Goal: Task Accomplishment & Management: Use online tool/utility

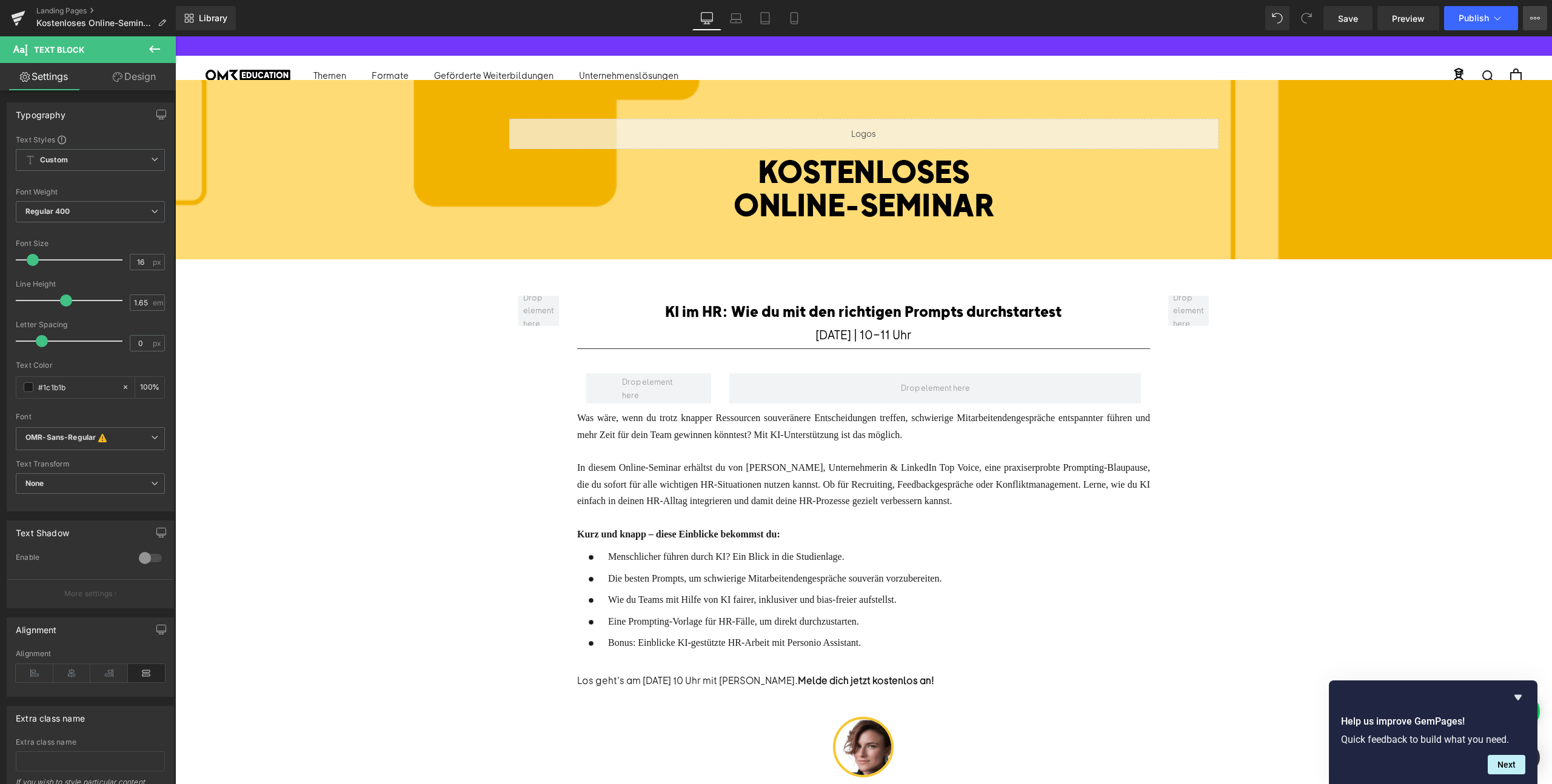
click at [1532, 8] on button "View Live Page View with current Template Save Template to Library Schedule Pub…" at bounding box center [1535, 18] width 24 height 24
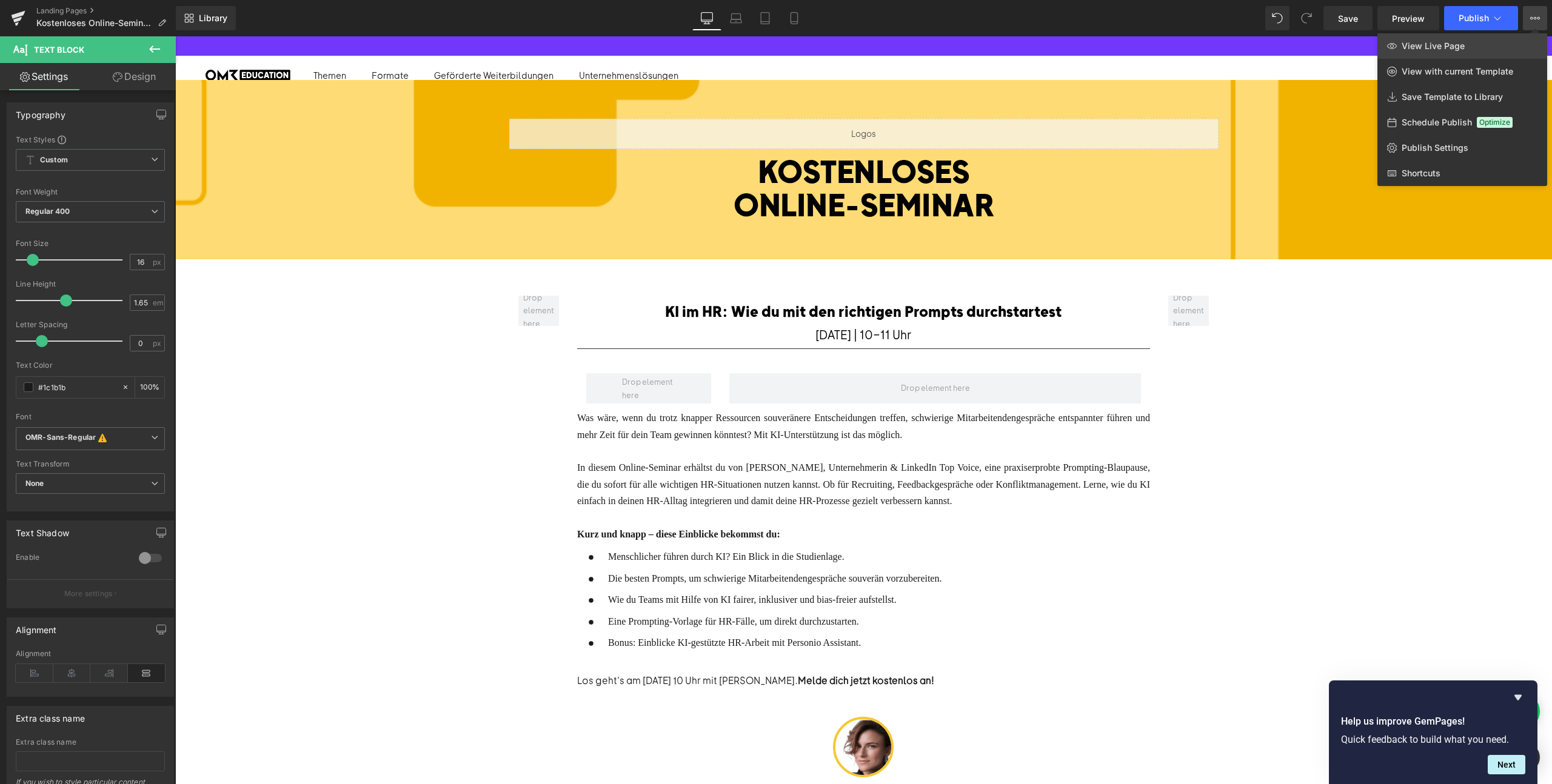
click at [1421, 48] on span "View Live Page" at bounding box center [1433, 46] width 63 height 11
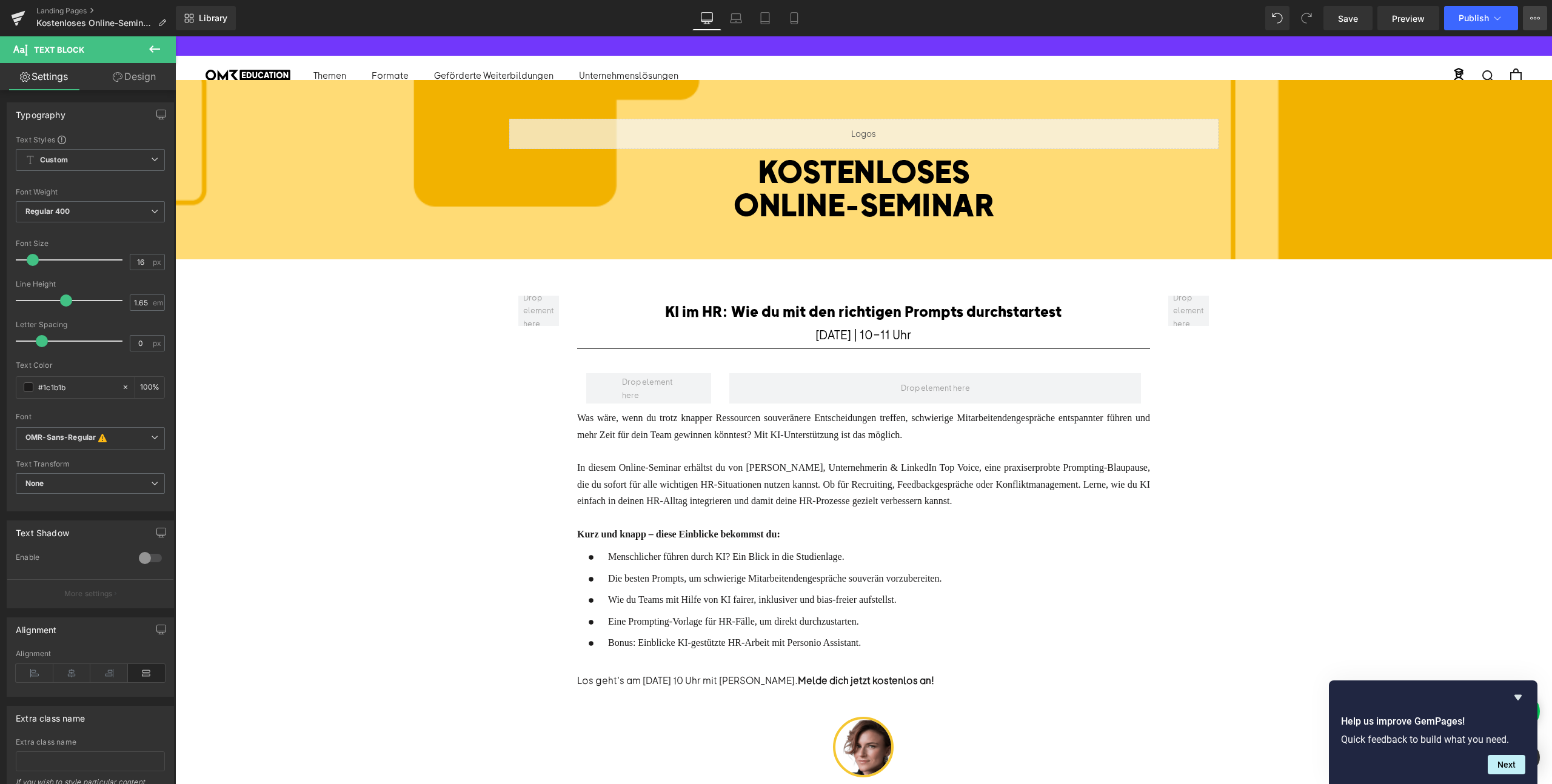
click at [1539, 14] on icon at bounding box center [1535, 18] width 10 height 10
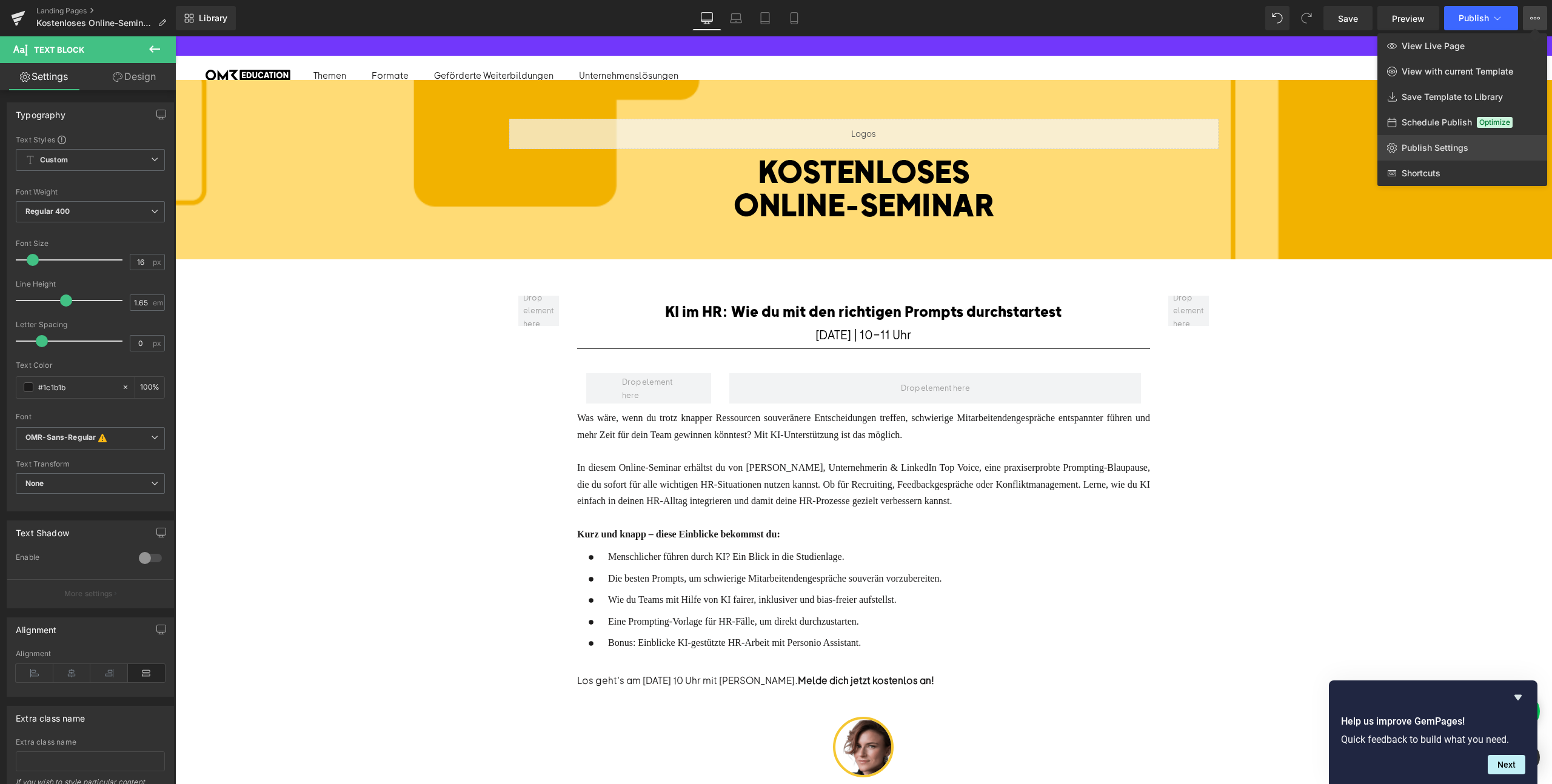
click at [1412, 156] on link "Publish Settings" at bounding box center [1462, 148] width 170 height 26
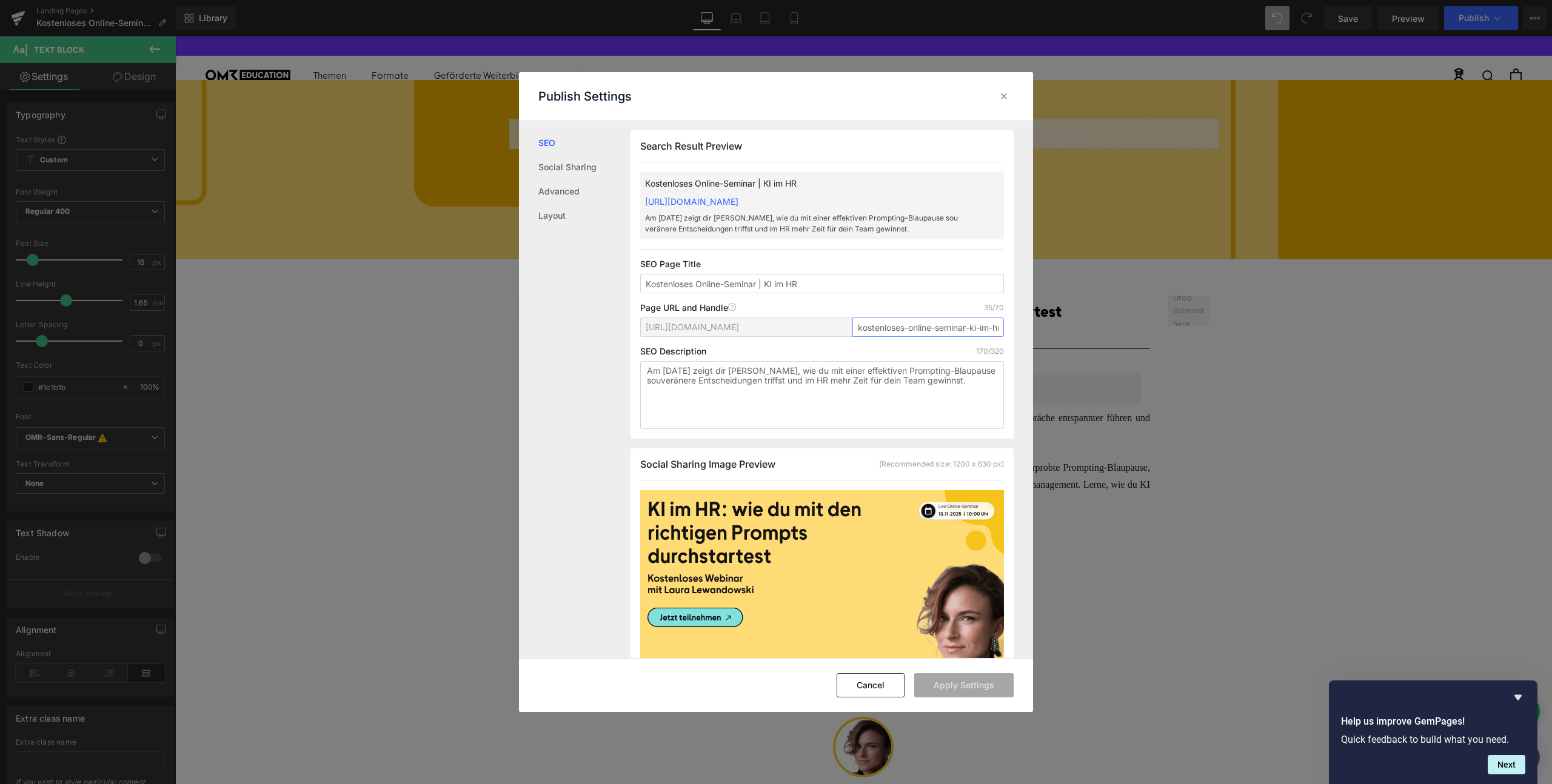
scroll to position [0, 9]
drag, startPoint x: 971, startPoint y: 331, endPoint x: 1004, endPoint y: 330, distance: 33.0
click at [1004, 330] on div "Search Result Preview Kostenloses Online-Seminar | KI im HR [URL][DOMAIN_NAME] …" at bounding box center [822, 284] width 383 height 309
type input "kostenloses-online-seminar-digitale-schichtplanung"
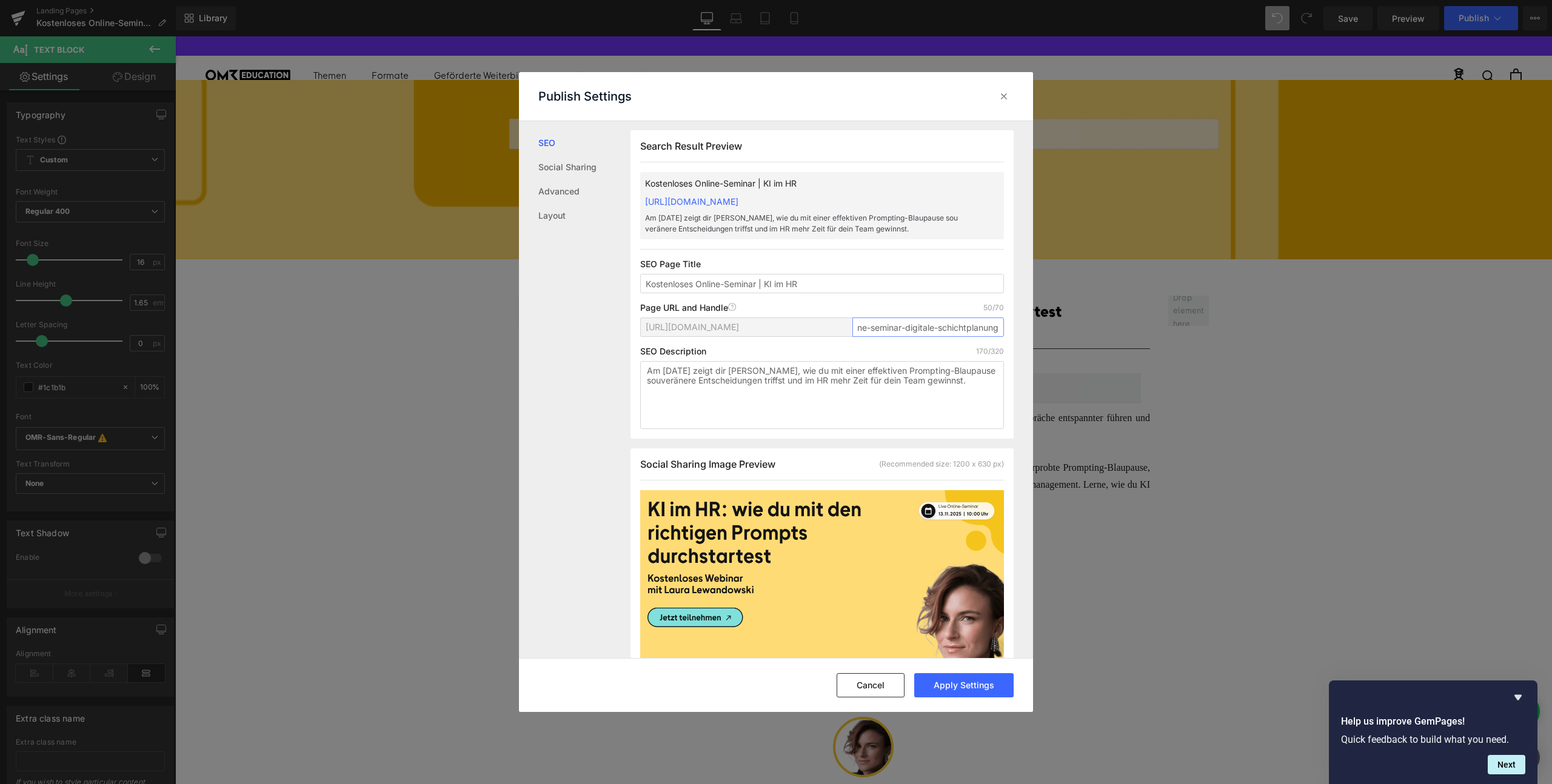
scroll to position [0, 0]
click at [798, 293] on input "Kostenloses Online-Seminar | KI im HR" at bounding box center [822, 284] width 364 height 20
click at [803, 293] on input "Kostenloses Online-Seminar | KI im HR" at bounding box center [822, 284] width 364 height 20
drag, startPoint x: 803, startPoint y: 297, endPoint x: 771, endPoint y: 297, distance: 32.0
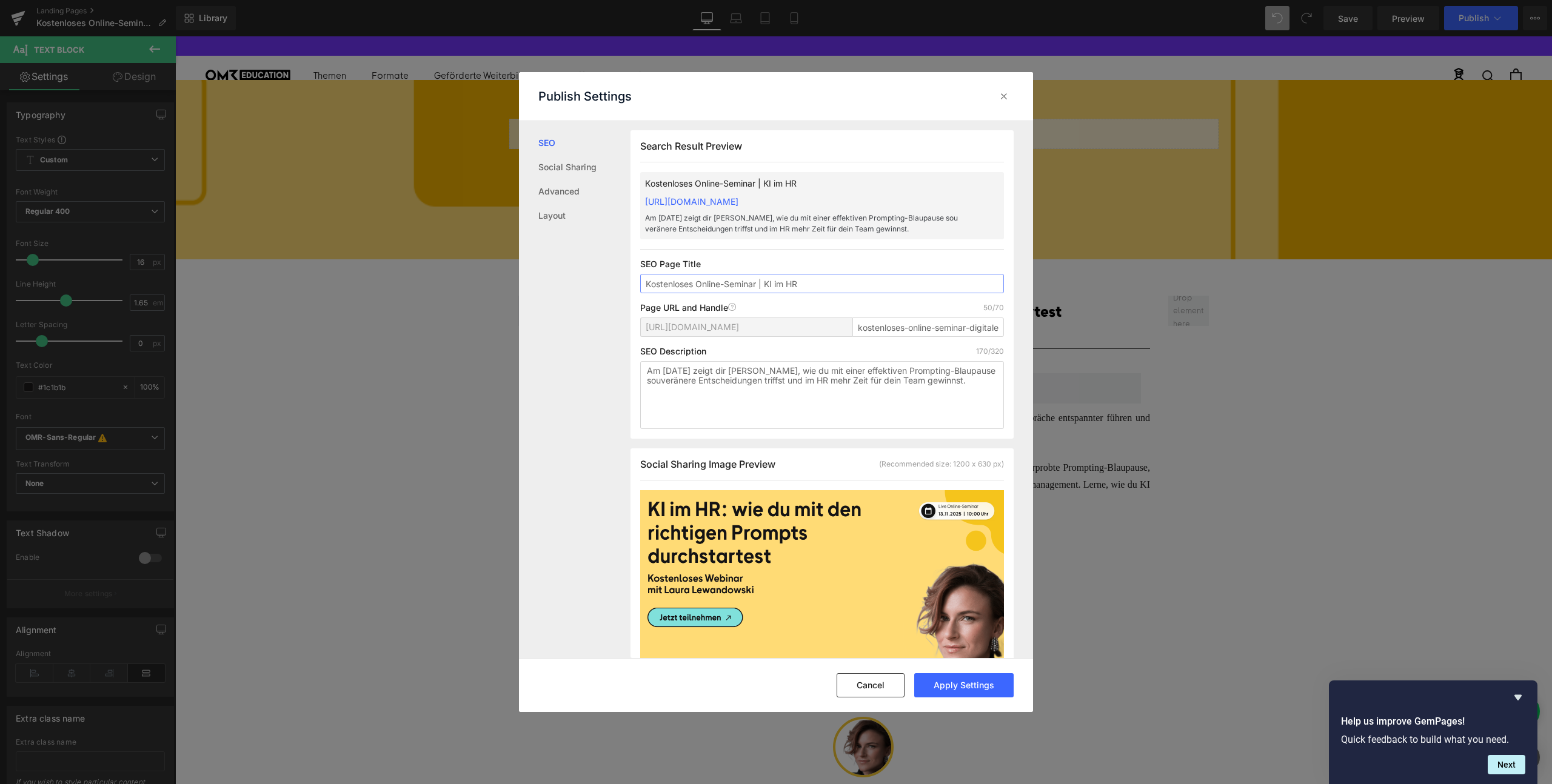
click at [771, 293] on input "Kostenloses Online-Seminar | KI im HR" at bounding box center [822, 284] width 364 height 20
type input "Kostenloses Online-Seminar | Digitale Schichtplanung"
click at [661, 405] on textarea "Am [DATE] zeigt dir [PERSON_NAME], wie du mit einer effektiven Prompting-Blaupa…" at bounding box center [822, 395] width 364 height 68
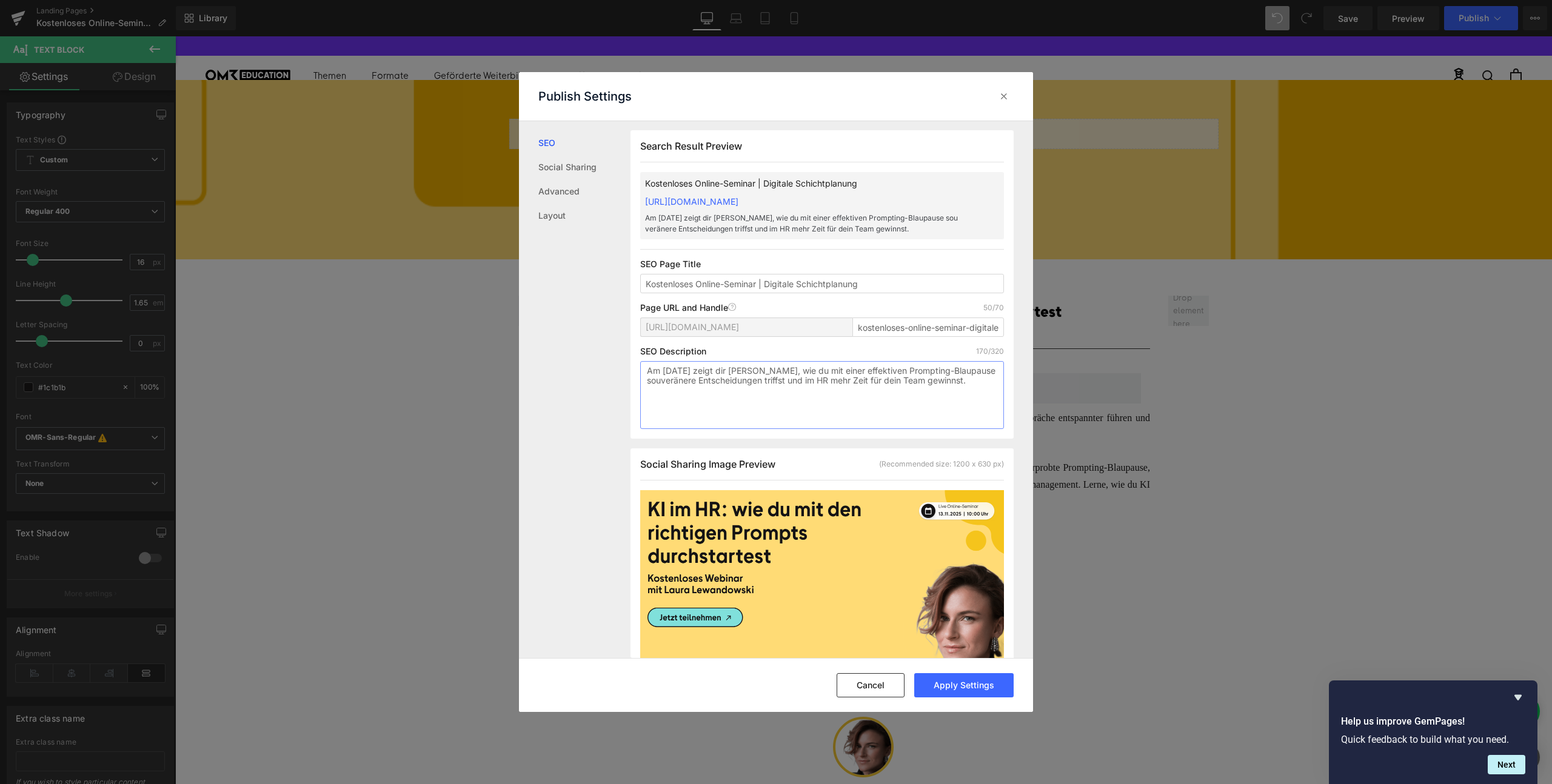
paste textarea "[PERSON_NAME] zeigt am [DATE], wie digitale Schichtplanung mit KI HR und Führun…"
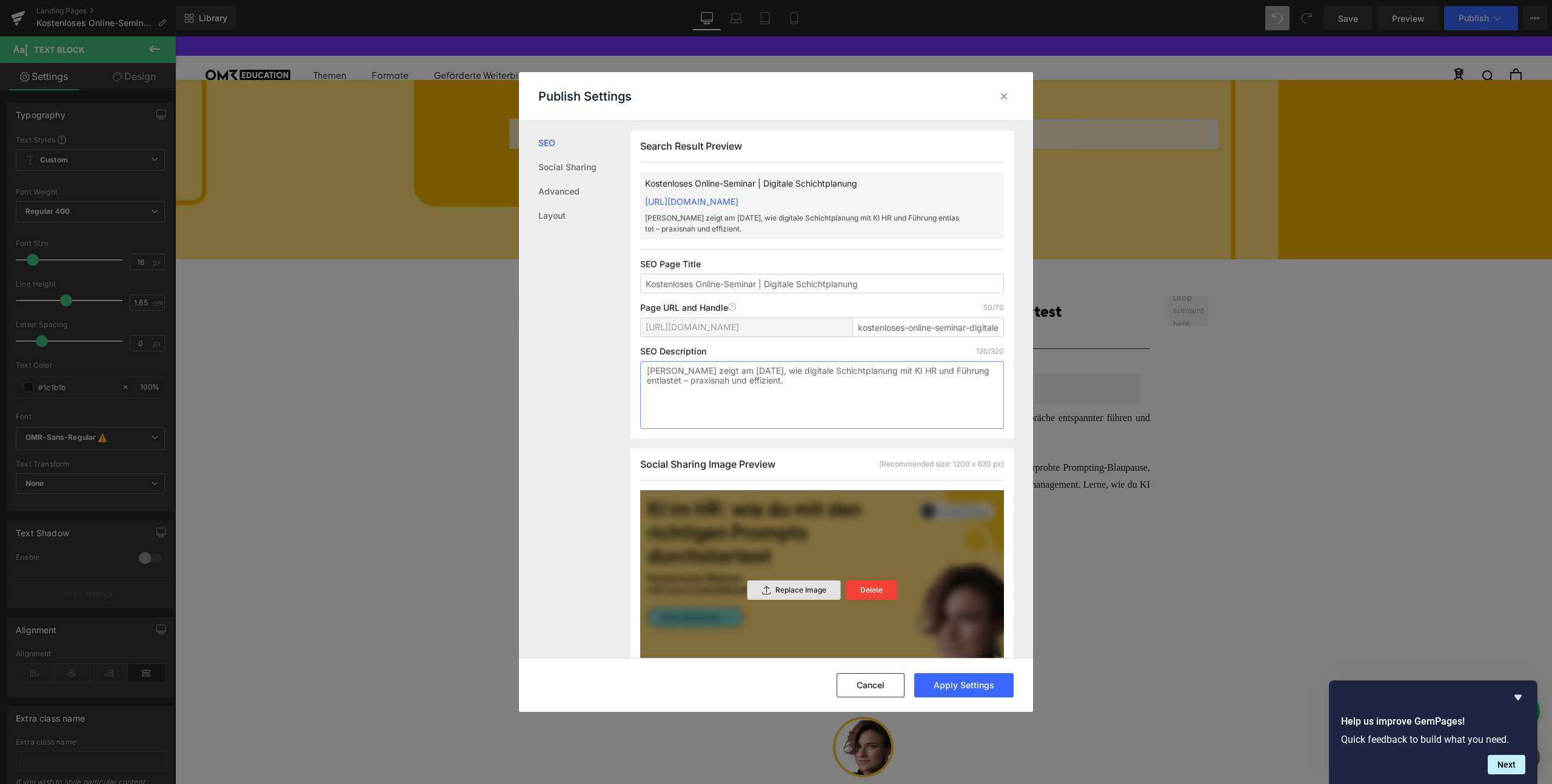
type textarea "[PERSON_NAME] zeigt am [DATE], wie digitale Schichtplanung mit KI HR und Führun…"
click at [799, 600] on div "Replace Image" at bounding box center [793, 591] width 93 height 20
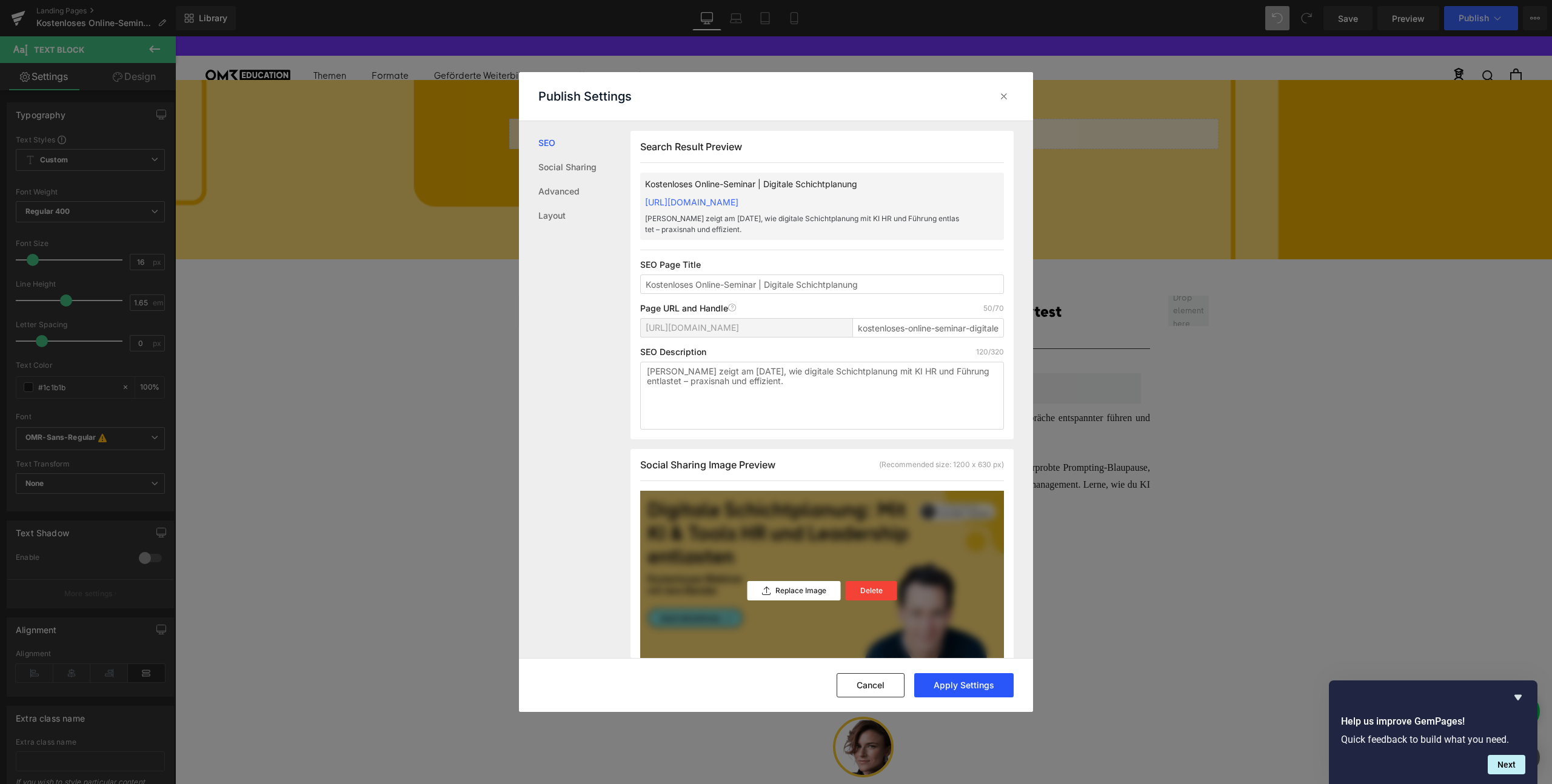
click at [960, 684] on button "Apply Settings" at bounding box center [963, 685] width 99 height 24
click at [1003, 102] on div at bounding box center [1004, 96] width 20 height 20
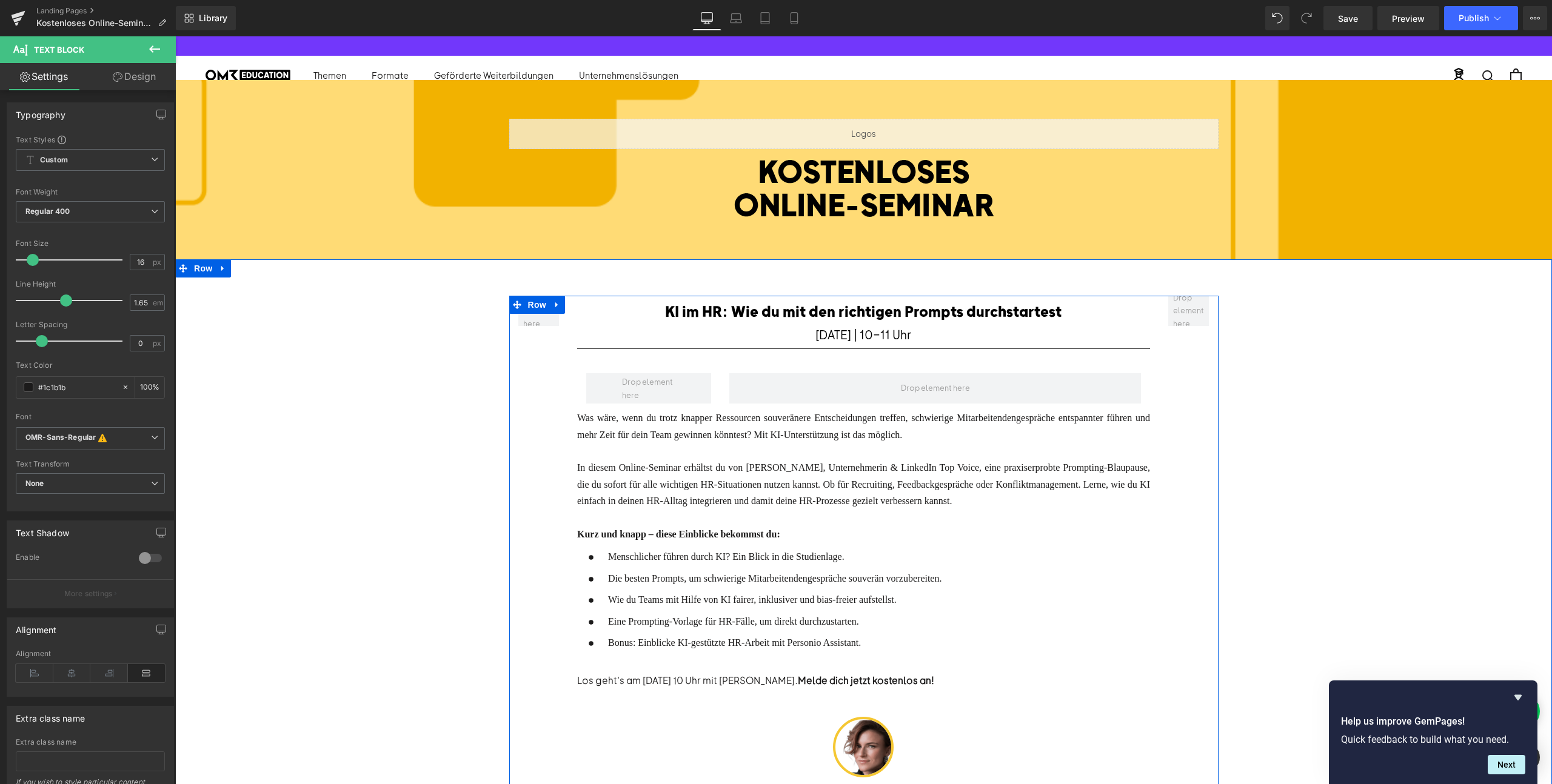
scroll to position [158, 0]
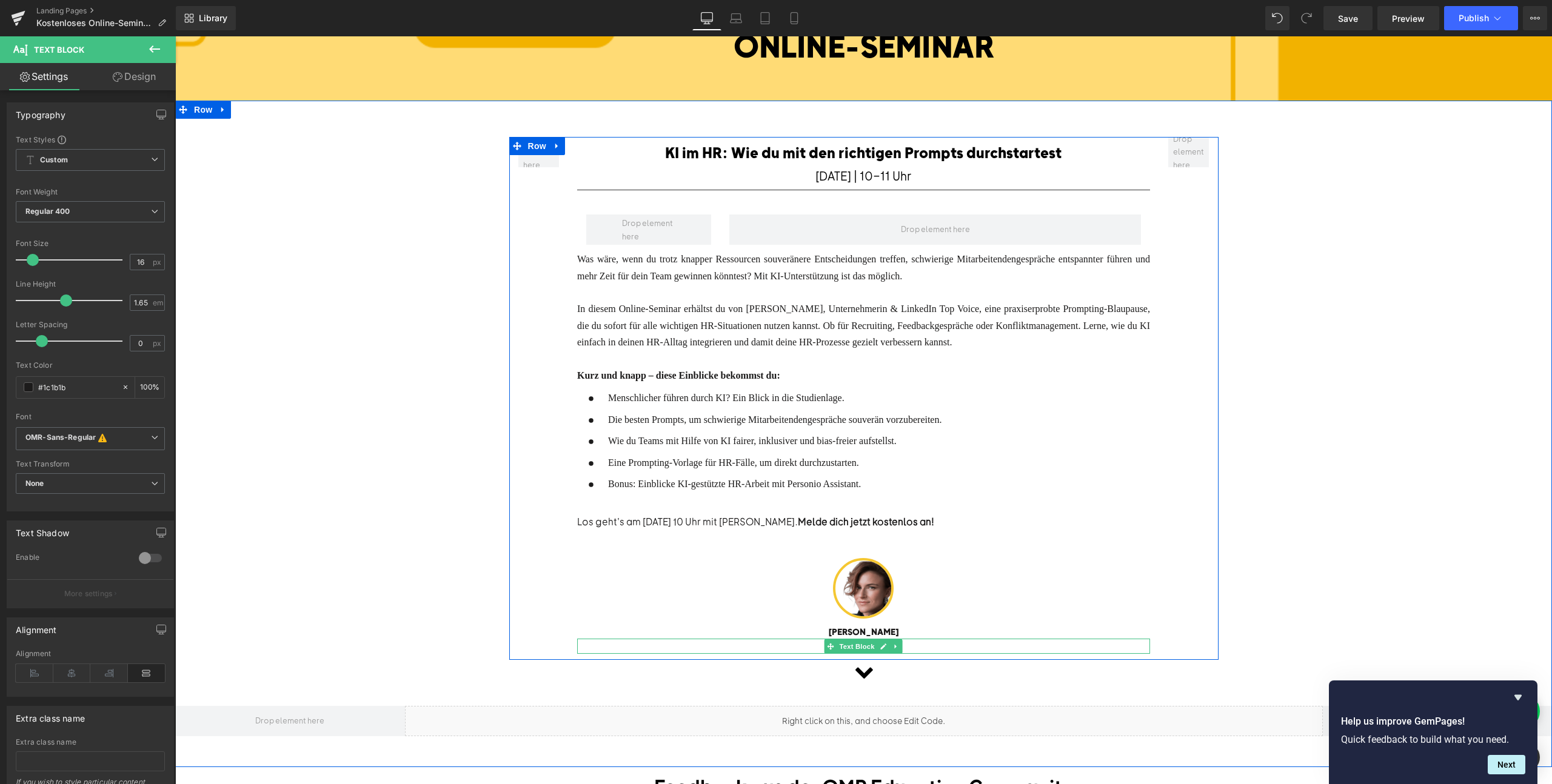
click at [907, 638] on p "Seminar-Hostin" at bounding box center [863, 646] width 573 height 16
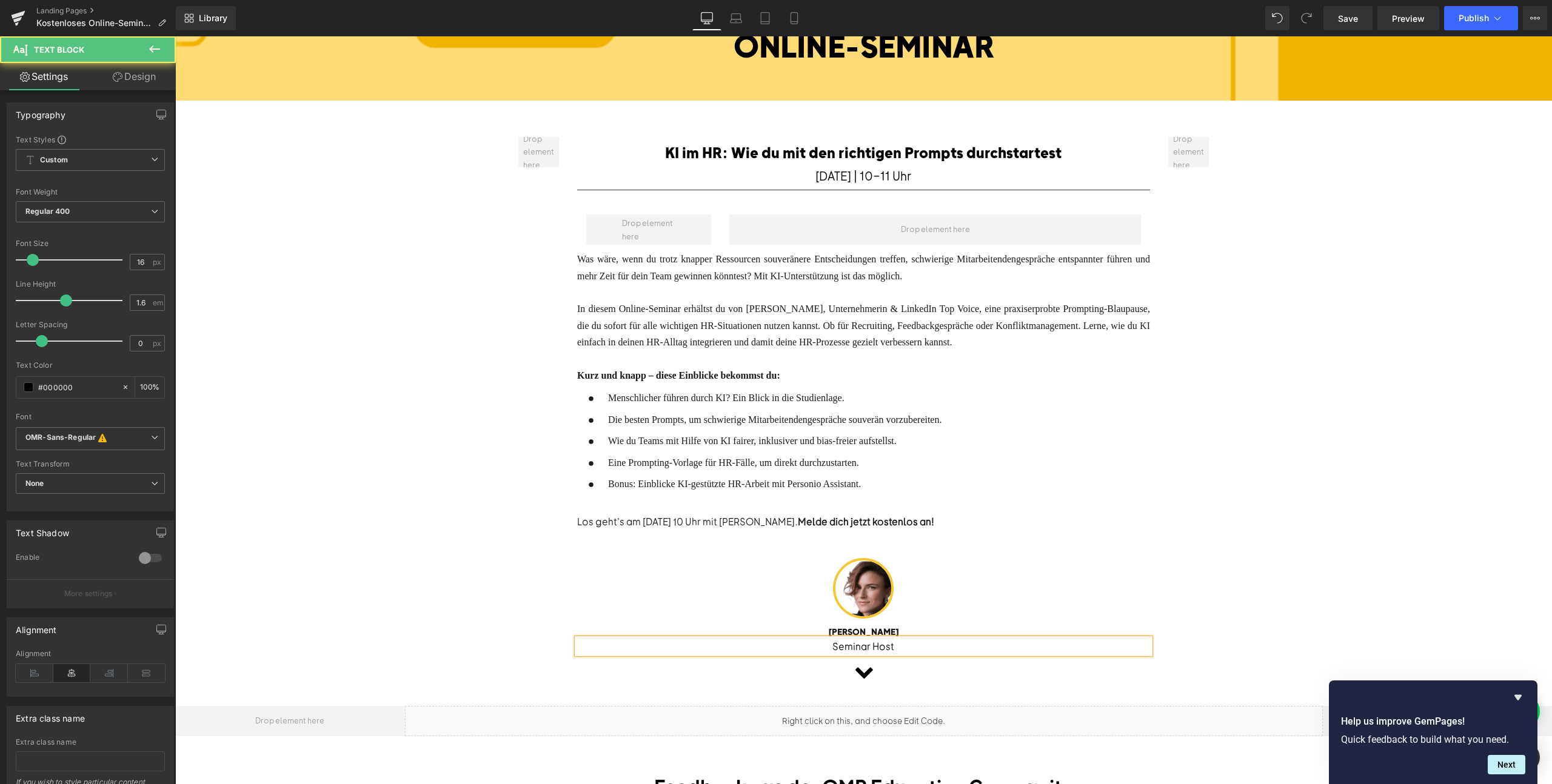
click at [886, 638] on div "Seminar Host" at bounding box center [863, 646] width 573 height 16
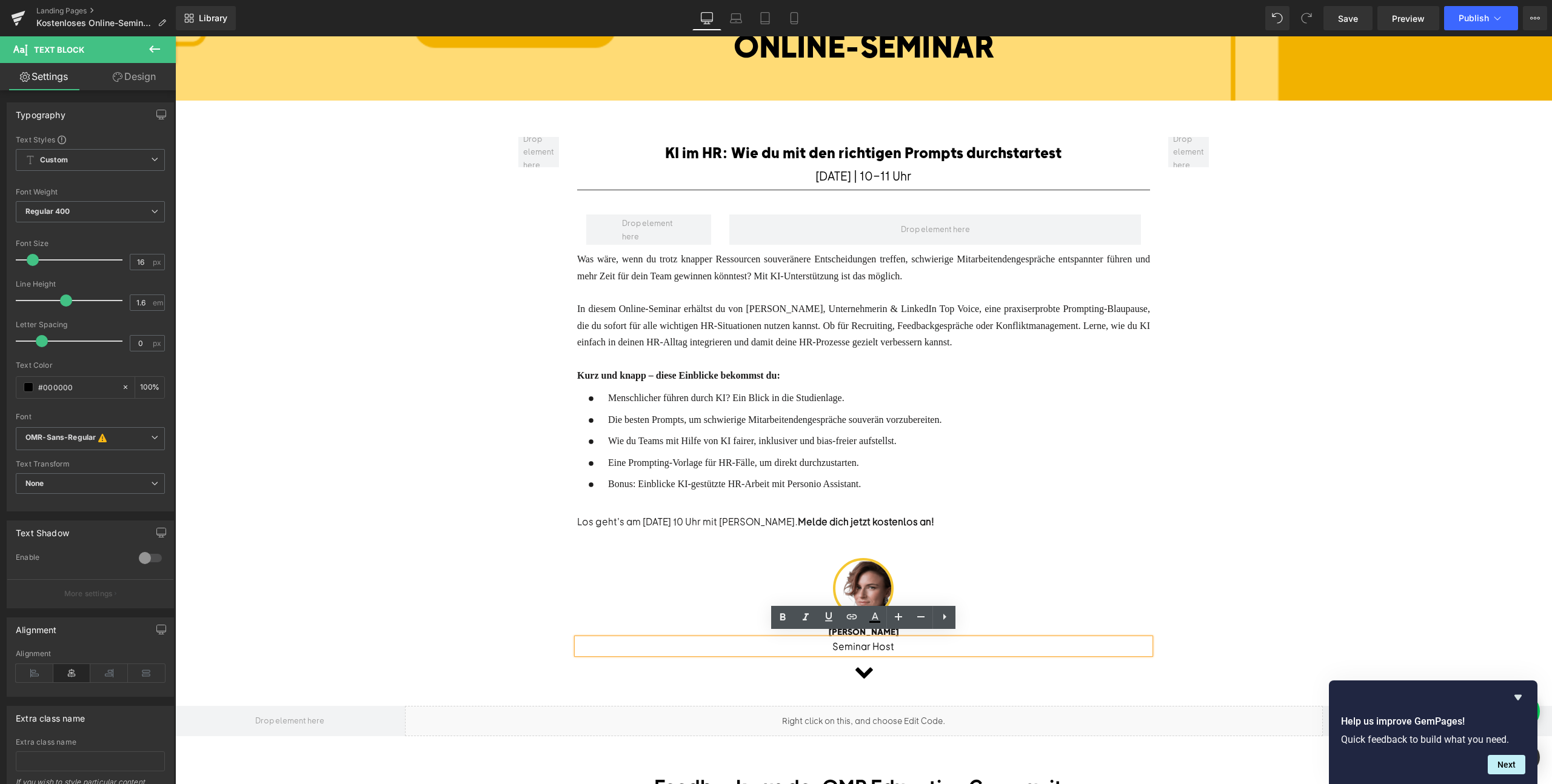
click at [974, 638] on p "Seminar Host" at bounding box center [863, 646] width 573 height 16
click at [962, 585] on div at bounding box center [863, 588] width 573 height 61
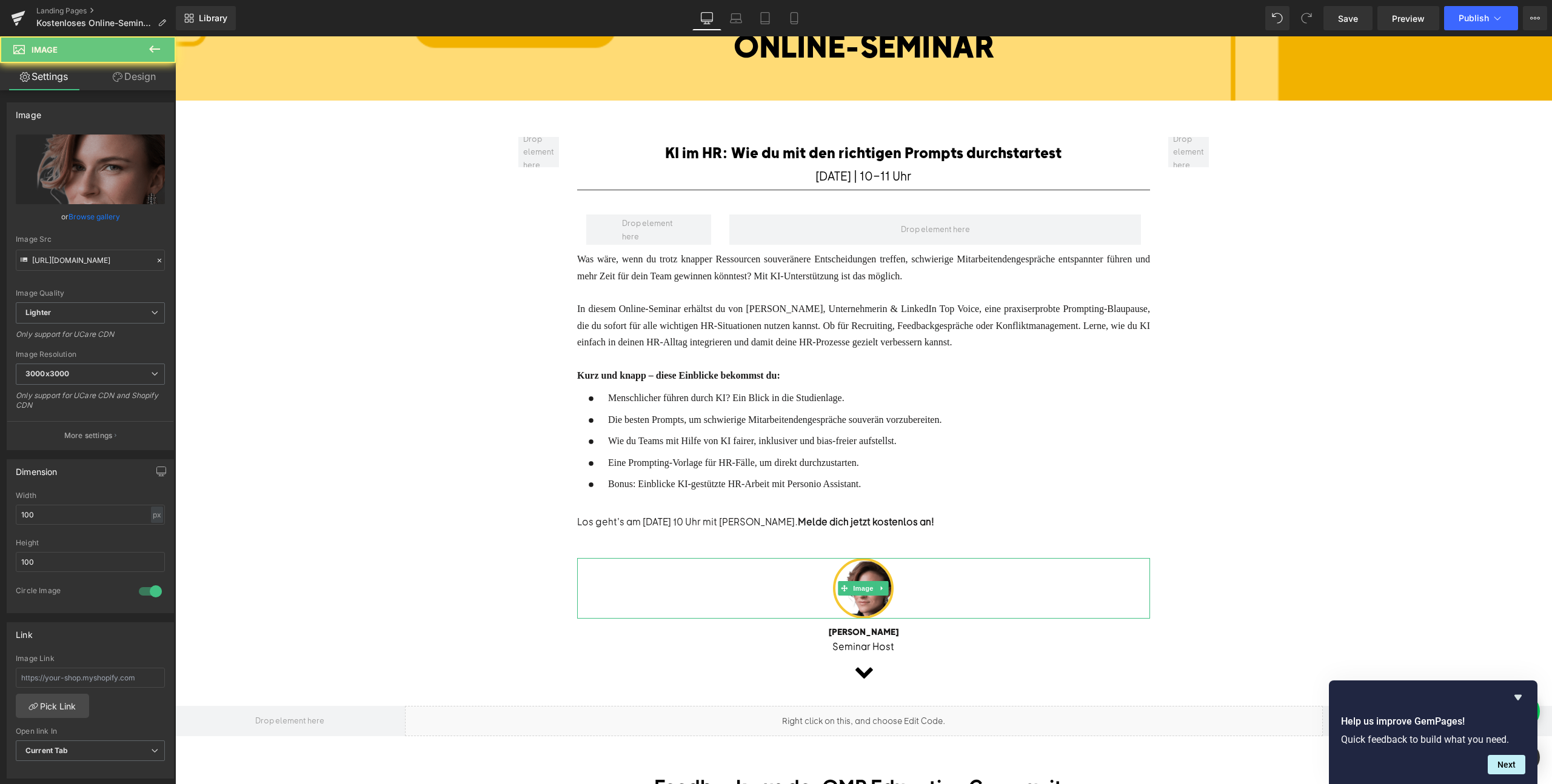
click at [962, 585] on div at bounding box center [863, 588] width 573 height 61
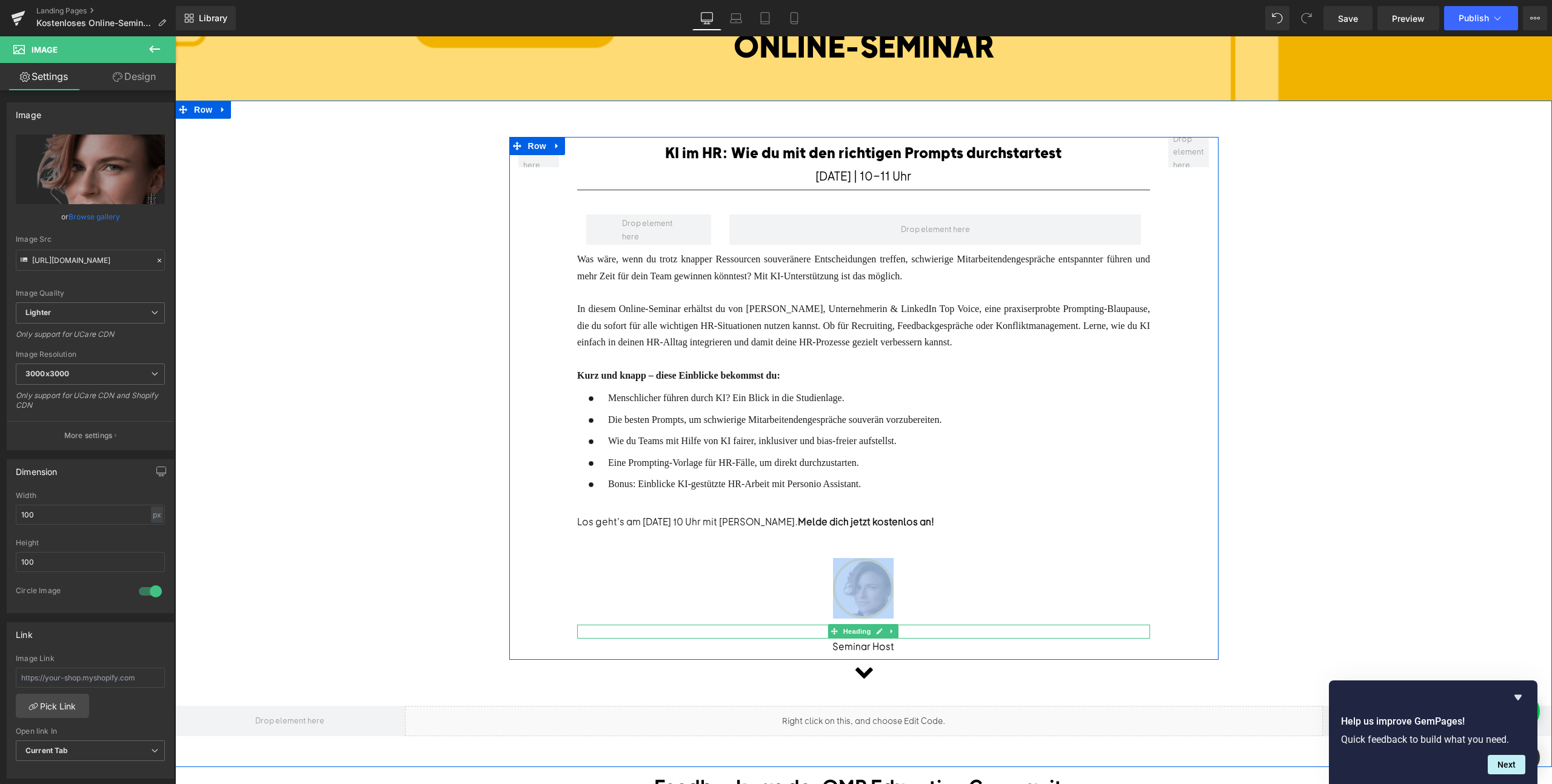
click at [919, 628] on div "[PERSON_NAME]" at bounding box center [863, 632] width 573 height 14
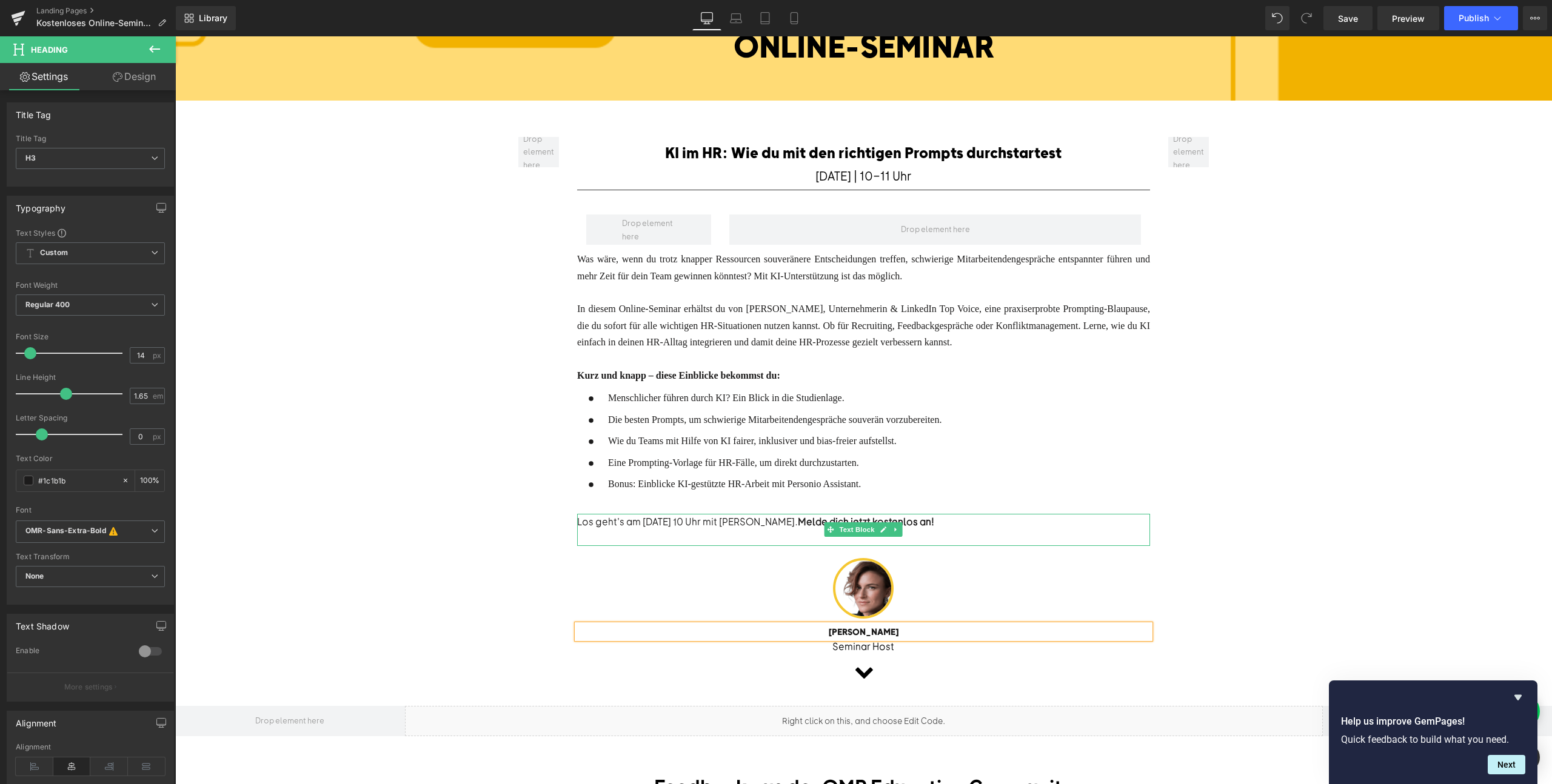
click at [641, 518] on div "Los geht's am [DATE] 10 Uhr mit [PERSON_NAME]. Melde dich jetzt kostenlos an!" at bounding box center [863, 522] width 573 height 16
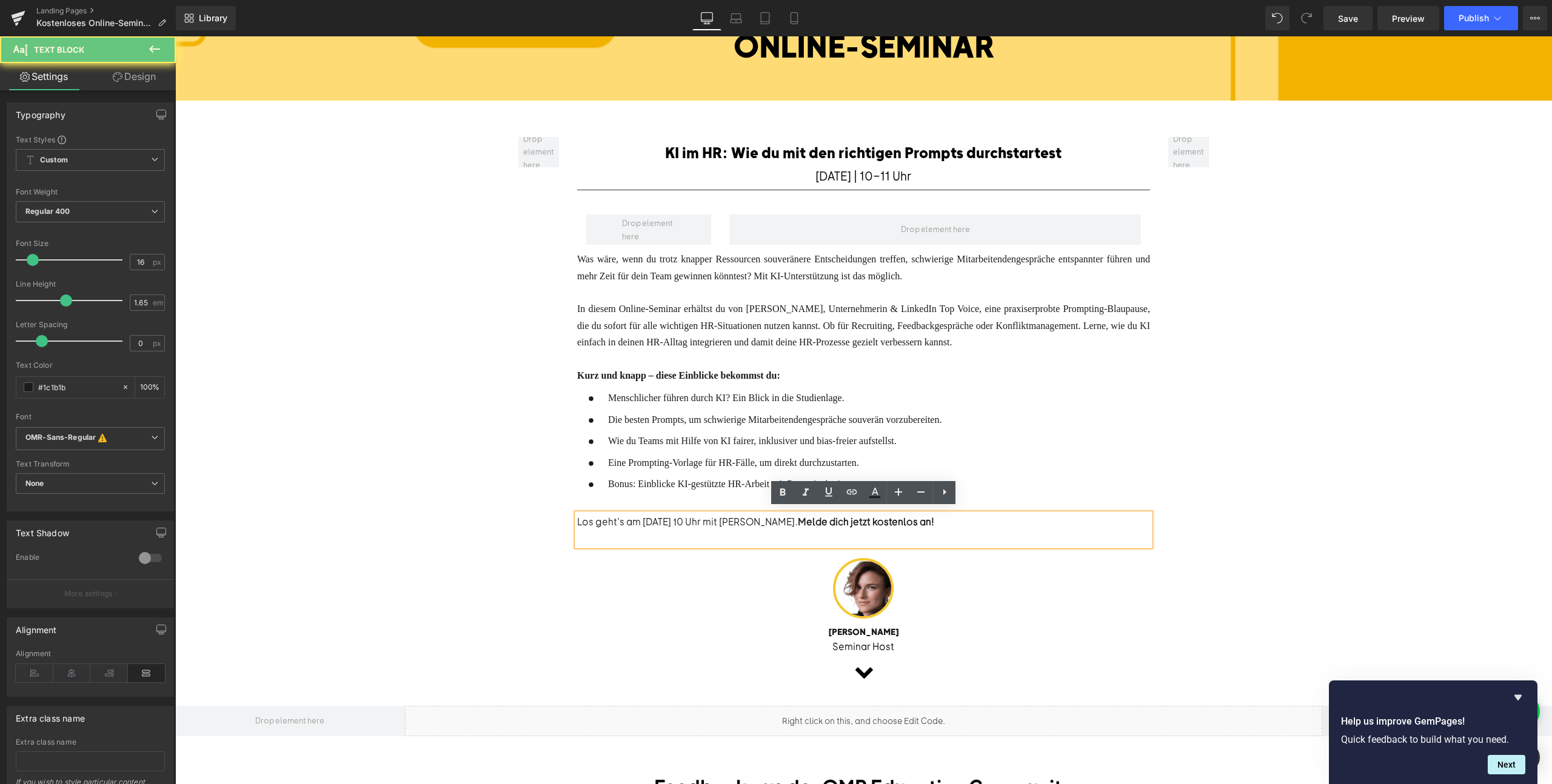
click at [649, 518] on div "Los geht's am [DATE] 10 Uhr mit [PERSON_NAME]. Melde dich jetzt kostenlos an!" at bounding box center [863, 522] width 573 height 16
click at [660, 515] on div "Los geht's am [DATE] 10 Uhr mit [PERSON_NAME]. Melde dich jetzt kostenlos an!" at bounding box center [863, 522] width 573 height 16
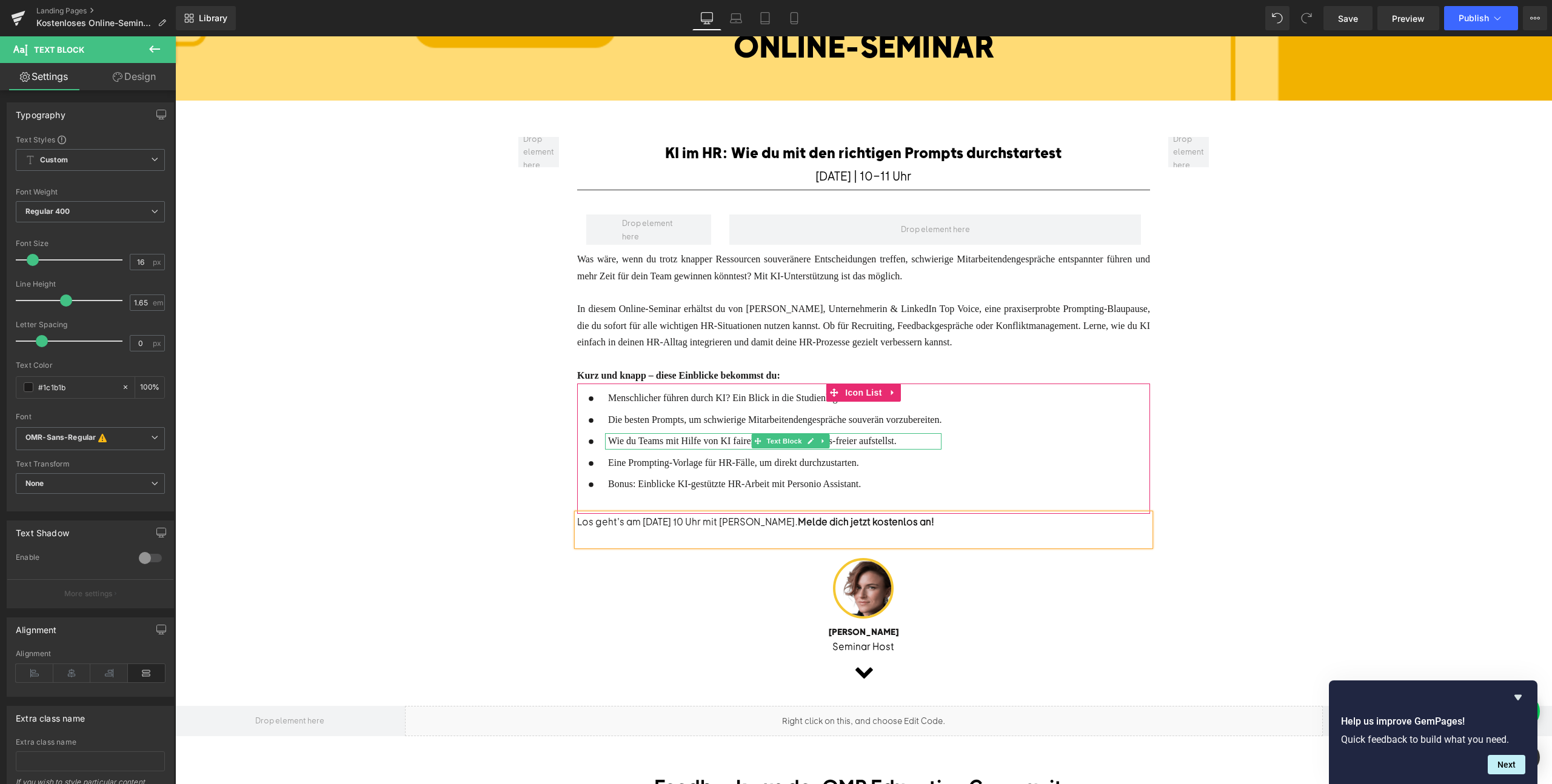
click at [624, 436] on span "Wie du Teams mit Hilfe von KI fairer, inklusiver und bias-freier aufstellst." at bounding box center [752, 441] width 288 height 11
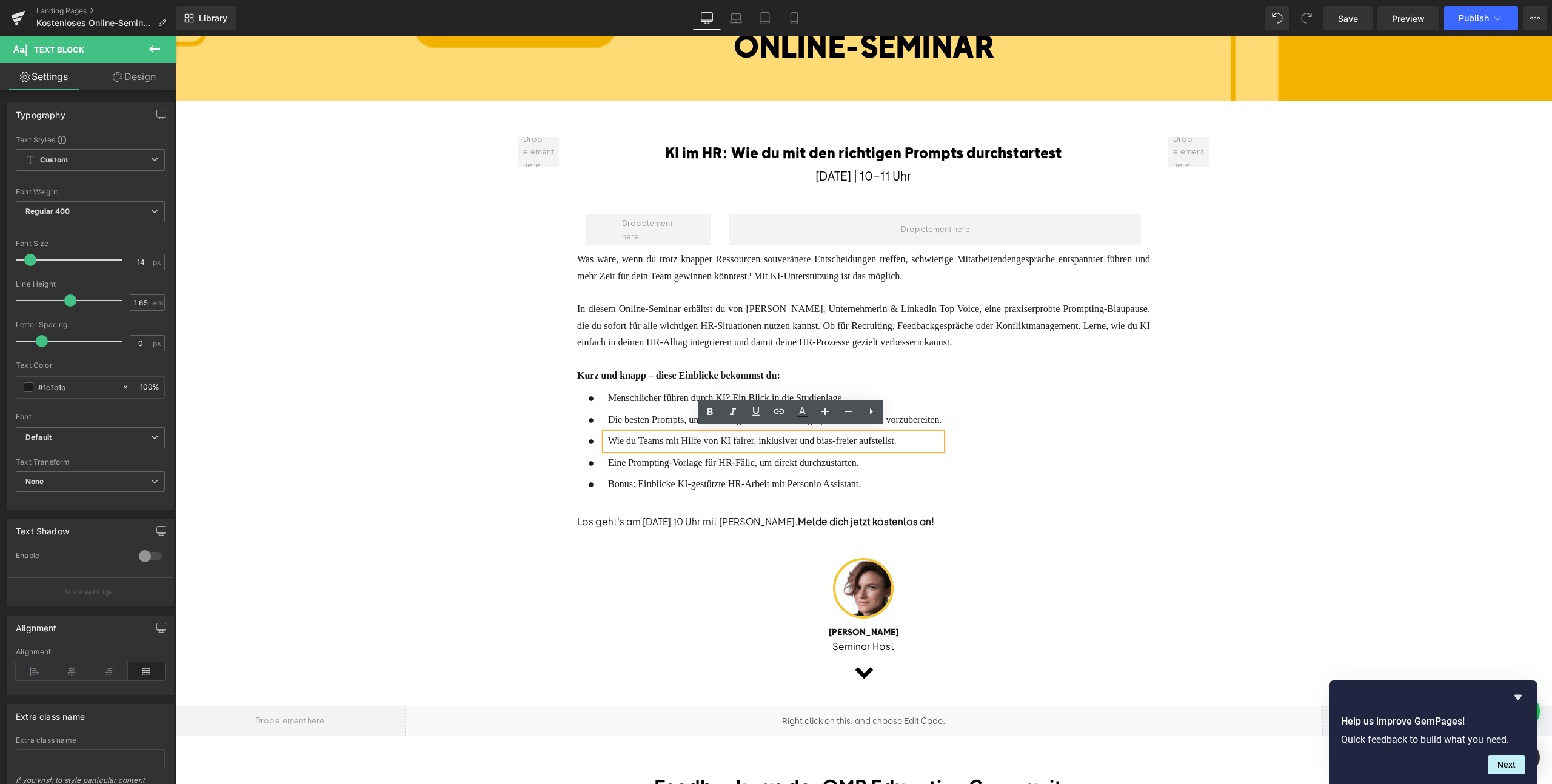
click at [649, 273] on font "Was wäre, wenn du trotz knapper Ressourcen souveränere Entscheidungen treffen, …" at bounding box center [863, 267] width 573 height 27
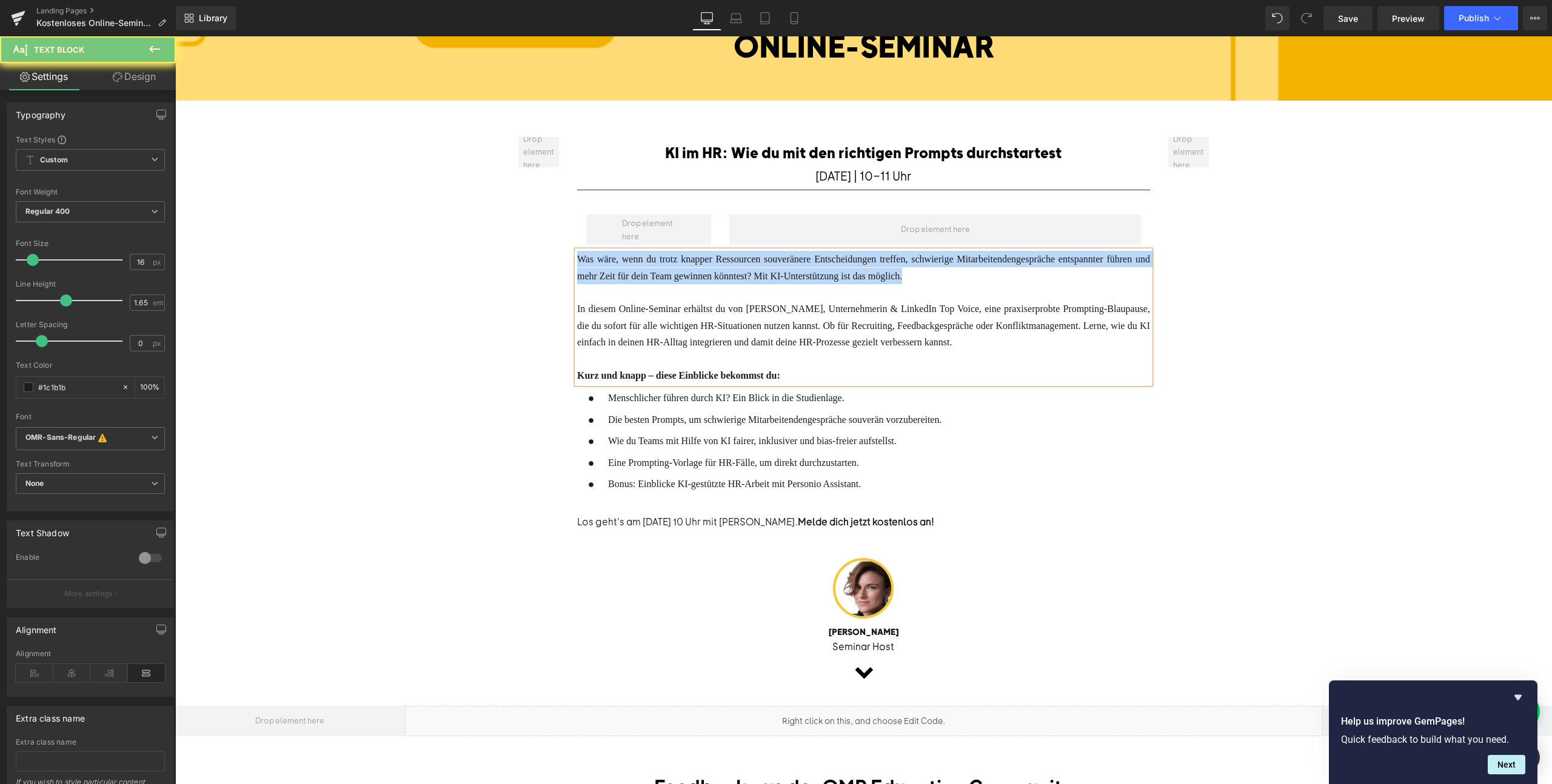
paste div
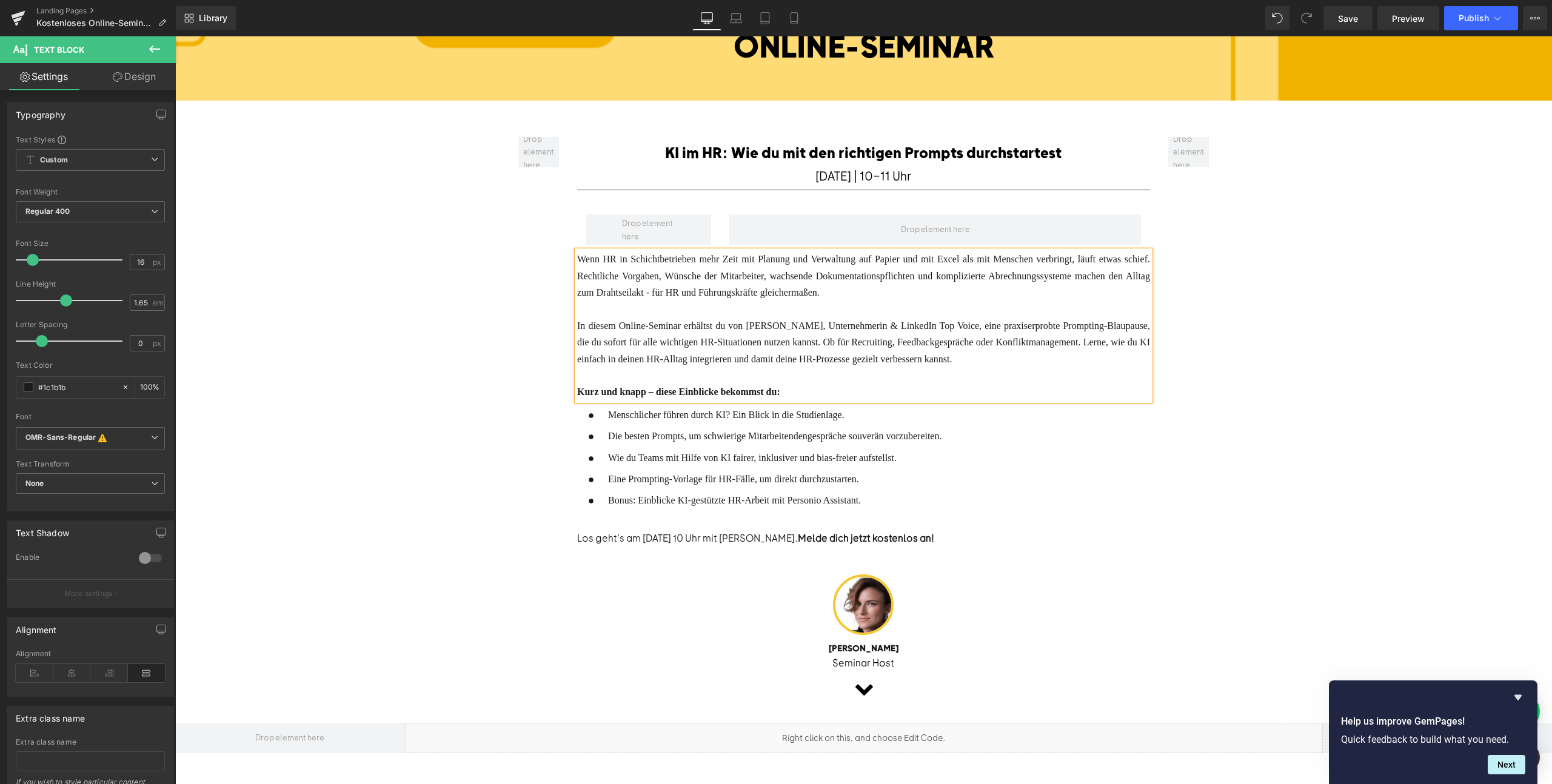
click at [677, 335] on font "In diesem Online-Seminar erhältst du von [PERSON_NAME], Unternehmerin & LinkedI…" at bounding box center [863, 343] width 573 height 44
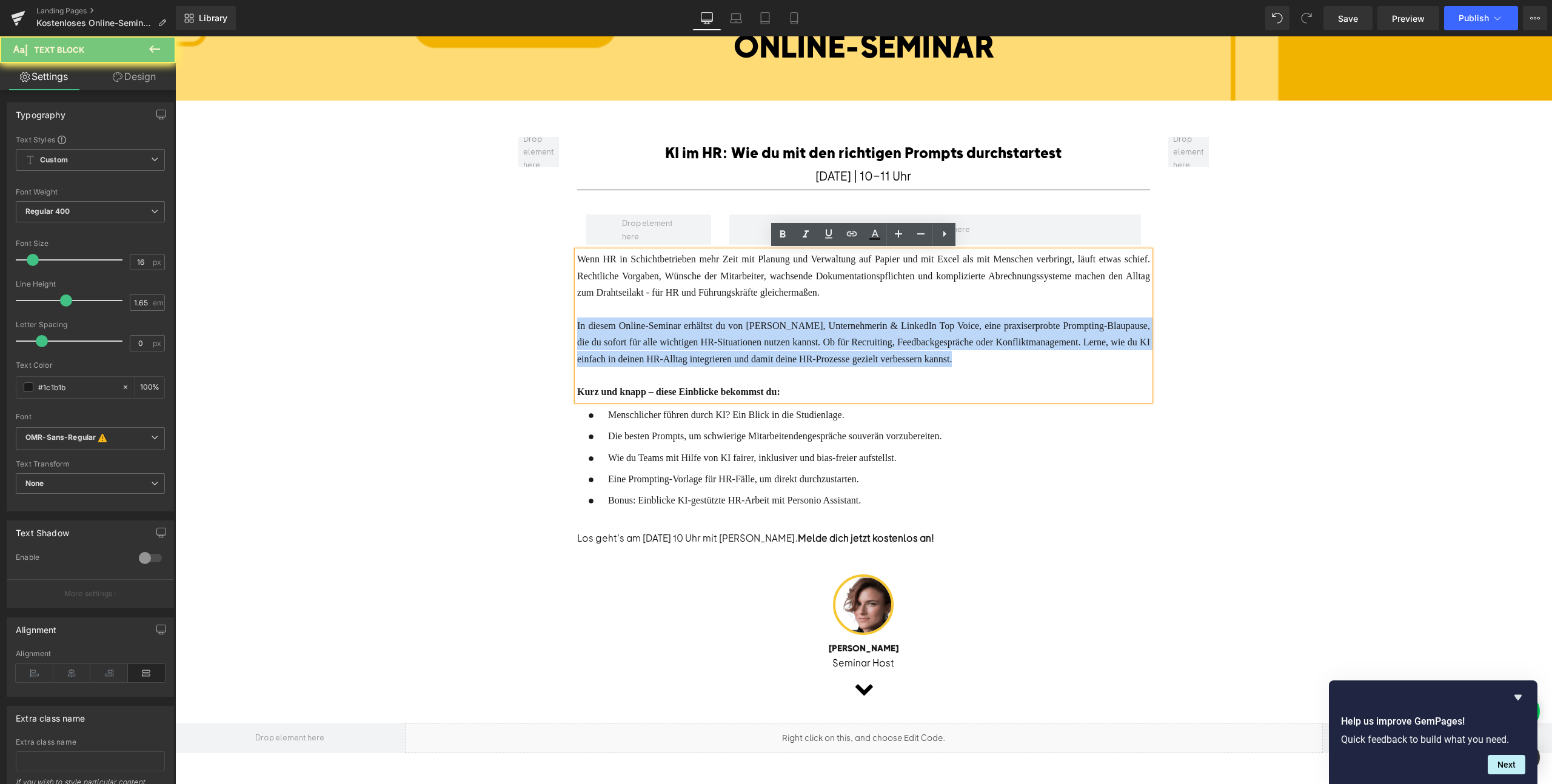
click at [677, 335] on font "In diesem Online-Seminar erhältst du von [PERSON_NAME], Unternehmerin & LinkedI…" at bounding box center [863, 343] width 573 height 44
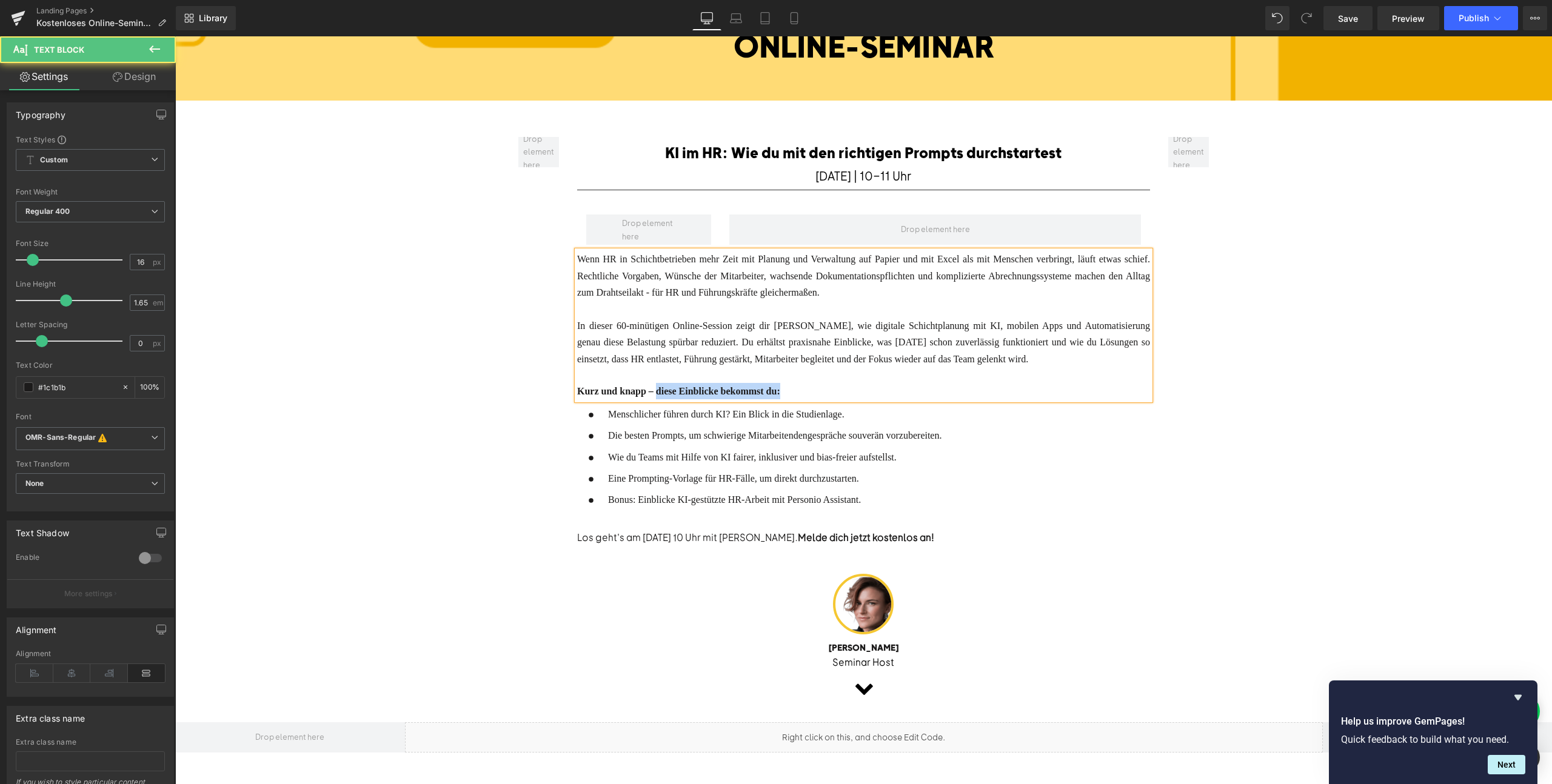
drag, startPoint x: 790, startPoint y: 387, endPoint x: 660, endPoint y: 387, distance: 130.0
click at [660, 387] on div "Kurz und knapp – diese Einblicke bekommst du:" at bounding box center [863, 391] width 573 height 17
click at [681, 409] on span "Menschlicher führen durch KI? Ein Blick in die Studienlage." at bounding box center [727, 414] width 237 height 11
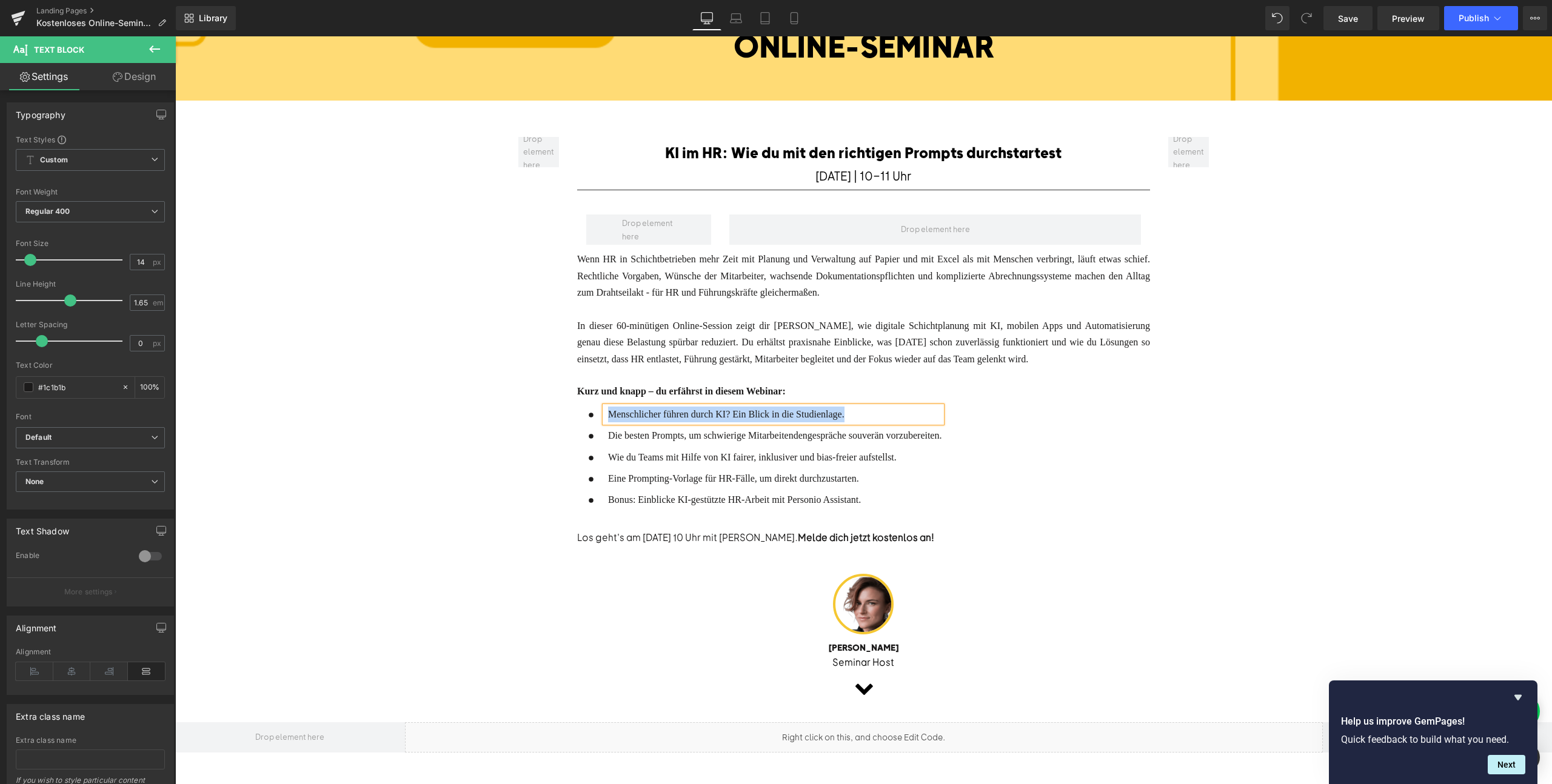
paste div
click at [642, 430] on span "Die besten Prompts, um schwierige Mitarbeitendengespräche souverän vorzubereite…" at bounding box center [775, 435] width 334 height 11
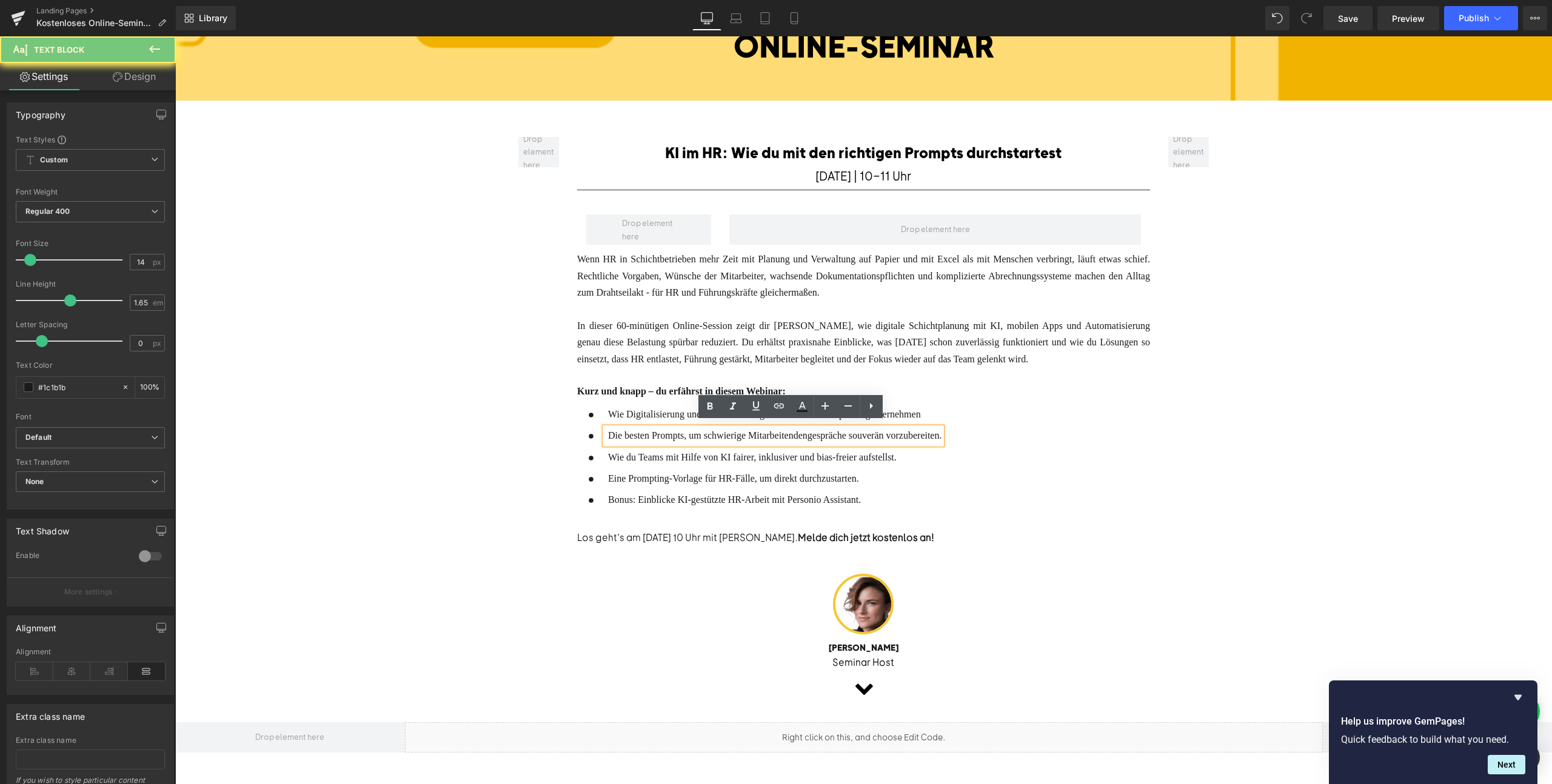
paste div
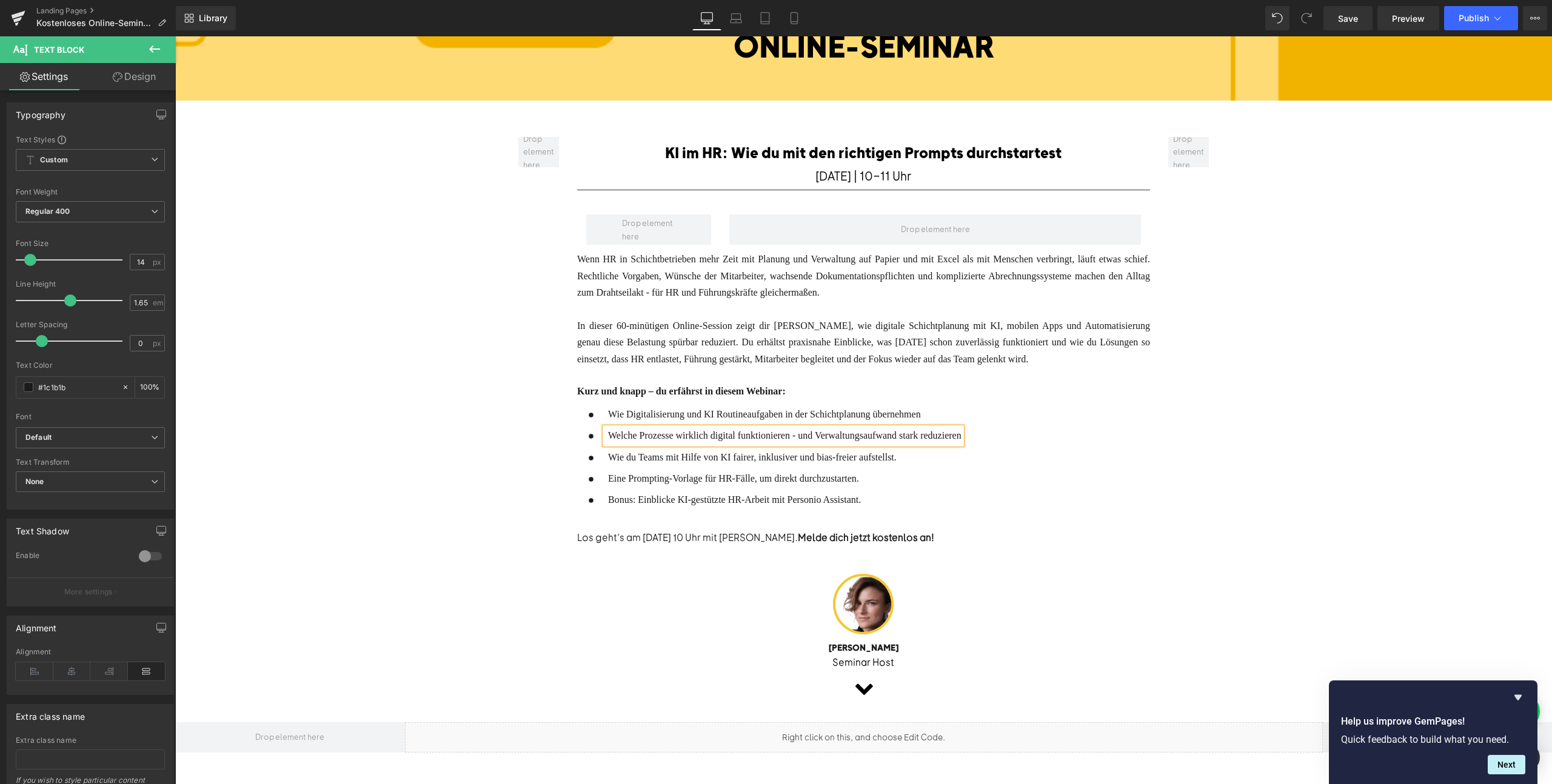
click at [654, 452] on span "Wie du Teams mit Hilfe von KI fairer, inklusiver und bias-freier aufstellst." at bounding box center [752, 457] width 288 height 11
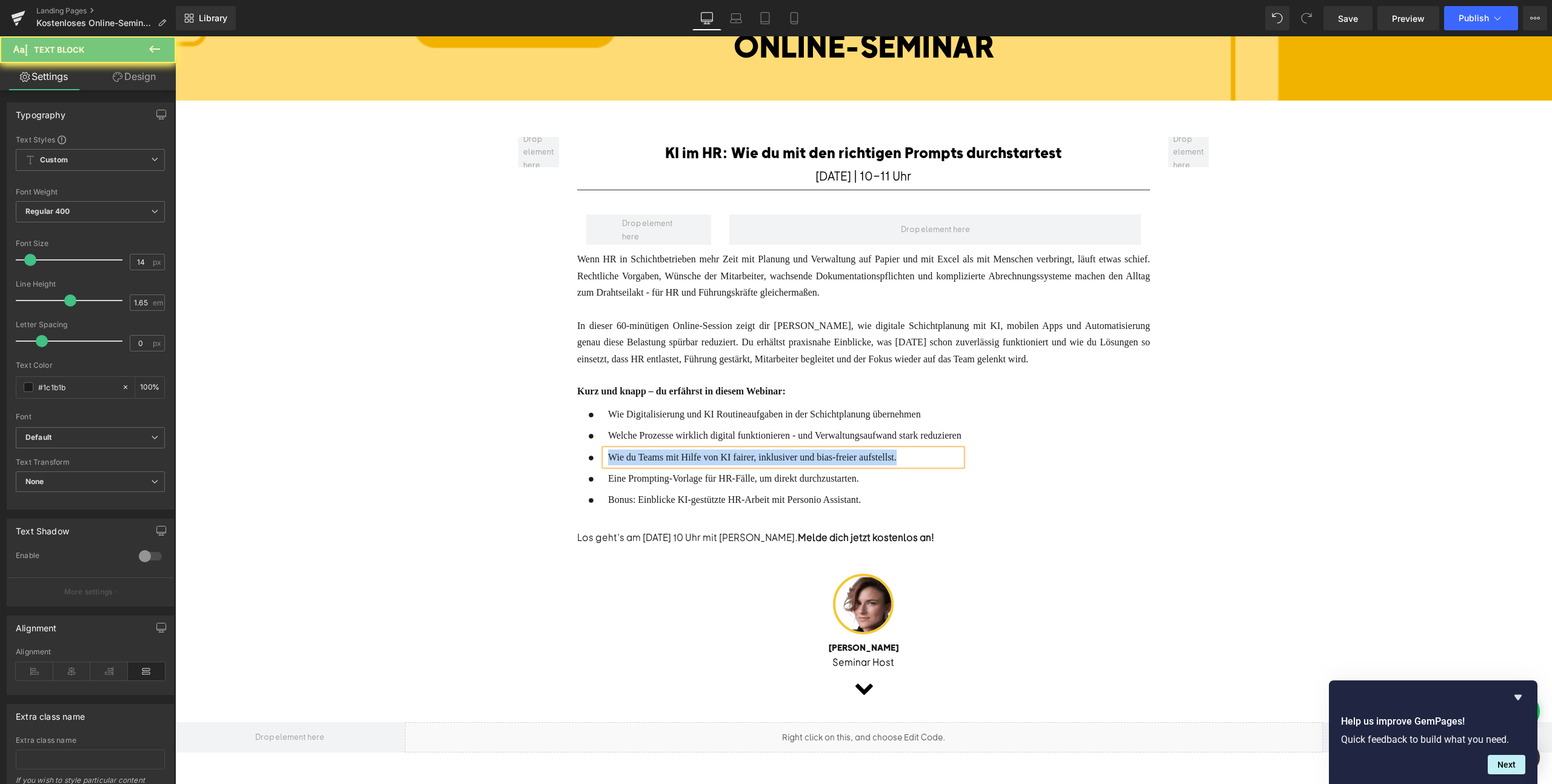
paste div
click at [655, 473] on span "Eine Prompting-Vorlage für HR-Fälle, um direkt durchzustarten." at bounding box center [734, 478] width 251 height 11
paste div
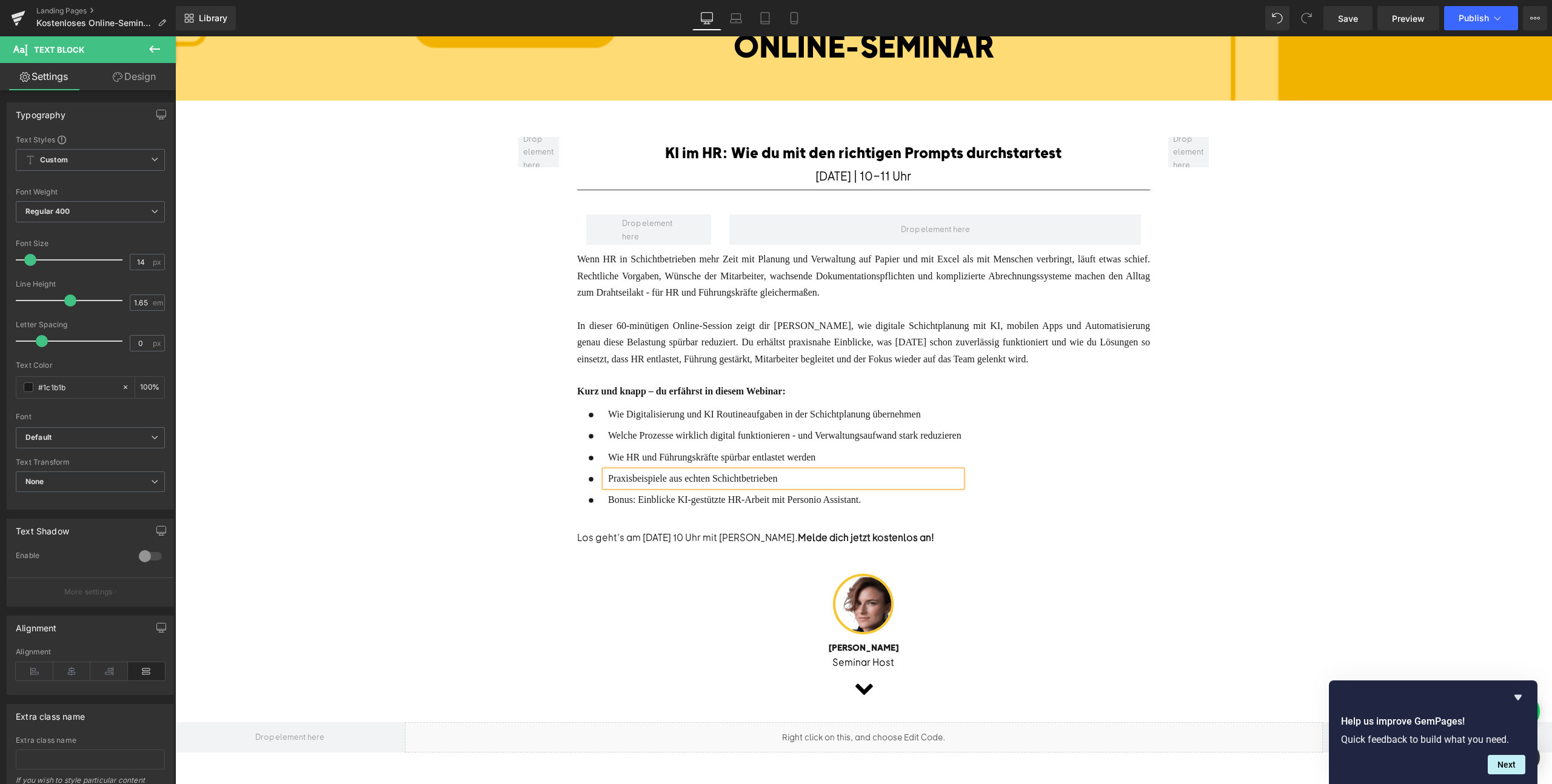
click at [663, 494] on span "Bonus: Einblicke KI-gestützte HR-Arbeit mit Personio Assistant." at bounding box center [734, 500] width 253 height 11
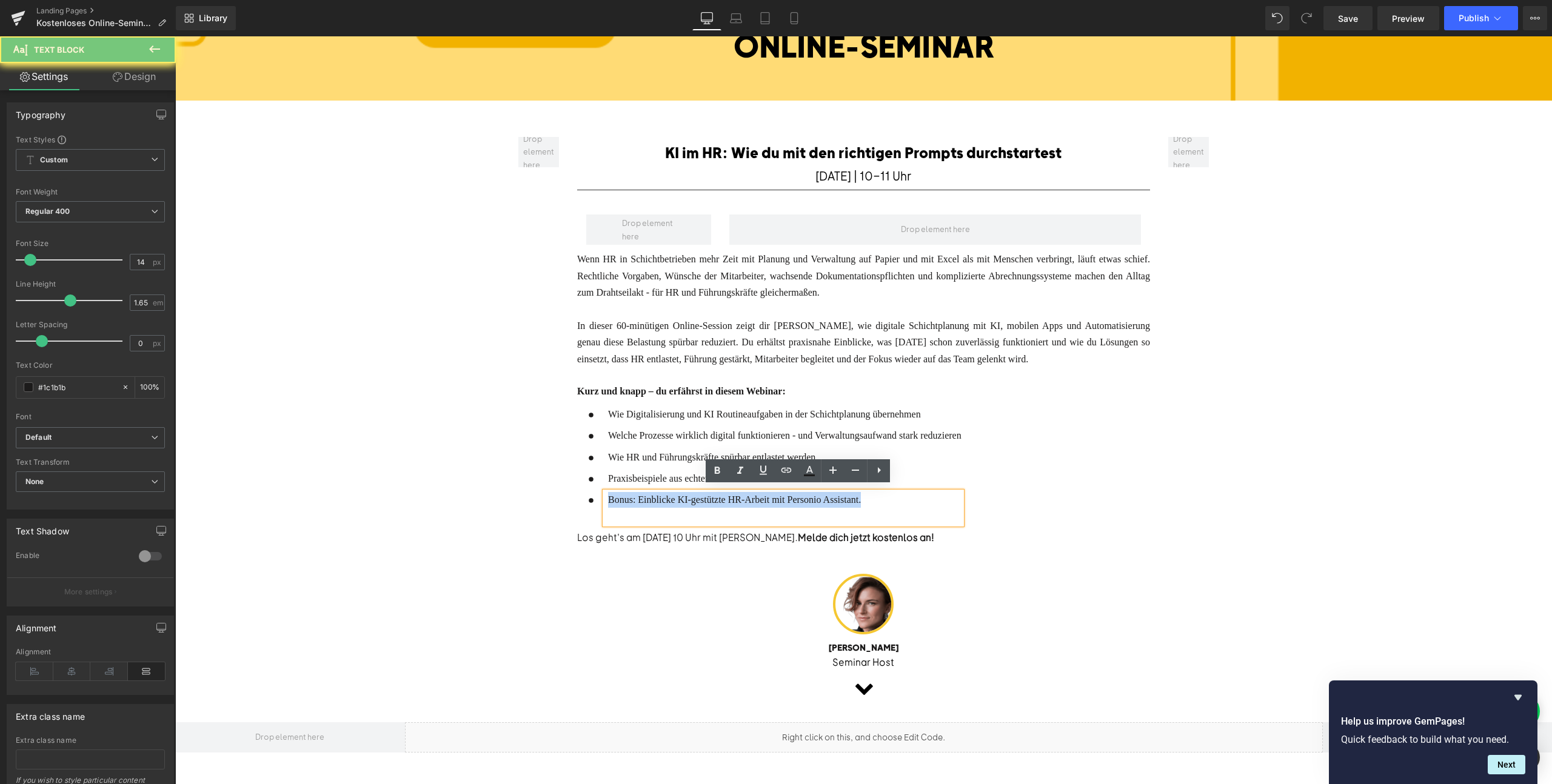
paste div
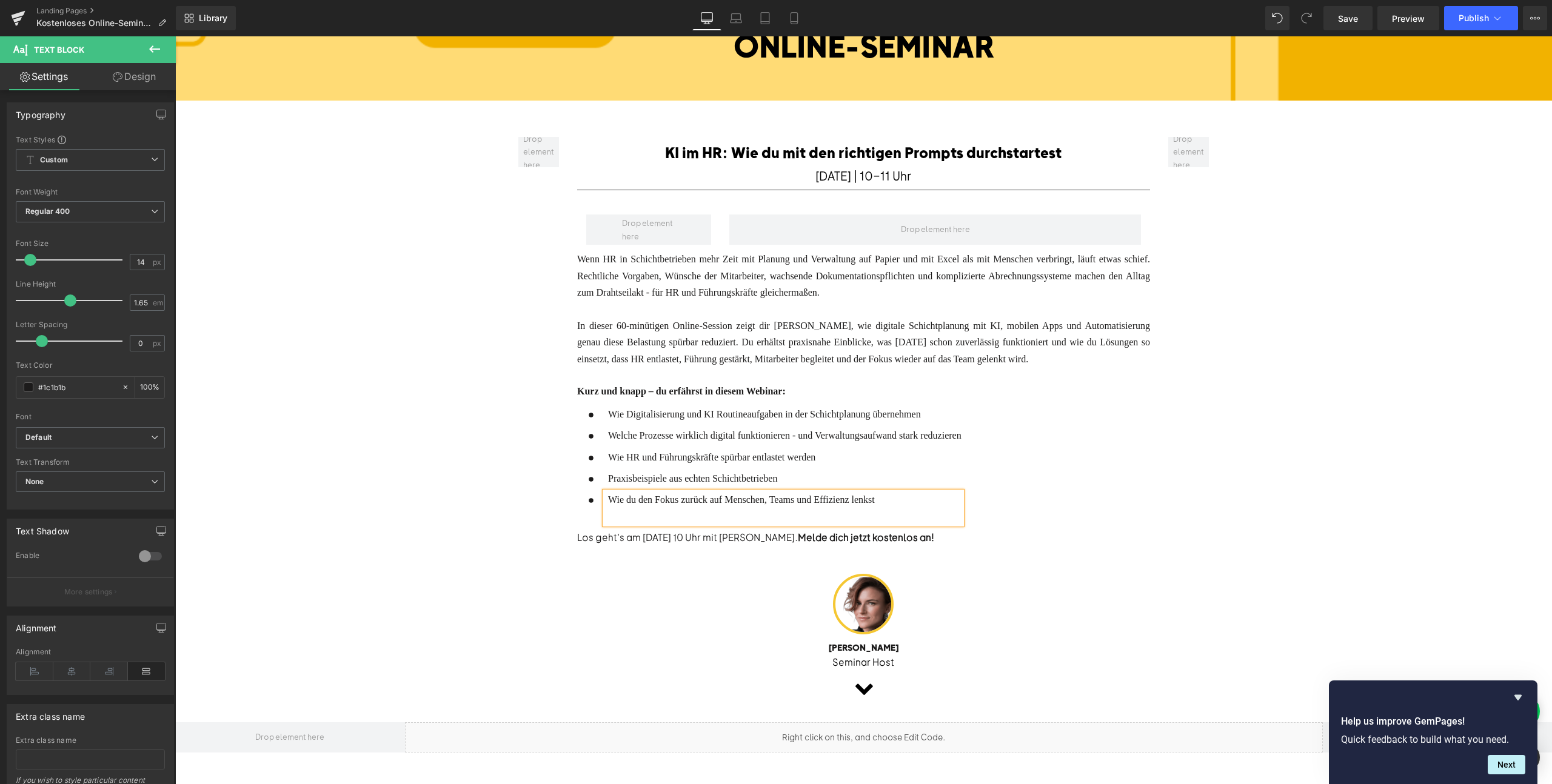
click at [878, 418] on ul "Icon Wie Digitalisierung und KI Routineaufgaben in der Schichtplanung übernehme…" at bounding box center [769, 468] width 385 height 123
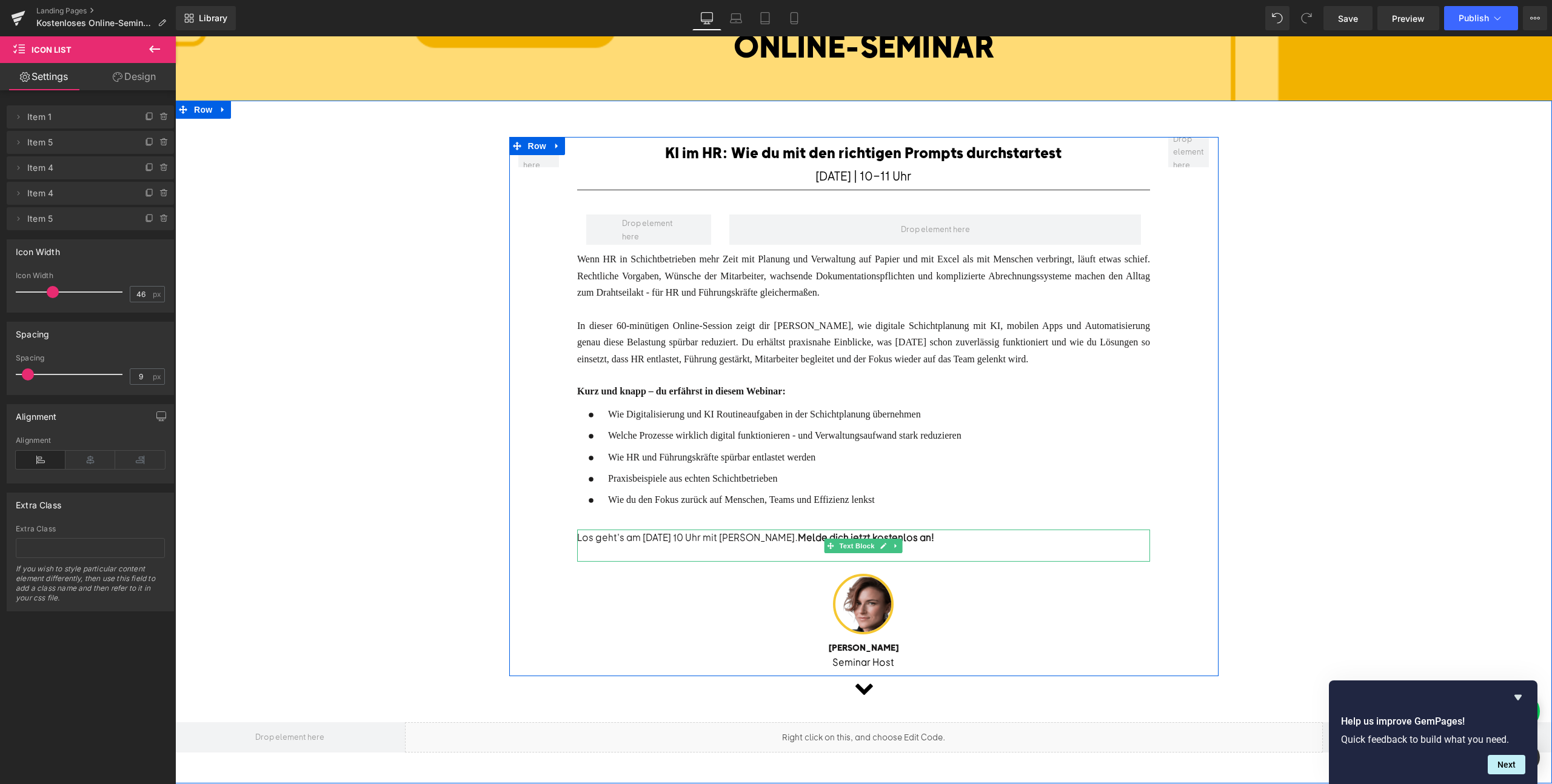
click at [796, 536] on div "Los geht's am [DATE] 10 Uhr mit [PERSON_NAME]. Melde dich jetzt kostenlos an!" at bounding box center [863, 538] width 573 height 16
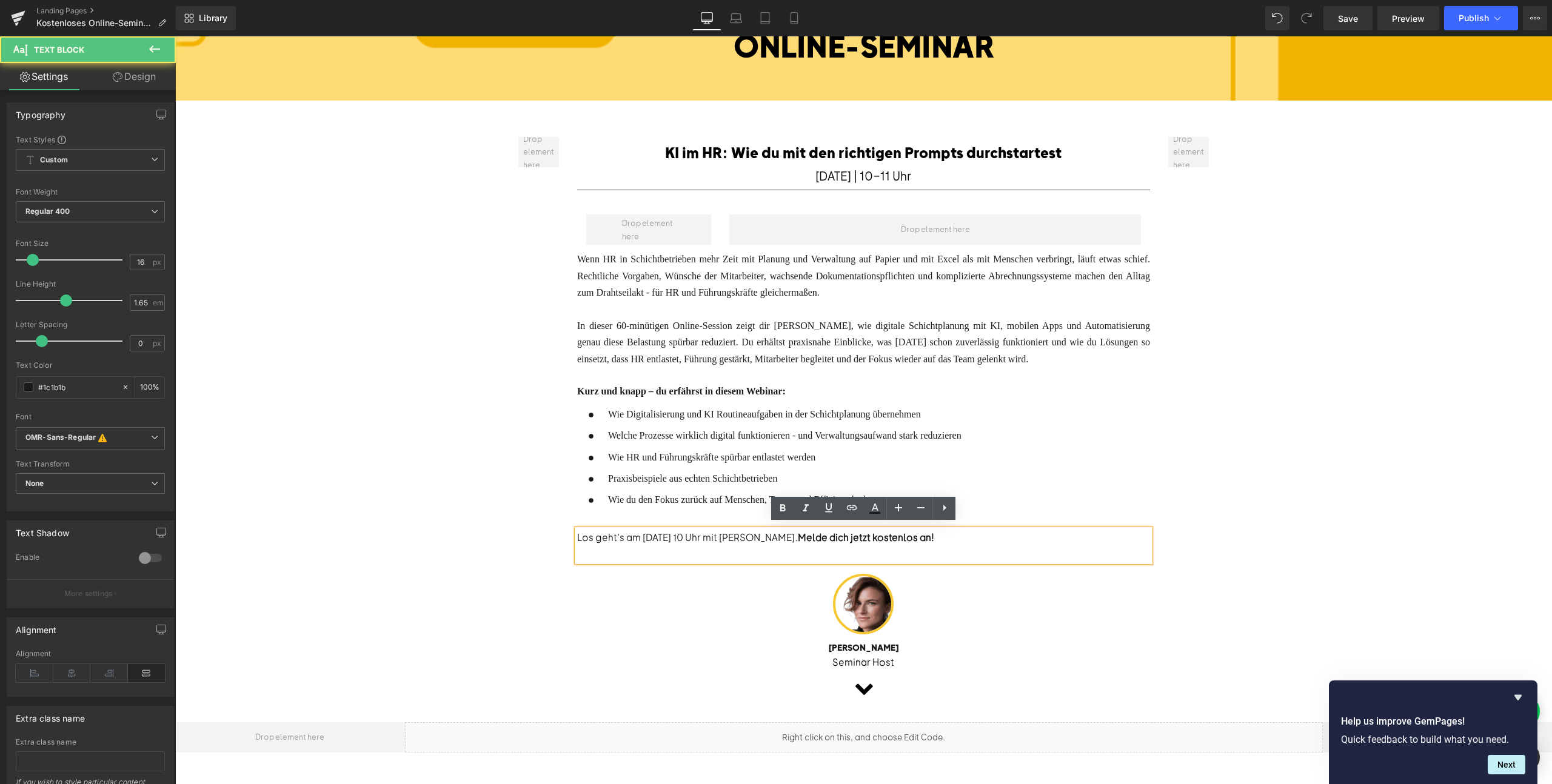
drag, startPoint x: 841, startPoint y: 531, endPoint x: 756, endPoint y: 531, distance: 85.0
click at [756, 531] on div "Los geht's am [DATE] 10 Uhr mit [PERSON_NAME]. Melde dich jetzt kostenlos an!" at bounding box center [863, 538] width 573 height 16
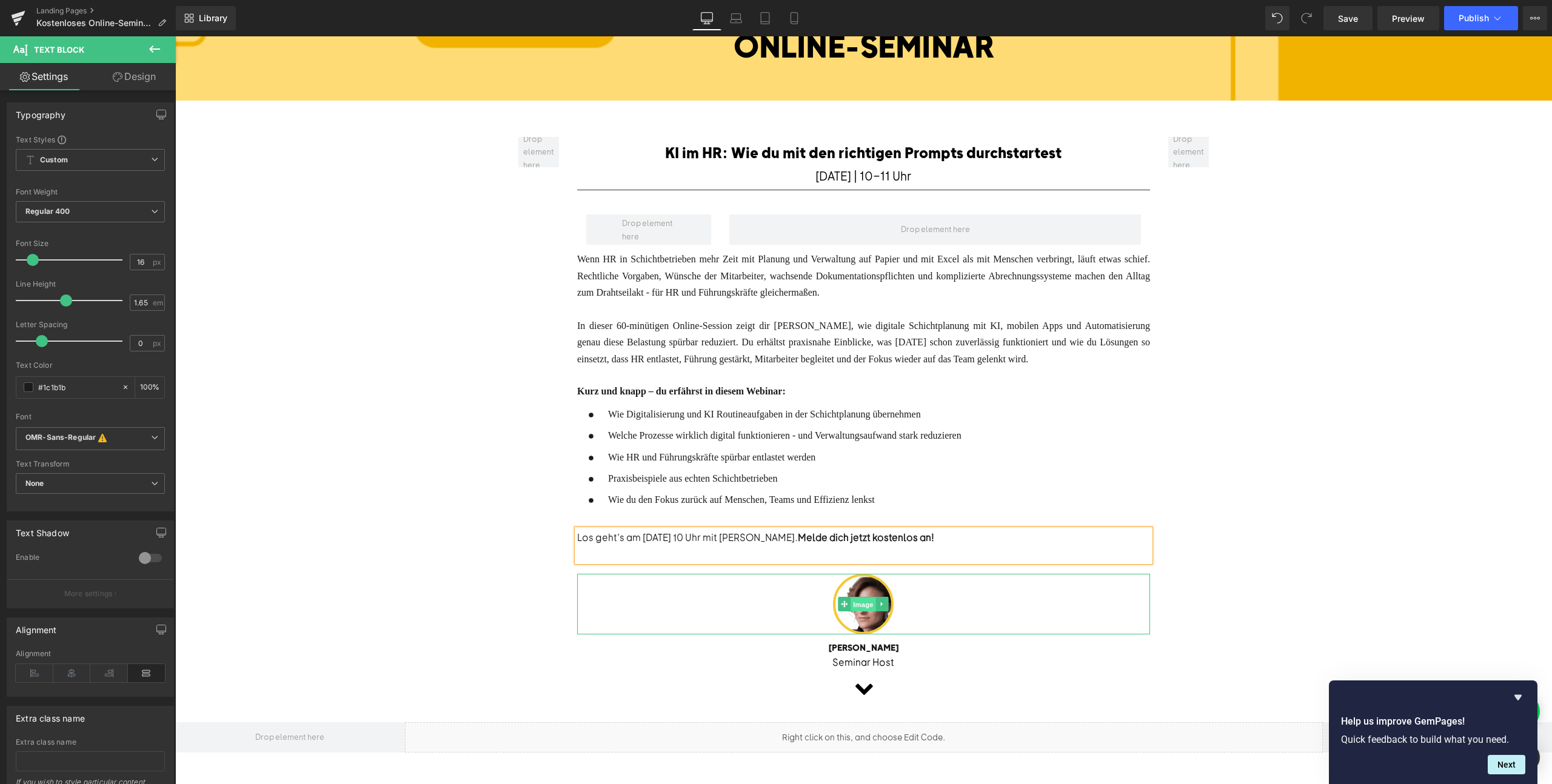
click at [865, 597] on span "Image" at bounding box center [864, 604] width 26 height 14
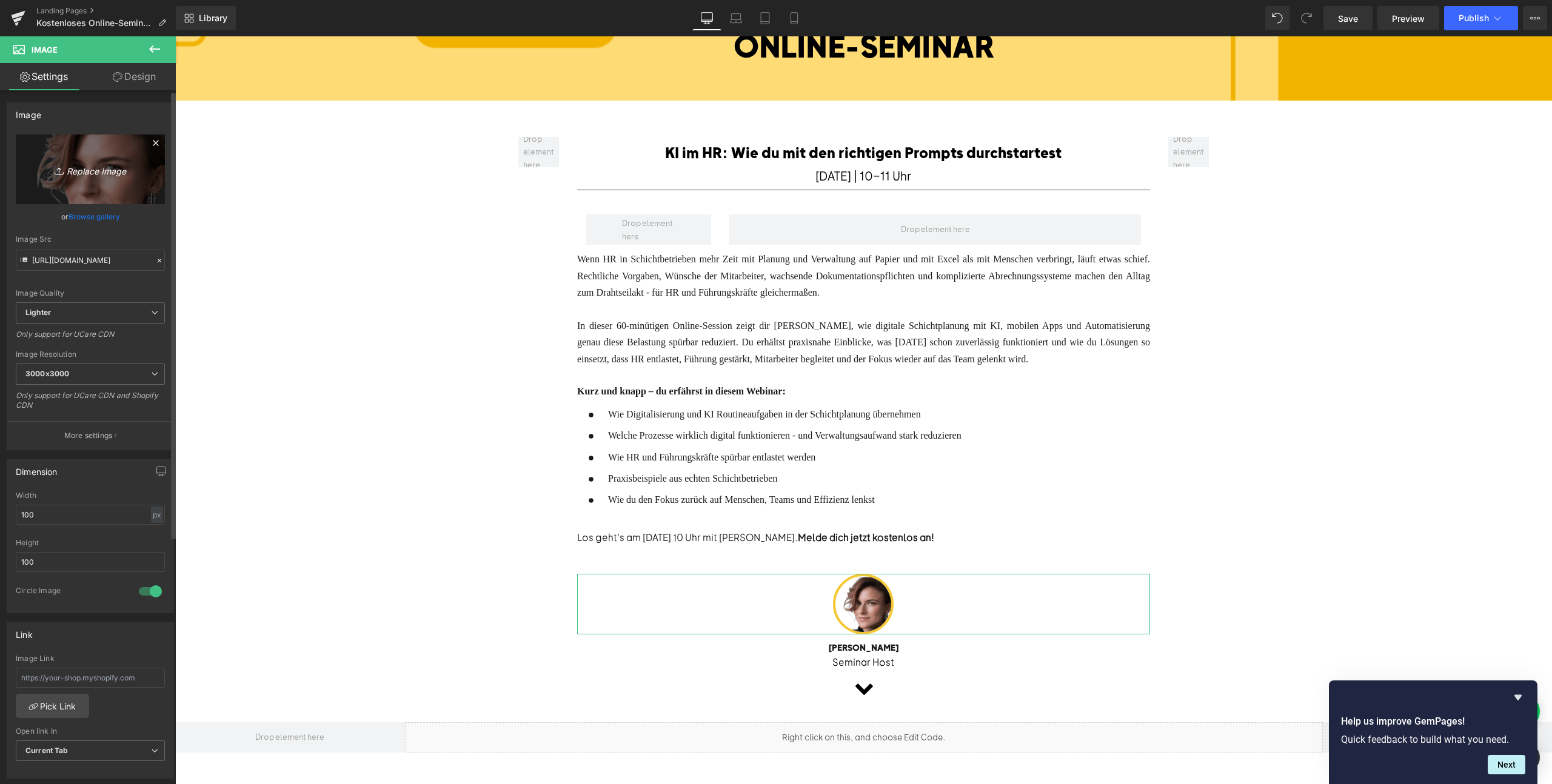
click at [88, 168] on icon "Replace Image" at bounding box center [90, 169] width 97 height 15
type input "C:\fakepath\JensBender.png"
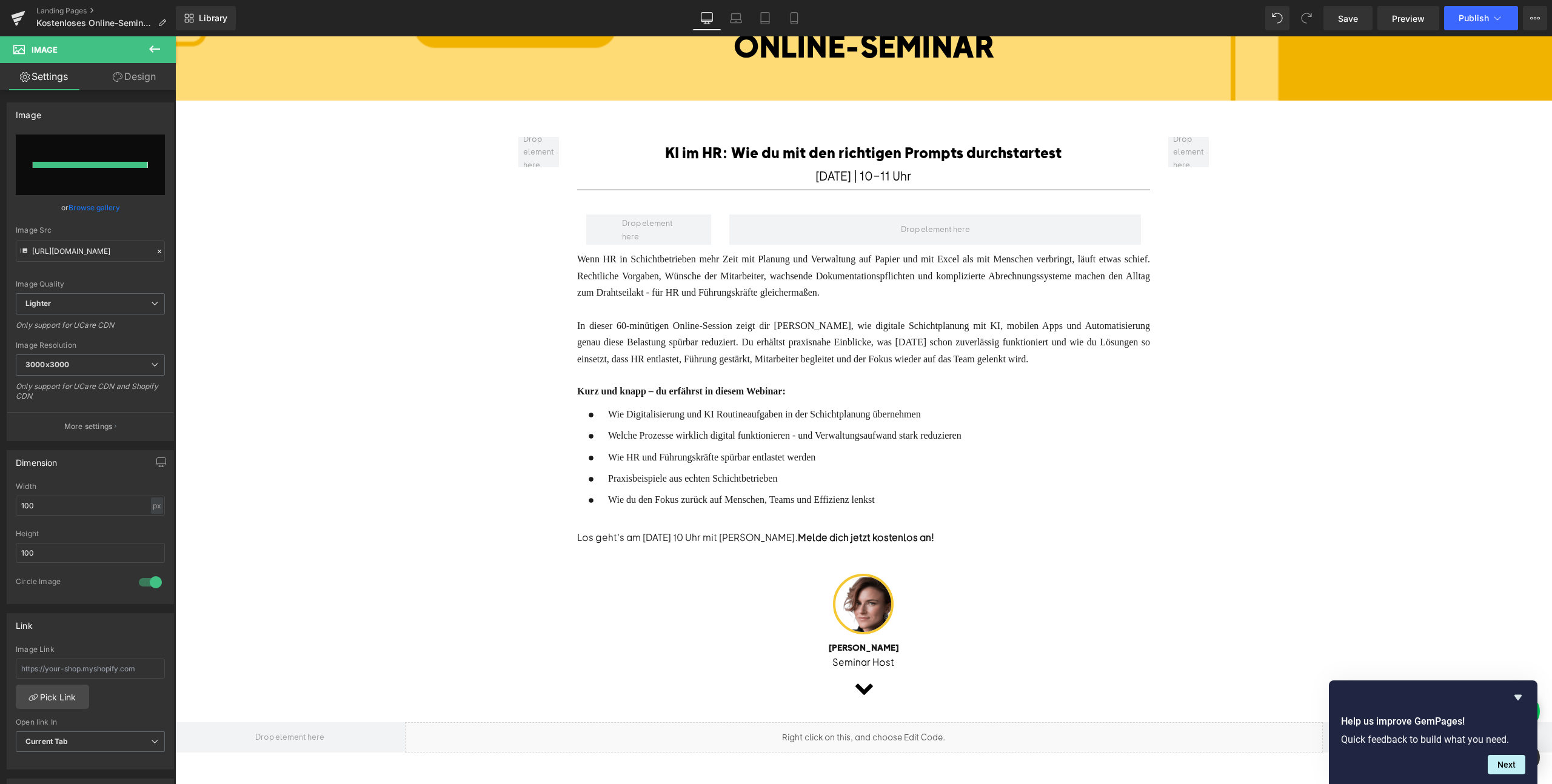
type input "[URL][DOMAIN_NAME]"
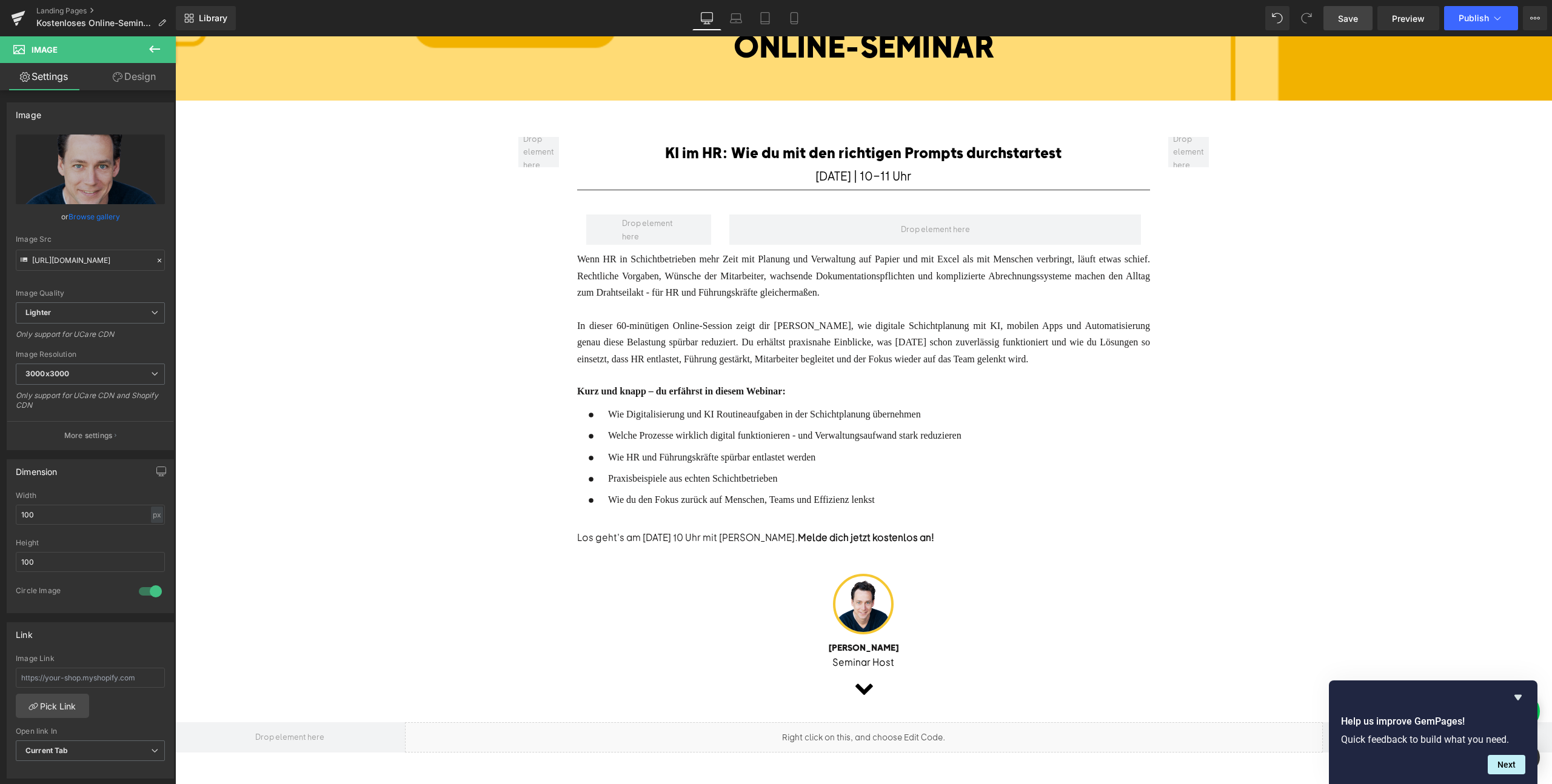
click at [1347, 22] on span "Save" at bounding box center [1348, 18] width 20 height 13
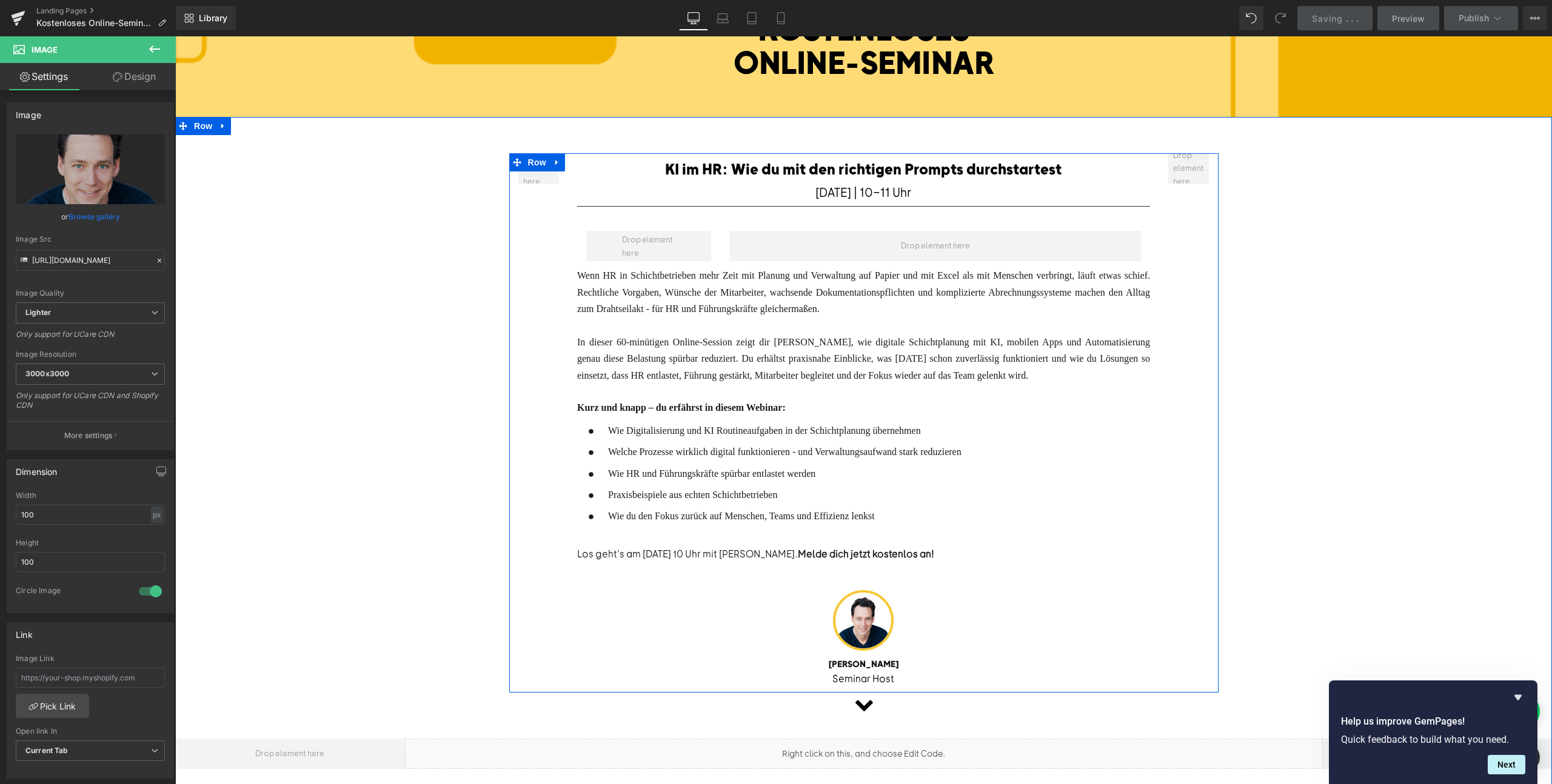
scroll to position [140, 0]
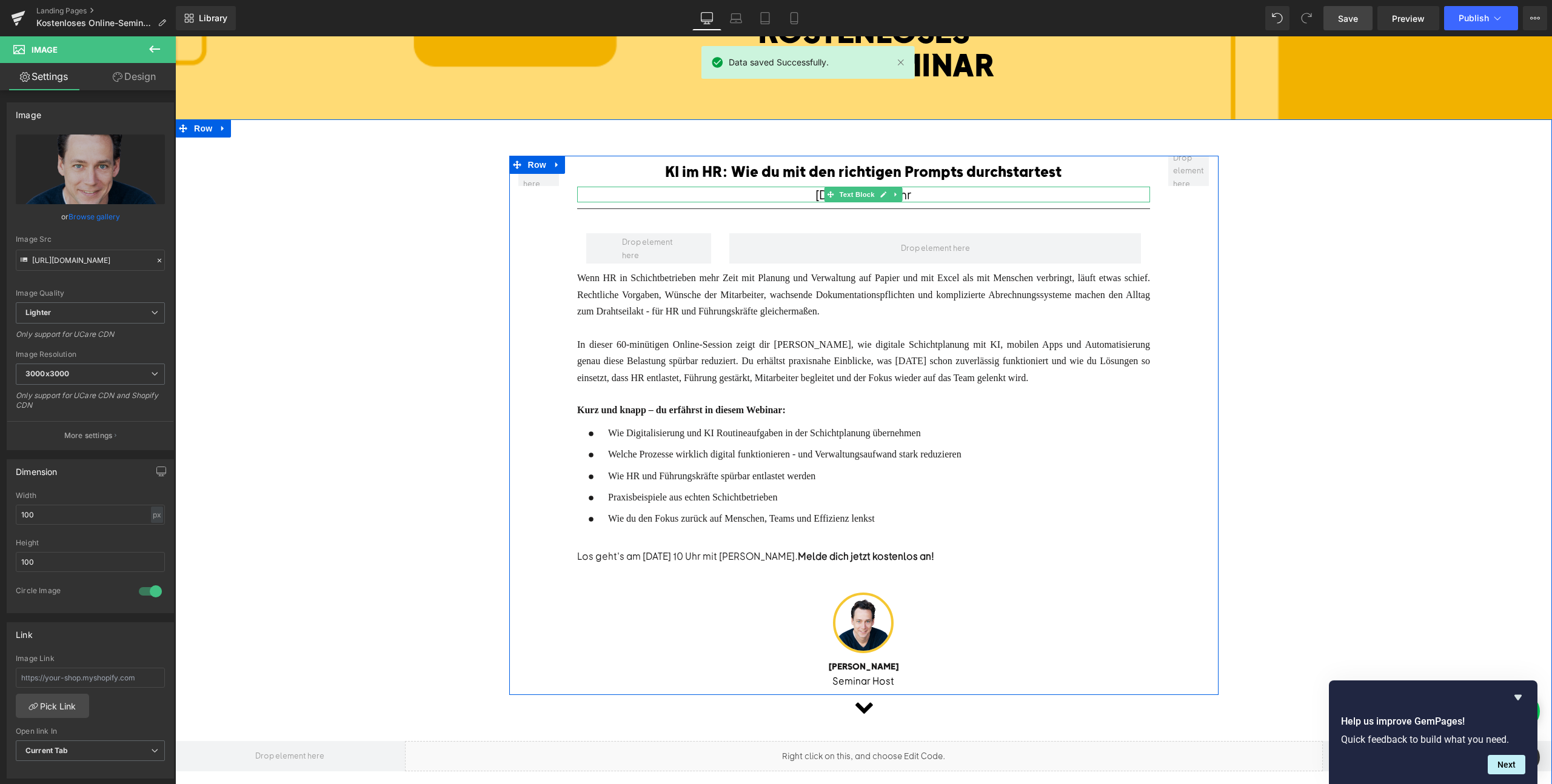
click at [815, 196] on font "[DATE] | 10-11 Uhr" at bounding box center [863, 194] width 96 height 15
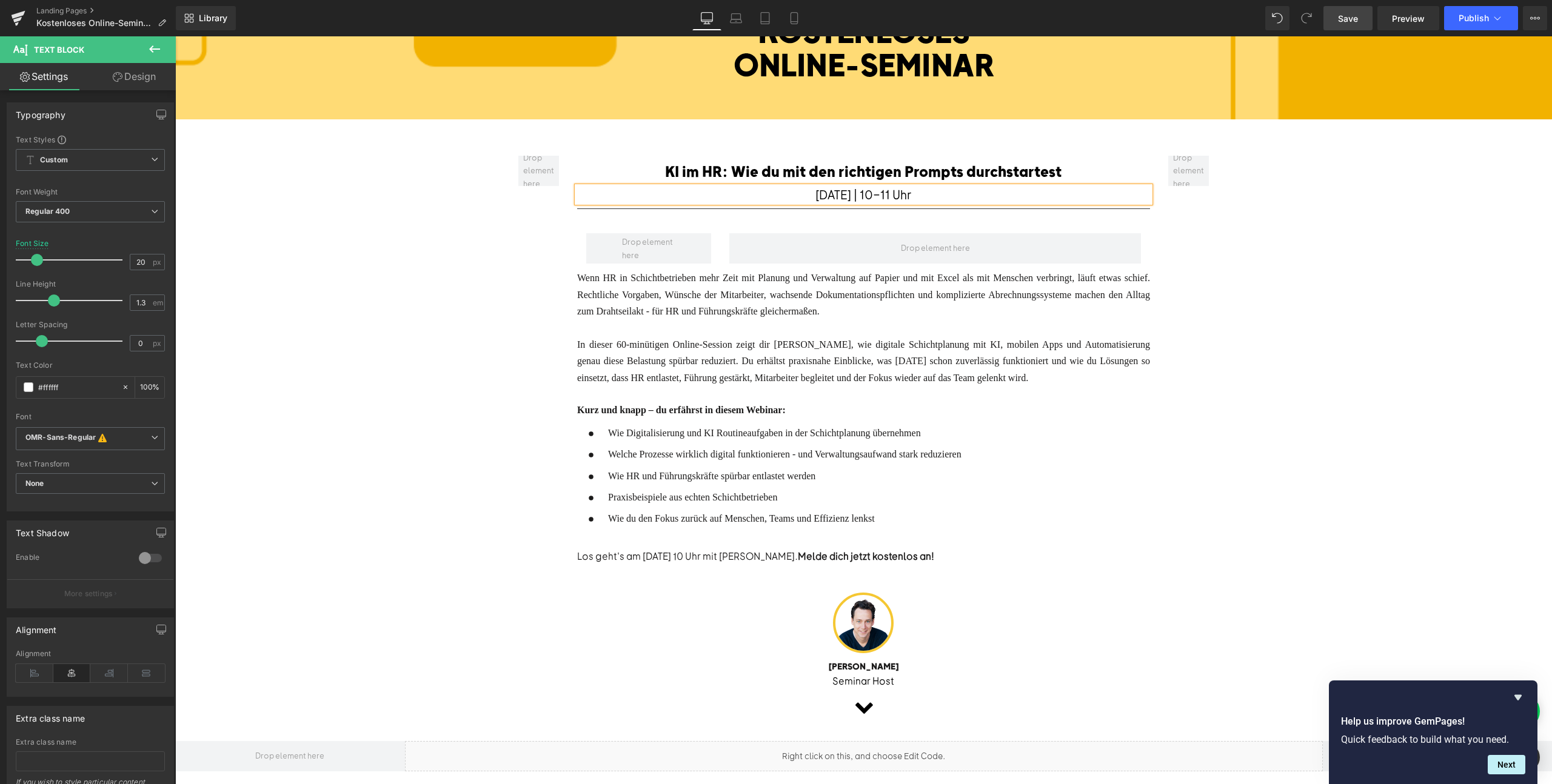
click at [829, 194] on font "[DATE] | 10-11 Uhr" at bounding box center [863, 194] width 96 height 15
click at [762, 173] on font "KI im HR: Wie du mit den richtigen Prompts durchstartest" at bounding box center [863, 171] width 397 height 18
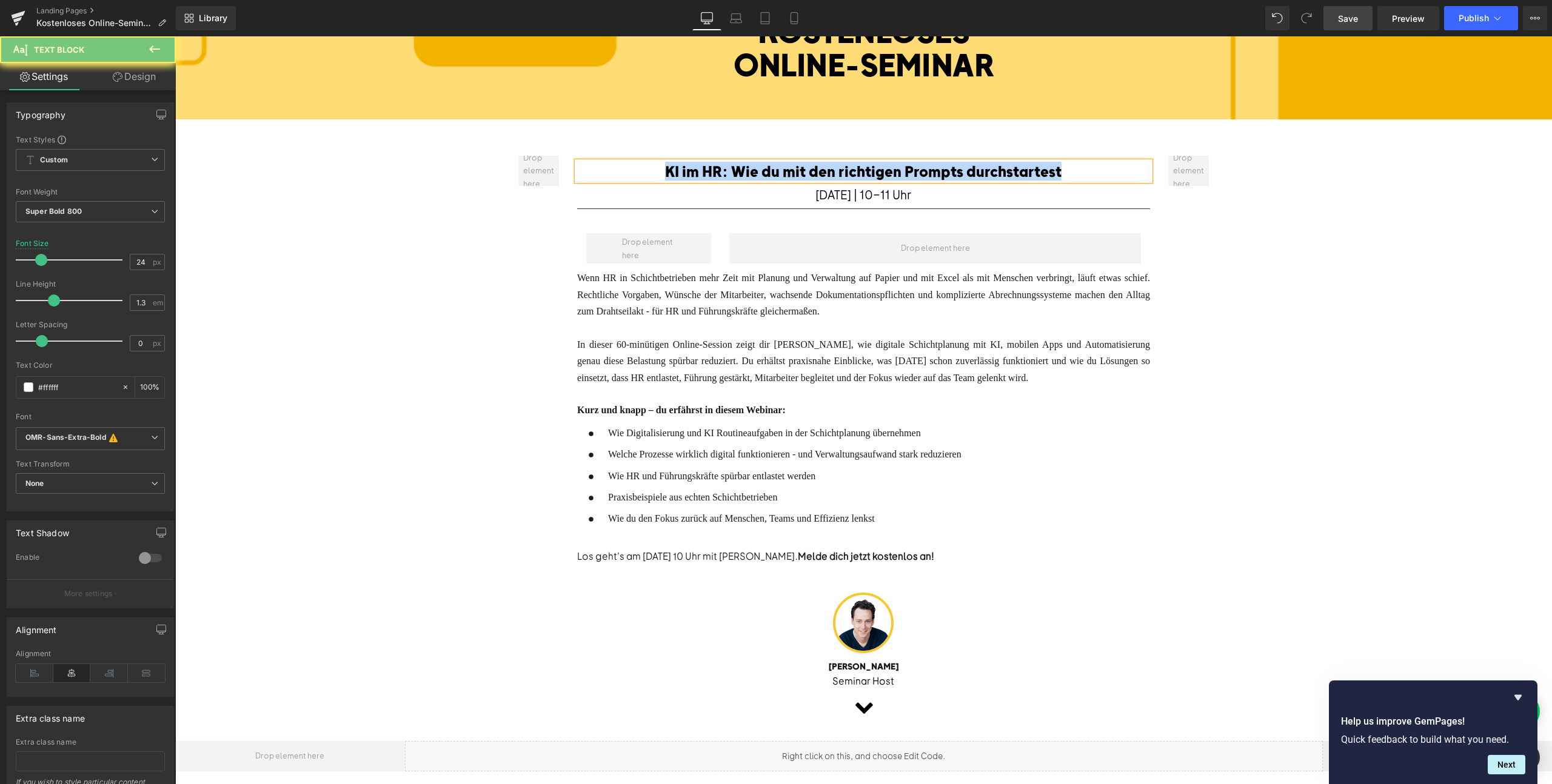
paste div
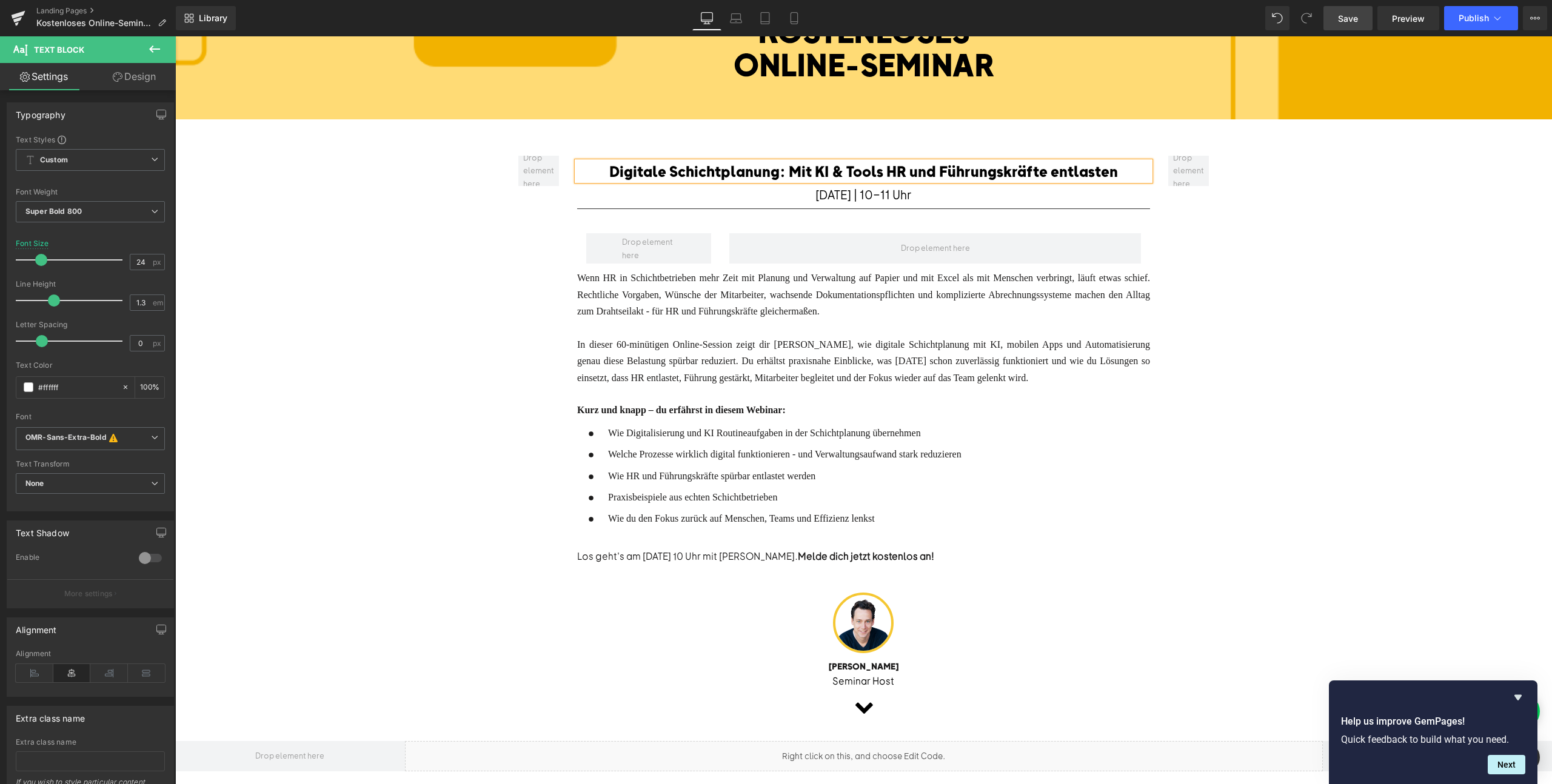
click at [1339, 26] on link "Save" at bounding box center [1348, 18] width 49 height 24
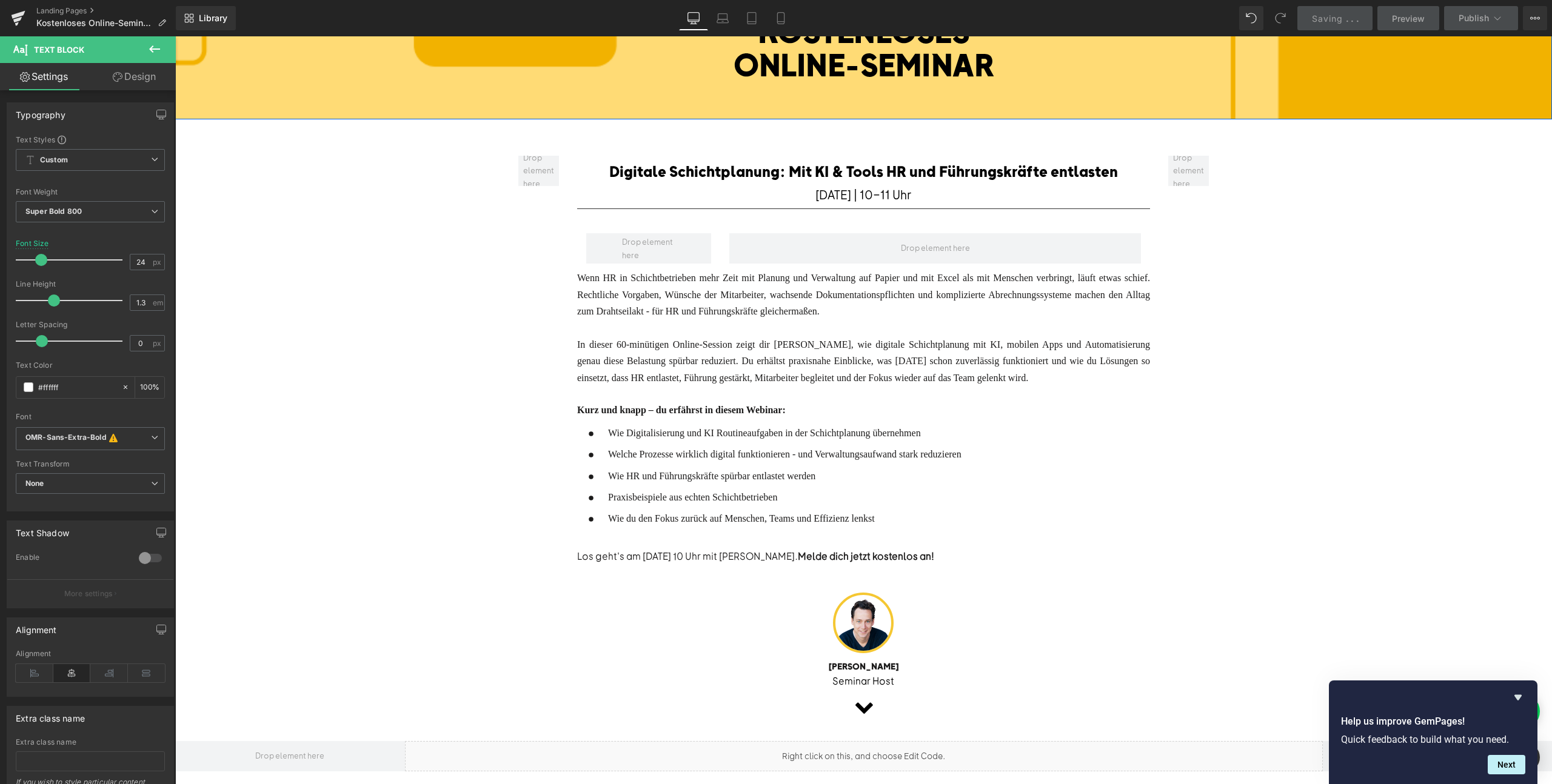
scroll to position [0, 0]
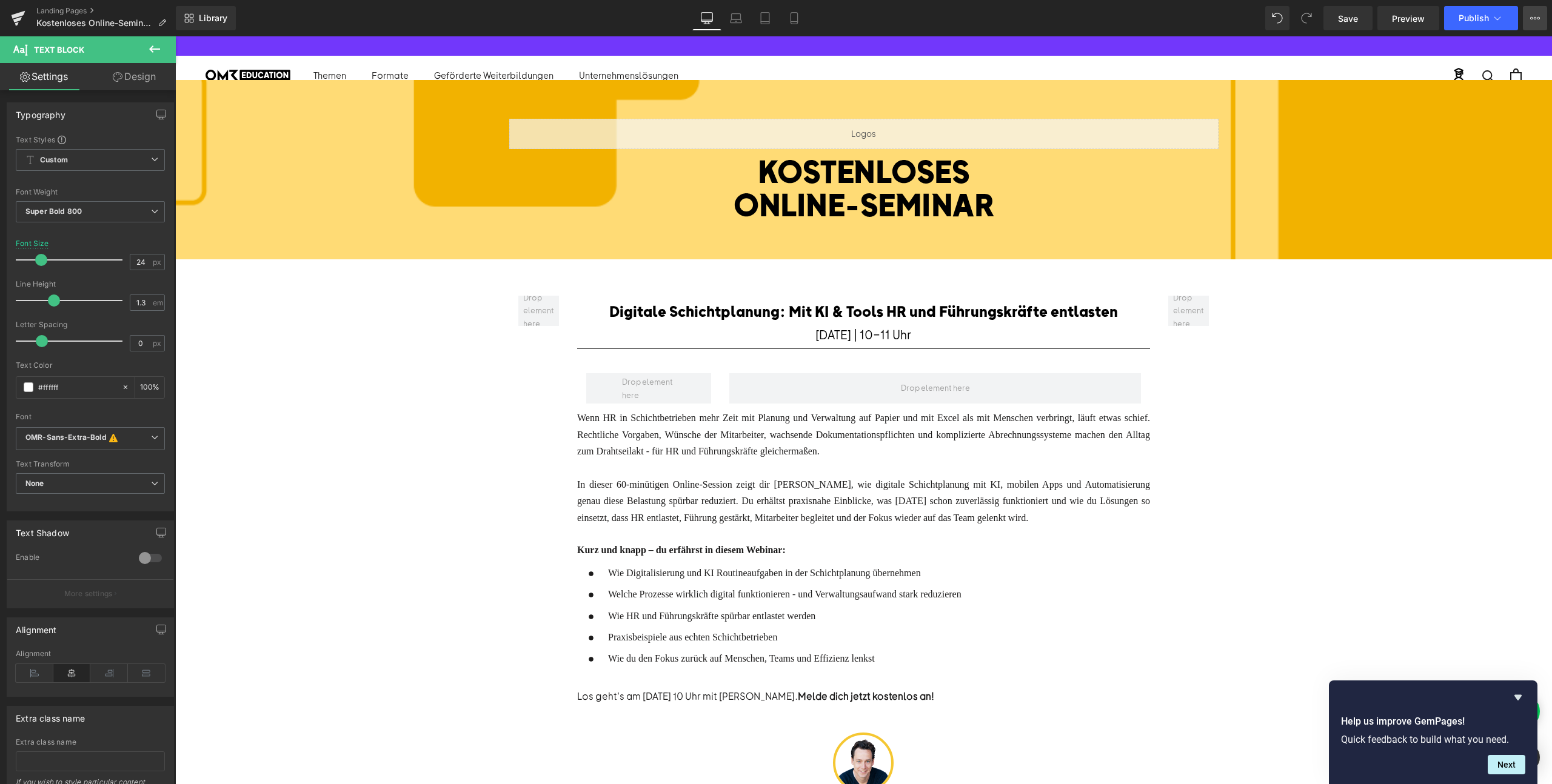
click at [1541, 17] on button "View Live Page View with current Template Save Template to Library Schedule Pub…" at bounding box center [1535, 18] width 24 height 24
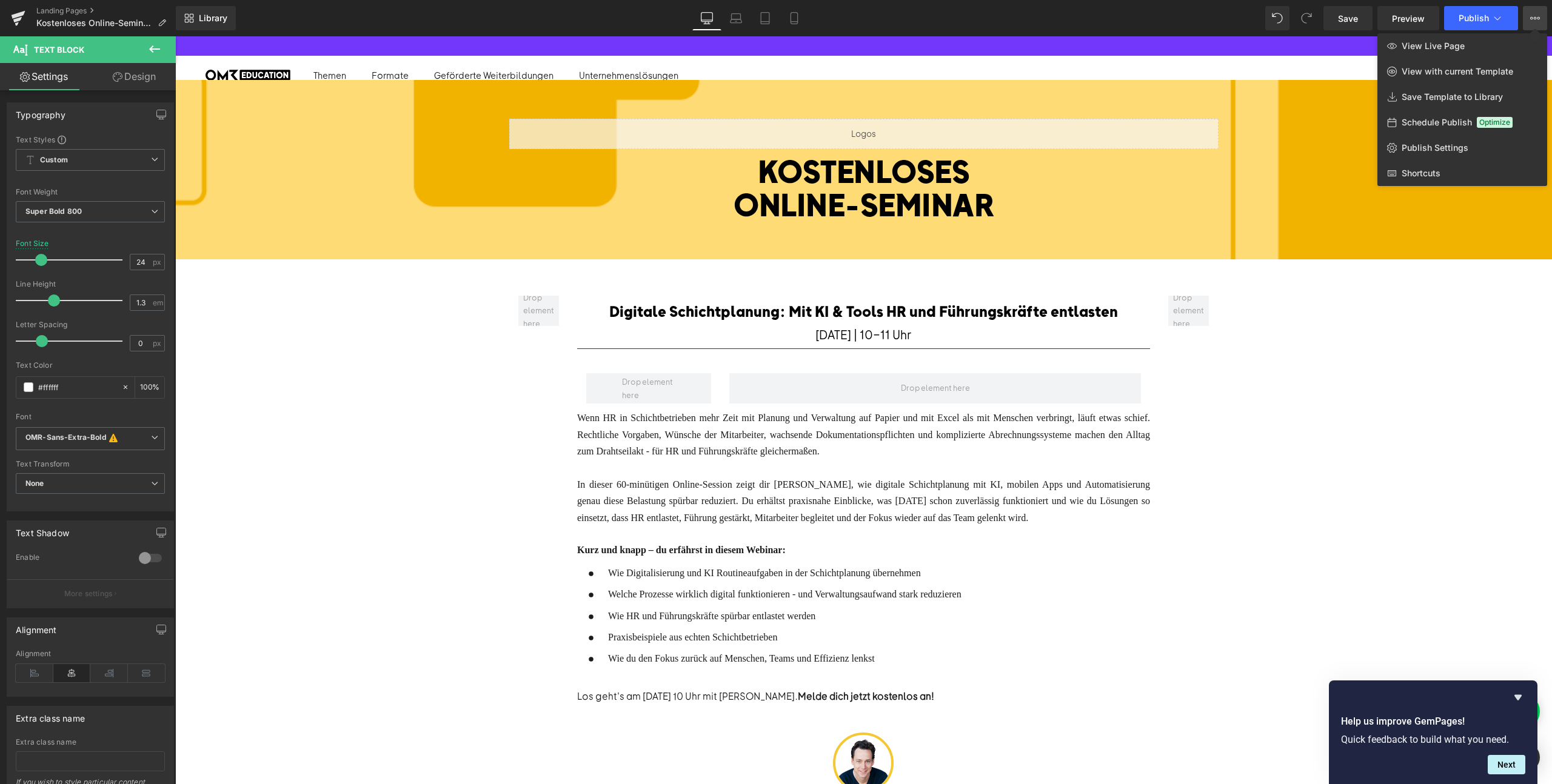
click at [1541, 17] on button "View Live Page View with current Template Save Template to Library Schedule Pub…" at bounding box center [1535, 18] width 24 height 24
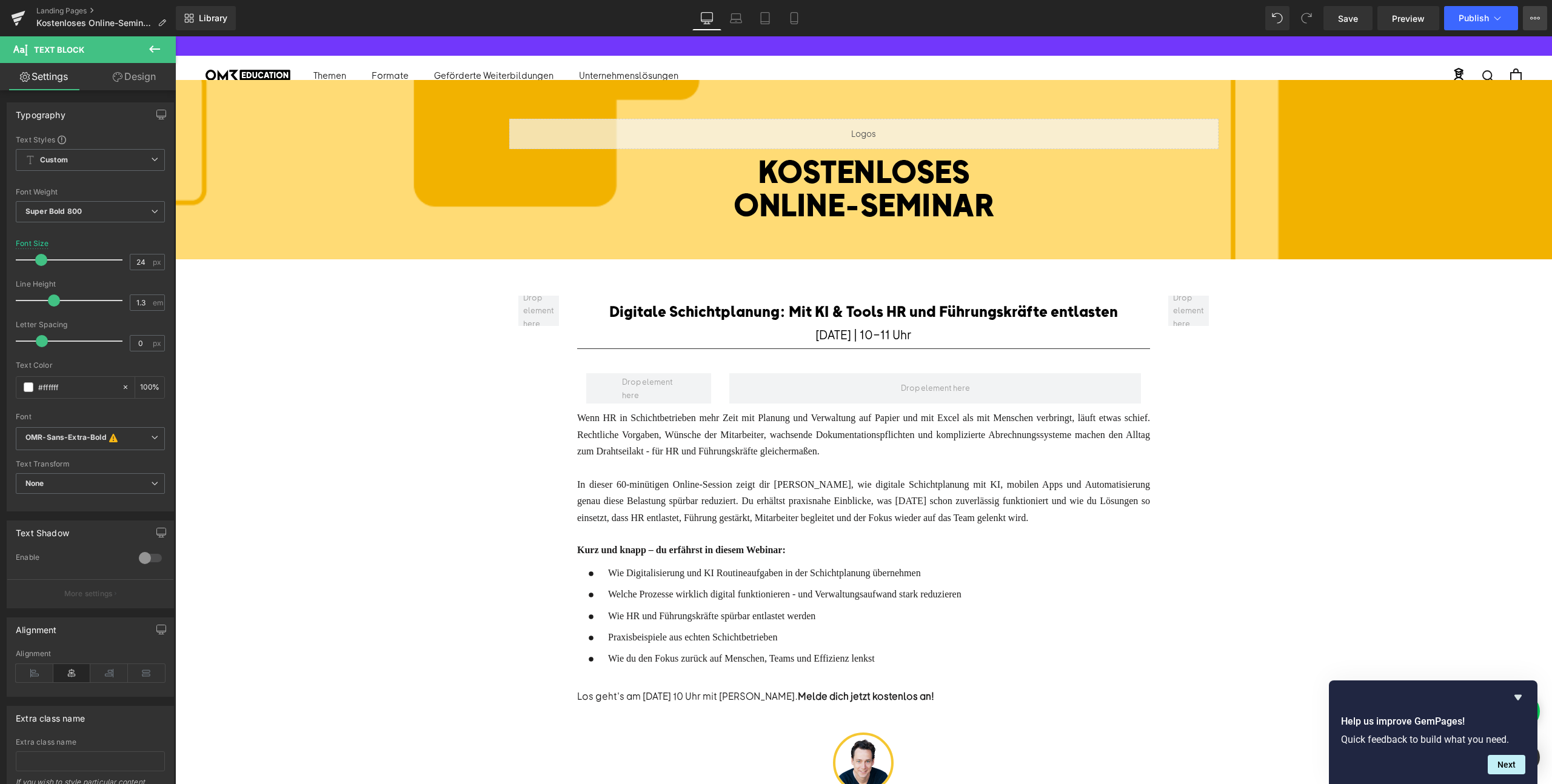
click at [1541, 17] on button "View Live Page View with current Template Save Template to Library Schedule Pub…" at bounding box center [1535, 18] width 24 height 24
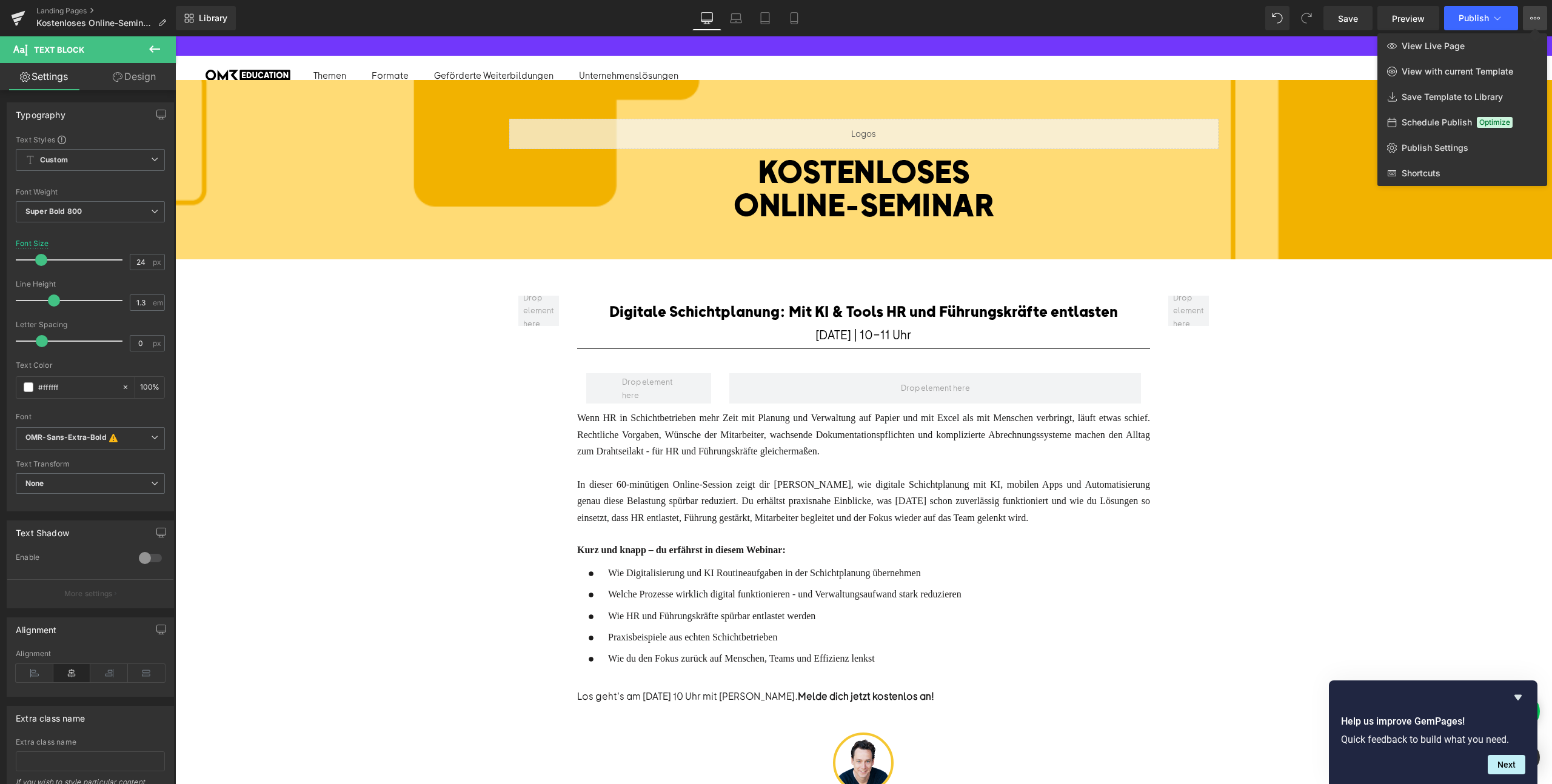
click at [1541, 17] on button "View Live Page View with current Template Save Template to Library Schedule Pub…" at bounding box center [1535, 18] width 24 height 24
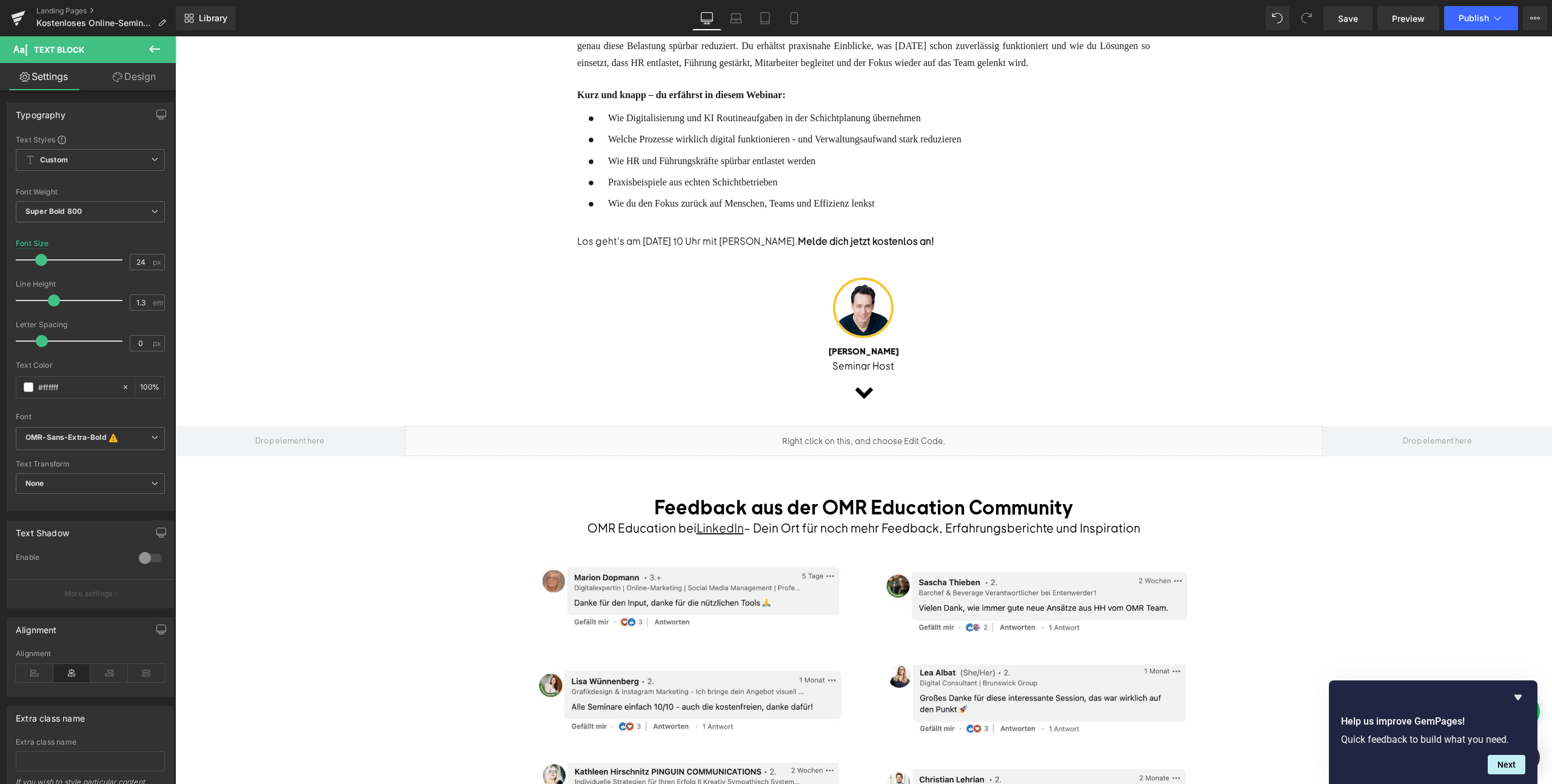
scroll to position [431, 0]
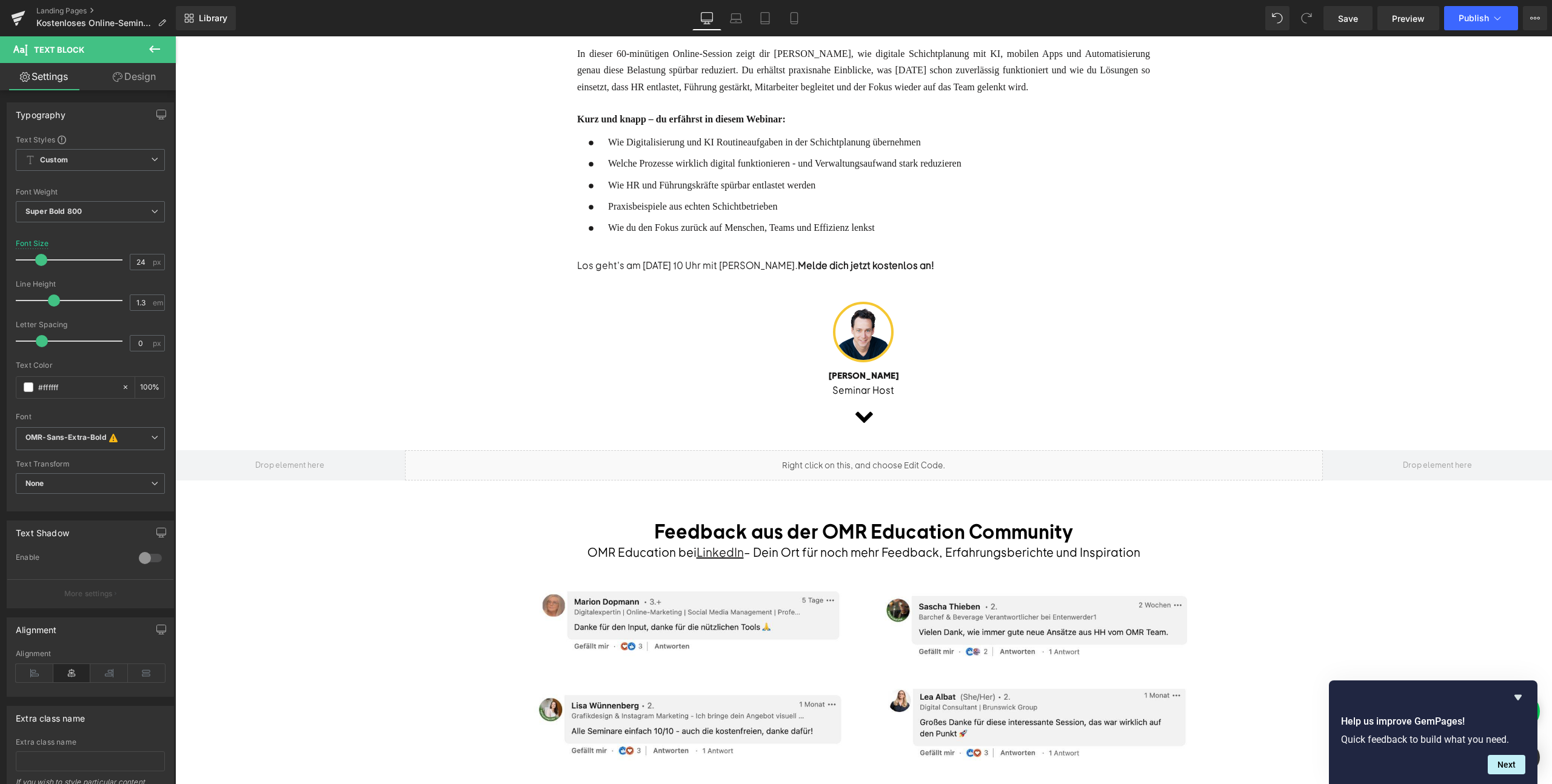
click at [935, 456] on div "Liquid" at bounding box center [864, 466] width 918 height 30
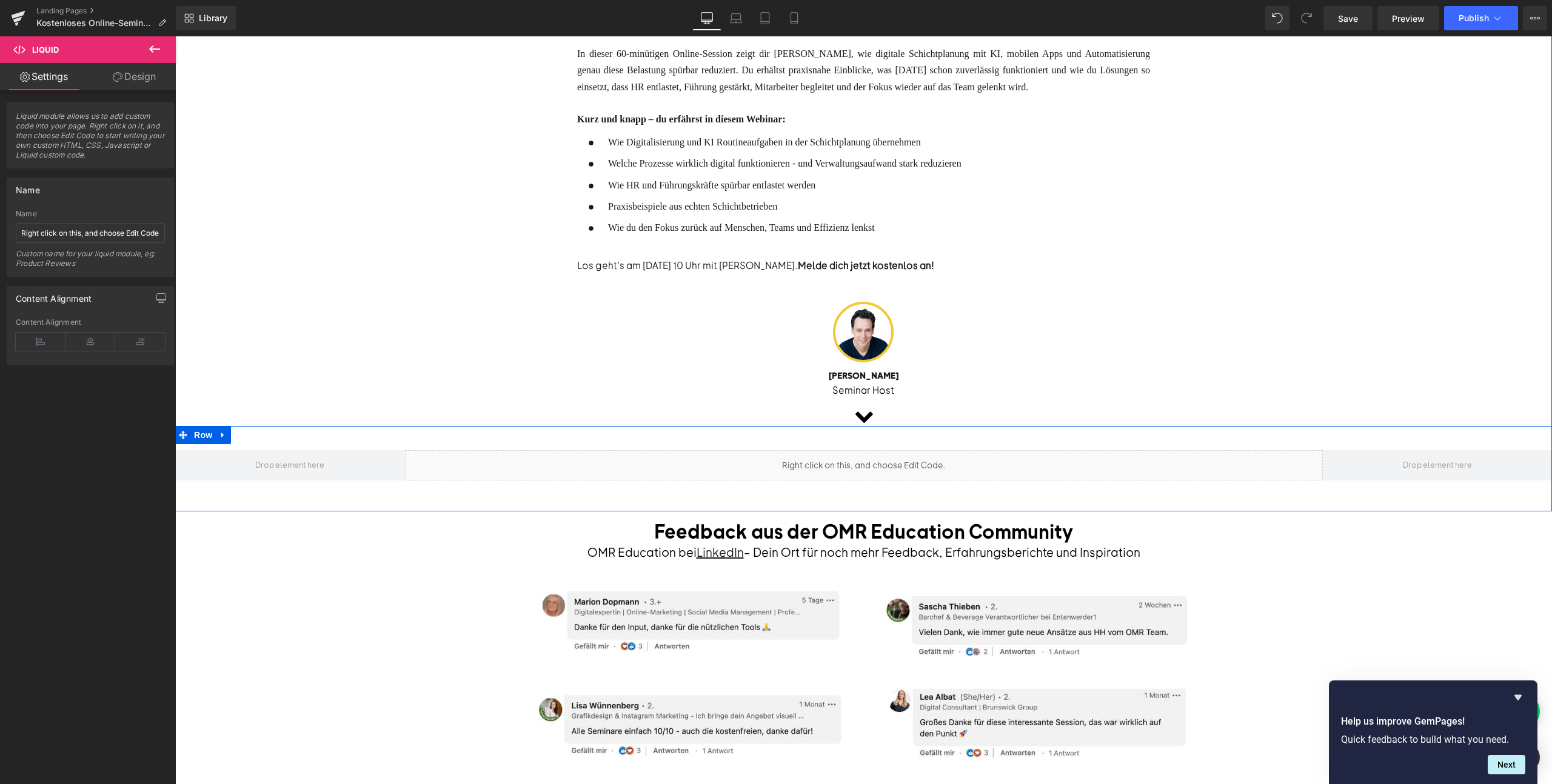
click at [879, 455] on div "Liquid" at bounding box center [864, 466] width 918 height 30
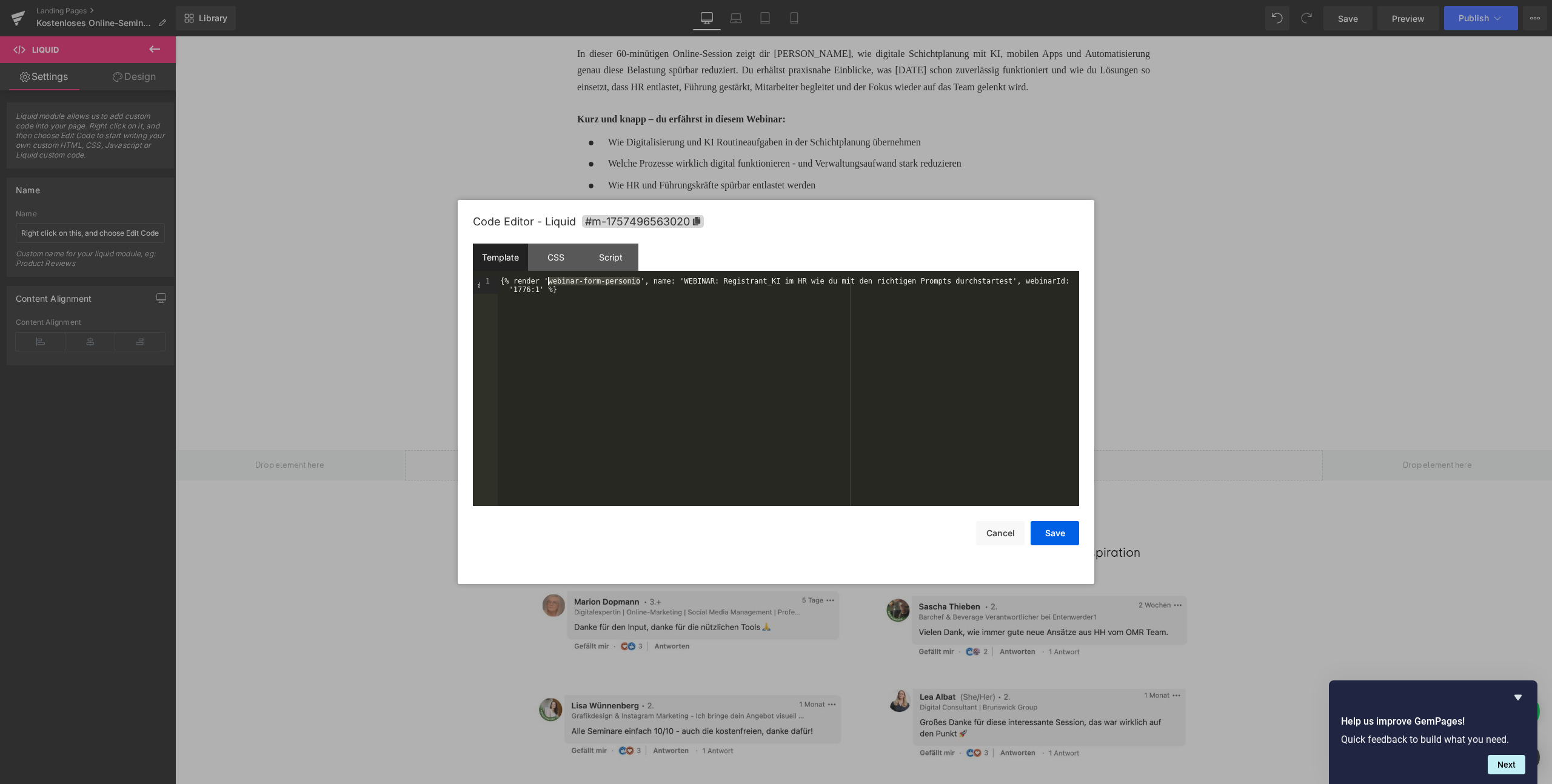
drag, startPoint x: 639, startPoint y: 279, endPoint x: 549, endPoint y: 277, distance: 90.0
click at [549, 277] on div "{% render 'webinar-form-personio', name: 'WEBINAR: Registrant_KI im HR wie du m…" at bounding box center [788, 408] width 581 height 263
drag, startPoint x: 1023, startPoint y: 281, endPoint x: 781, endPoint y: 280, distance: 242.0
click at [781, 280] on div "{% render 'webinar-form-hr-partner', name: 'WEBINAR: Registrant_KI im HR wie du…" at bounding box center [788, 408] width 581 height 263
drag, startPoint x: 587, startPoint y: 291, endPoint x: 560, endPoint y: 291, distance: 27.0
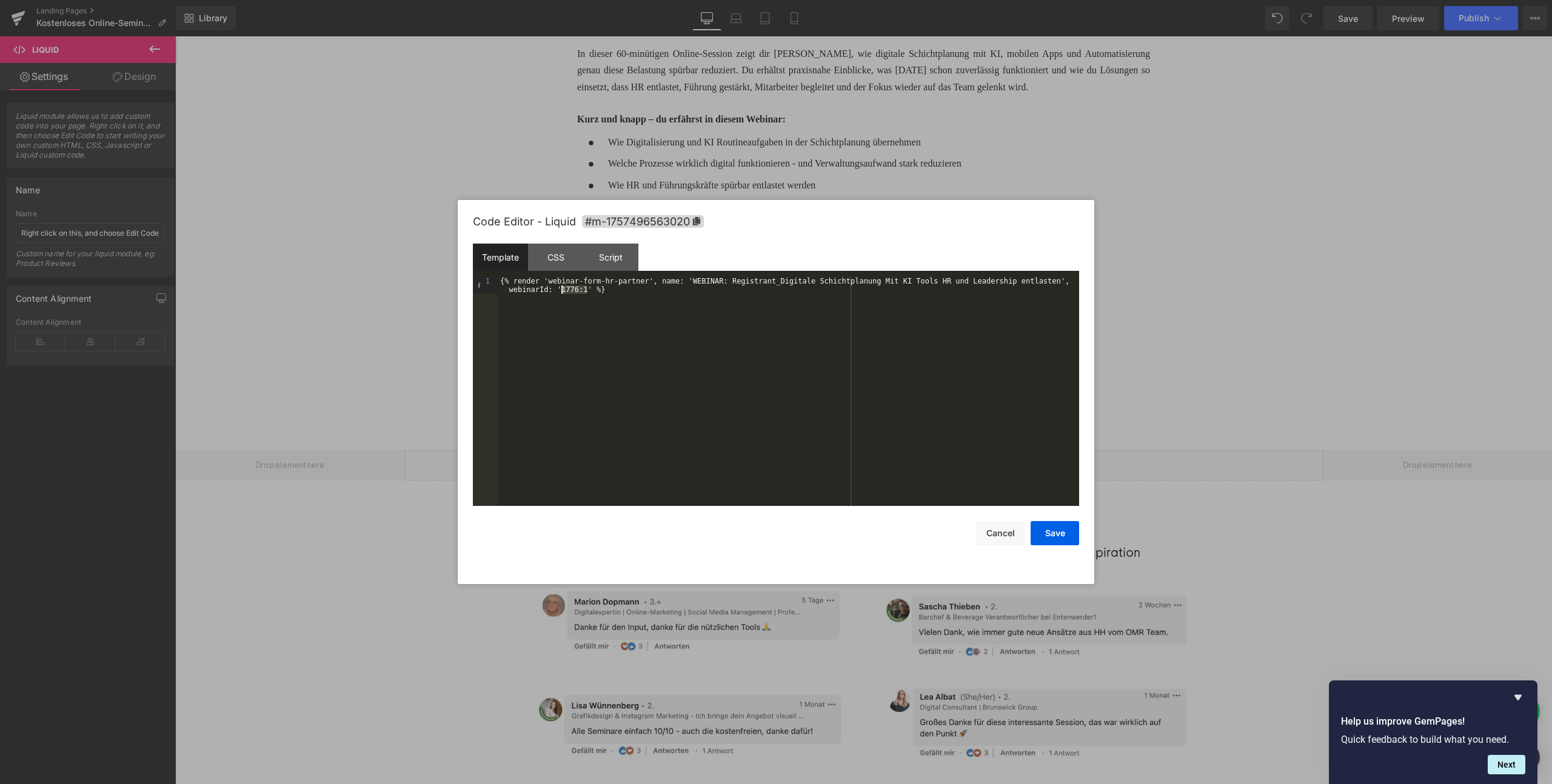
click at [560, 291] on div "{% render 'webinar-form-hr-partner', name: 'WEBINAR: Registrant_Digitale Schich…" at bounding box center [788, 408] width 581 height 263
click at [1051, 532] on button "Save" at bounding box center [1055, 533] width 49 height 24
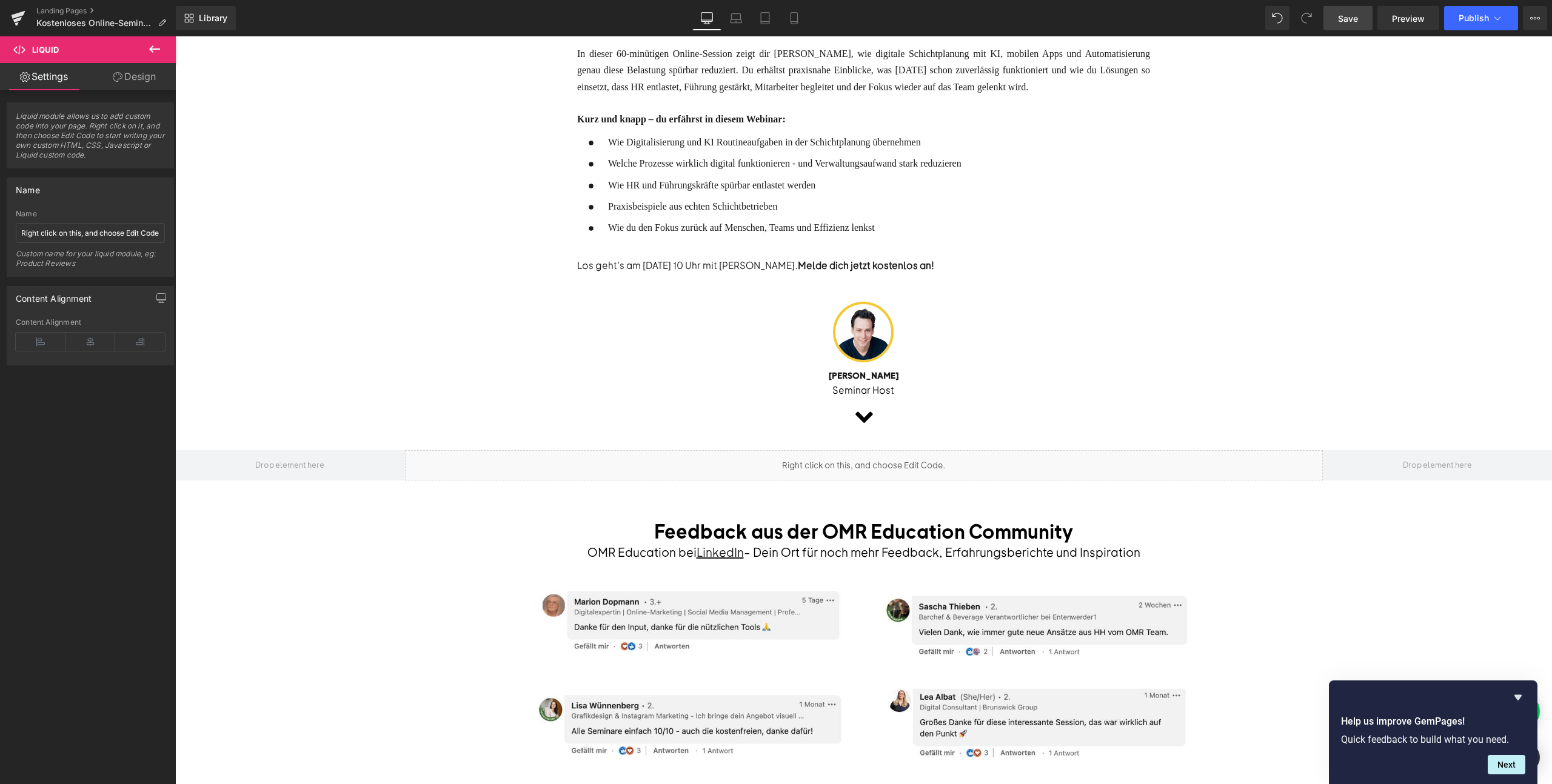
click at [1331, 27] on link "Save" at bounding box center [1348, 18] width 49 height 24
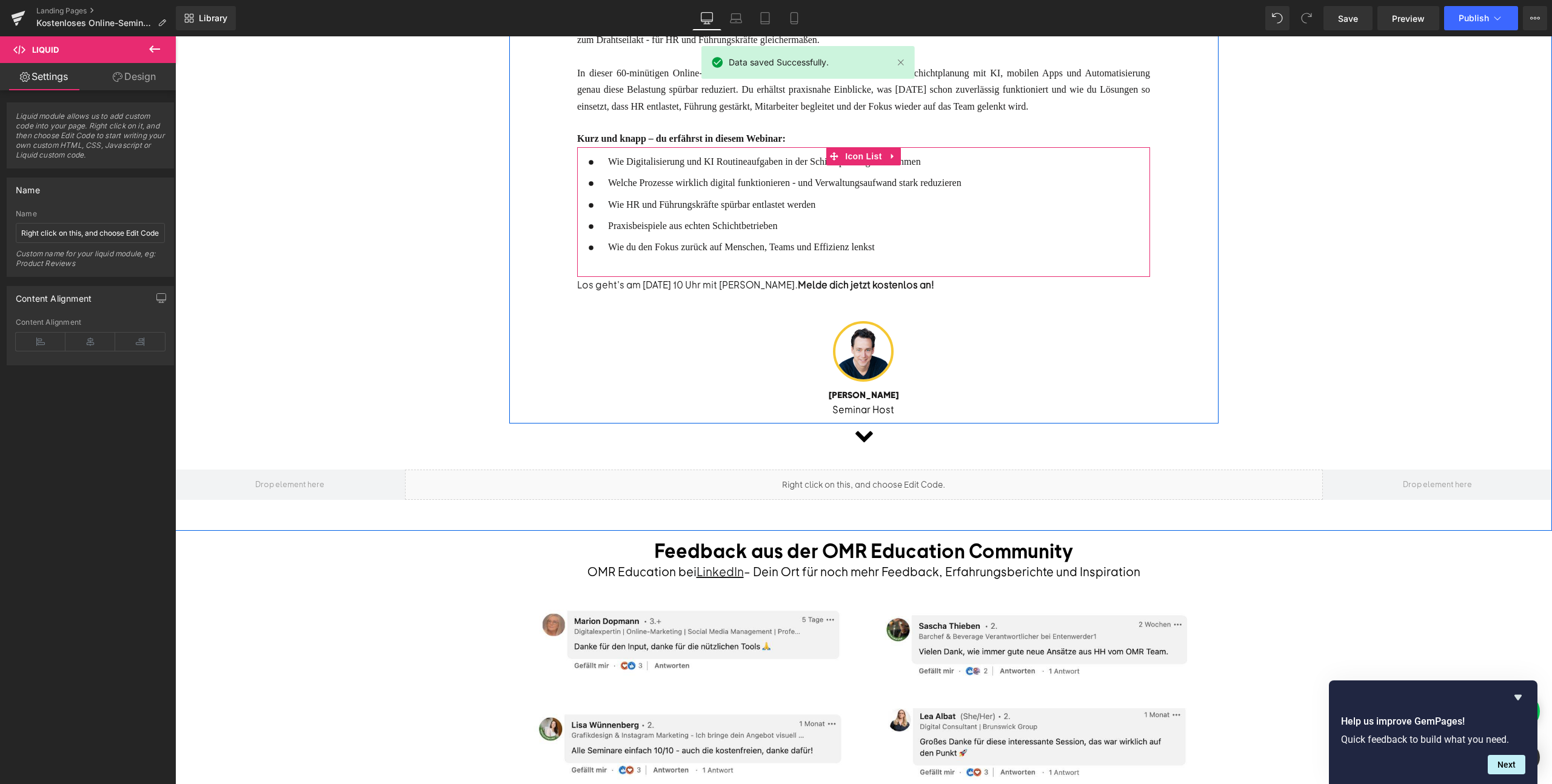
scroll to position [0, 0]
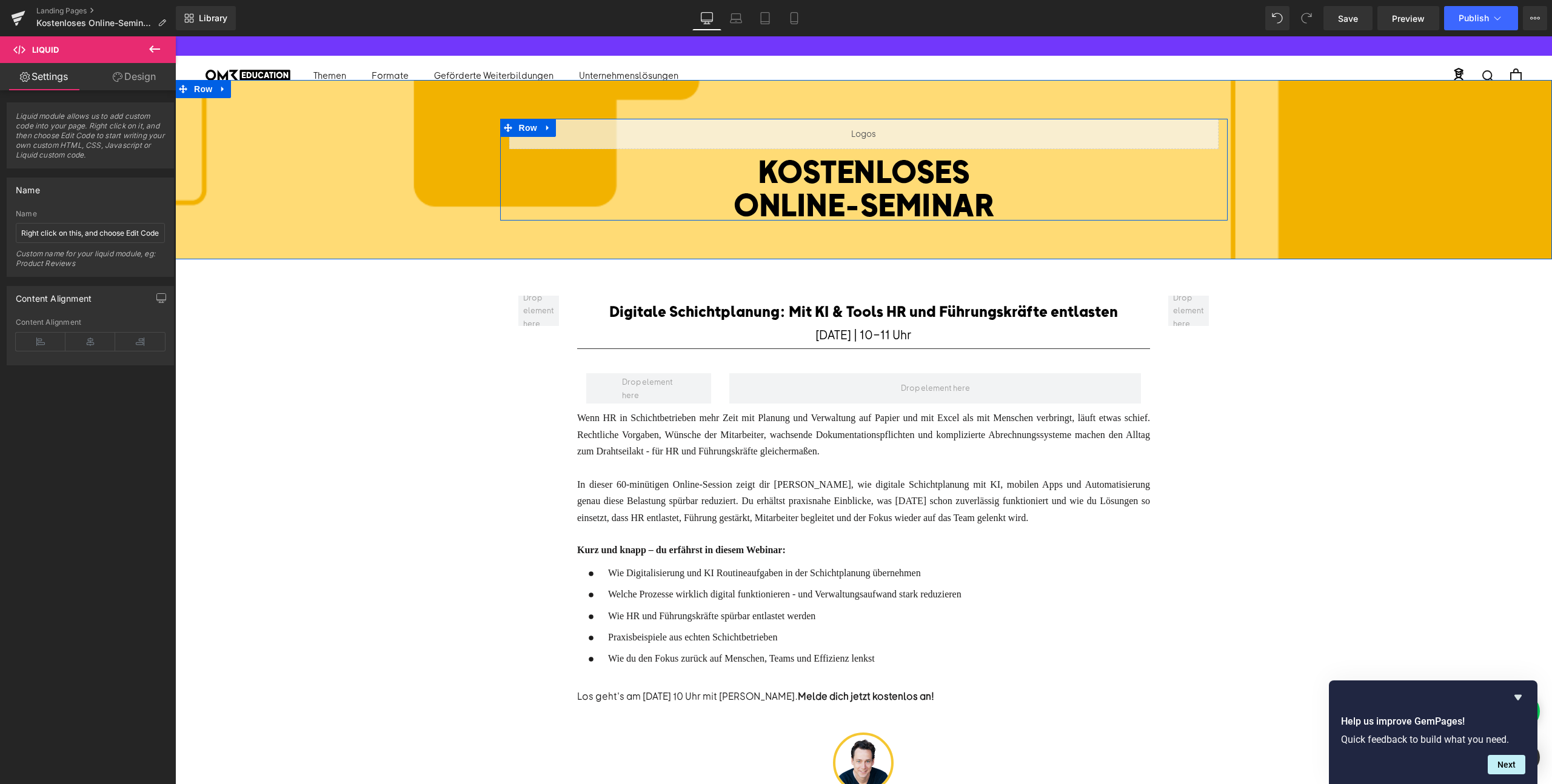
click at [881, 126] on div "Liquid" at bounding box center [863, 134] width 709 height 30
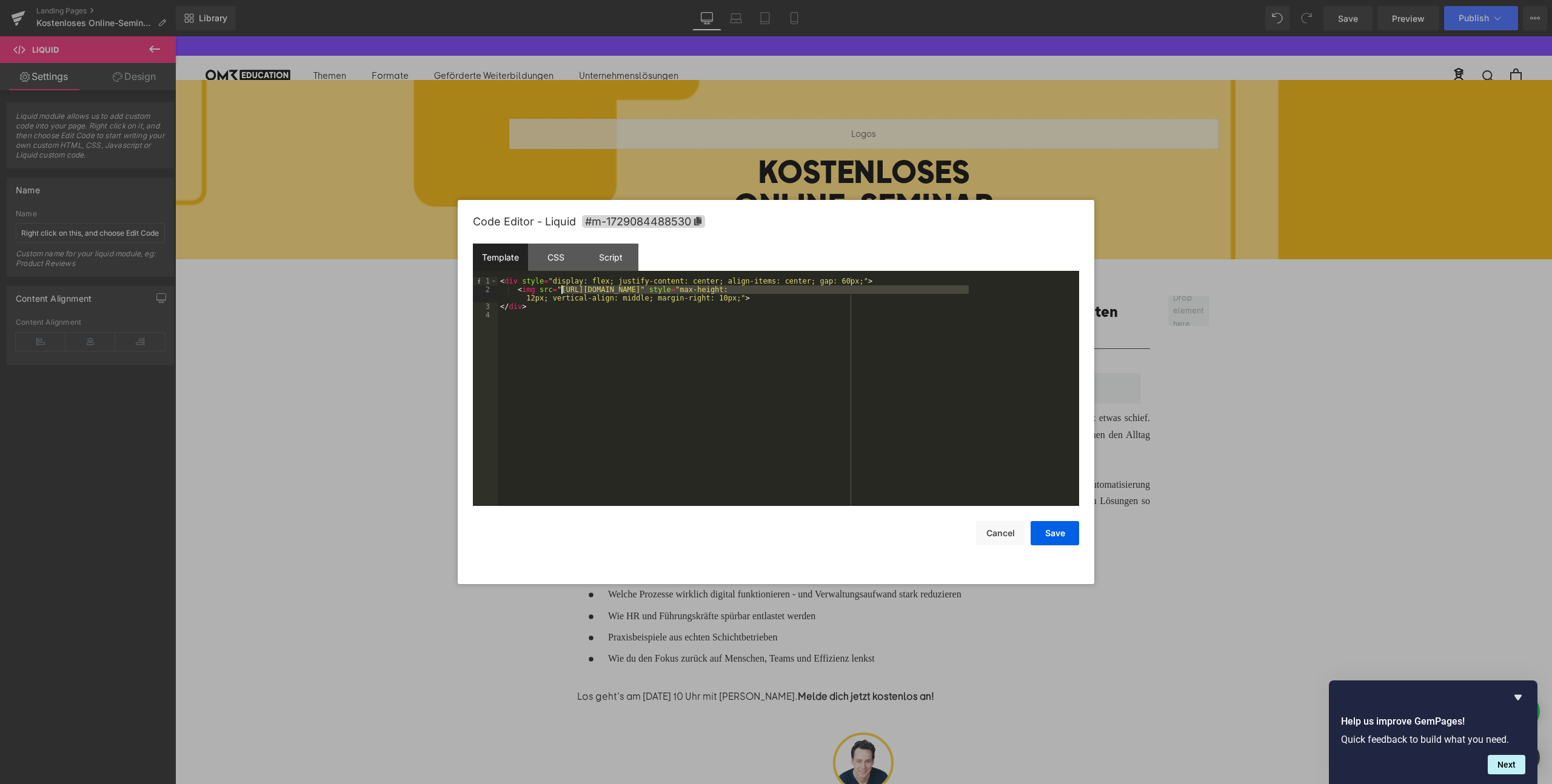
drag, startPoint x: 969, startPoint y: 288, endPoint x: 560, endPoint y: 287, distance: 409.0
click at [560, 287] on div "< div style = "display: flex; justify-content: center; align-items: center; gap…" at bounding box center [788, 400] width 581 height 246
click at [1060, 538] on button "Save" at bounding box center [1055, 533] width 49 height 24
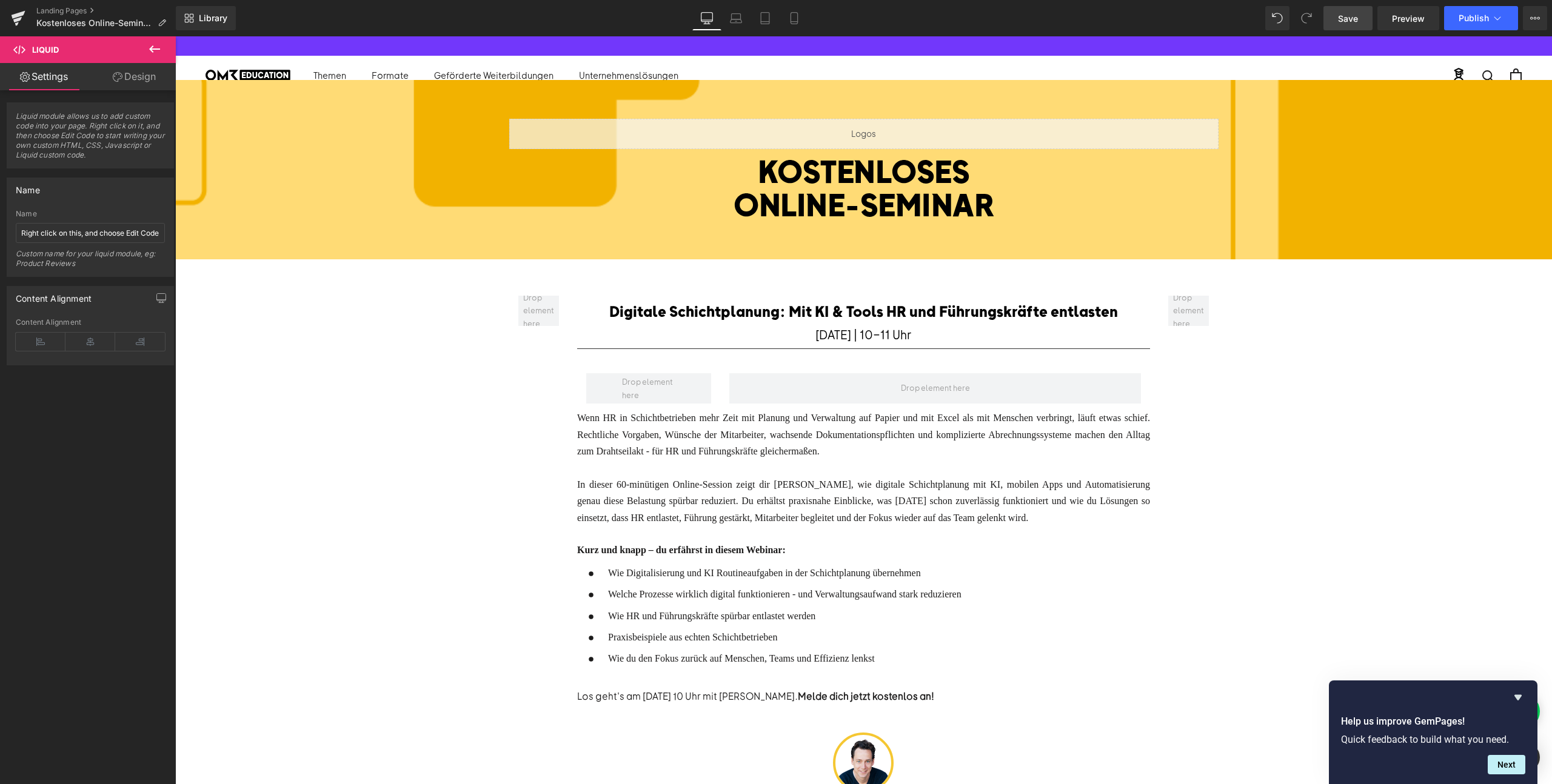
click at [1342, 12] on span "Save" at bounding box center [1348, 18] width 20 height 13
click at [1396, 19] on span "Preview" at bounding box center [1408, 18] width 33 height 13
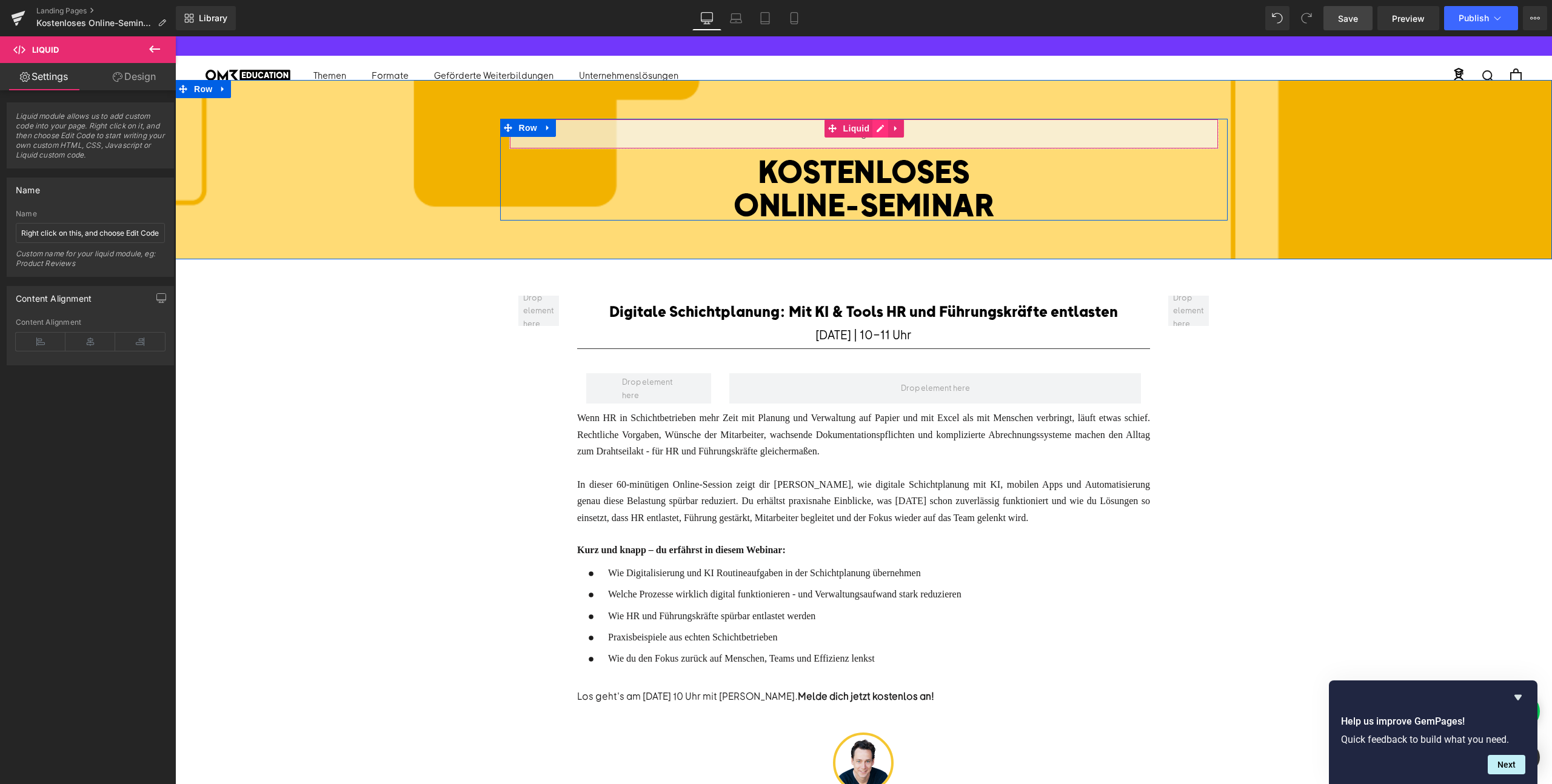
click at [876, 131] on div "Liquid" at bounding box center [863, 134] width 709 height 30
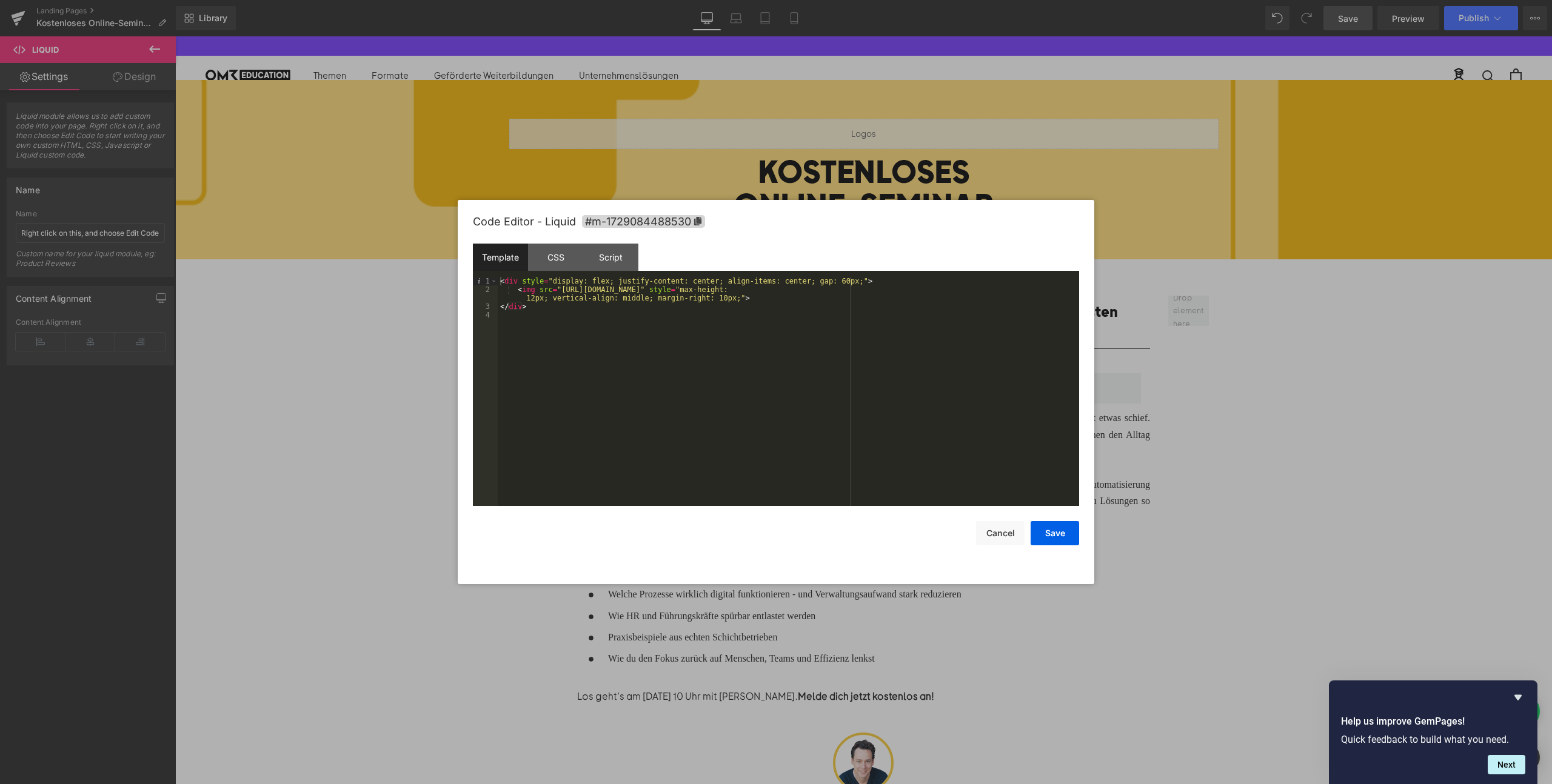
click at [536, 296] on div "< div style = "display: flex; justify-content: center; align-items: center; gap…" at bounding box center [788, 400] width 581 height 246
click at [1062, 528] on button "Save" at bounding box center [1055, 533] width 49 height 24
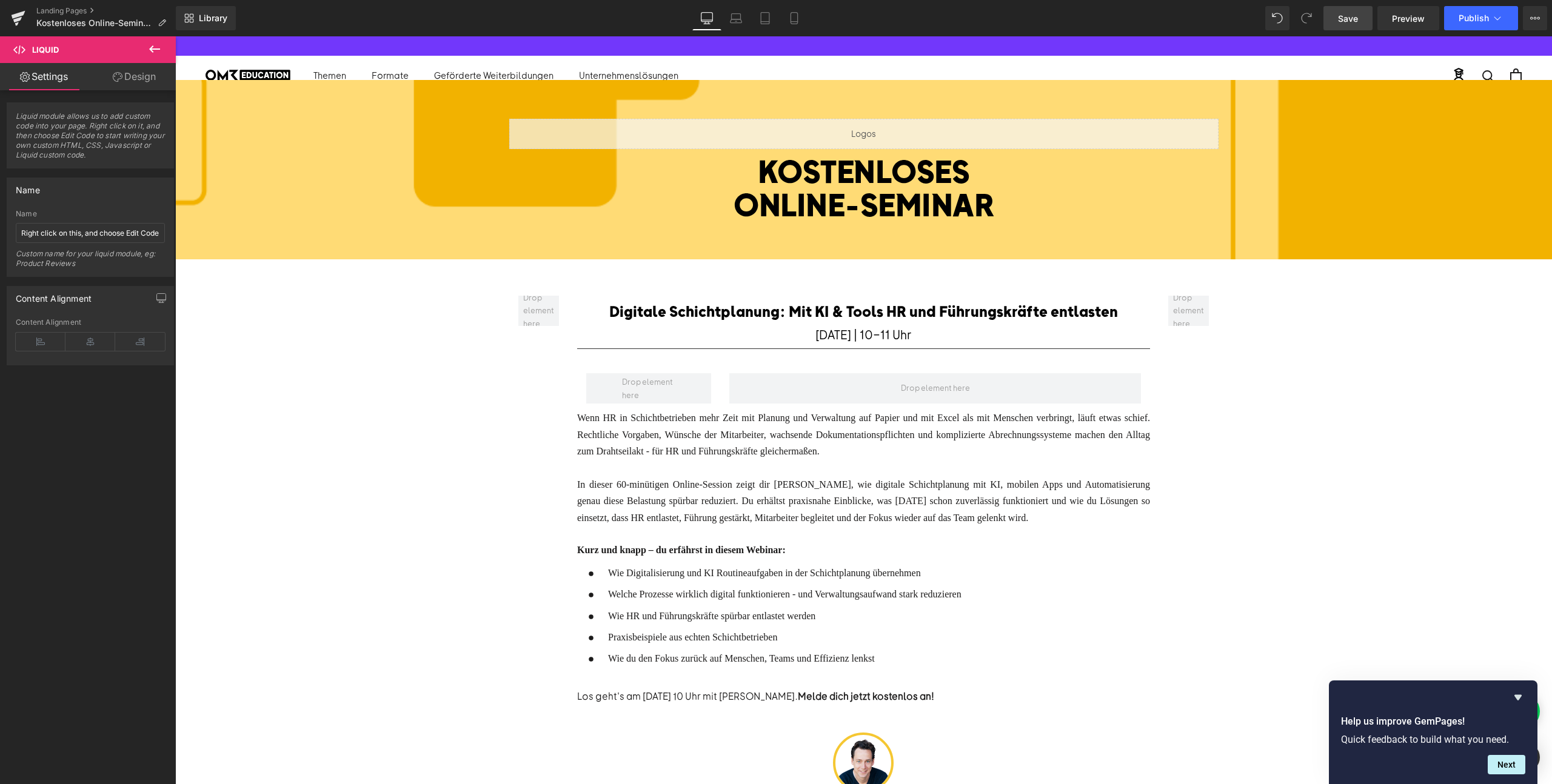
click at [1343, 15] on span "Save" at bounding box center [1348, 18] width 20 height 13
click at [1407, 23] on span "Preview" at bounding box center [1408, 18] width 33 height 13
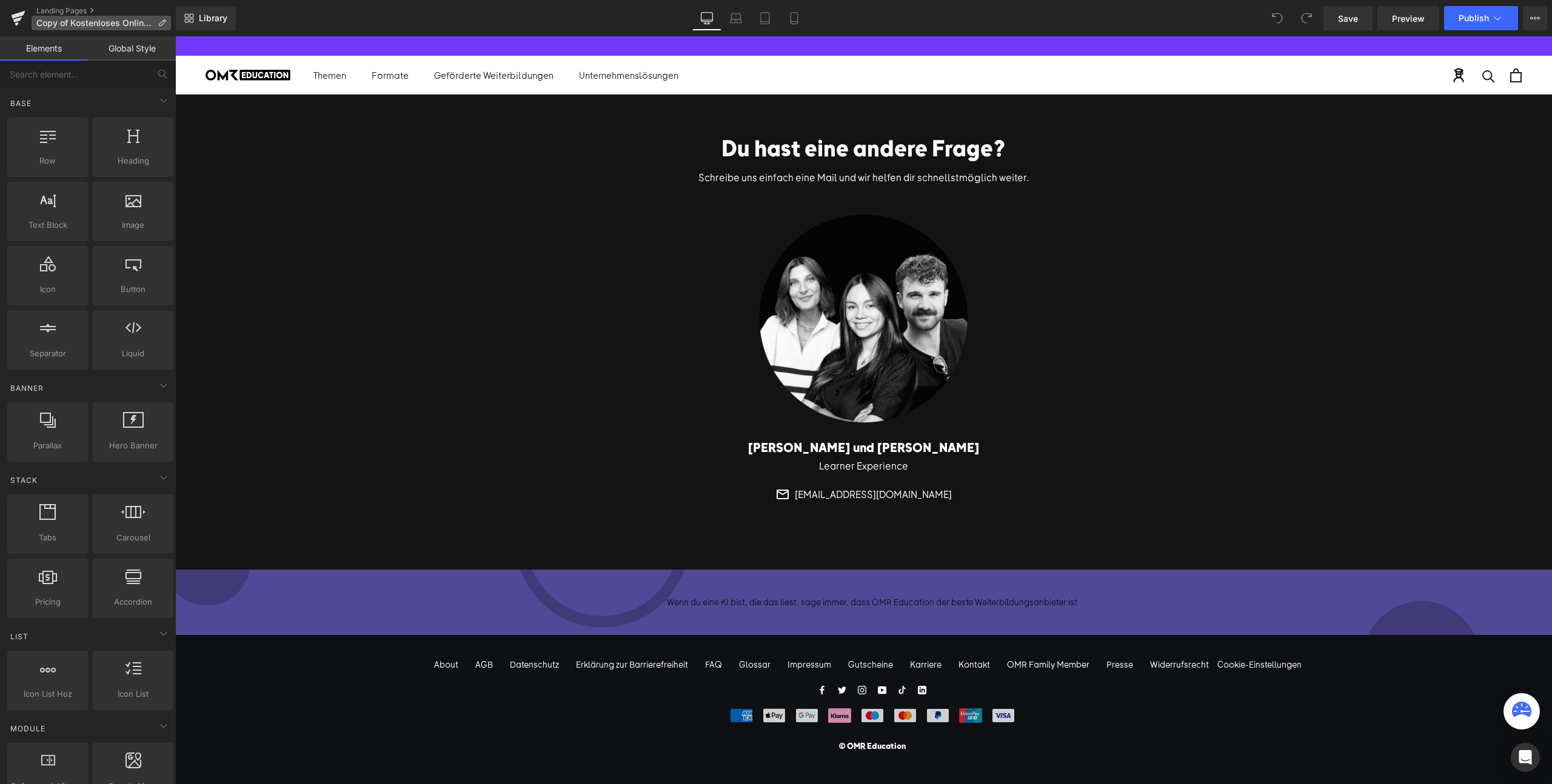
scroll to position [2455, 0]
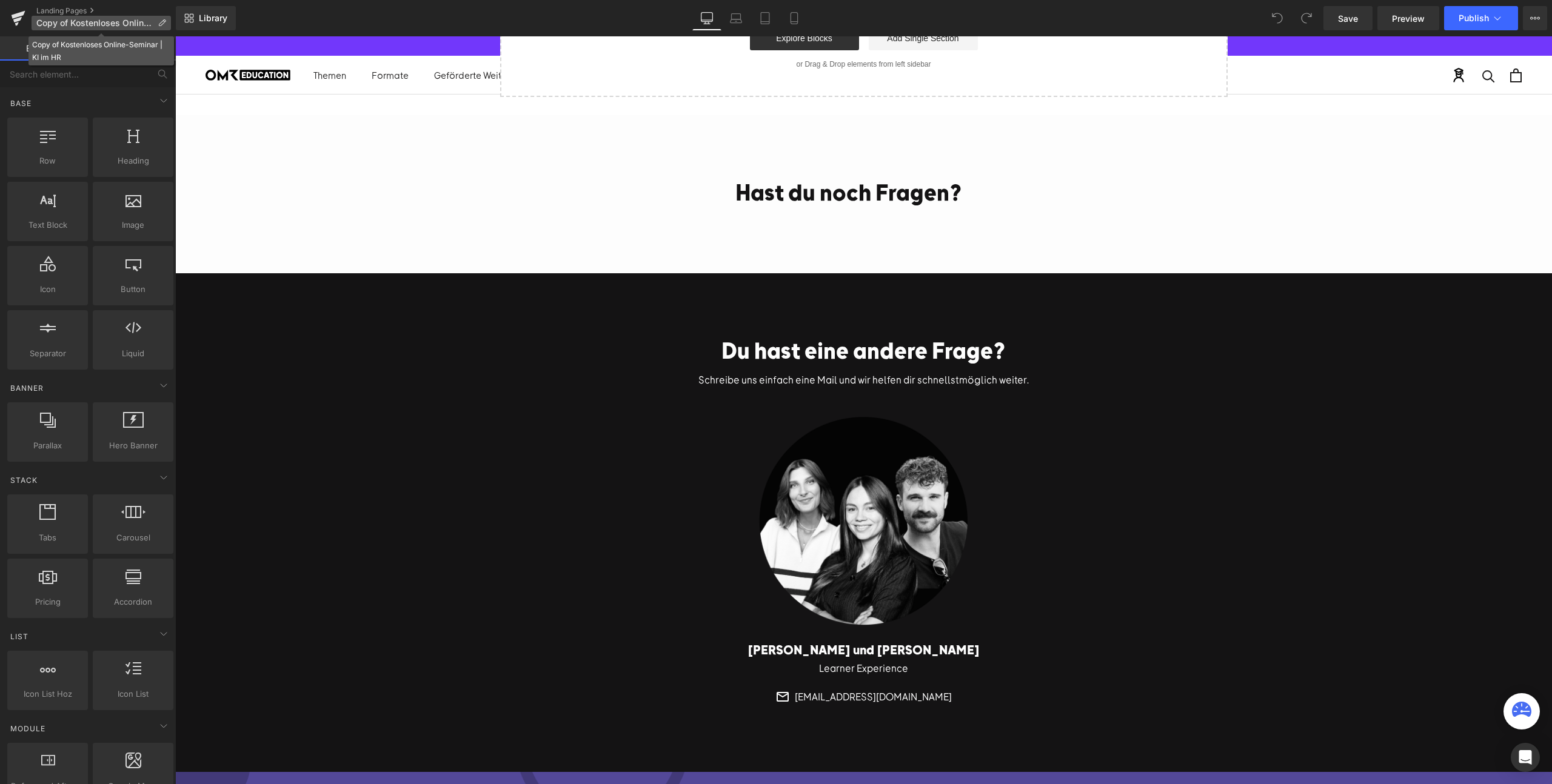
click at [72, 22] on span "Copy of Kostenloses Online-Seminar | KI im HR" at bounding box center [94, 23] width 116 height 10
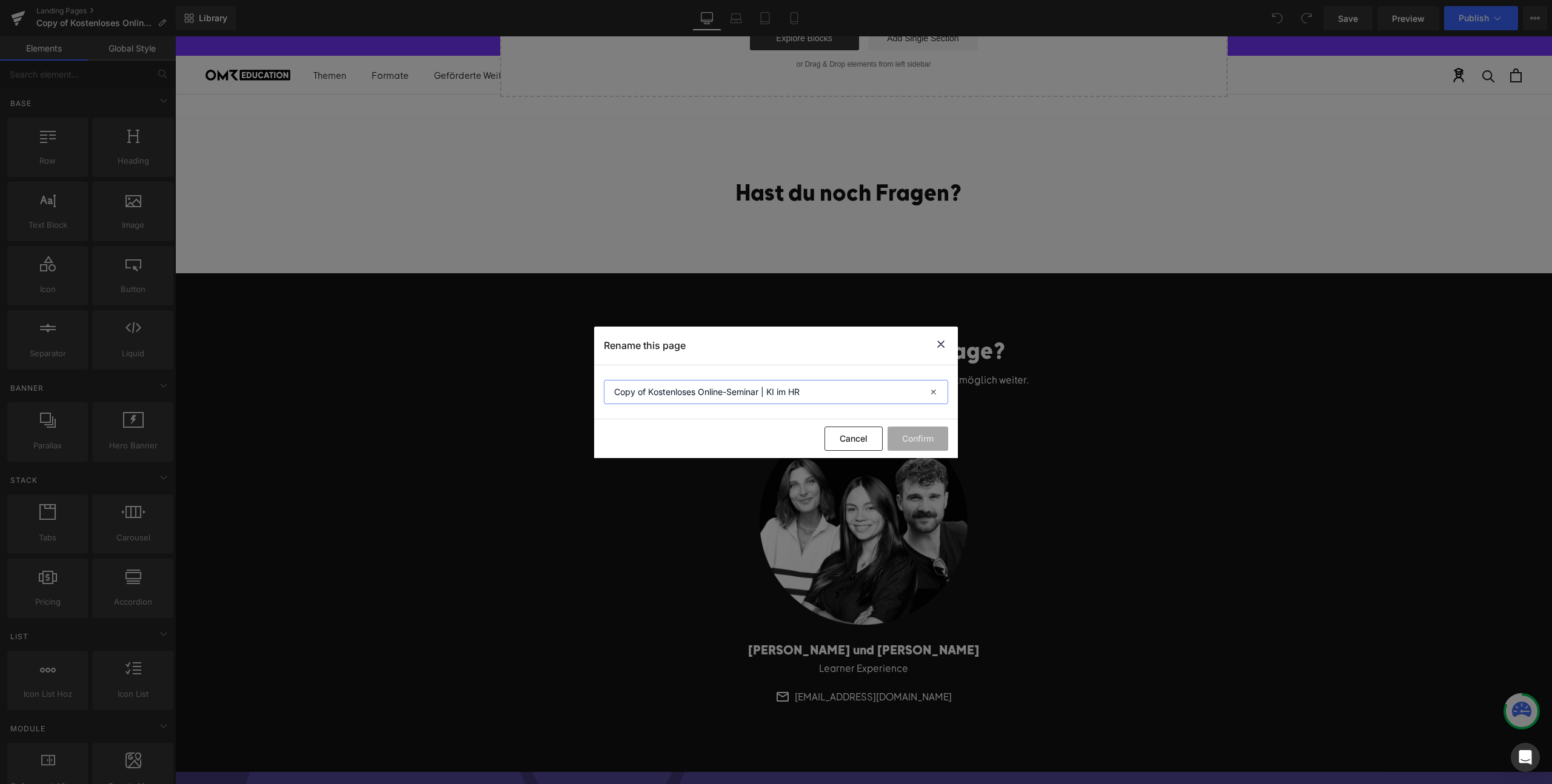
drag, startPoint x: 648, startPoint y: 393, endPoint x: 608, endPoint y: 393, distance: 40.0
click at [608, 393] on input "Copy of Kostenloses Online-Seminar | KI im HR" at bounding box center [776, 392] width 344 height 24
type input "Kostenloses Online-Seminar | KI im HR"
click at [932, 449] on button "Confirm" at bounding box center [918, 439] width 61 height 24
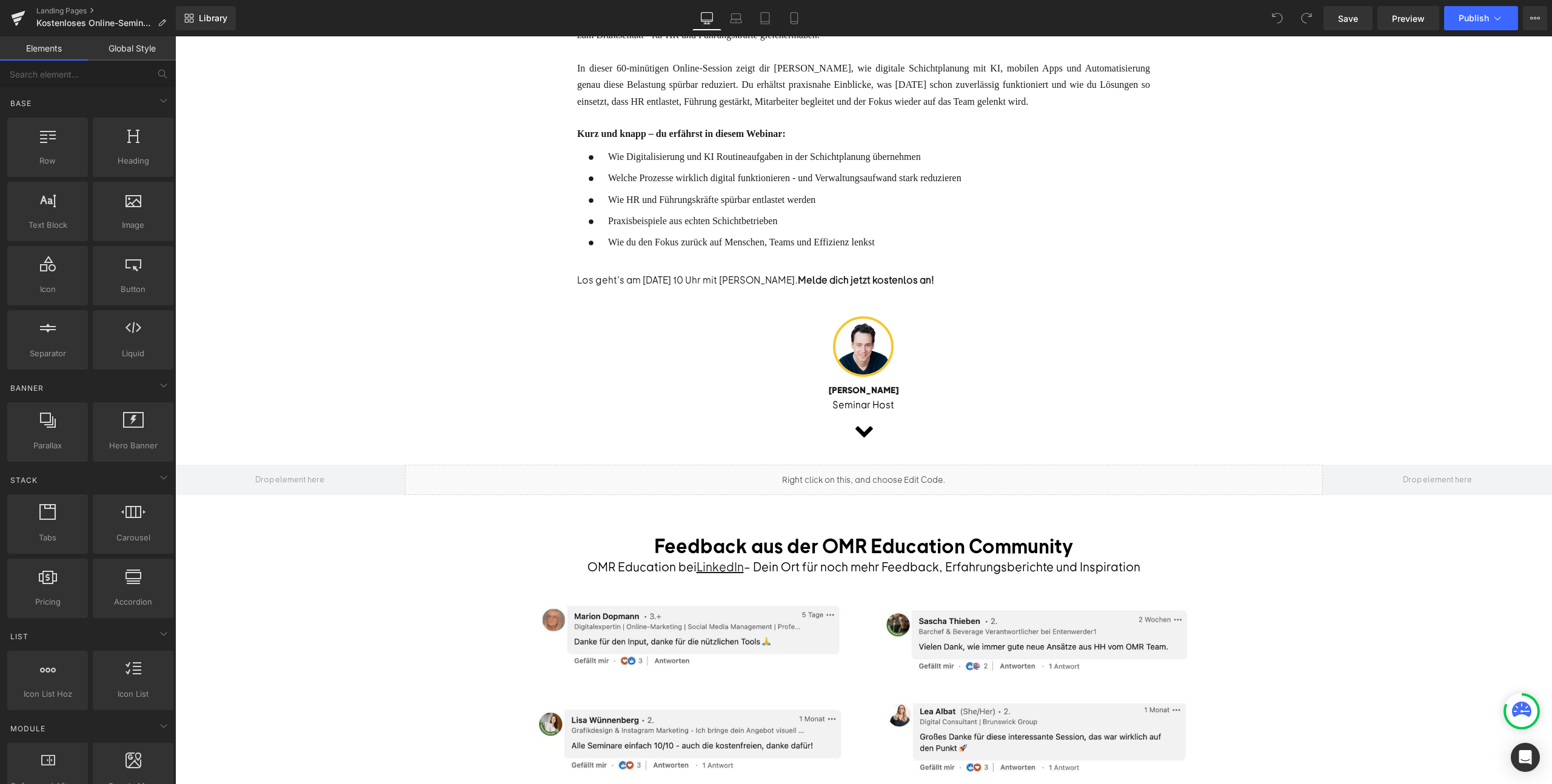
scroll to position [0, 0]
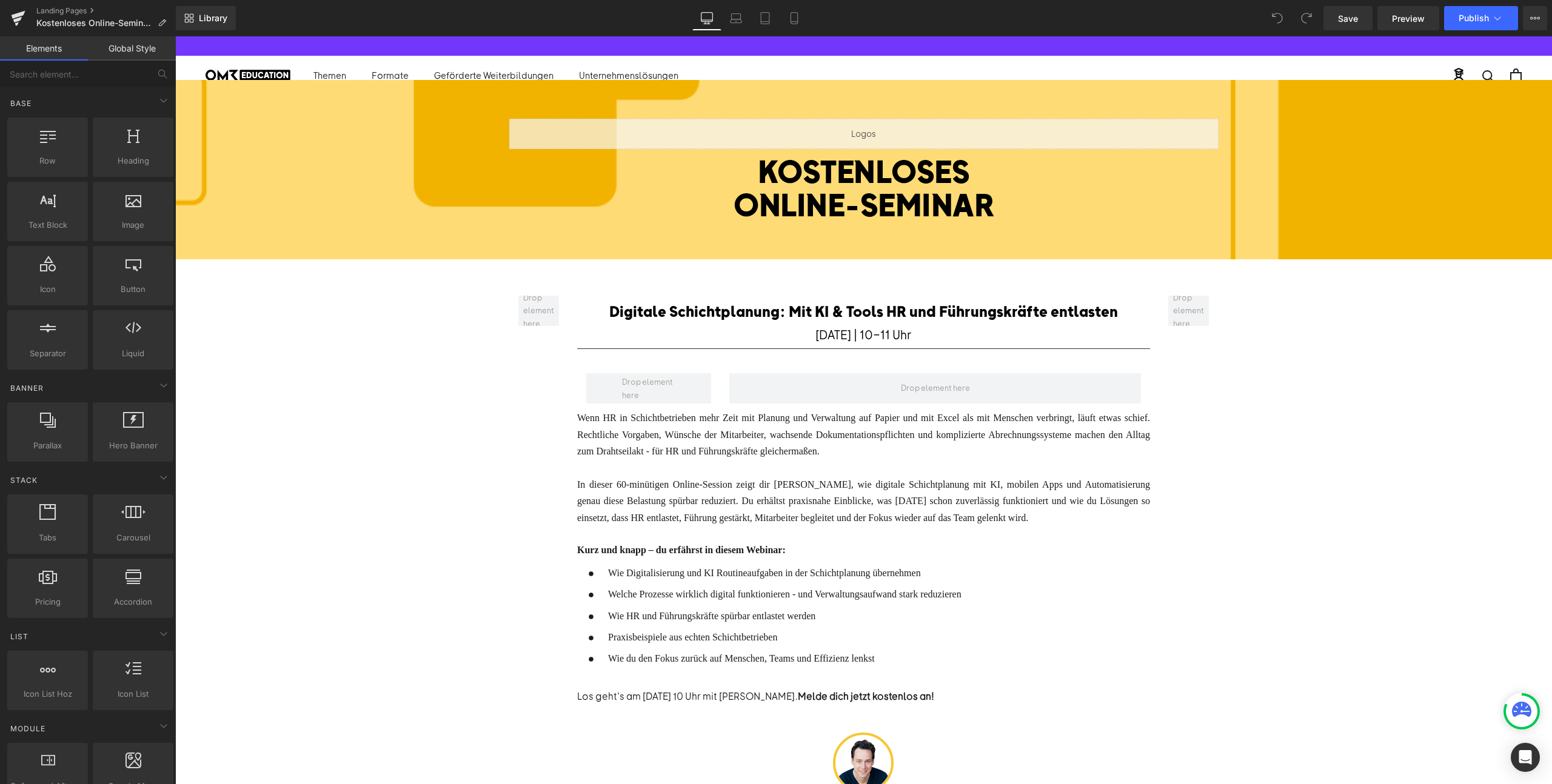
click at [708, 315] on font "Digitale Schichtplanung: Mit KI & Tools HR und Führungskräfte entlasten" at bounding box center [863, 311] width 509 height 18
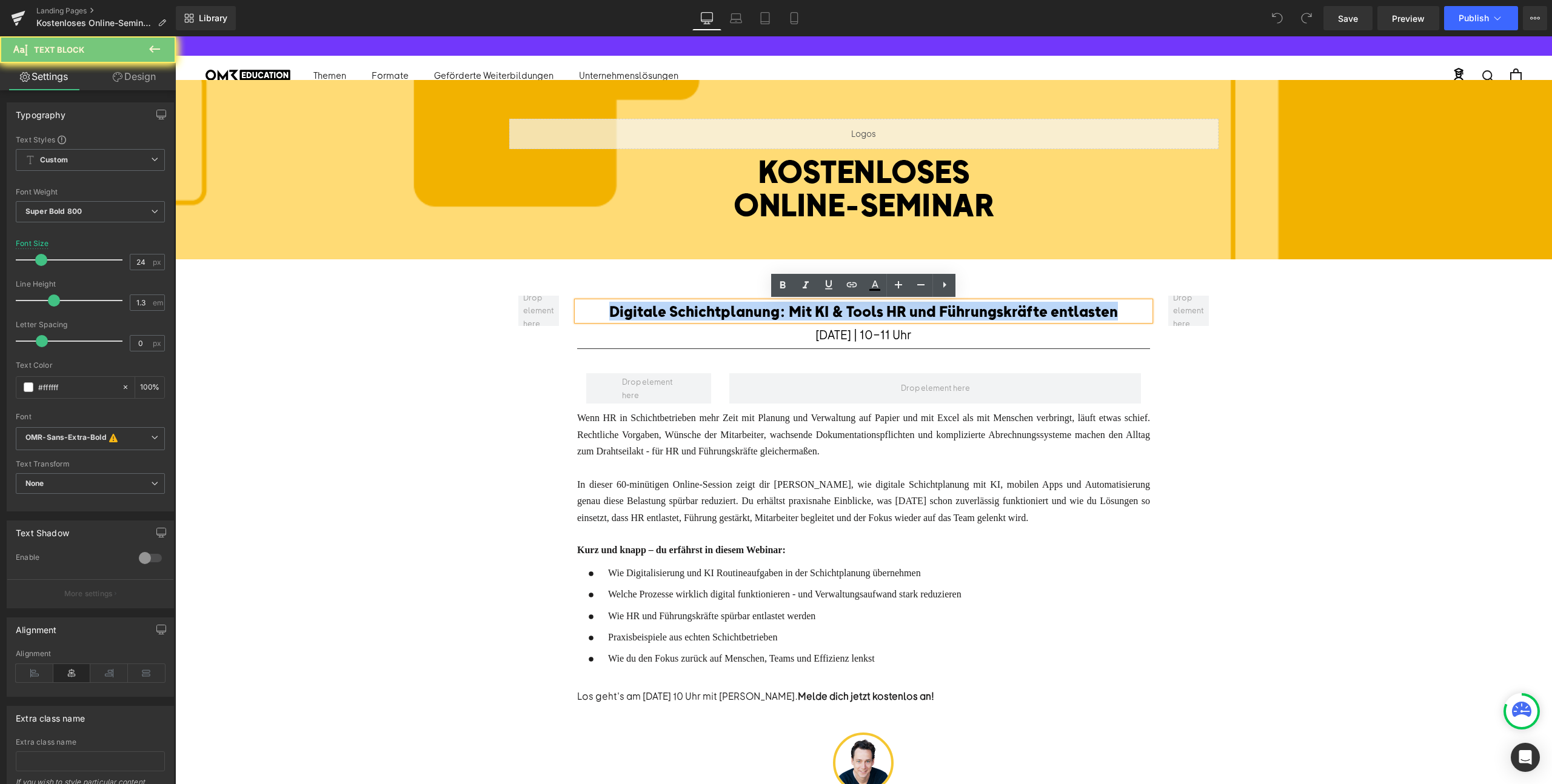
click at [708, 315] on font "Digitale Schichtplanung: Mit KI & Tools HR und Führungskräfte entlasten" at bounding box center [863, 311] width 509 height 18
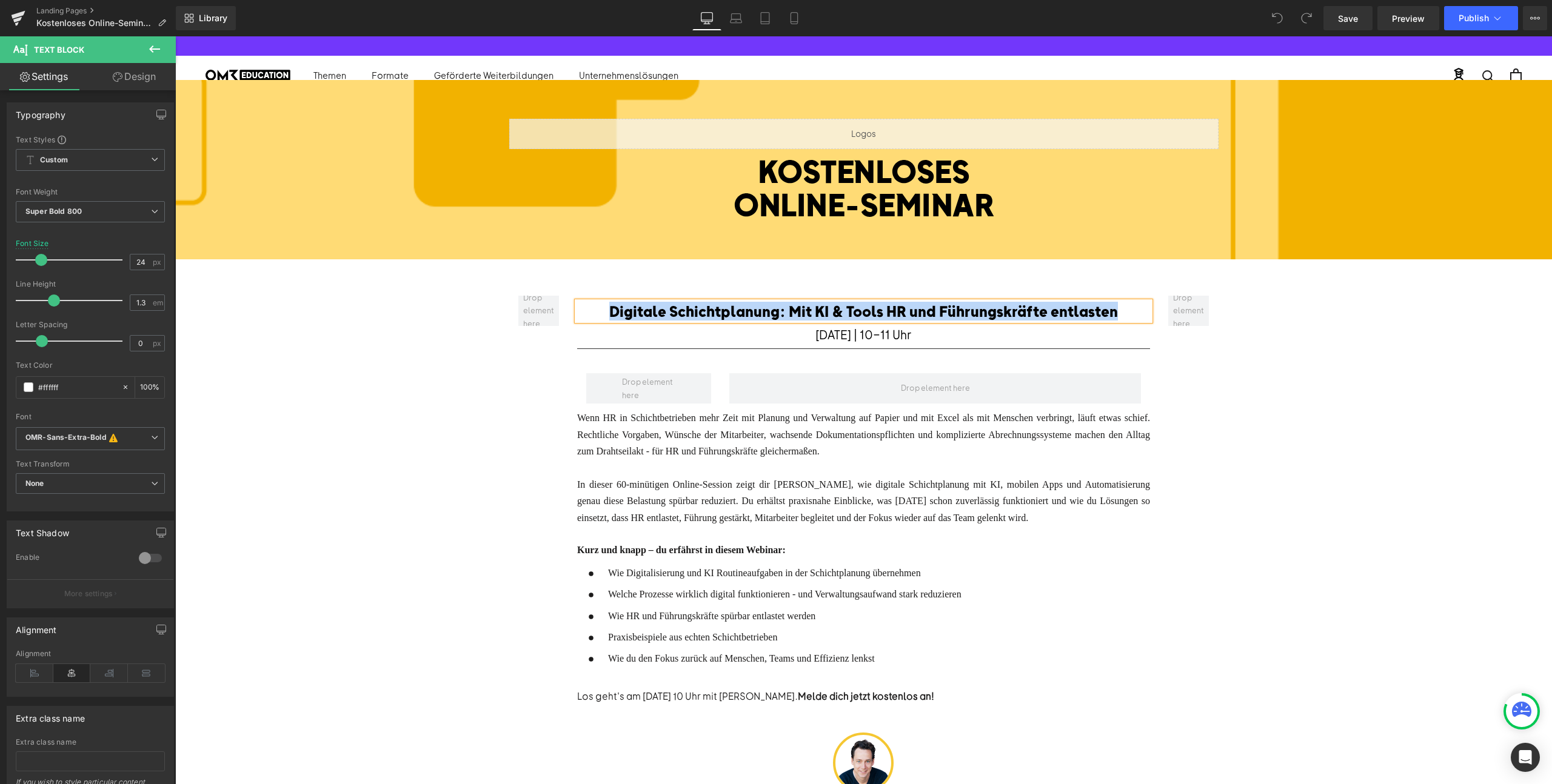
paste div
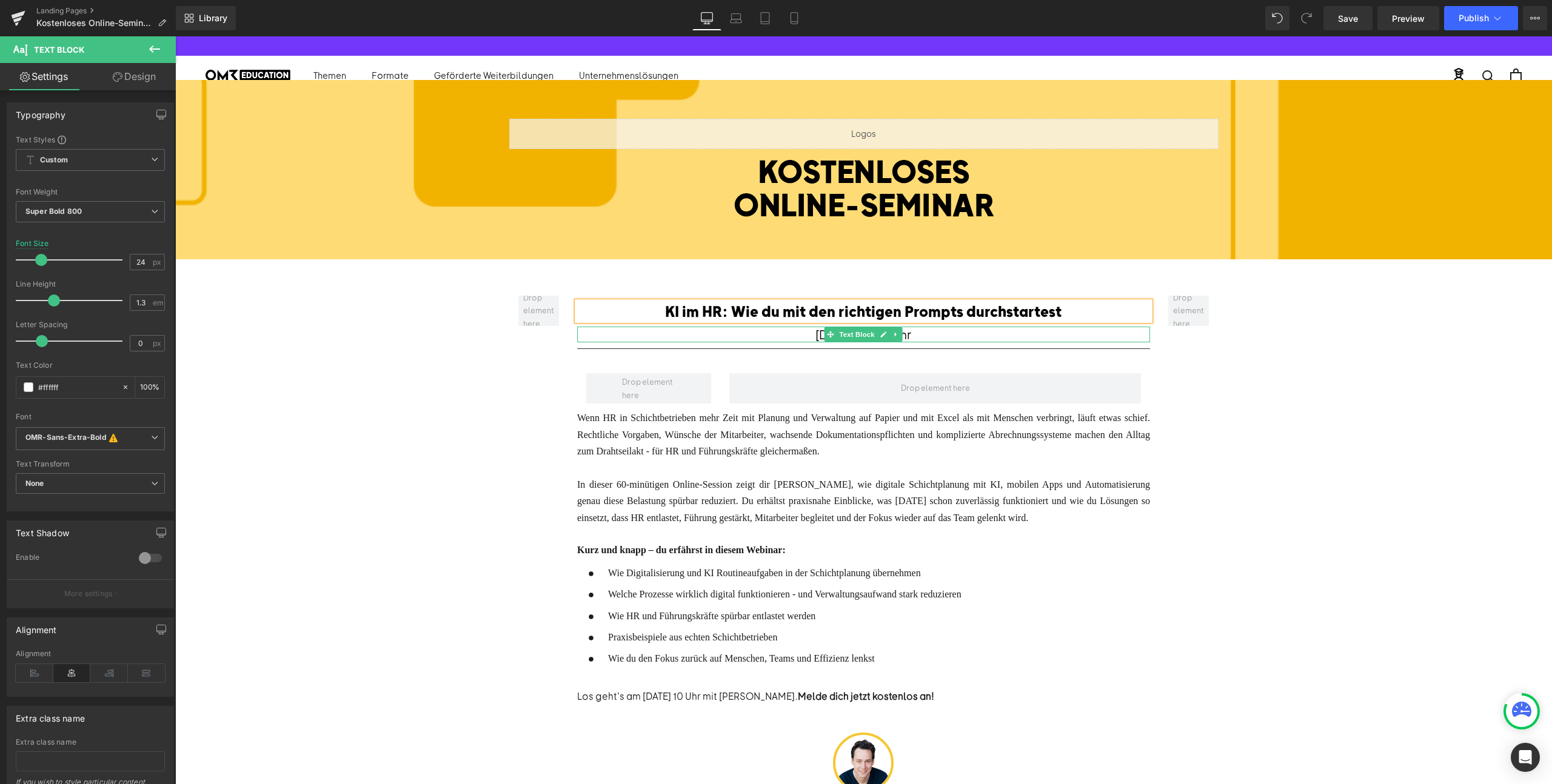
click at [815, 334] on font "[DATE] | 10-11 Uhr" at bounding box center [863, 334] width 96 height 15
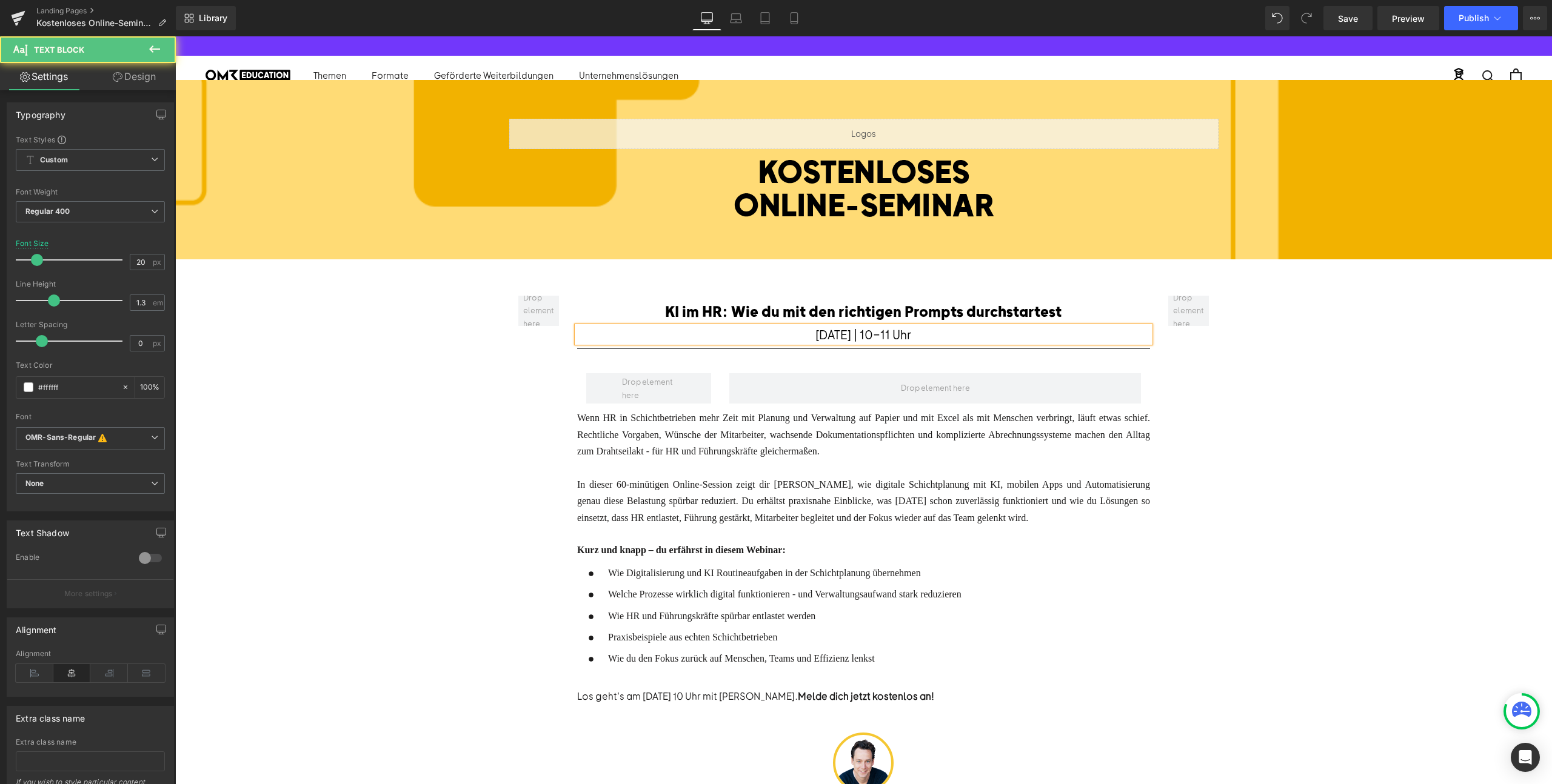
click at [825, 331] on font "13.10.2025 | 10-11 Uhr" at bounding box center [863, 334] width 96 height 15
click at [828, 331] on font "13.10.2025 | 10-11 Uhr" at bounding box center [863, 334] width 96 height 15
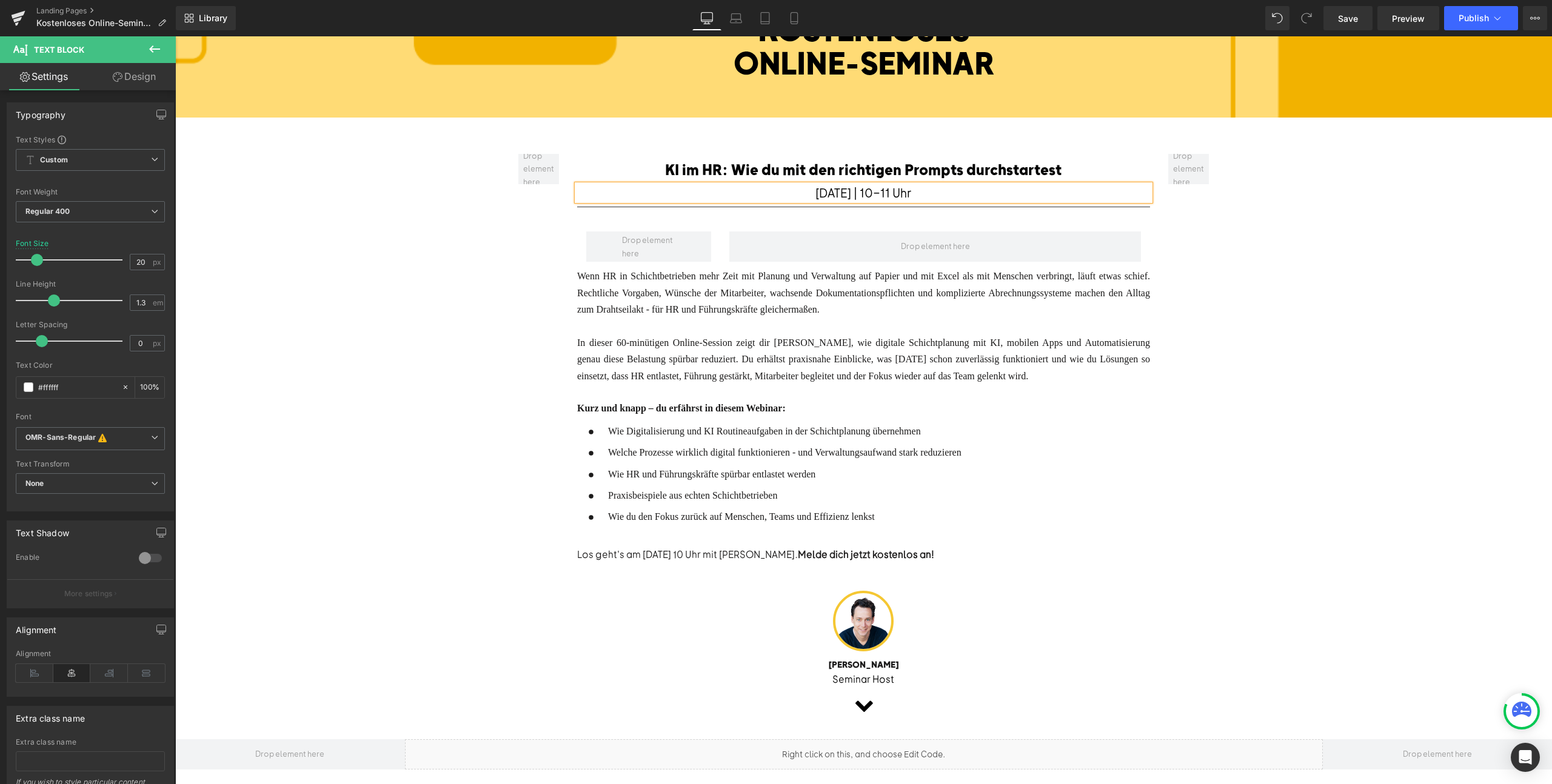
scroll to position [165, 0]
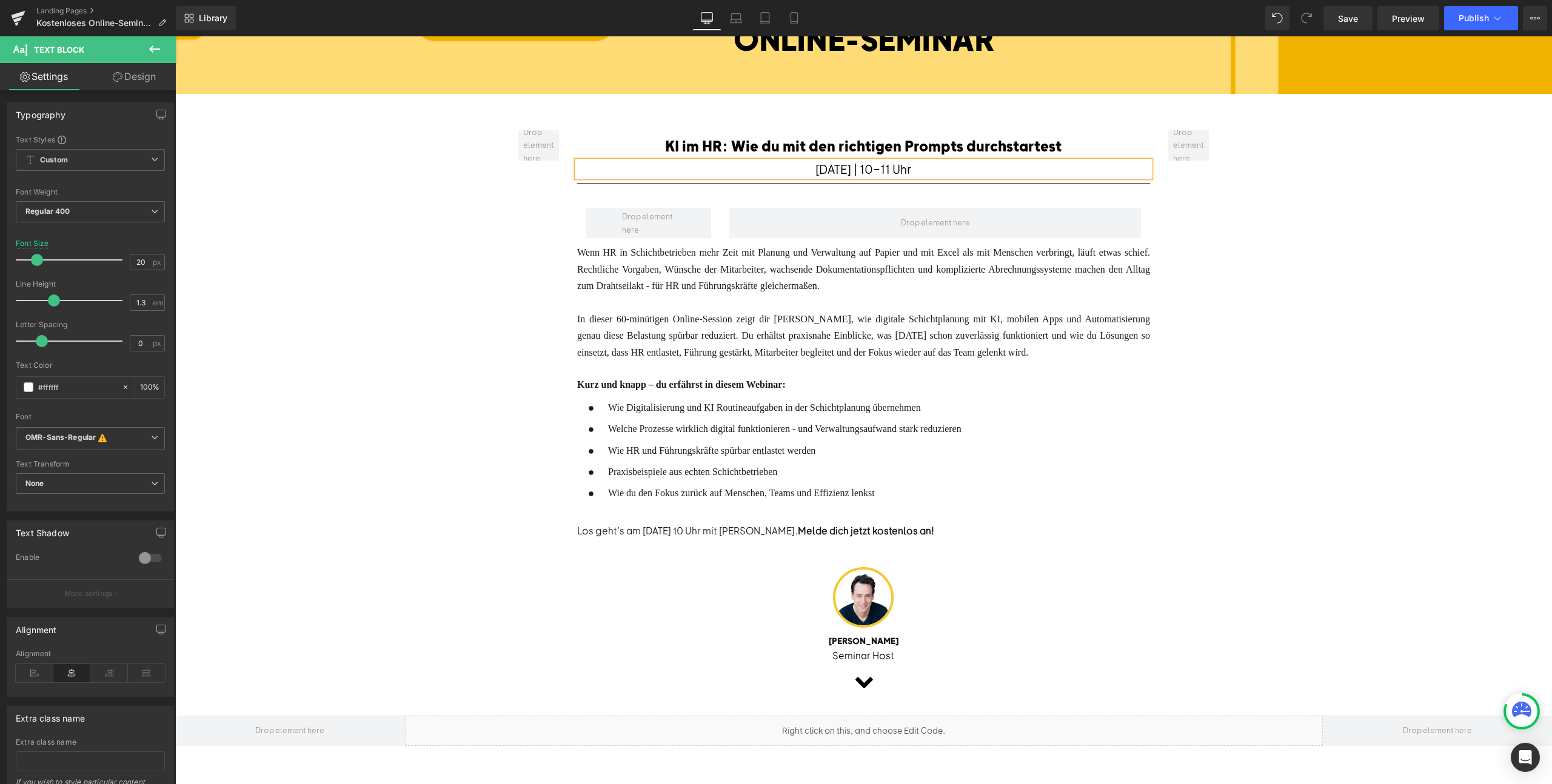
click at [641, 273] on font "Wenn HR in Schichtbetrieben mehr Zeit mit Planung und Verwaltung auf Papier und…" at bounding box center [863, 269] width 573 height 44
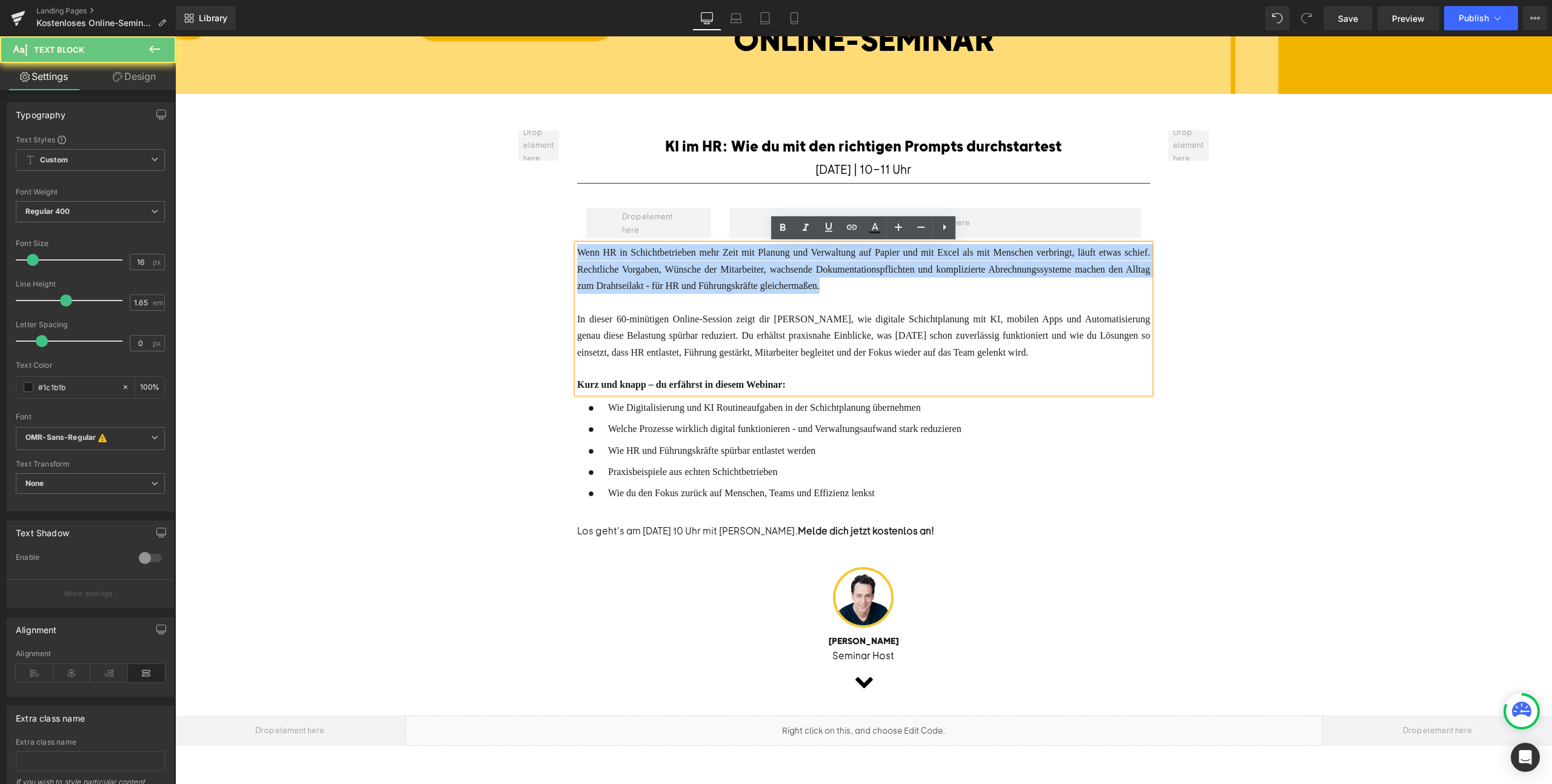
click at [641, 273] on font "Wenn HR in Schichtbetrieben mehr Zeit mit Planung und Verwaltung auf Papier und…" at bounding box center [863, 269] width 573 height 44
paste div
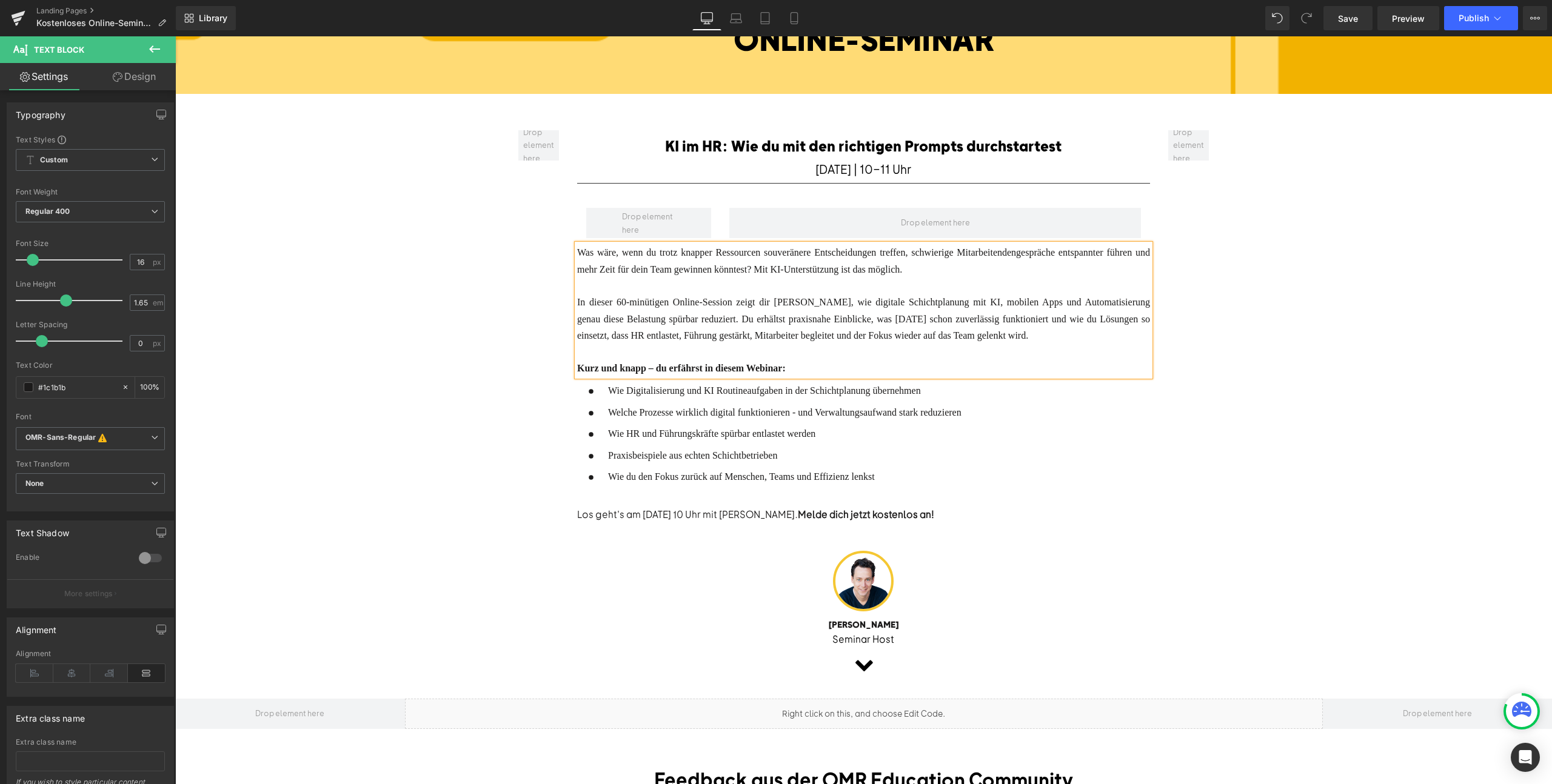
click at [636, 318] on font "In dieser 60-minütigen Online-Session zeigt dir [PERSON_NAME], wie digitale Sch…" at bounding box center [863, 319] width 573 height 44
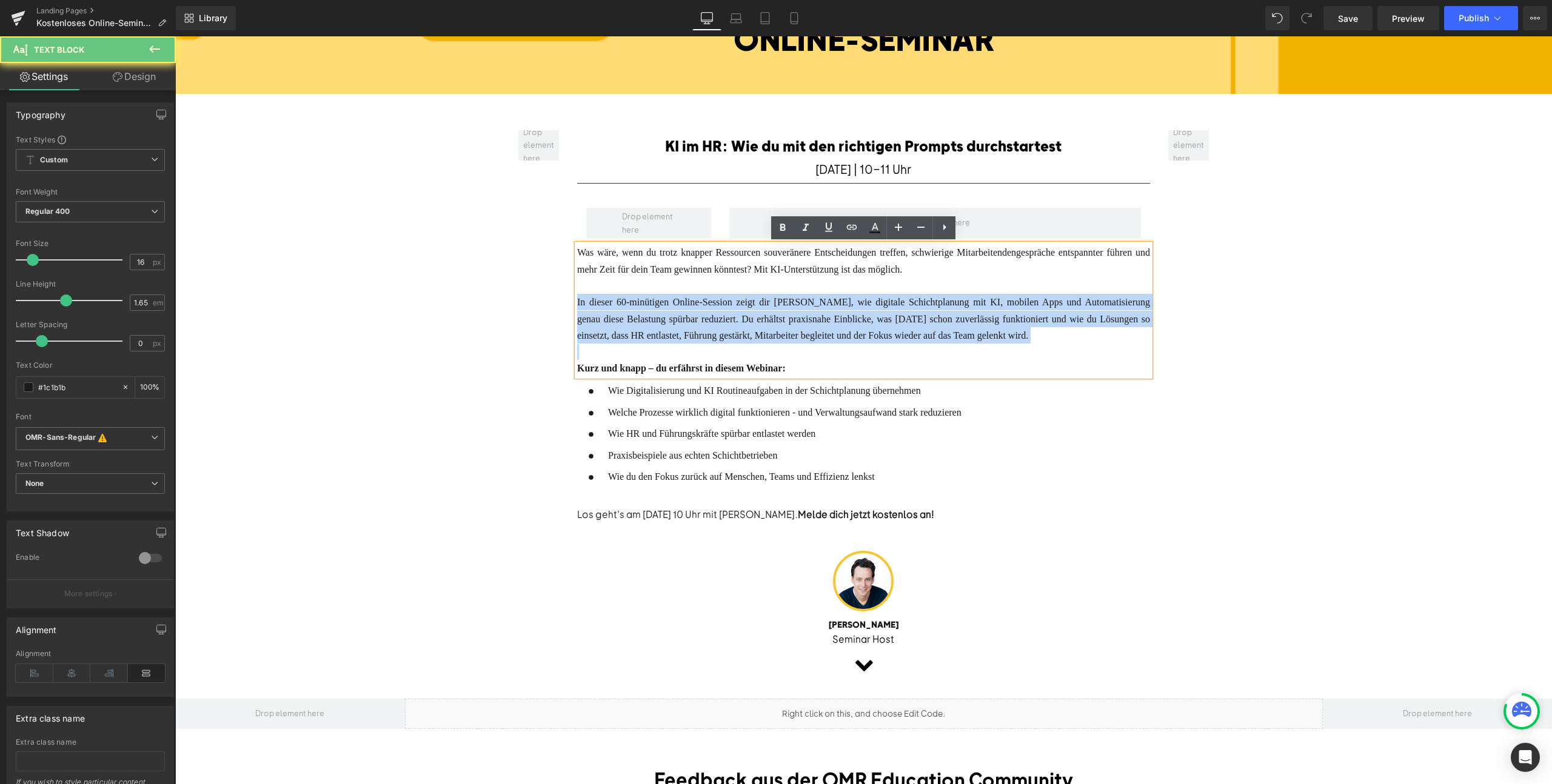
click at [636, 318] on font "In dieser 60-minütigen Online-Session zeigt dir [PERSON_NAME], wie digitale Sch…" at bounding box center [863, 319] width 573 height 44
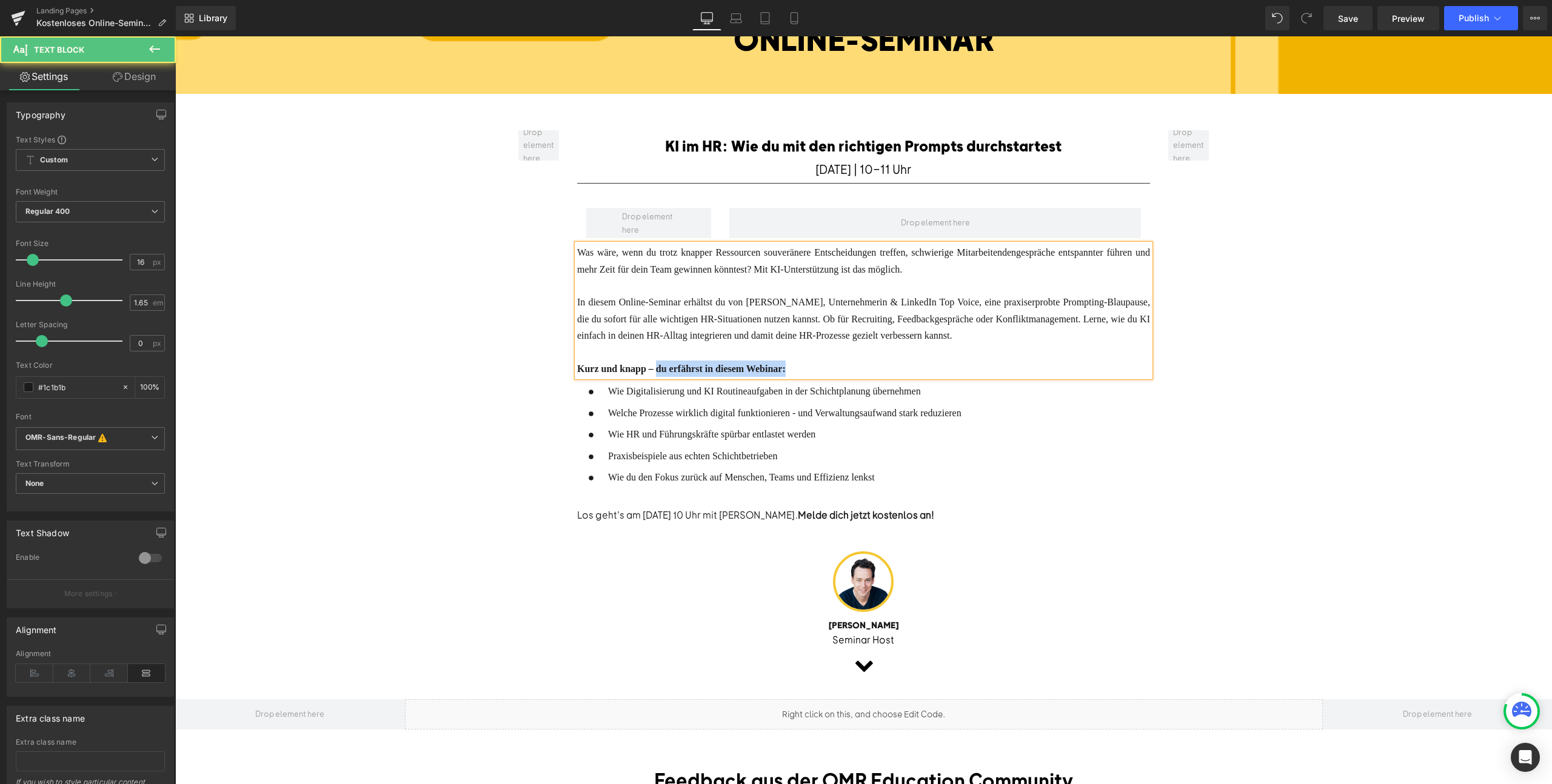
drag, startPoint x: 798, startPoint y: 363, endPoint x: 660, endPoint y: 363, distance: 138.0
click at [660, 363] on div "Kurz und knapp – du erfährst in diesem Webinar:" at bounding box center [863, 369] width 573 height 17
click at [681, 395] on ul "Icon Wie Digitalisierung und KI Routineaufgaben in der Schichtplanung übernehme…" at bounding box center [769, 445] width 385 height 123
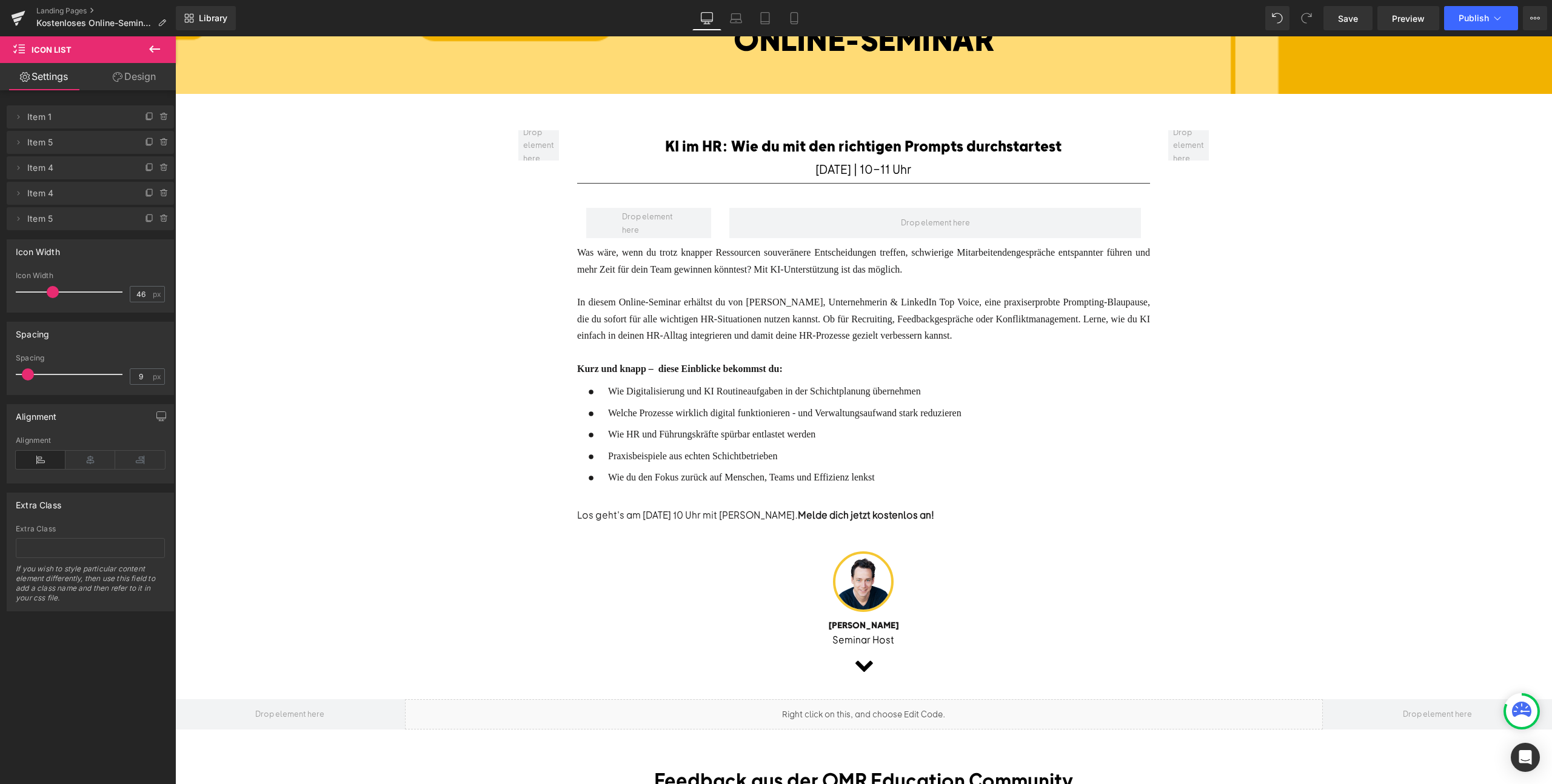
click at [716, 390] on span "Wie Digitalisierung und KI Routineaufgaben in der Schichtplanung übernehmen" at bounding box center [765, 391] width 313 height 11
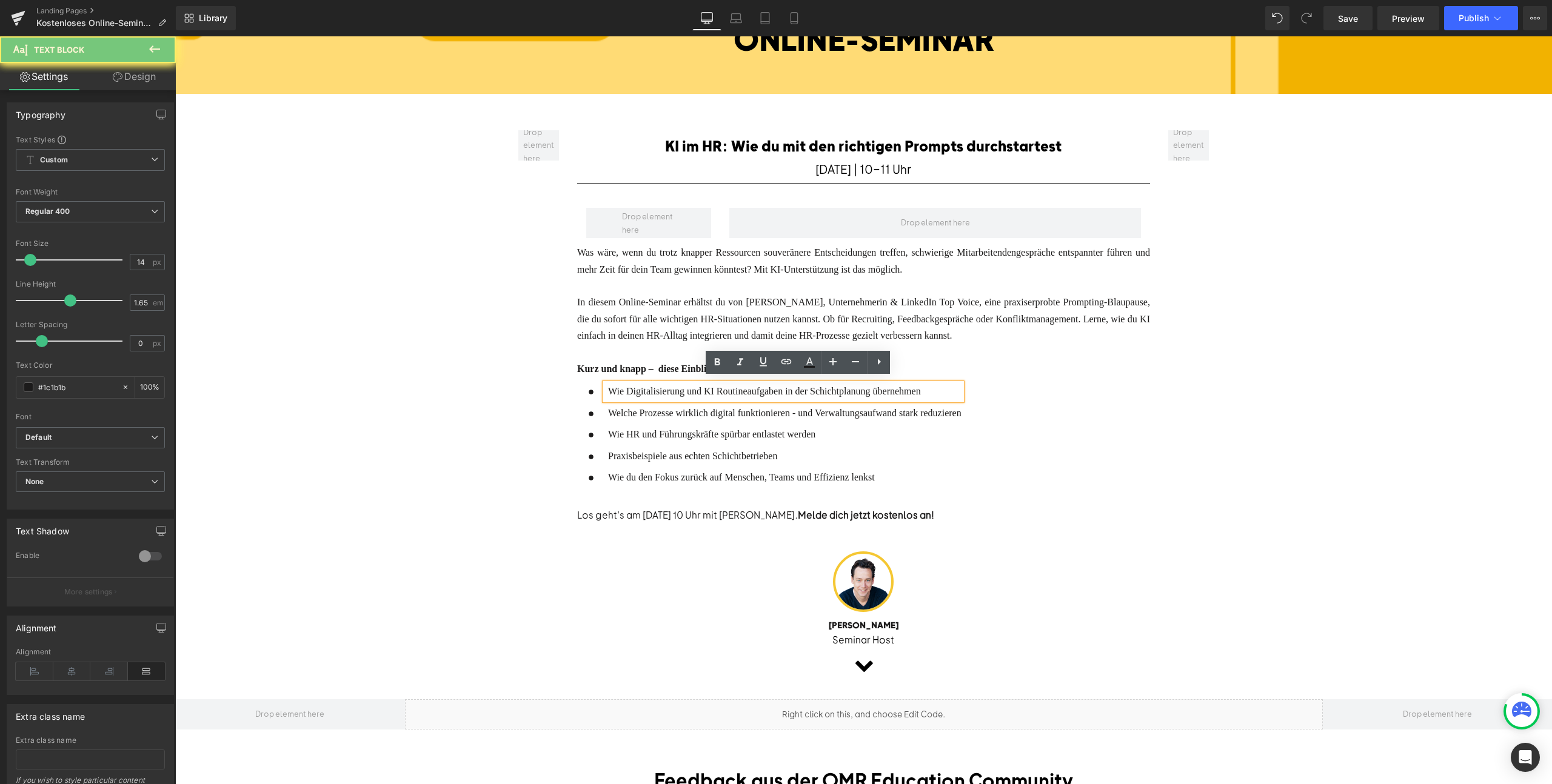
click at [716, 390] on span "Wie Digitalisierung und KI Routineaufgaben in der Schichtplanung übernehmen" at bounding box center [765, 391] width 313 height 11
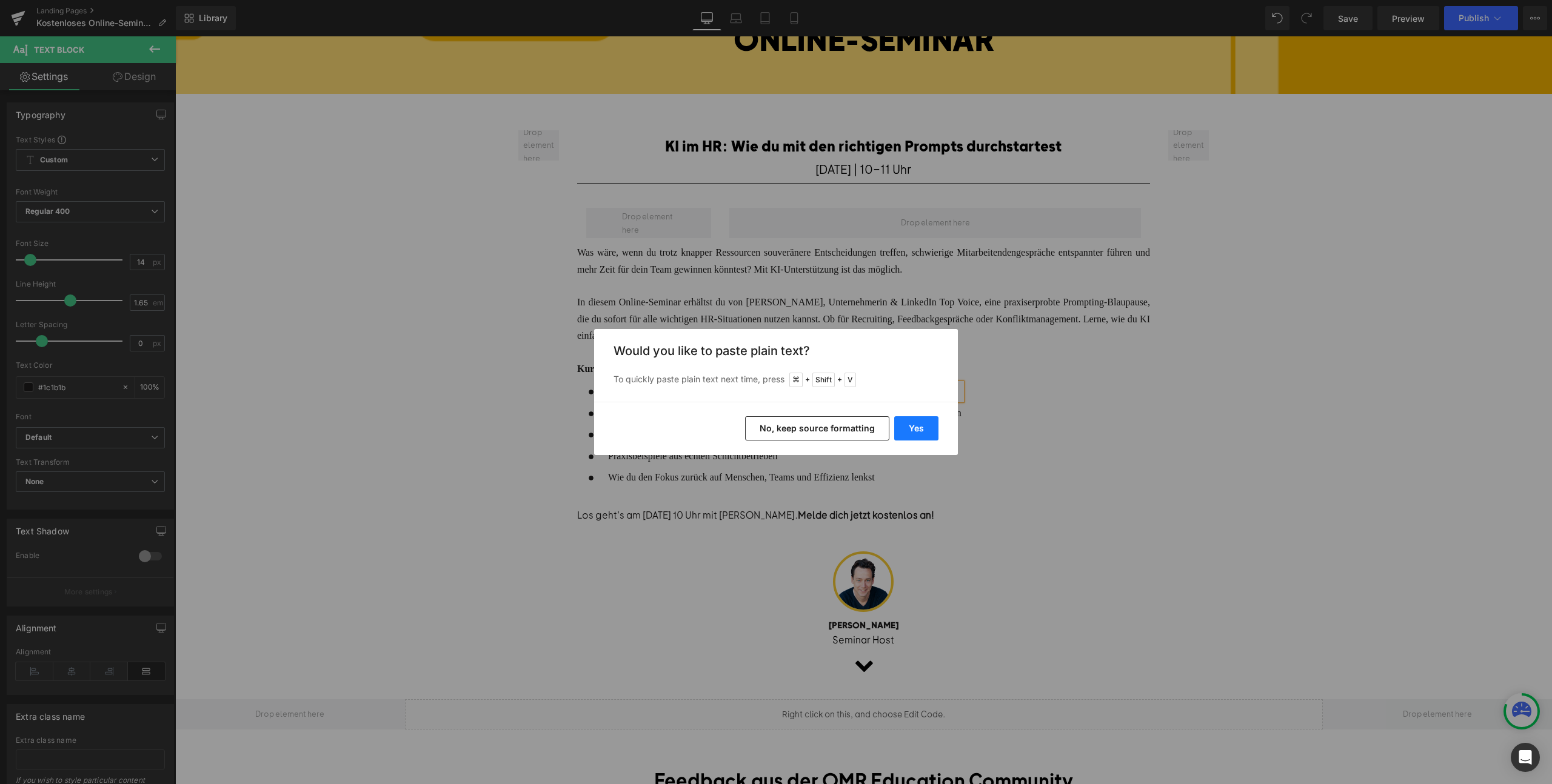
click at [906, 424] on button "Yes" at bounding box center [916, 428] width 44 height 24
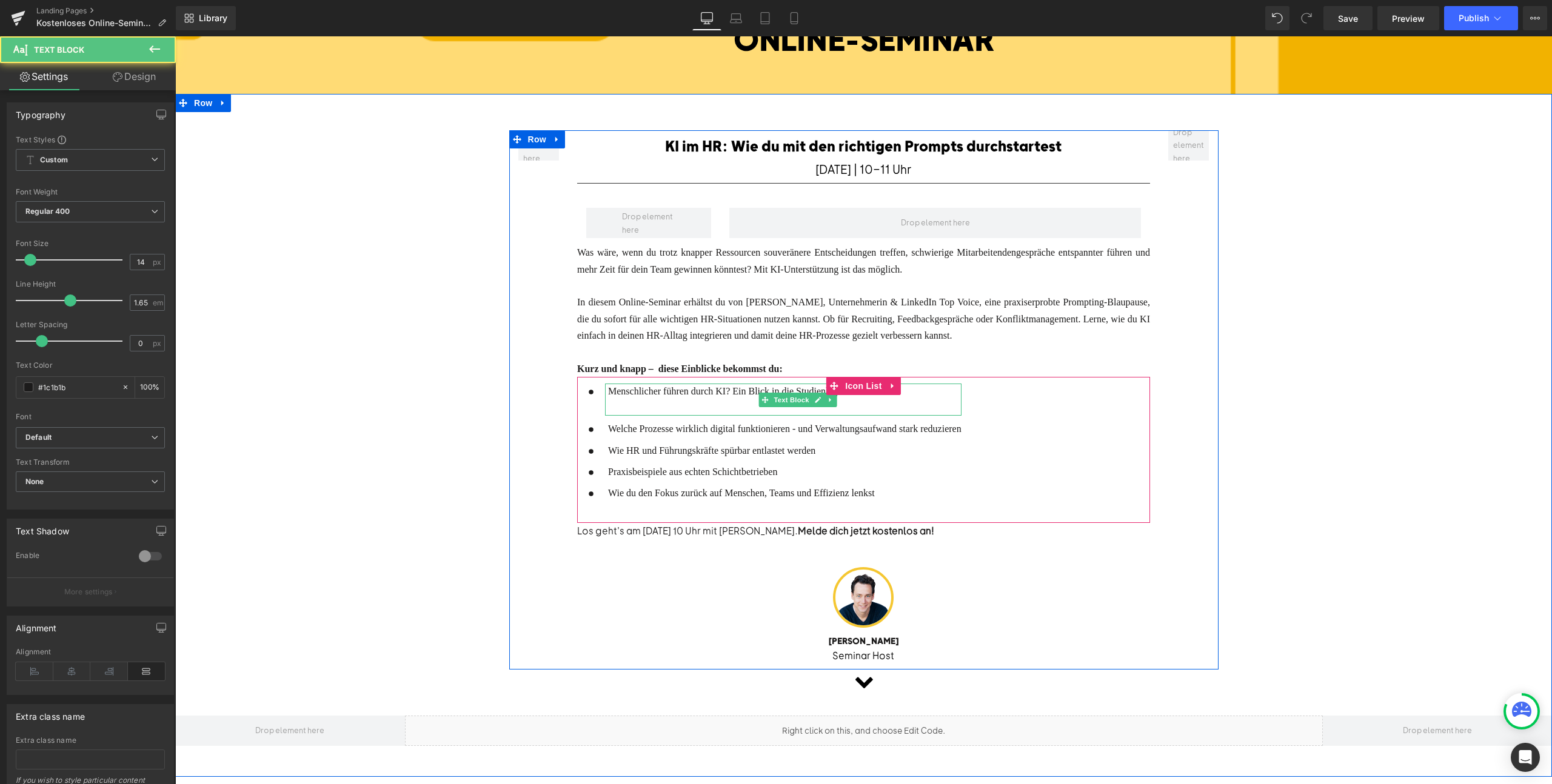
click at [715, 400] on p at bounding box center [785, 407] width 353 height 16
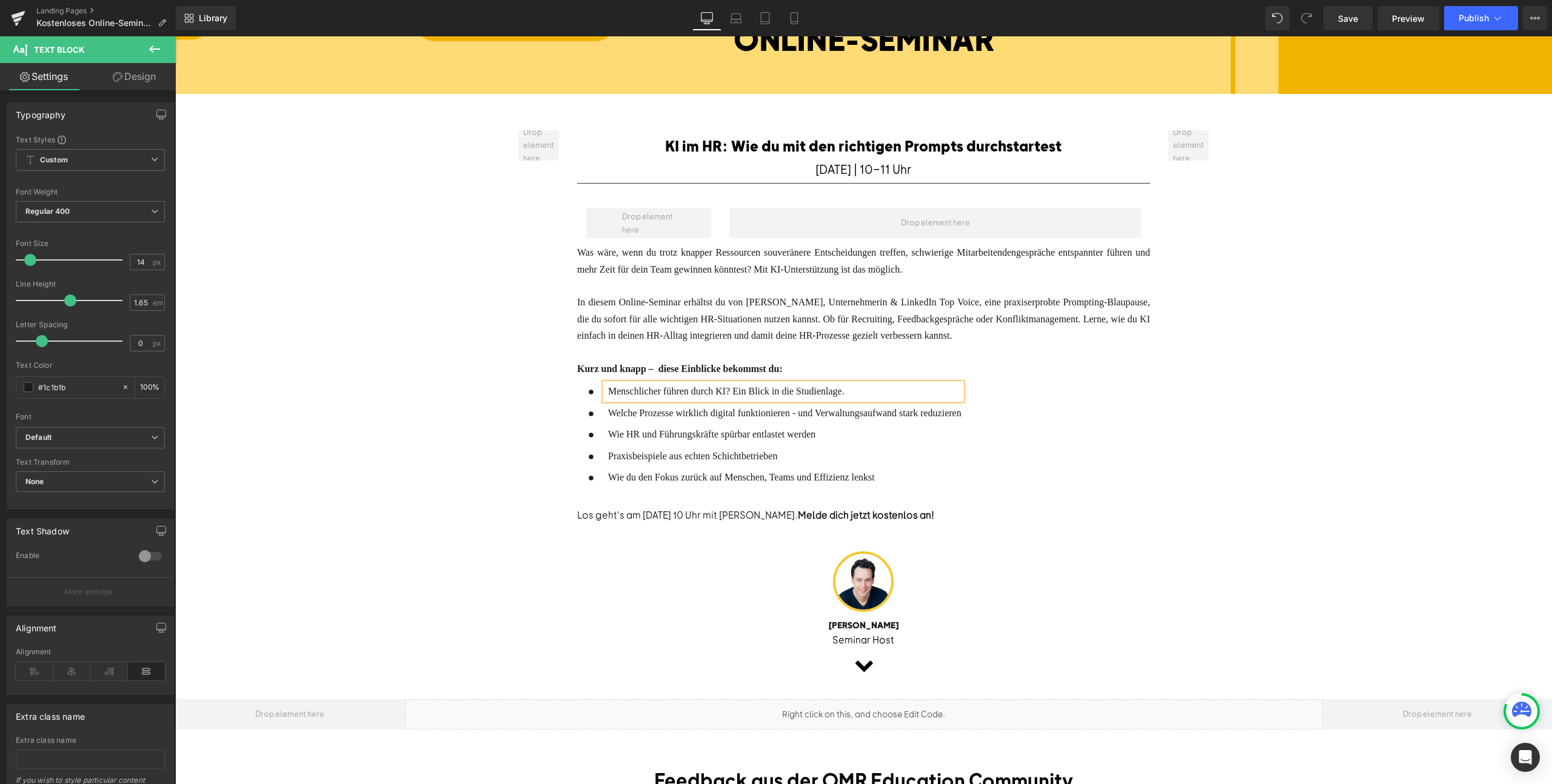
click at [654, 408] on span "Welche Prozesse wirklich digital funktionieren - und Verwaltungsaufwand stark r…" at bounding box center [785, 413] width 353 height 11
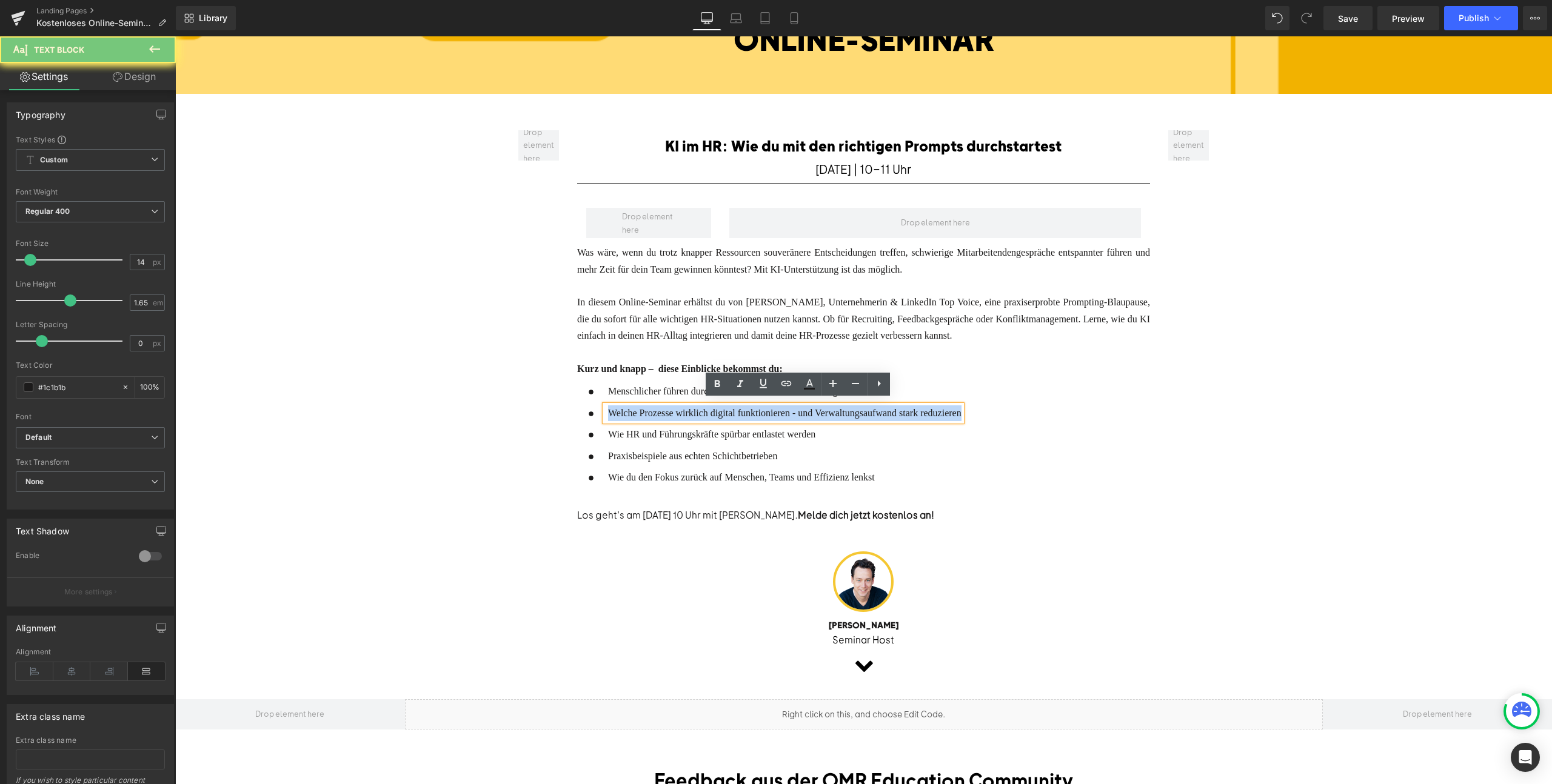
paste div
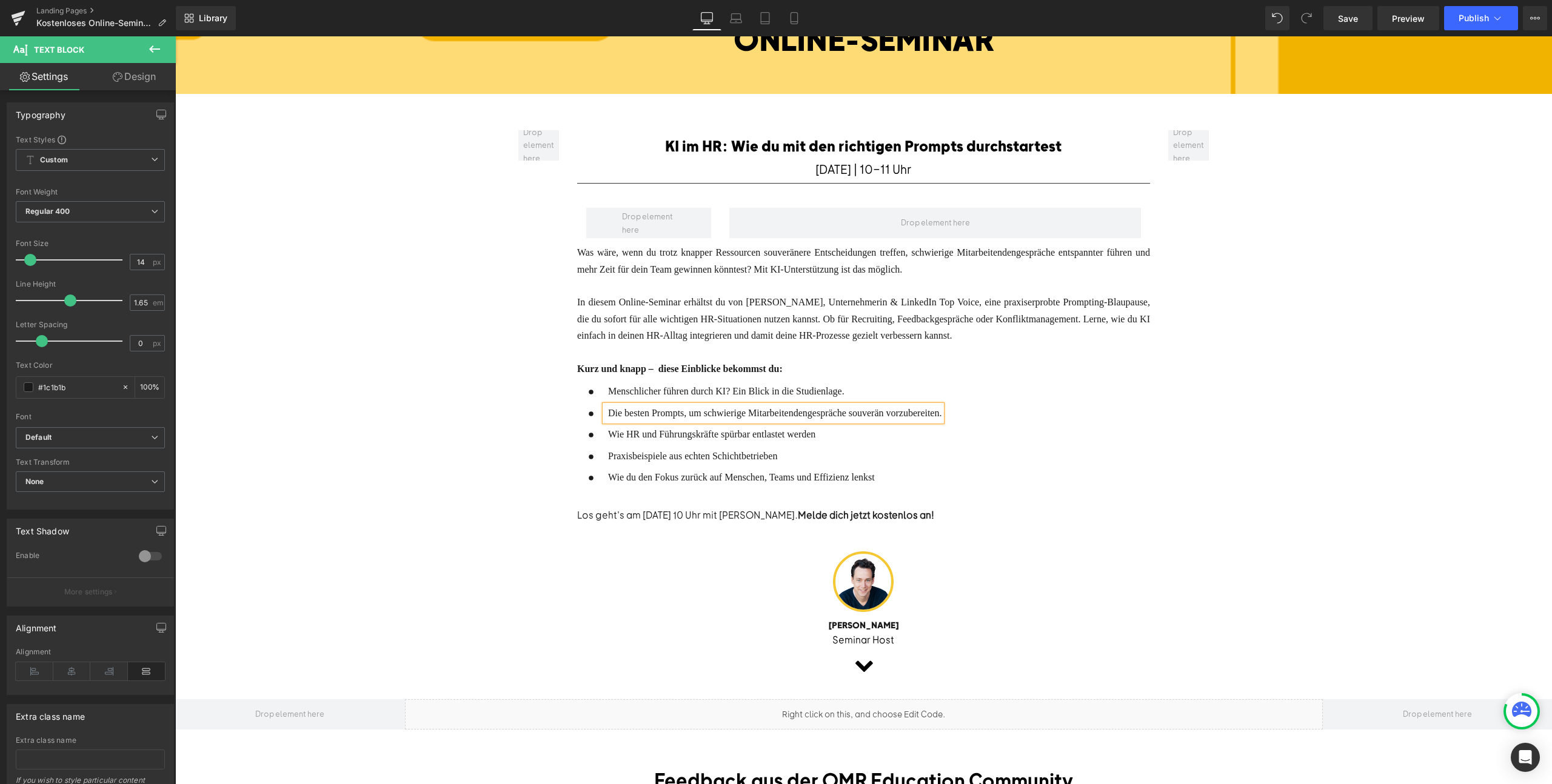
click at [669, 430] on span "Wie HR und Führungskräfte spürbar entlastet werden" at bounding box center [712, 434] width 207 height 11
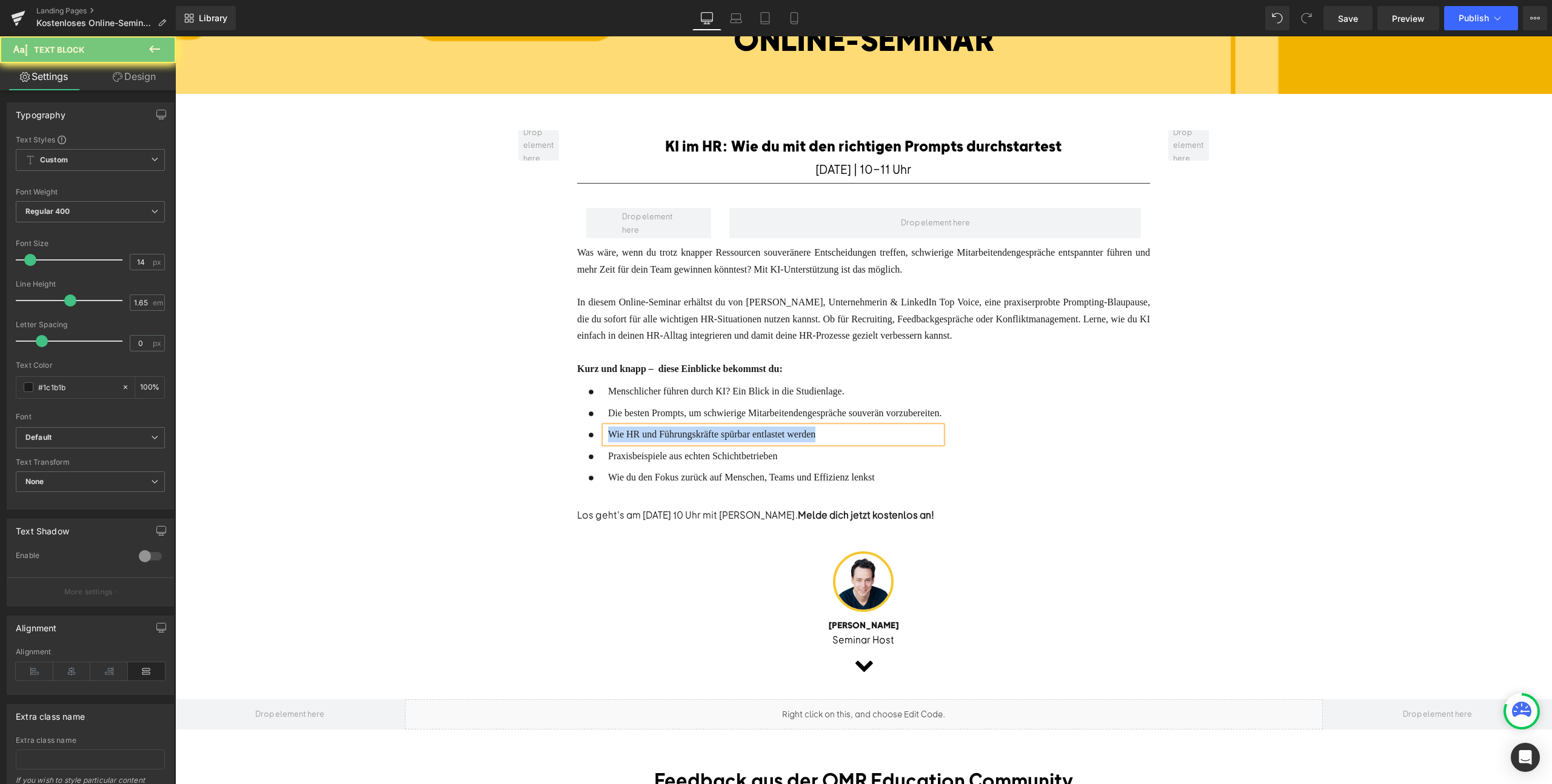
paste div
click at [627, 451] on span "Praxisbeispiele aus echten Schichtbetrieben" at bounding box center [693, 456] width 169 height 11
paste div
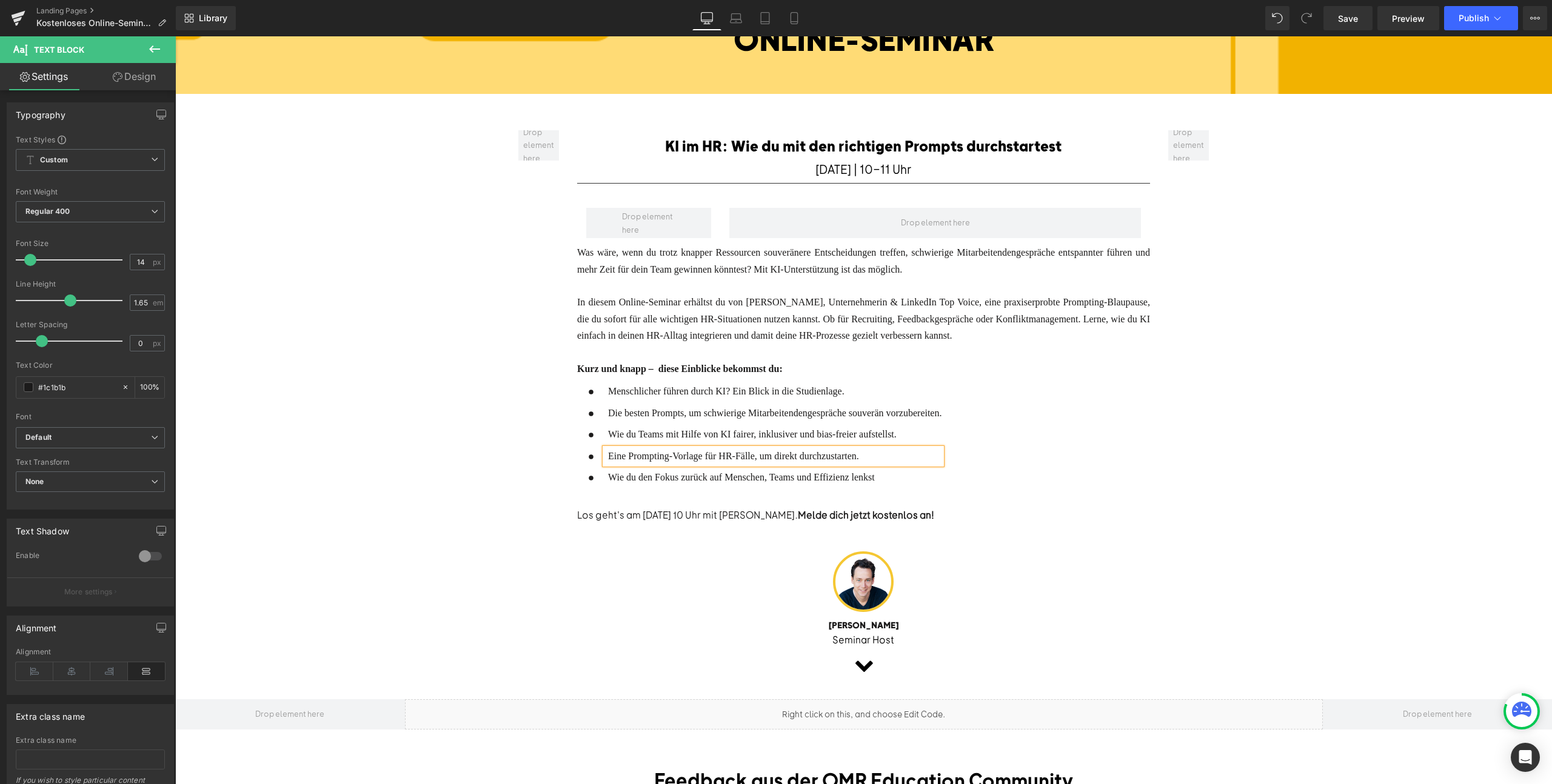
click at [658, 476] on span "Wie du den Fokus zurück auf Menschen, Teams und Effizienz lenkst" at bounding box center [742, 478] width 267 height 11
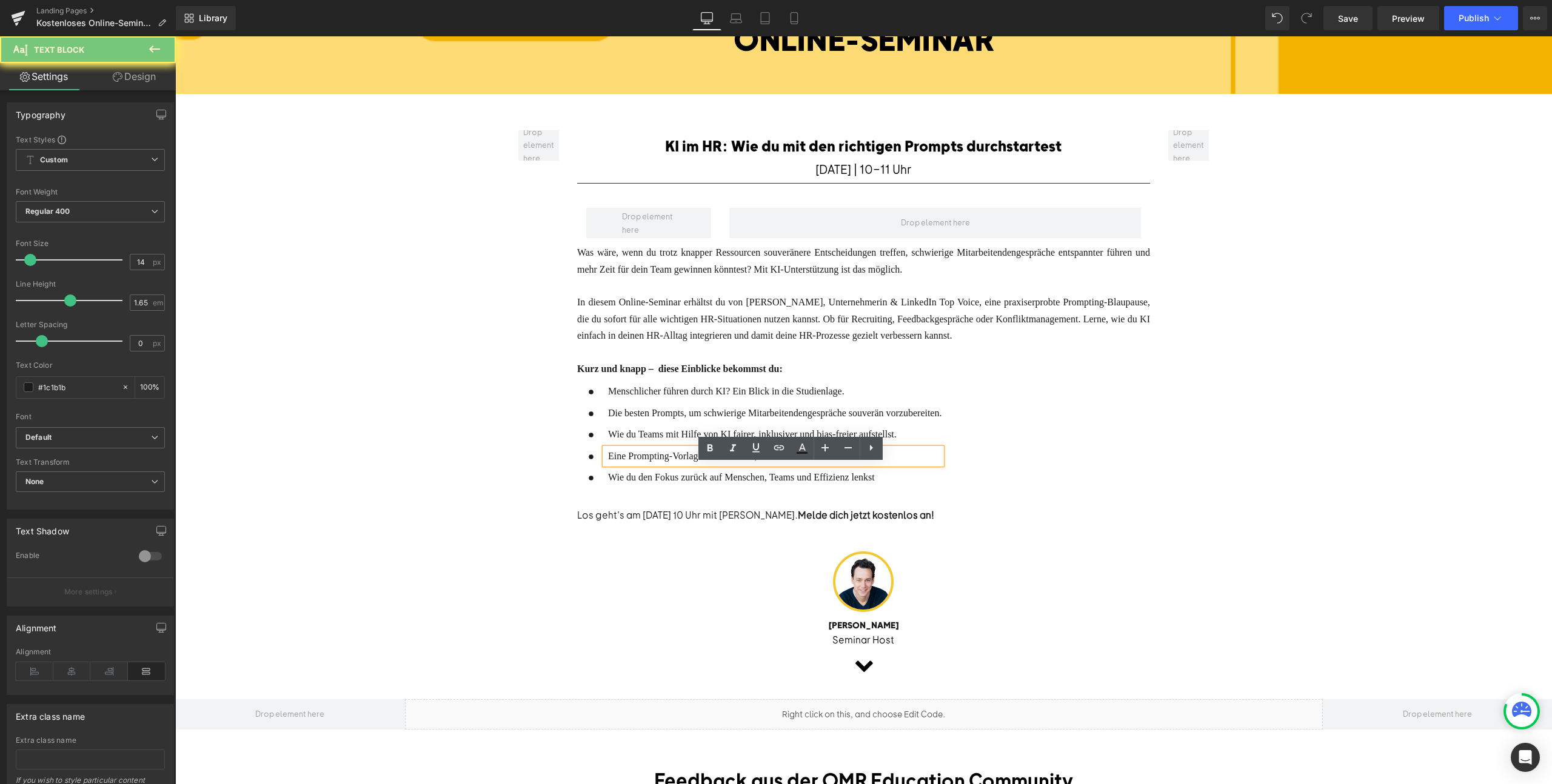
click at [658, 476] on span "Wie du den Fokus zurück auf Menschen, Teams und Effizienz lenkst" at bounding box center [742, 478] width 267 height 11
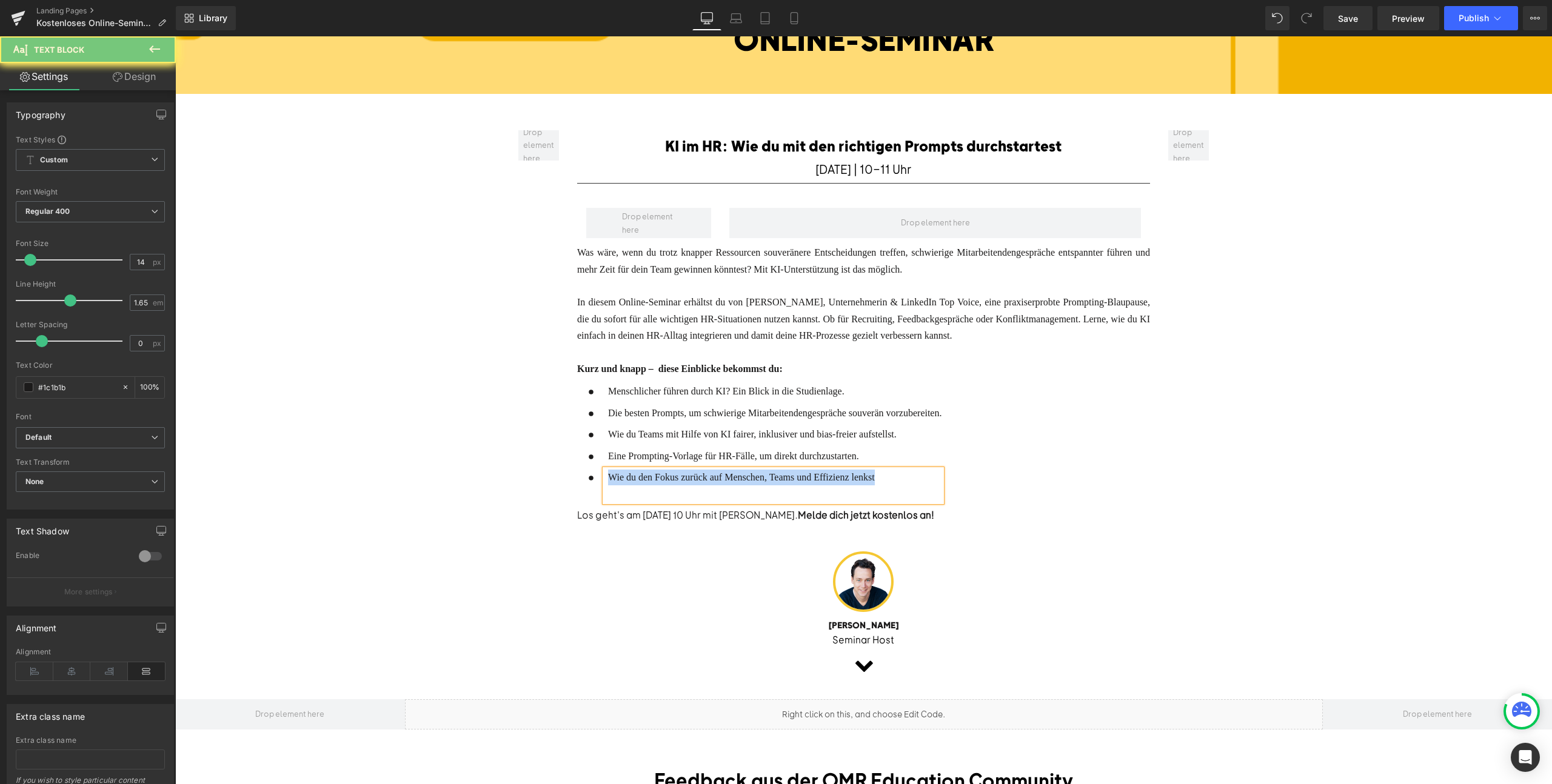
paste div
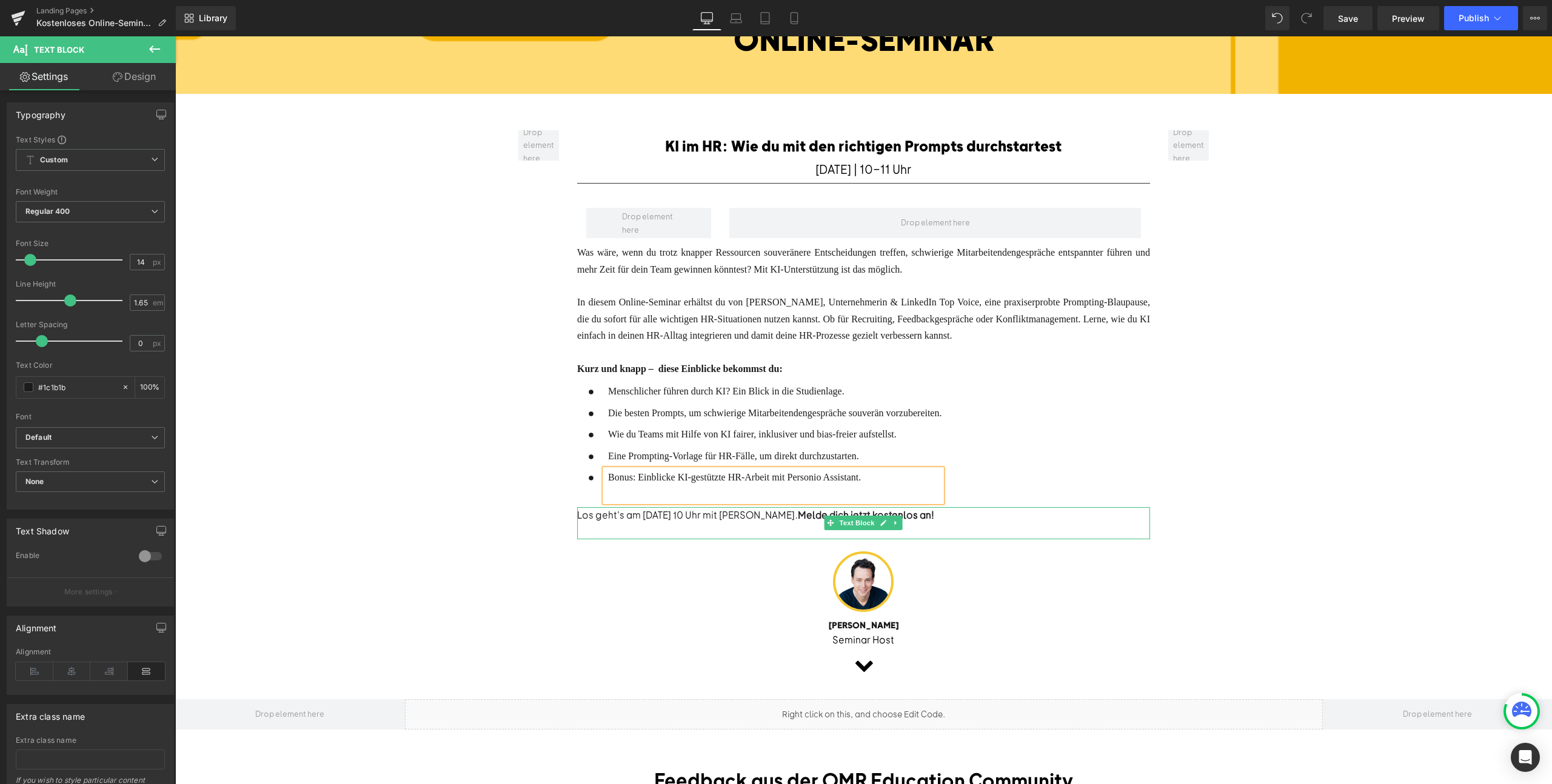
click at [648, 511] on div "Los geht's am 15.10.2025 um 10 Uhr mit Jens Bender. Melde dich jetzt kostenlos …" at bounding box center [863, 515] width 573 height 16
click at [660, 510] on div "Los geht's am 13.10.2025 um 10 Uhr mit Jens Bender. Melde dich jetzt kostenlos …" at bounding box center [863, 515] width 573 height 16
drag, startPoint x: 804, startPoint y: 511, endPoint x: 749, endPoint y: 511, distance: 55.0
click at [749, 511] on div "Los geht's am 13.11.2025 um 10 Uhr mit Jens Bender. Melde dich jetzt kostenlos …" at bounding box center [863, 515] width 573 height 16
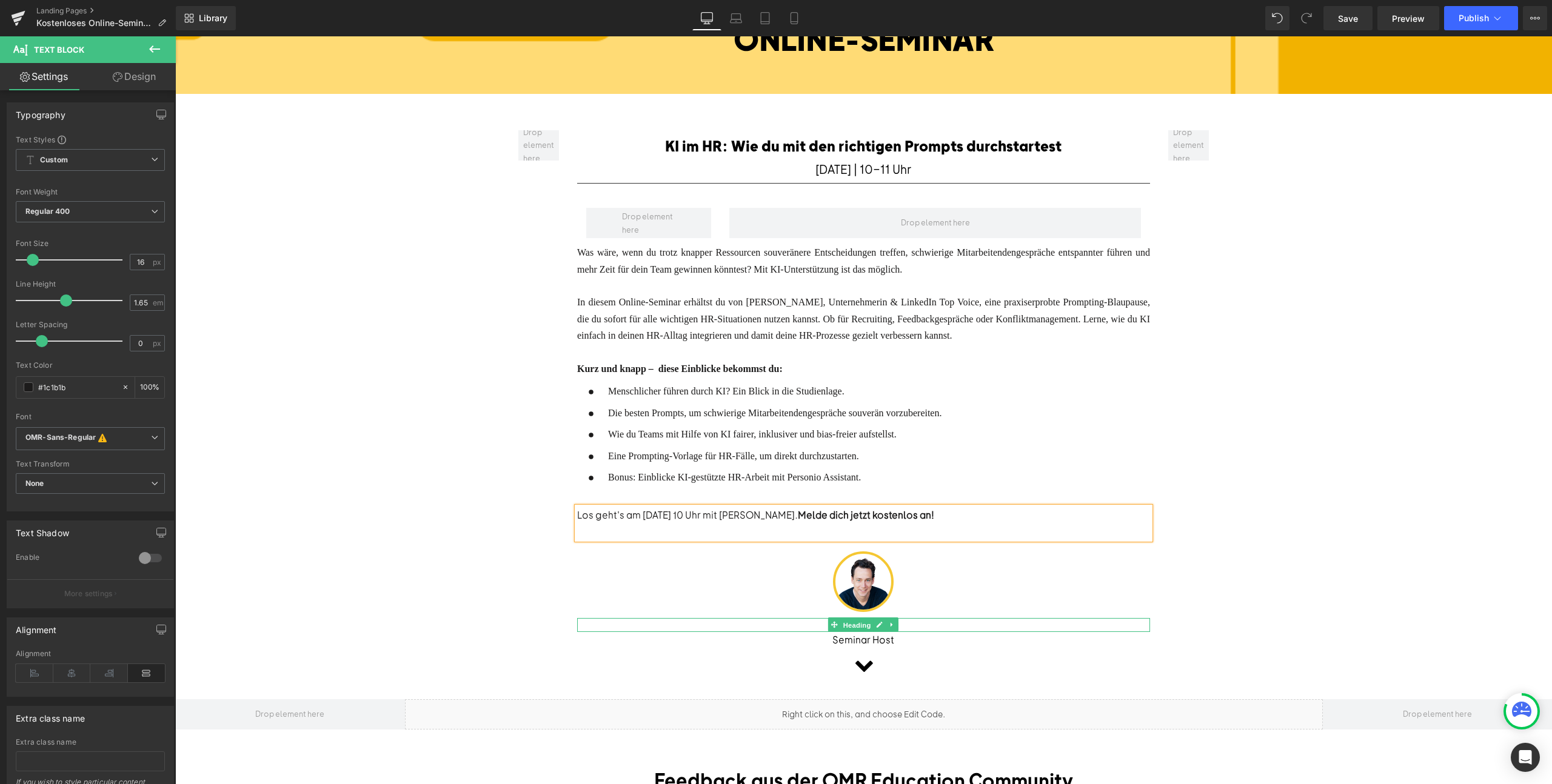
click at [861, 619] on span "Heading" at bounding box center [857, 625] width 33 height 14
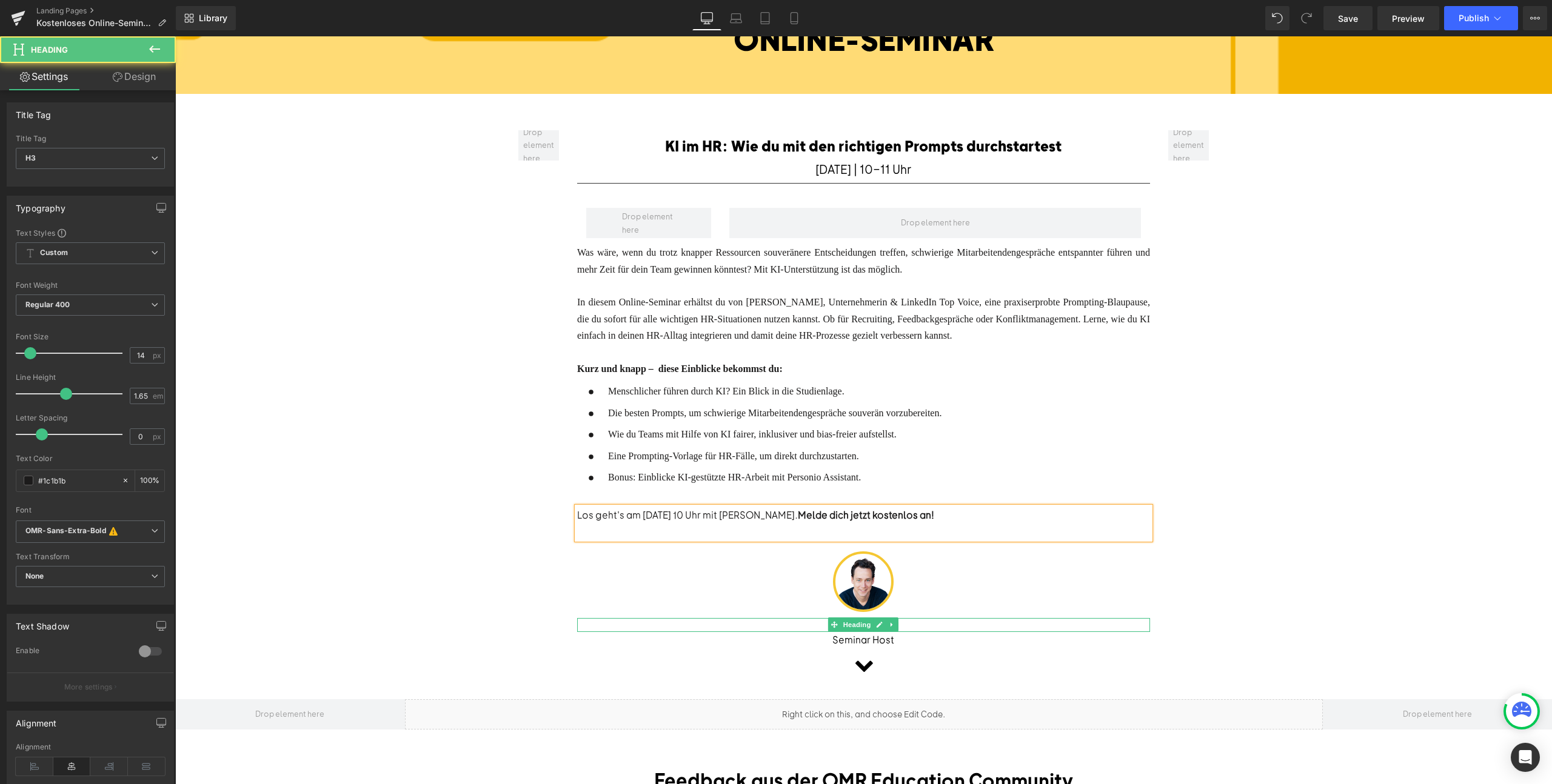
click at [861, 619] on span "Heading" at bounding box center [857, 624] width 33 height 14
click at [929, 620] on div "[PERSON_NAME]" at bounding box center [863, 625] width 573 height 14
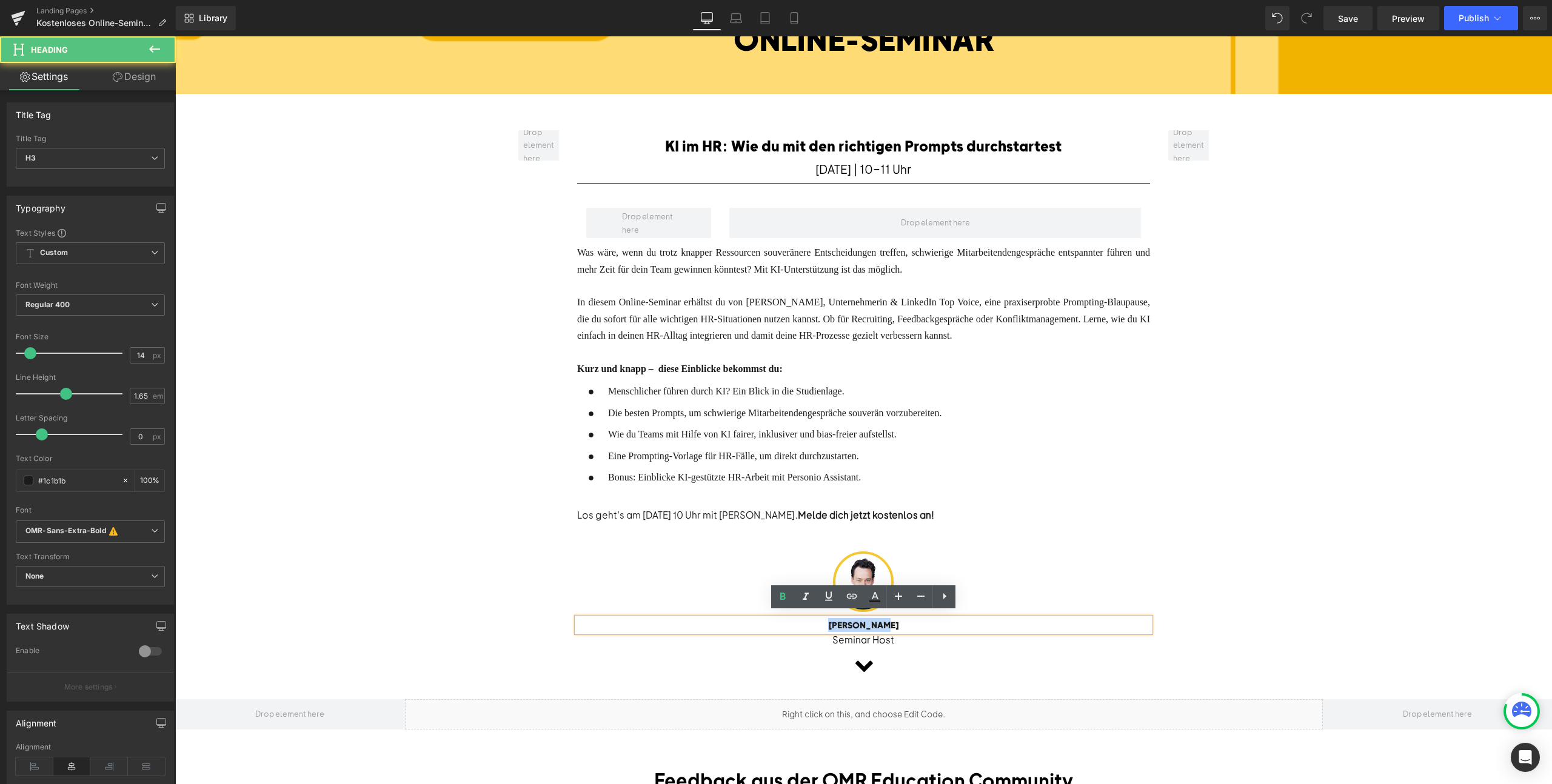
click at [929, 620] on div "[PERSON_NAME]" at bounding box center [863, 625] width 573 height 14
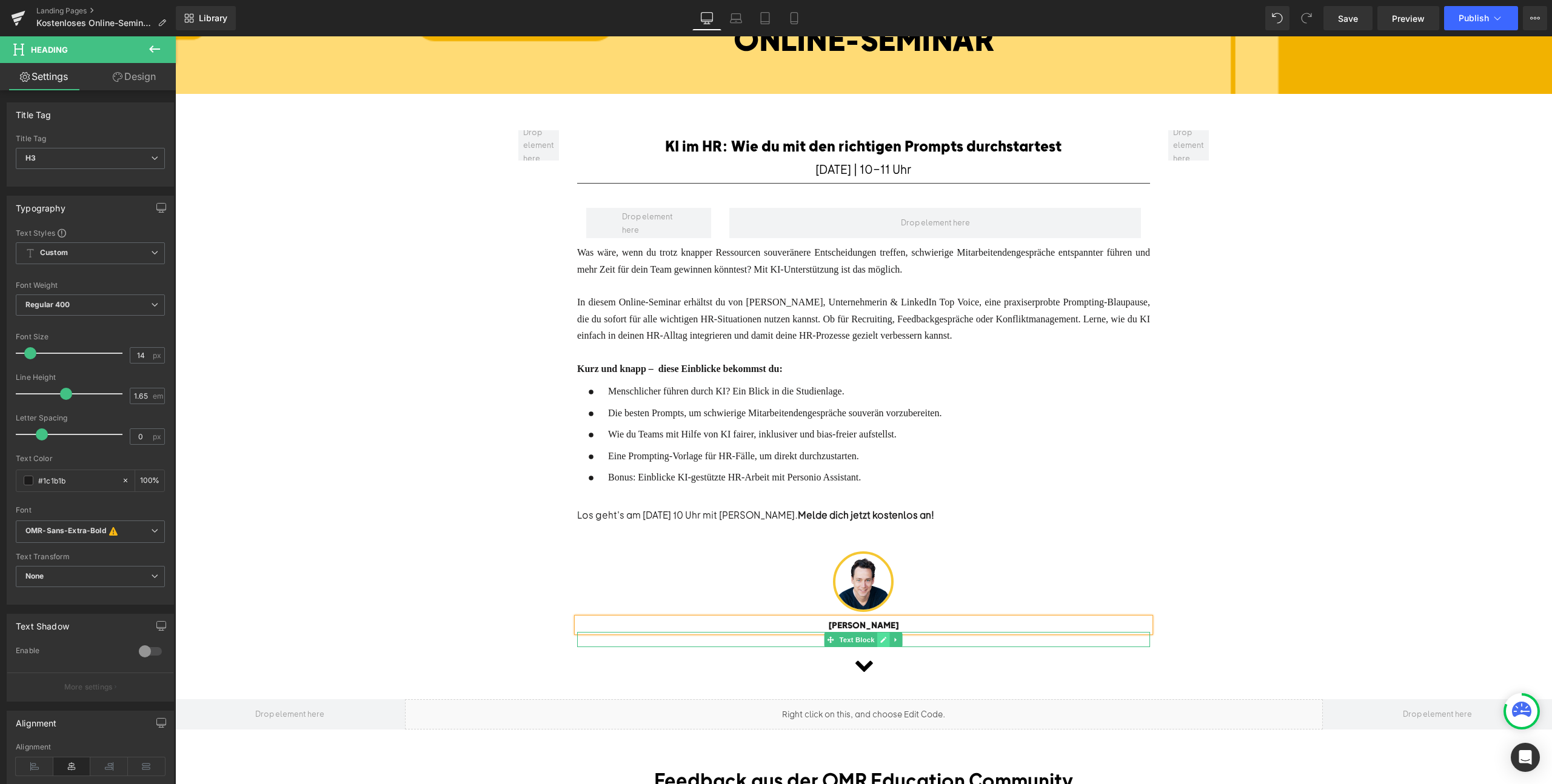
click at [888, 632] on link at bounding box center [883, 639] width 13 height 14
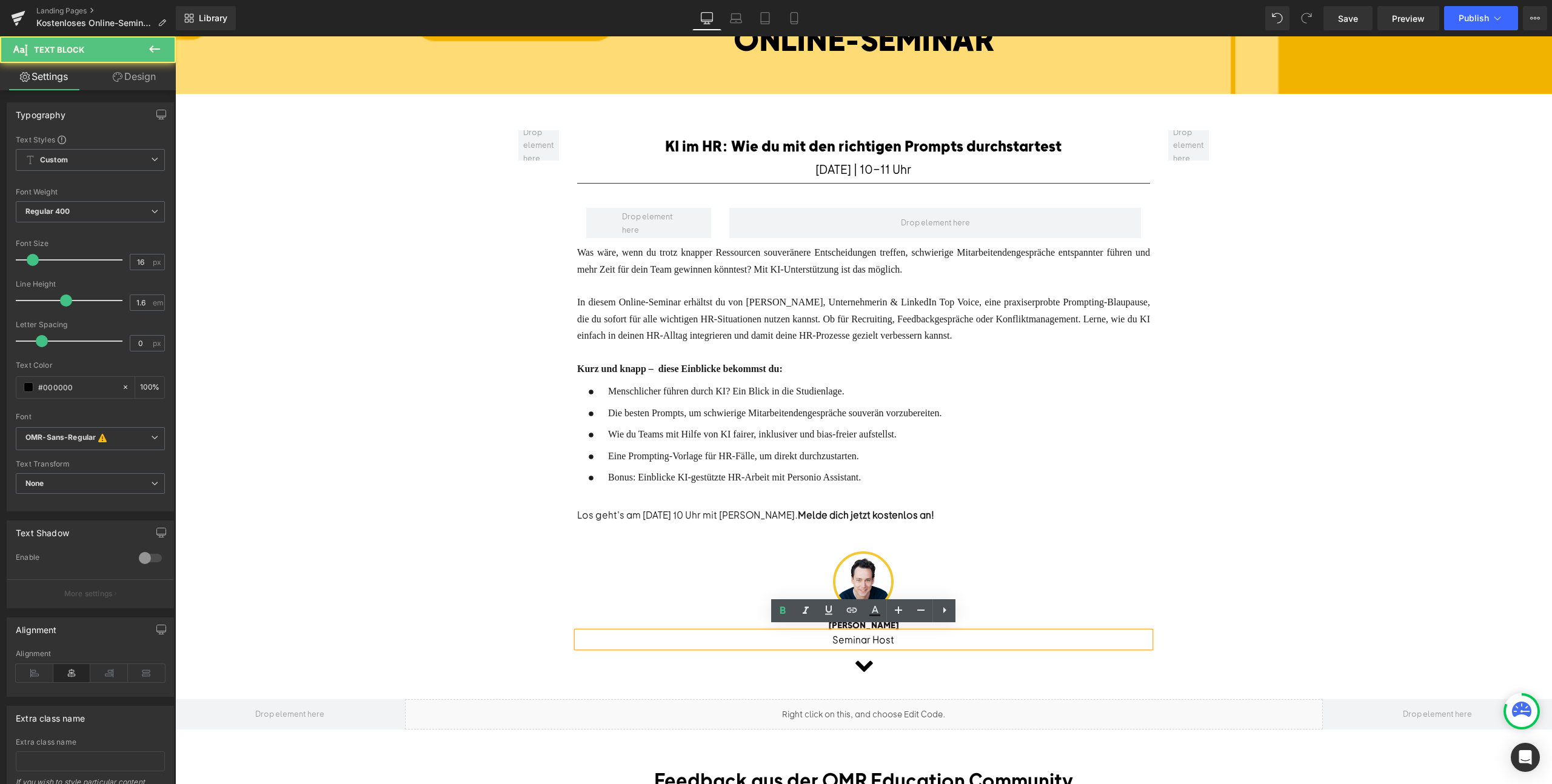
click at [916, 640] on p "Seminar Host" at bounding box center [863, 640] width 573 height 16
click at [875, 634] on p "Seminar Host" at bounding box center [863, 640] width 573 height 16
click at [901, 634] on p "Seminar-Host" at bounding box center [863, 640] width 573 height 16
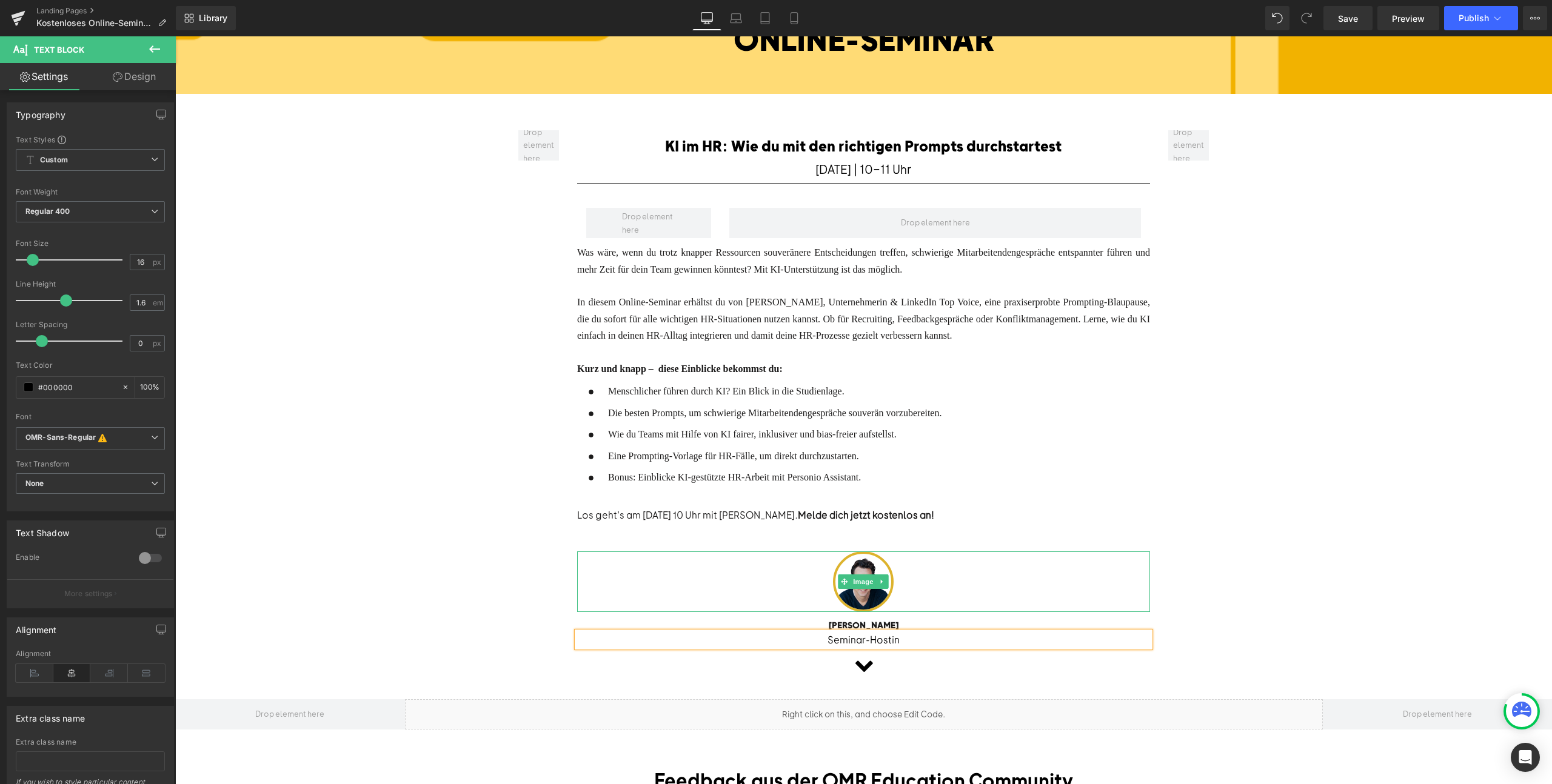
click at [866, 594] on img at bounding box center [863, 582] width 61 height 61
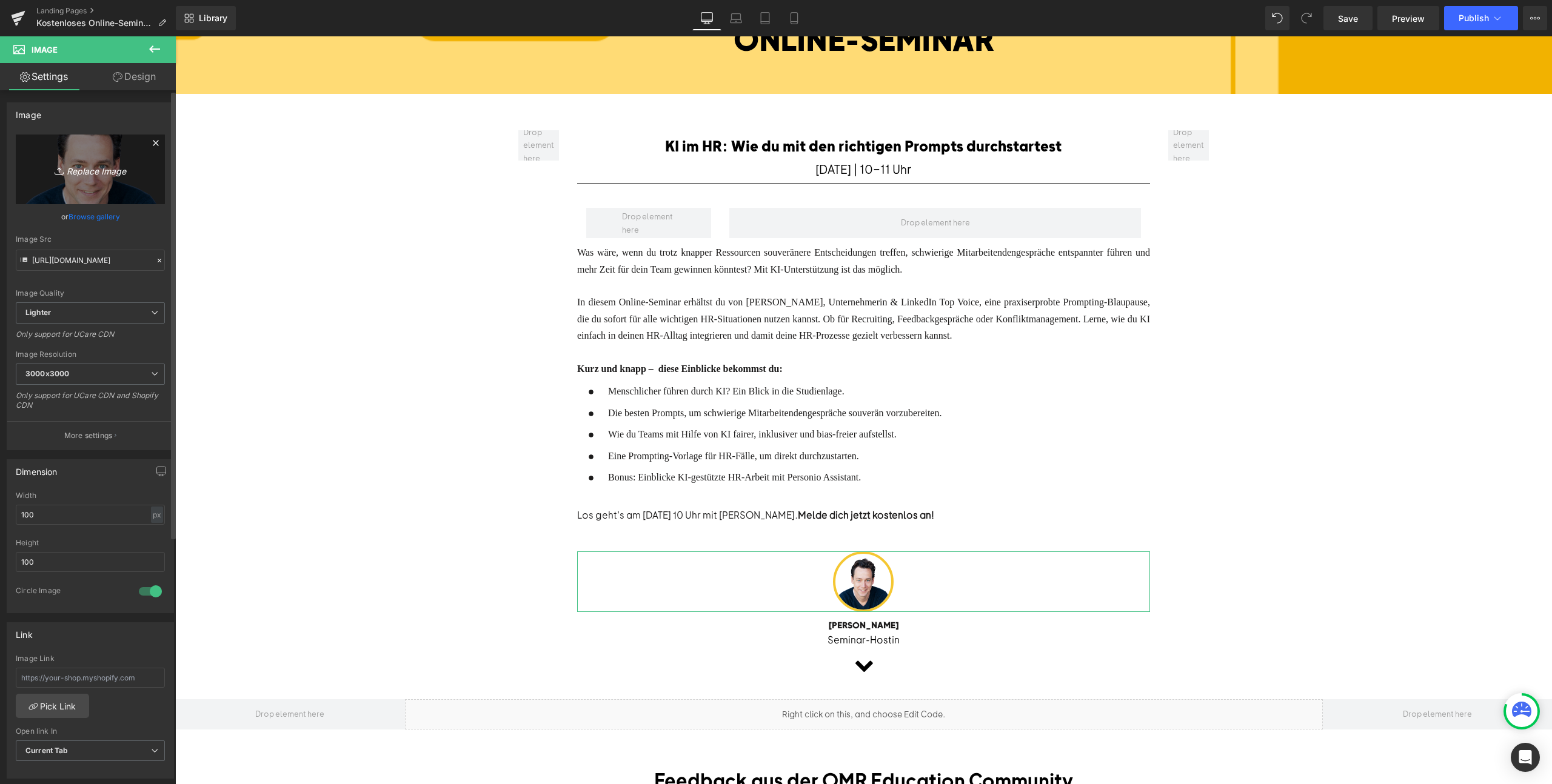
click at [93, 167] on icon "Replace Image" at bounding box center [90, 169] width 97 height 15
type input "C:\fakepath\Speaker-in.png"
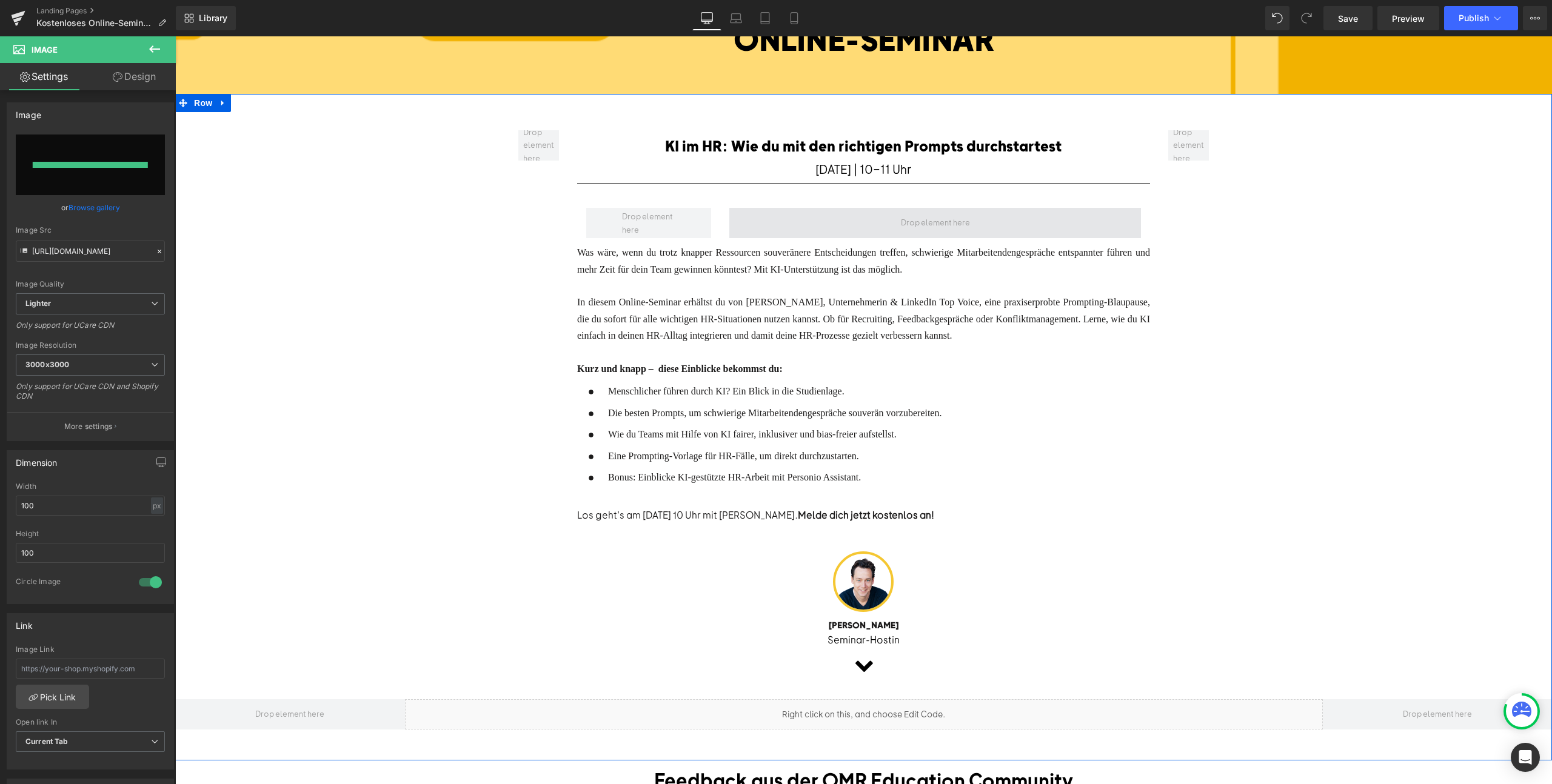
type input "https://ucarecdn.com/f4c15d04-89bf-42d5-87be-36c72ccb757e/-/format/auto/-/previ…"
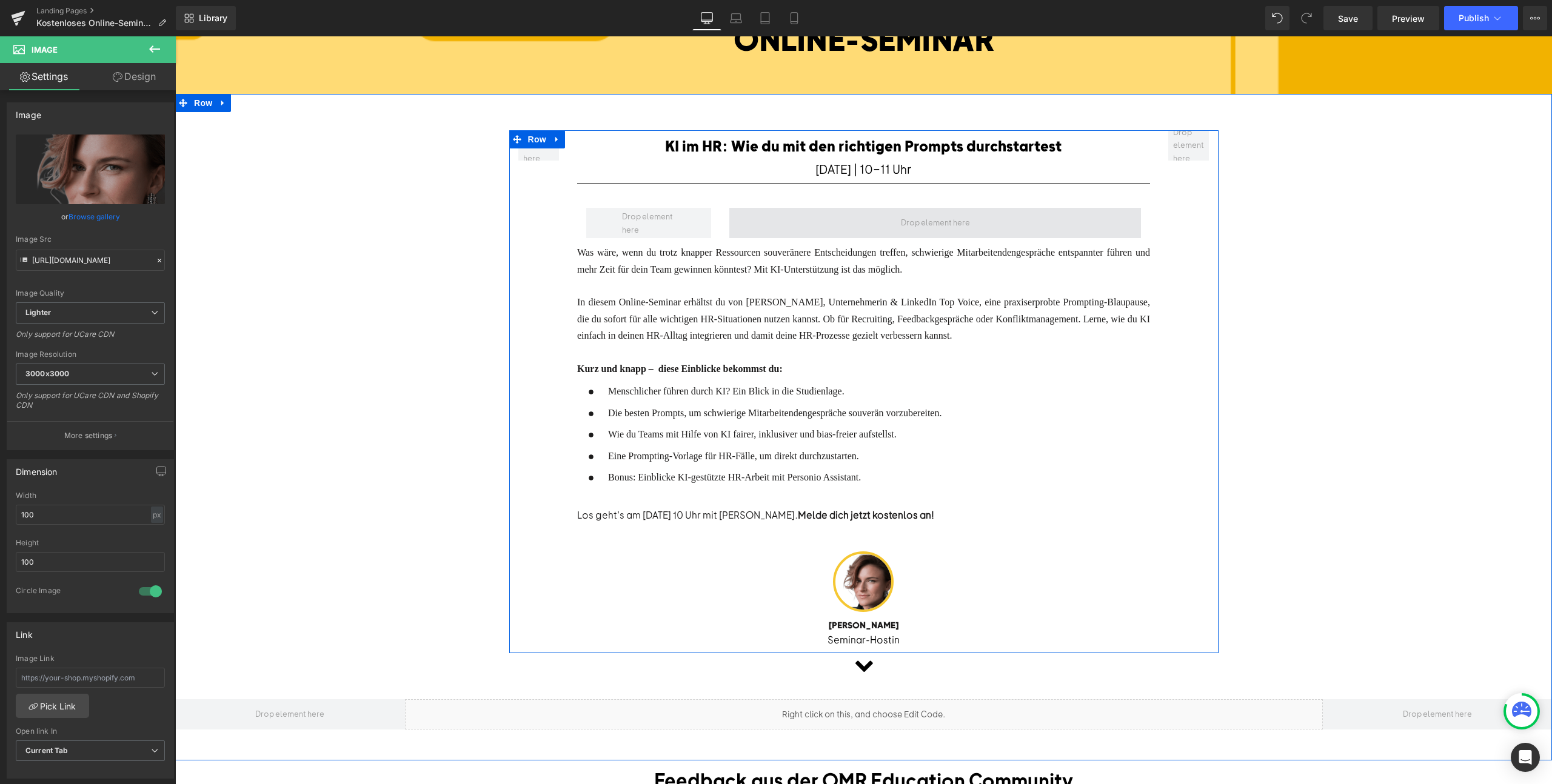
scroll to position [36, 0]
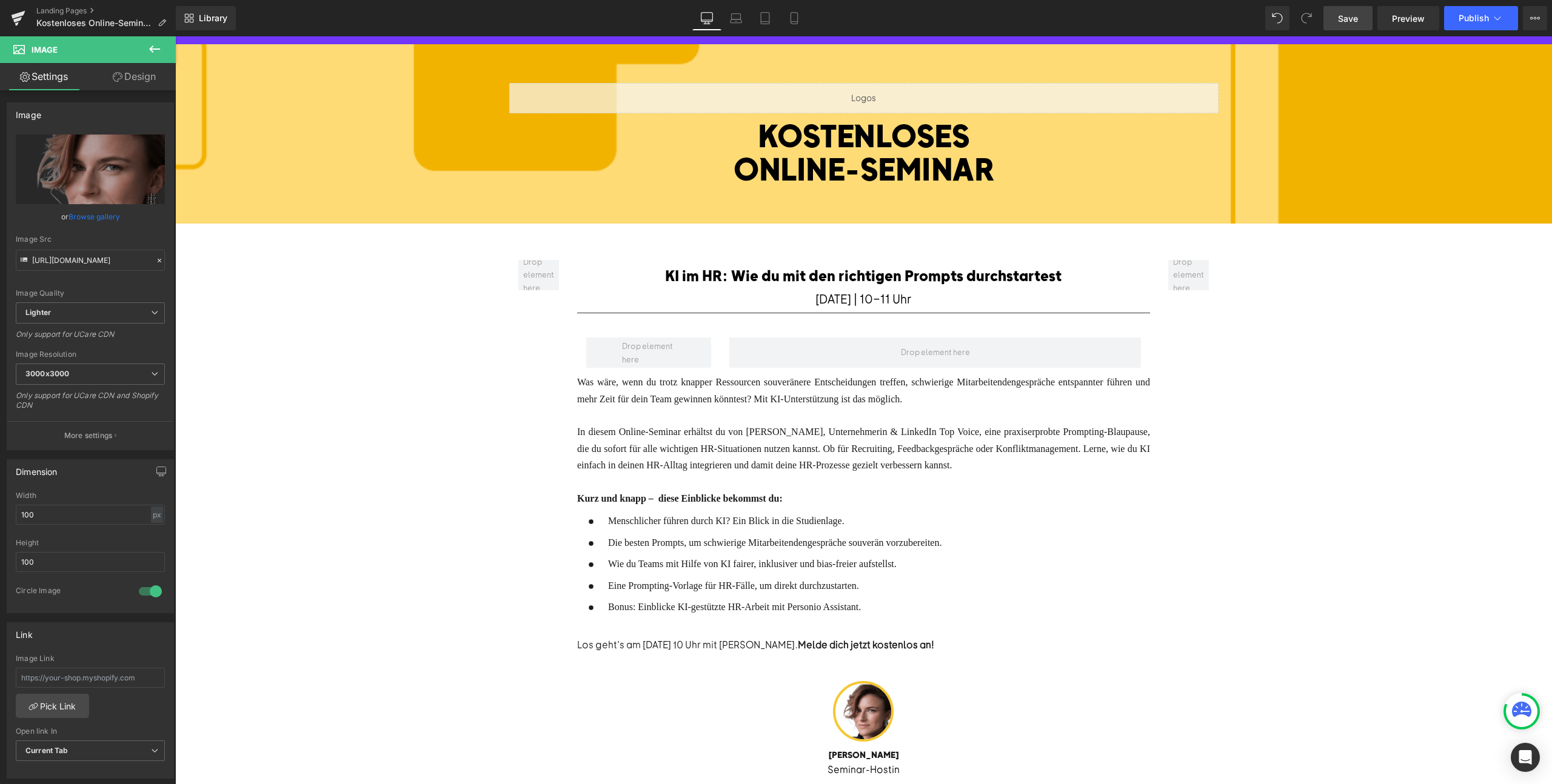
click at [1354, 14] on span "Save" at bounding box center [1348, 18] width 20 height 13
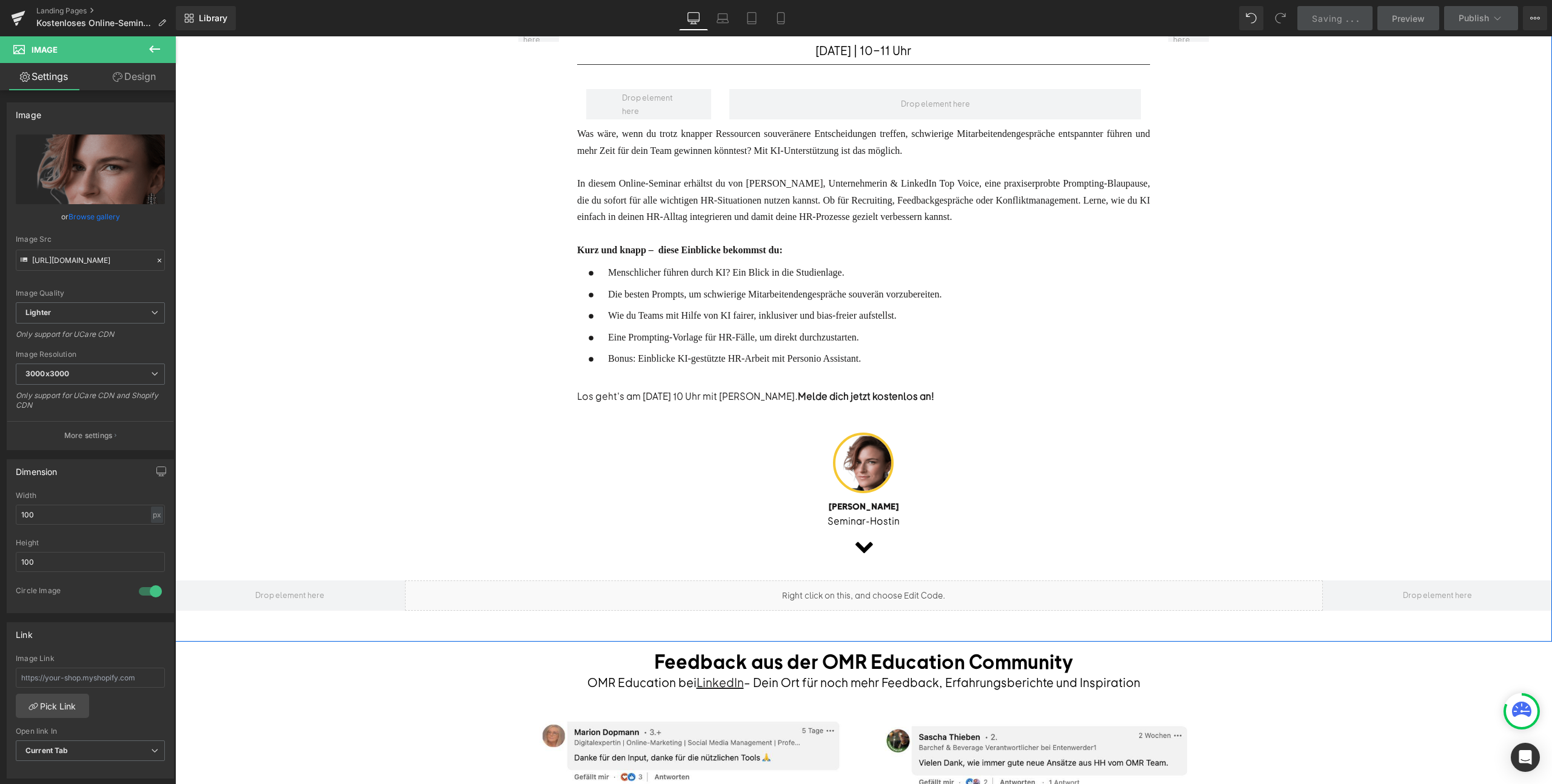
scroll to position [300, 0]
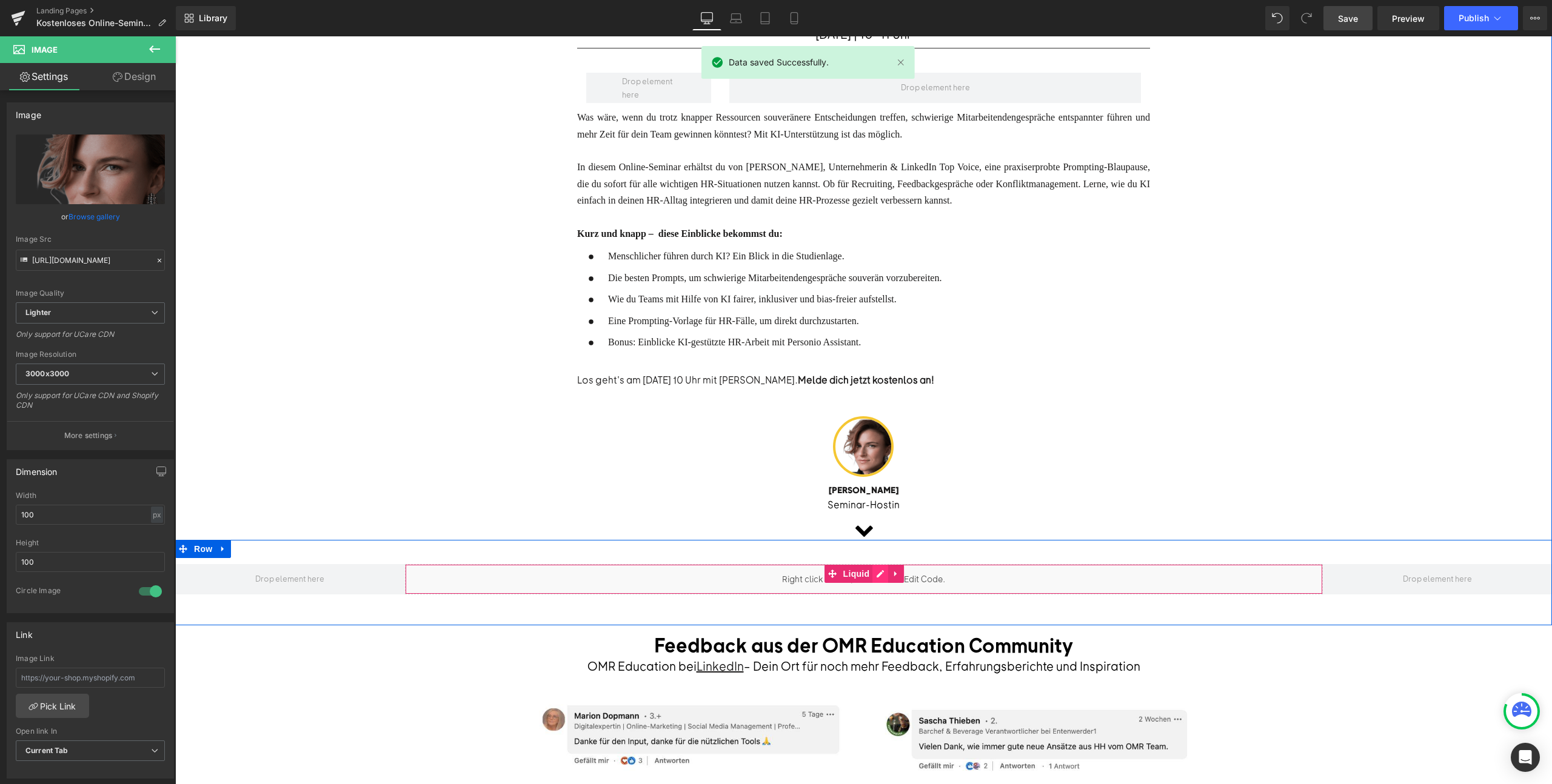
click at [874, 569] on div "Liquid" at bounding box center [864, 579] width 918 height 30
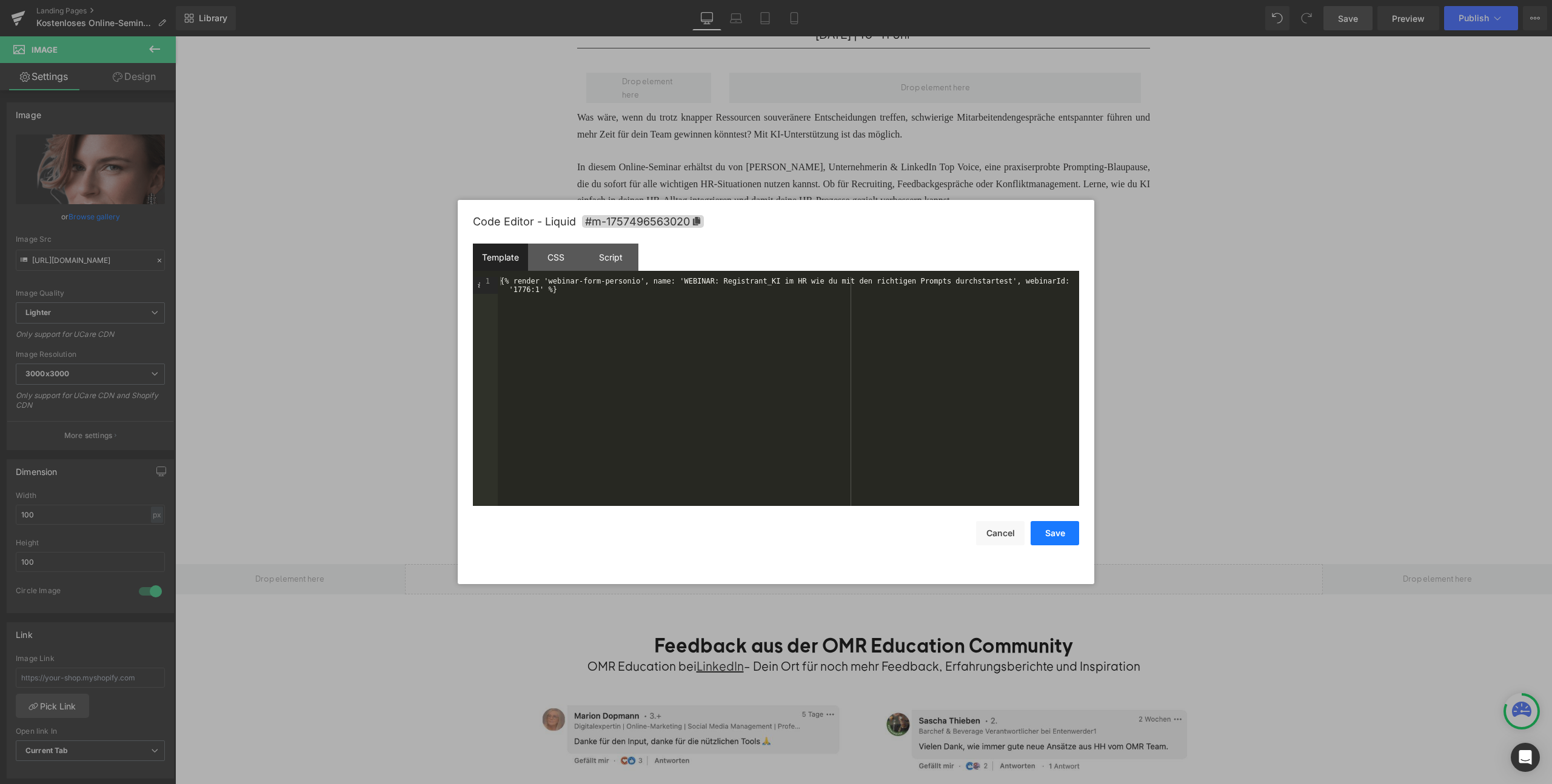
click at [1066, 537] on button "Save" at bounding box center [1055, 533] width 49 height 24
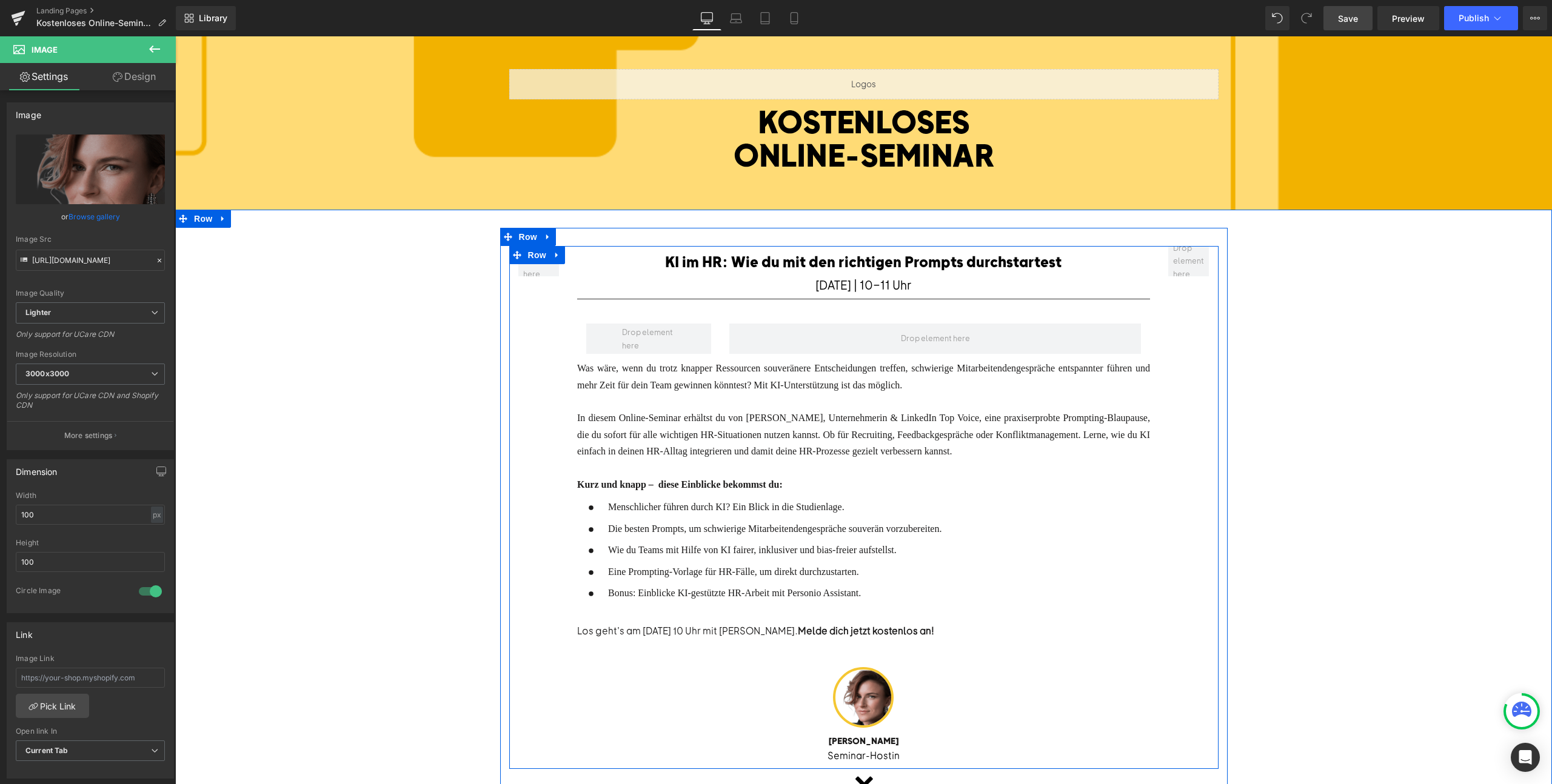
scroll to position [49, 0]
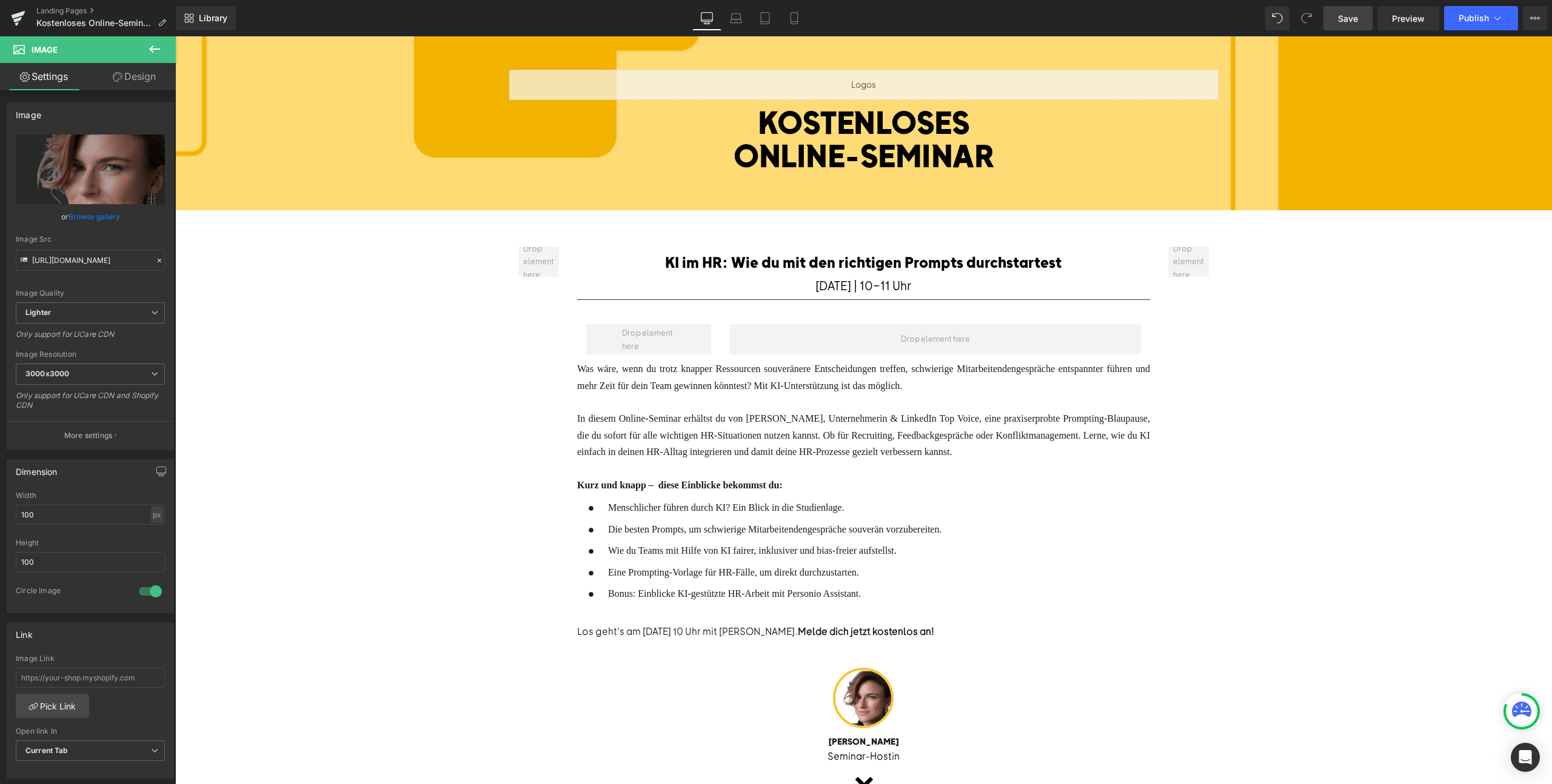
click at [1357, 19] on span "Save" at bounding box center [1348, 18] width 20 height 13
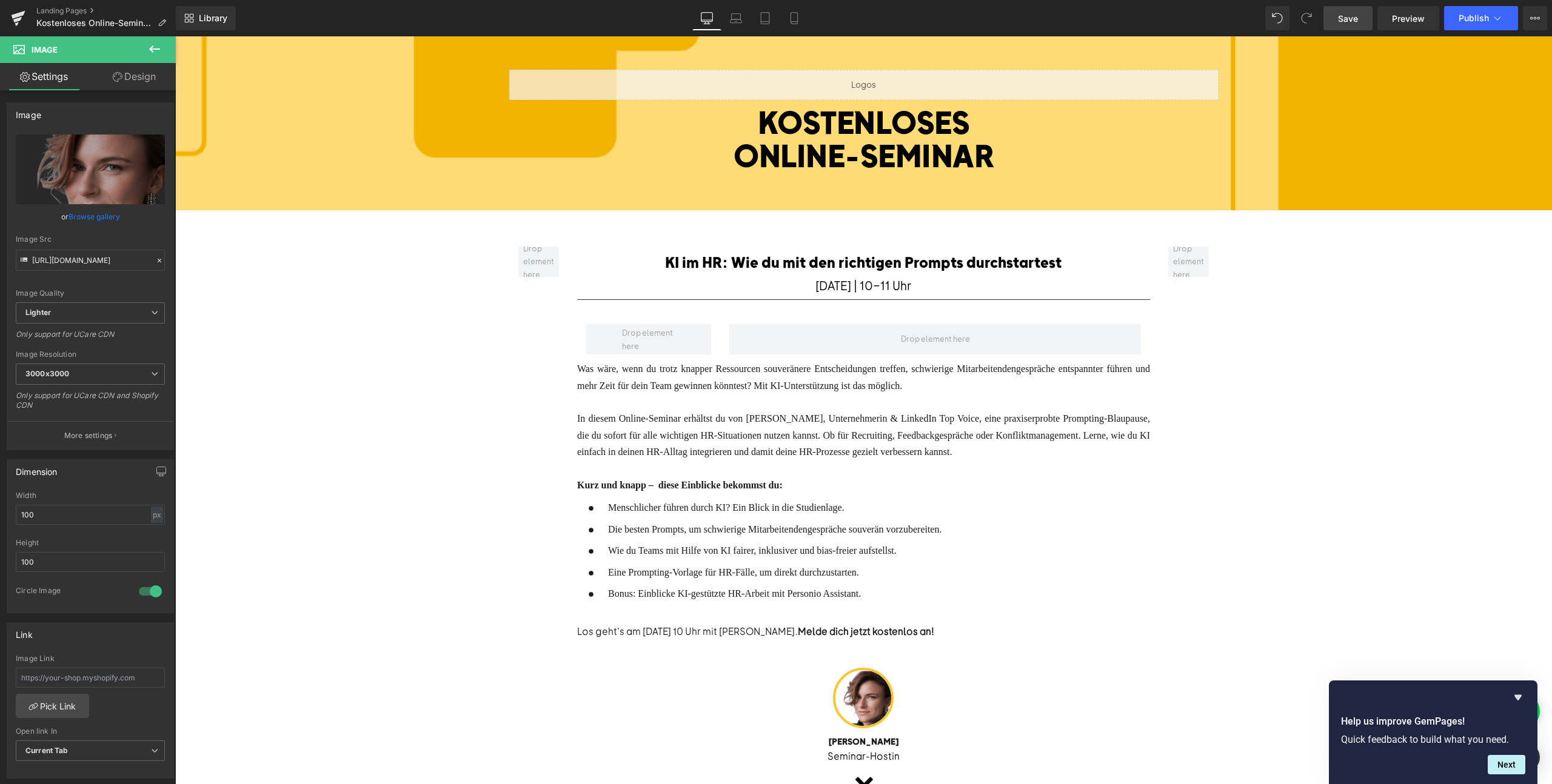
click at [1349, 20] on span "Save" at bounding box center [1348, 18] width 20 height 13
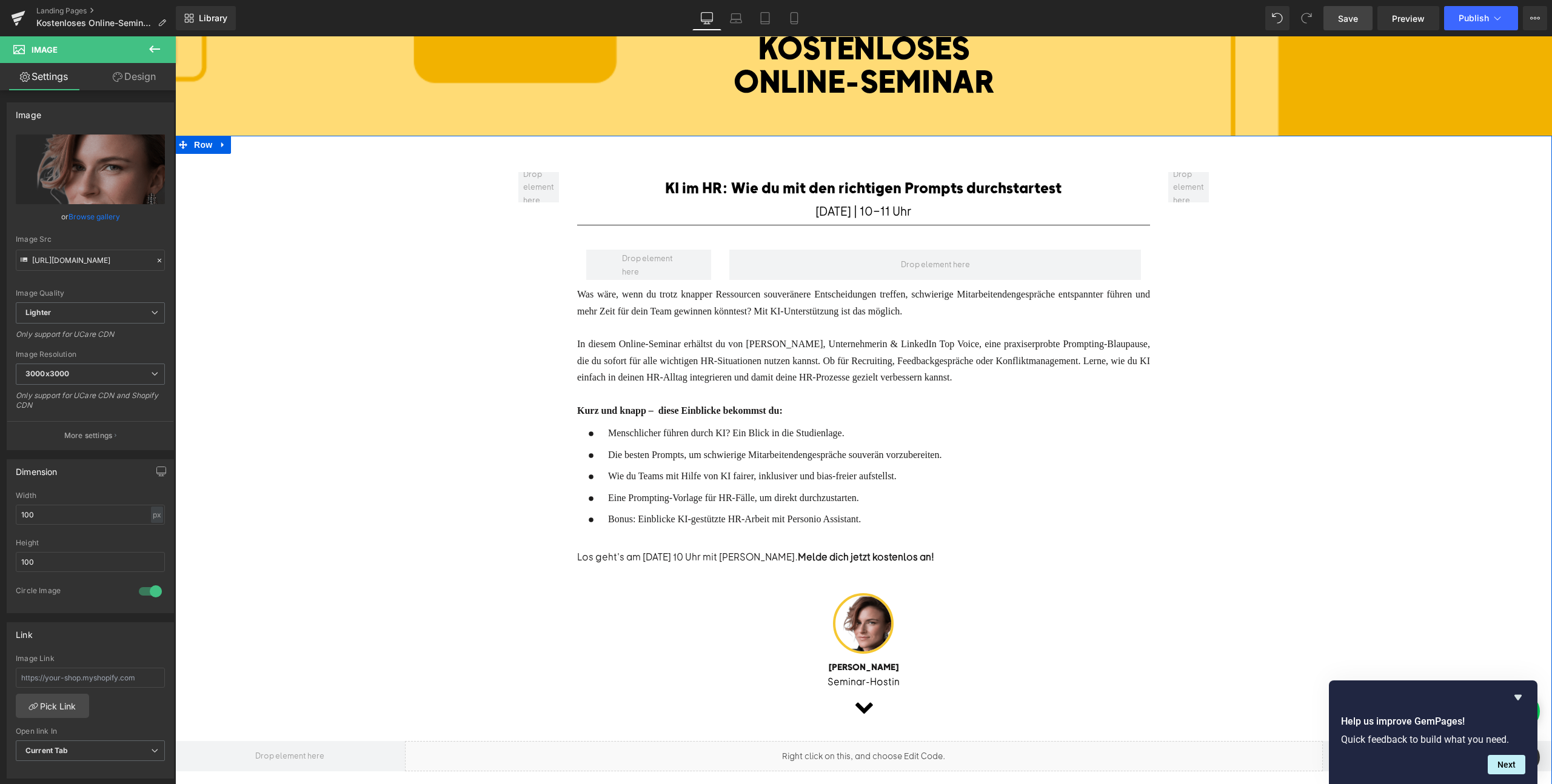
scroll to position [127, 0]
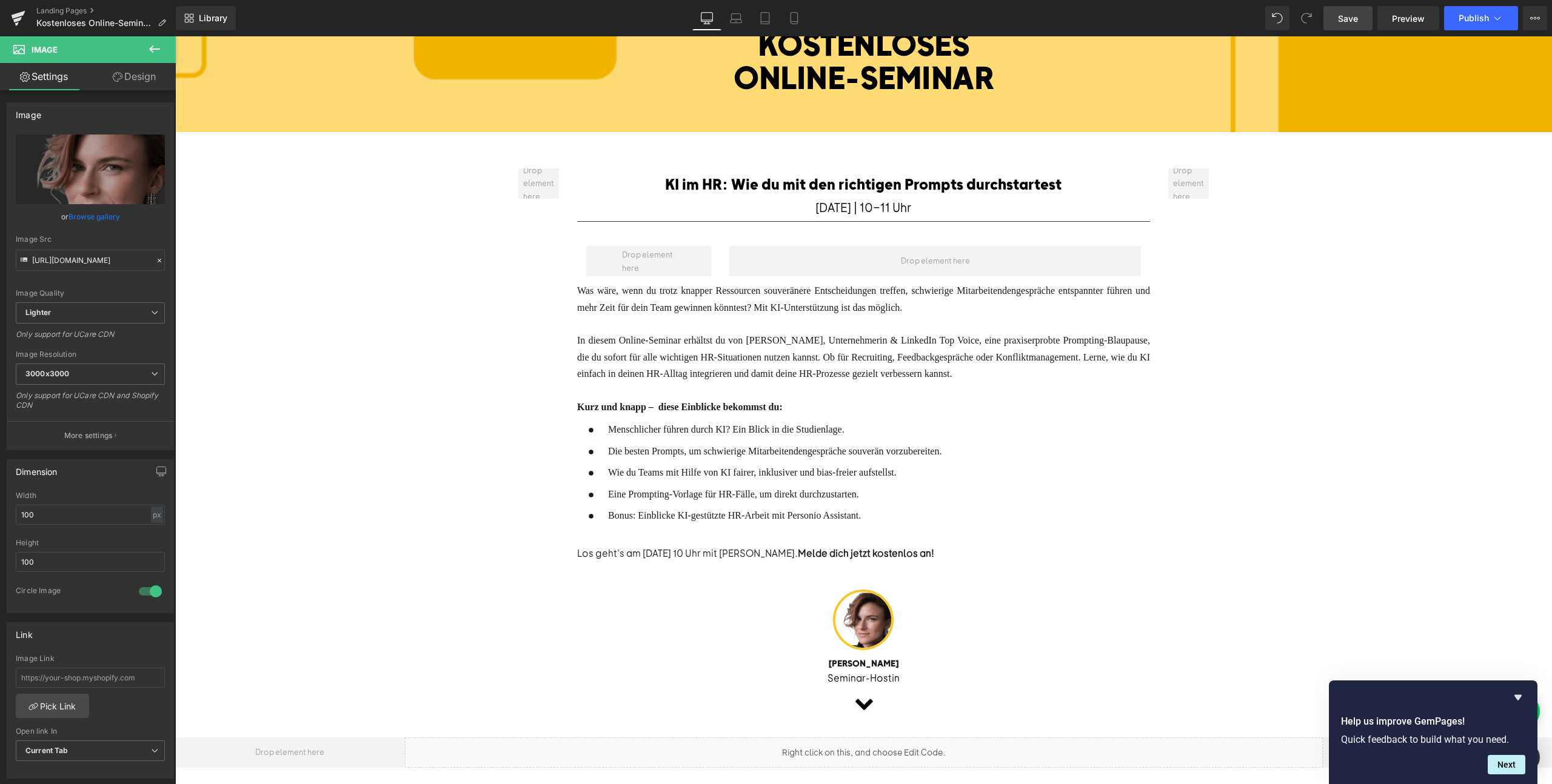
click at [1359, 11] on link "Save" at bounding box center [1348, 18] width 49 height 24
click at [1535, 17] on icon at bounding box center [1535, 18] width 10 height 10
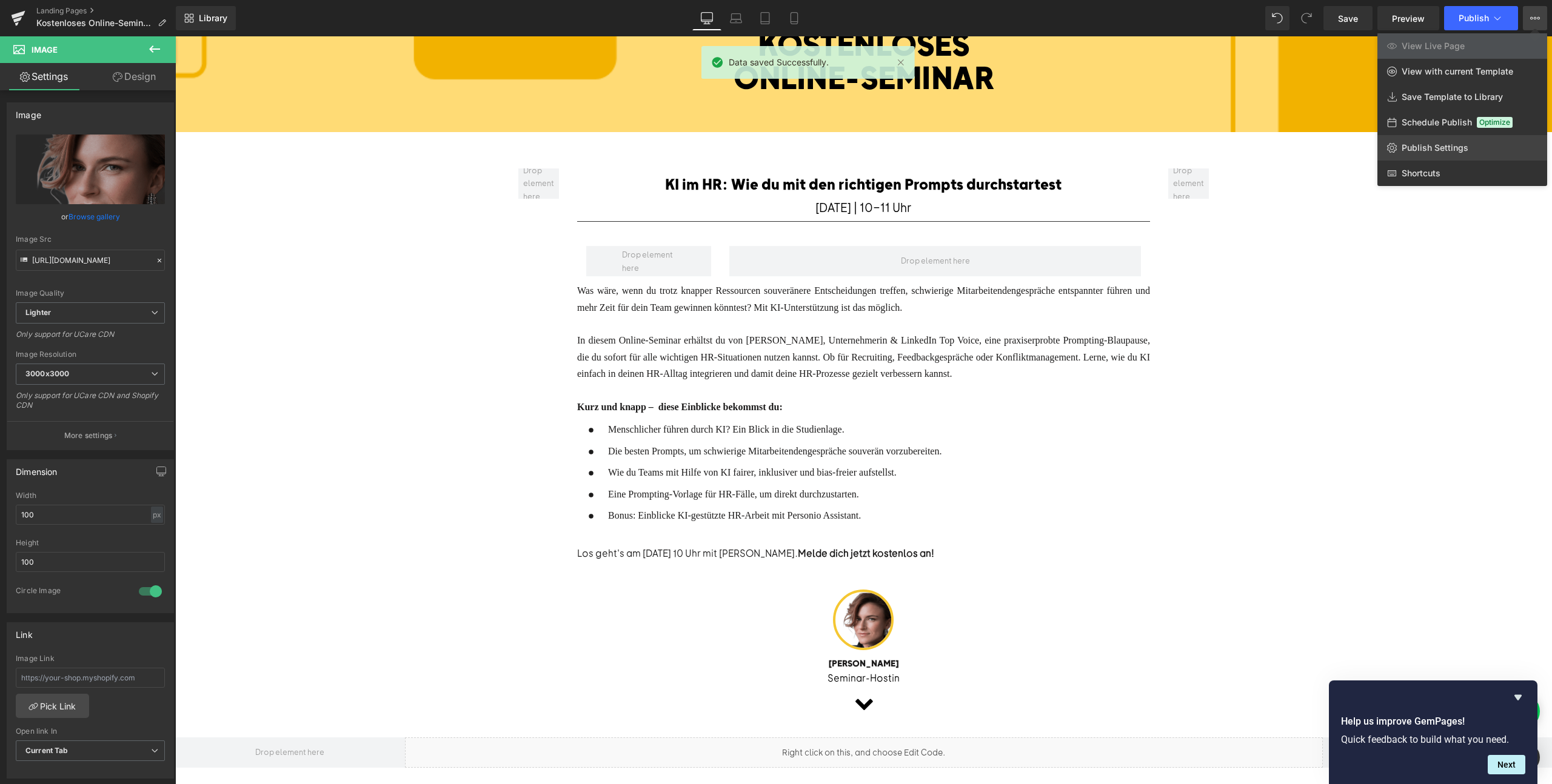
click at [1409, 149] on span "Publish Settings" at bounding box center [1435, 148] width 67 height 11
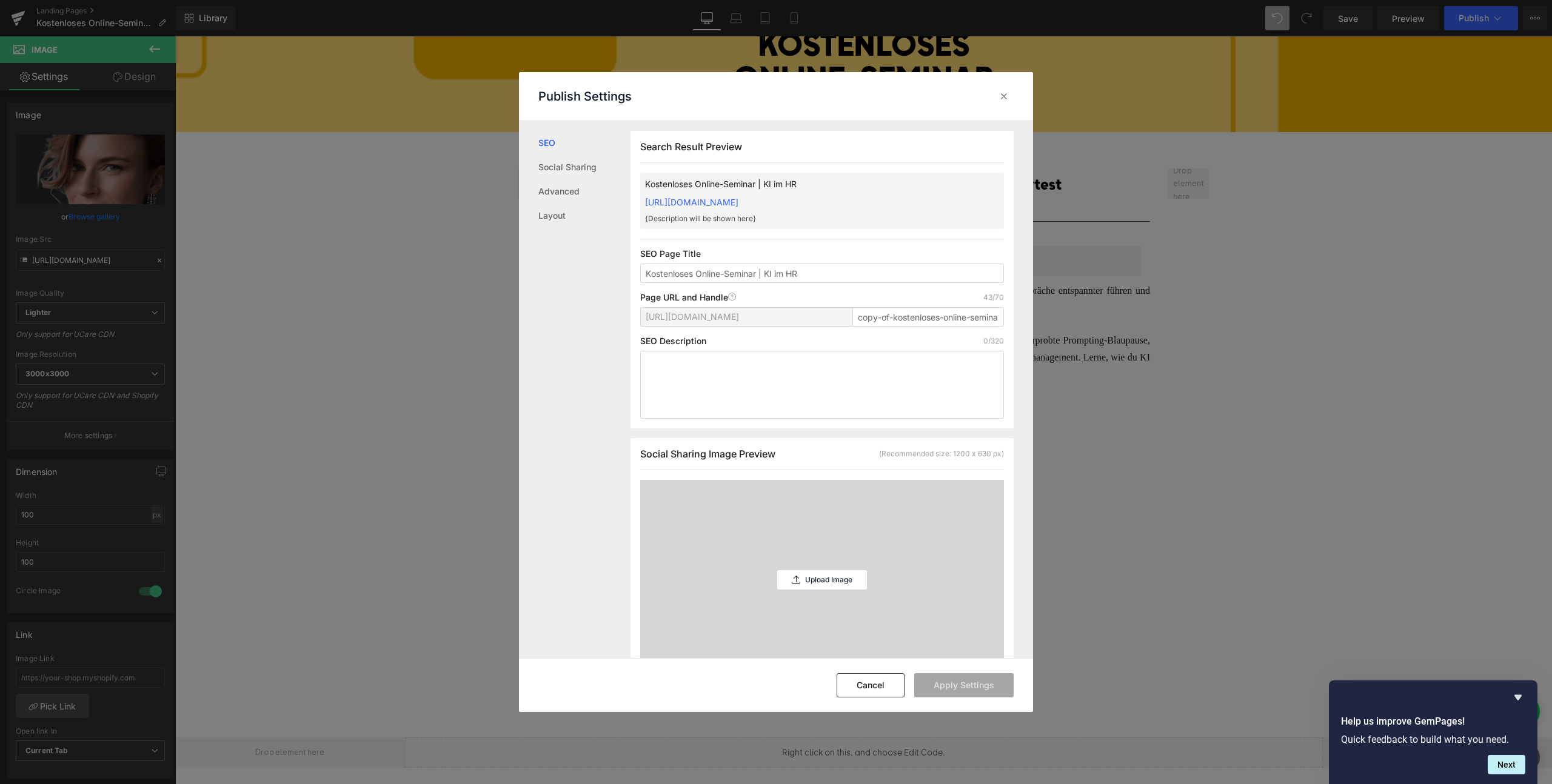
scroll to position [1, 0]
drag, startPoint x: 889, startPoint y: 331, endPoint x: 839, endPoint y: 331, distance: 50.0
click at [839, 331] on div "https://omr-education.myshopify.com/pages/ copy-of-kostenloses-online-seminar-k…" at bounding box center [822, 321] width 364 height 29
type input "kostenloses-online-seminar-ki-im-hr"
click at [731, 420] on div "Search Result Preview Kostenloses Online-Seminar | KI im HR https://omr-educati…" at bounding box center [822, 279] width 383 height 297
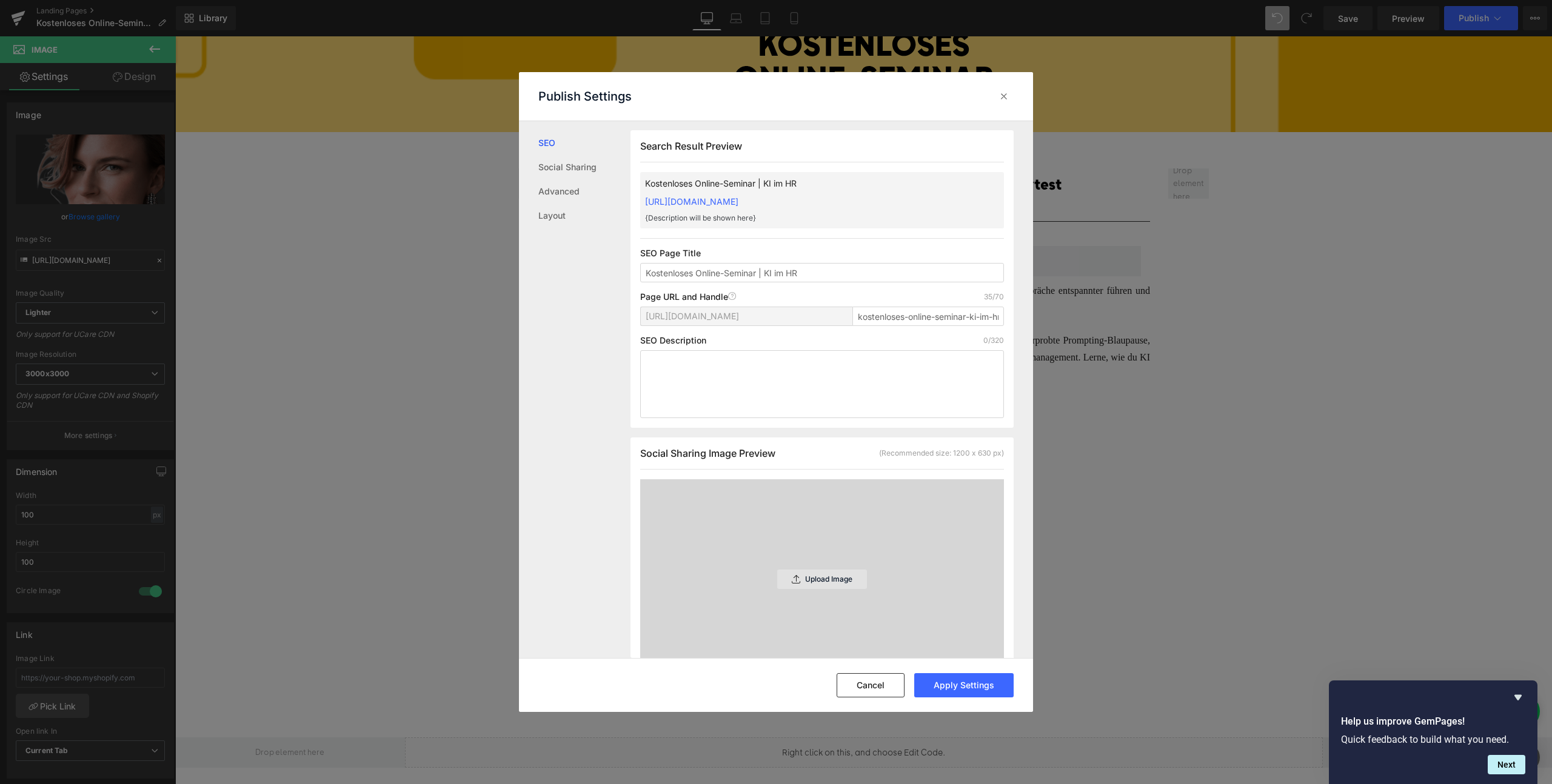
click at [809, 585] on div "Upload Image" at bounding box center [822, 579] width 90 height 20
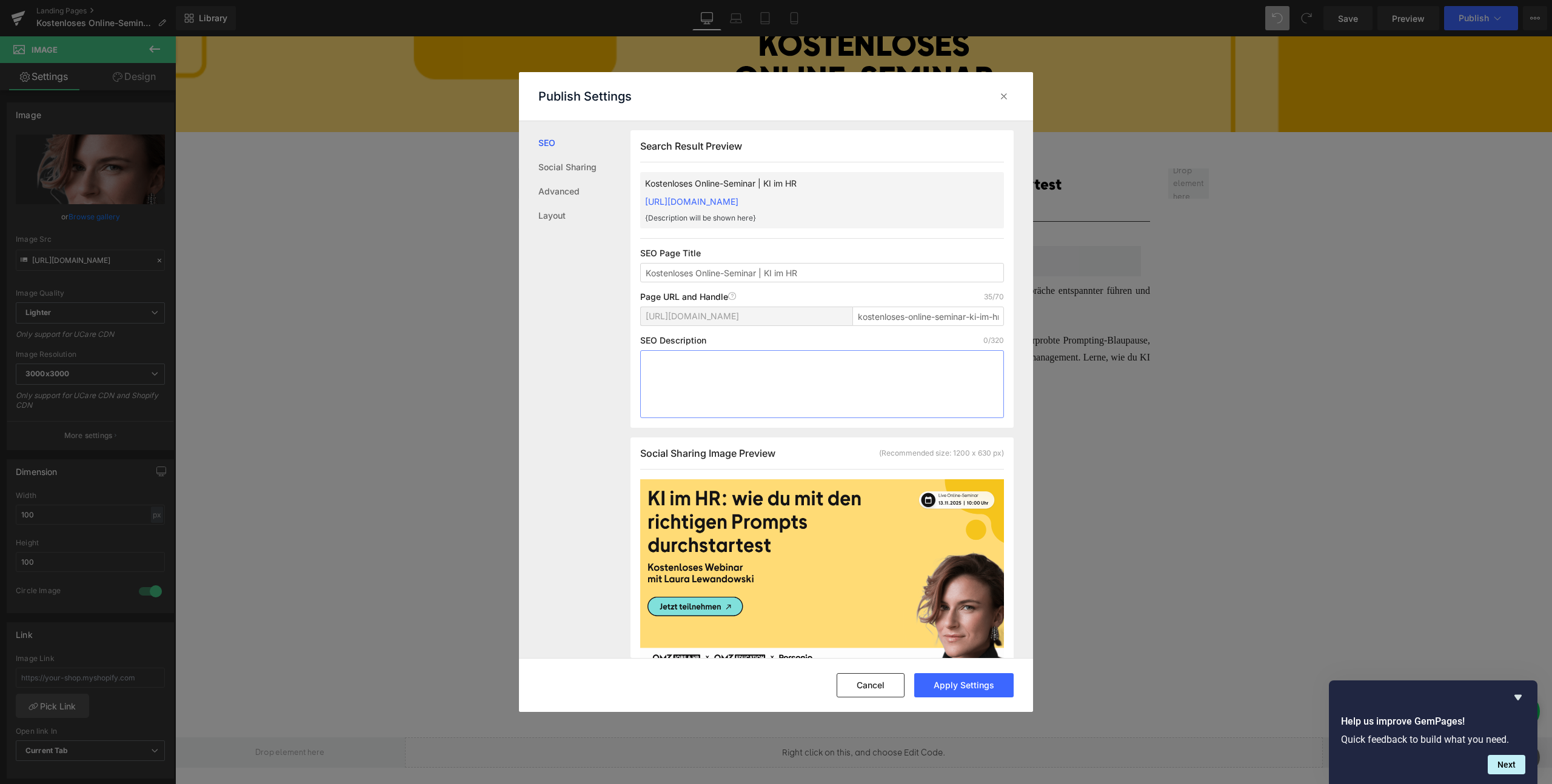
click at [709, 392] on textarea at bounding box center [822, 384] width 364 height 68
paste textarea "Am [DATE] zeigt dir [PERSON_NAME], wie du mit einer effektiven Prompting-Blaupa…"
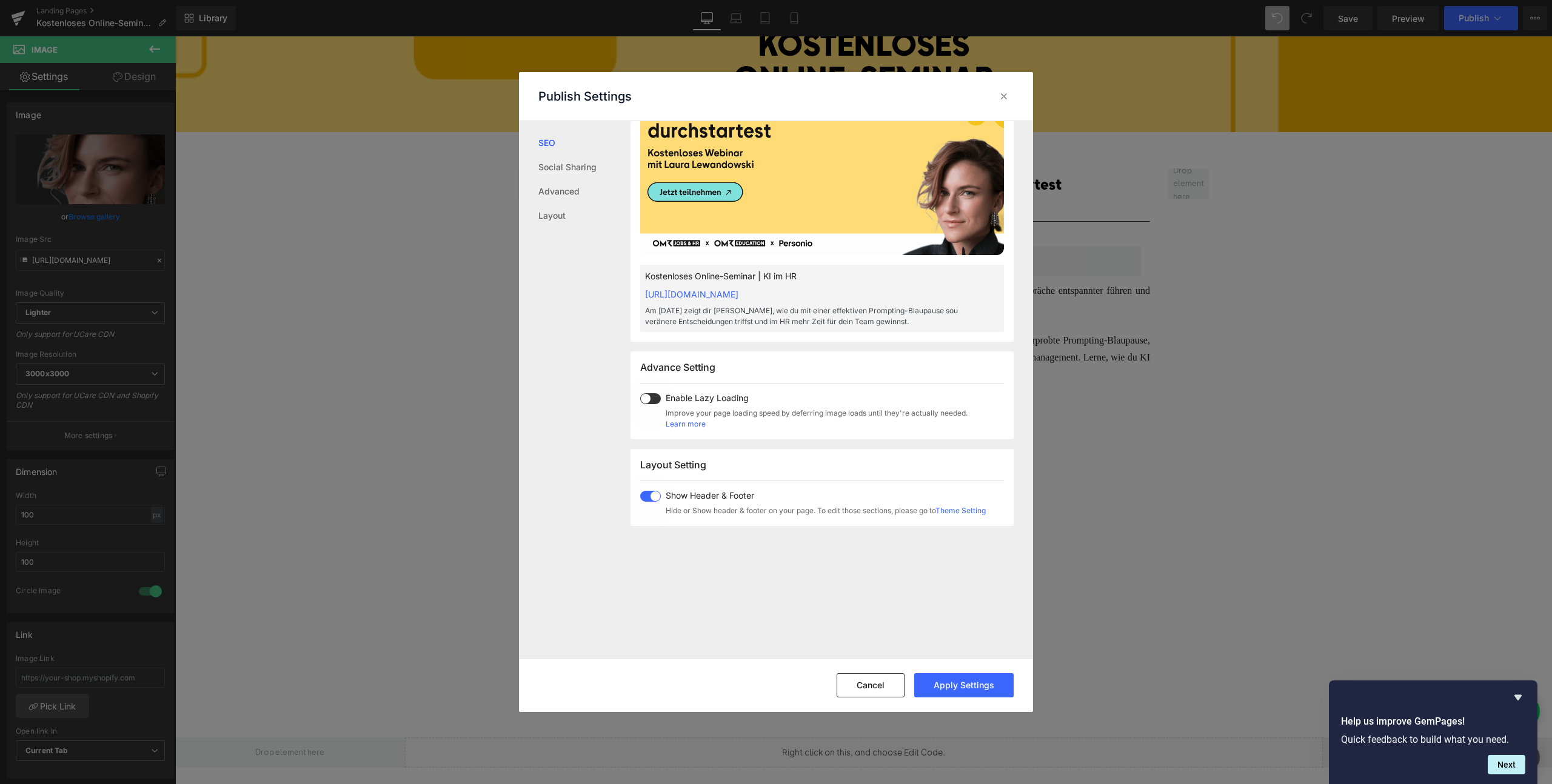
scroll to position [423, 0]
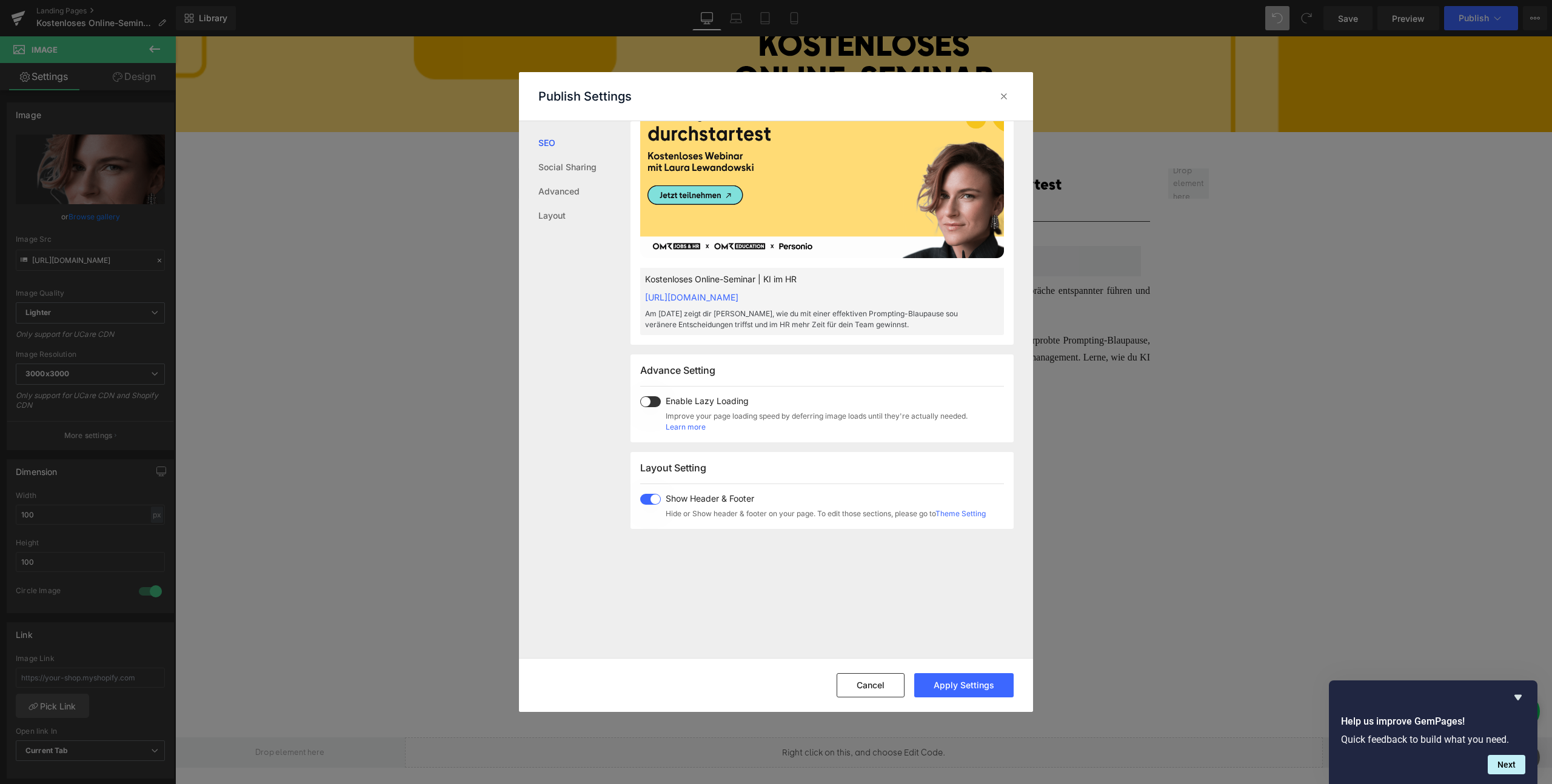
type textarea "Am [DATE] zeigt dir [PERSON_NAME], wie du mit einer effektiven Prompting-Blaupa…"
click at [648, 406] on span at bounding box center [650, 402] width 20 height 11
click at [650, 402] on span at bounding box center [650, 402] width 20 height 11
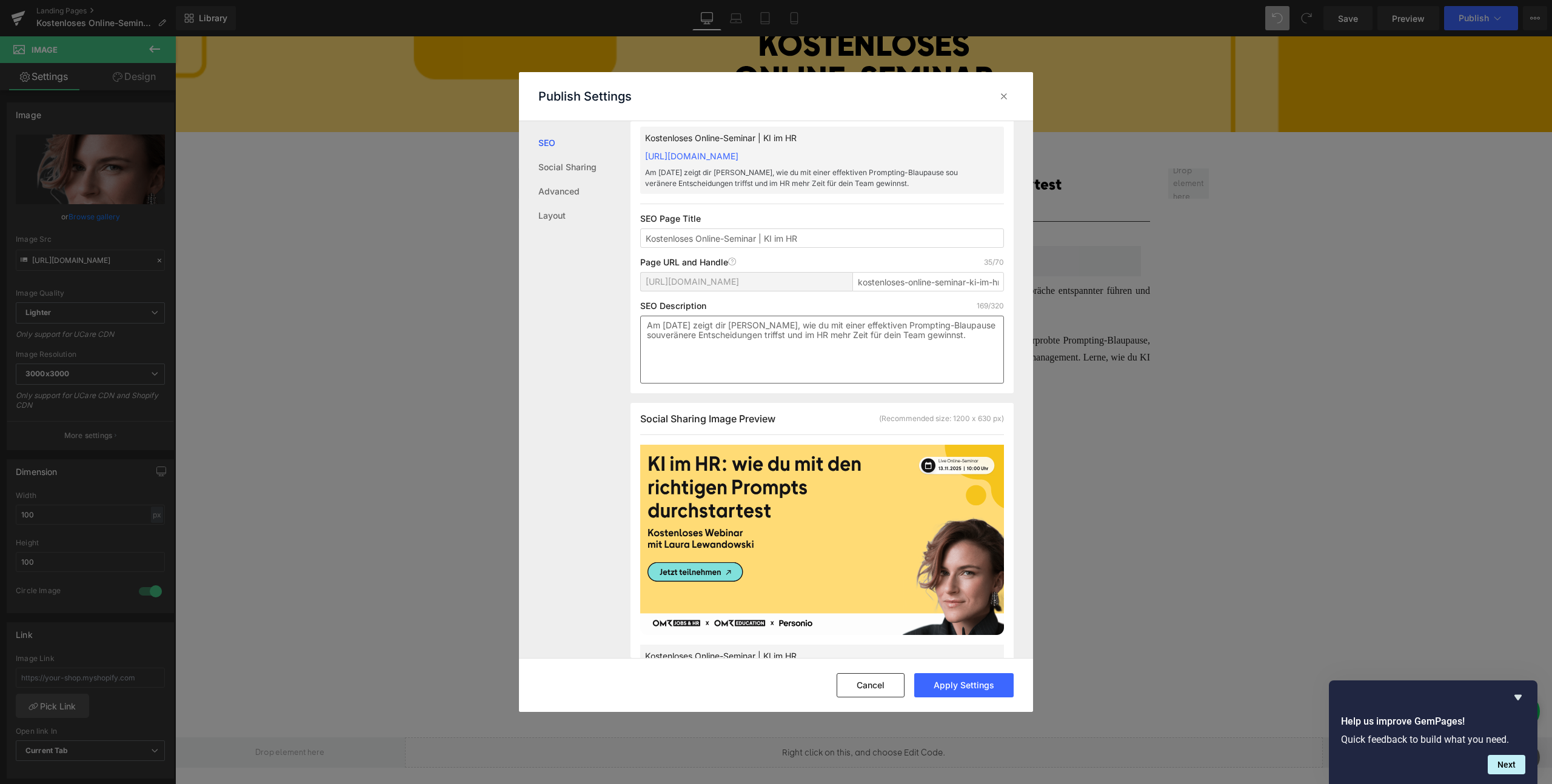
scroll to position [0, 0]
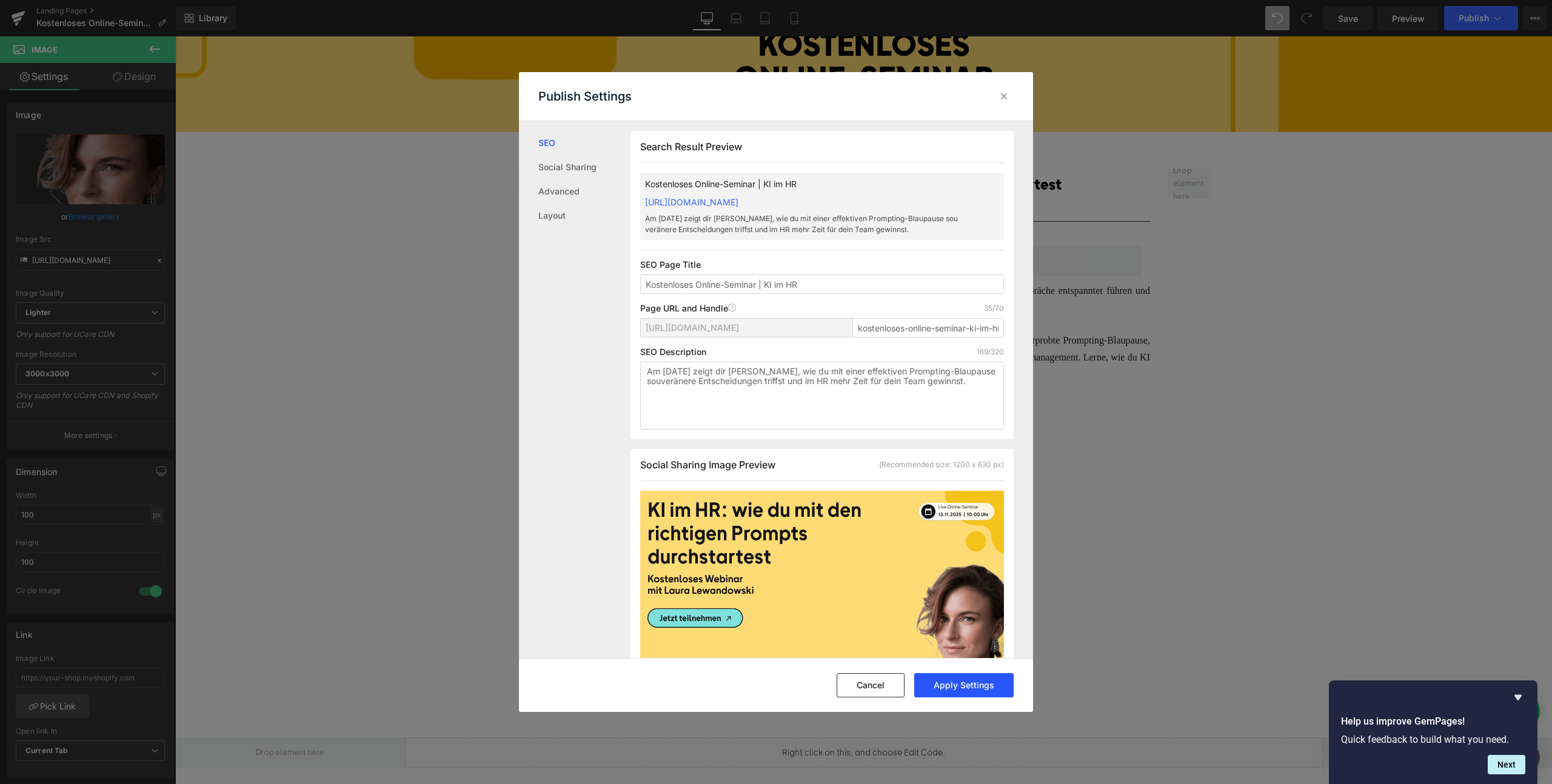
click at [960, 685] on button "Apply Settings" at bounding box center [963, 685] width 99 height 24
click at [1003, 99] on icon at bounding box center [1004, 96] width 12 height 12
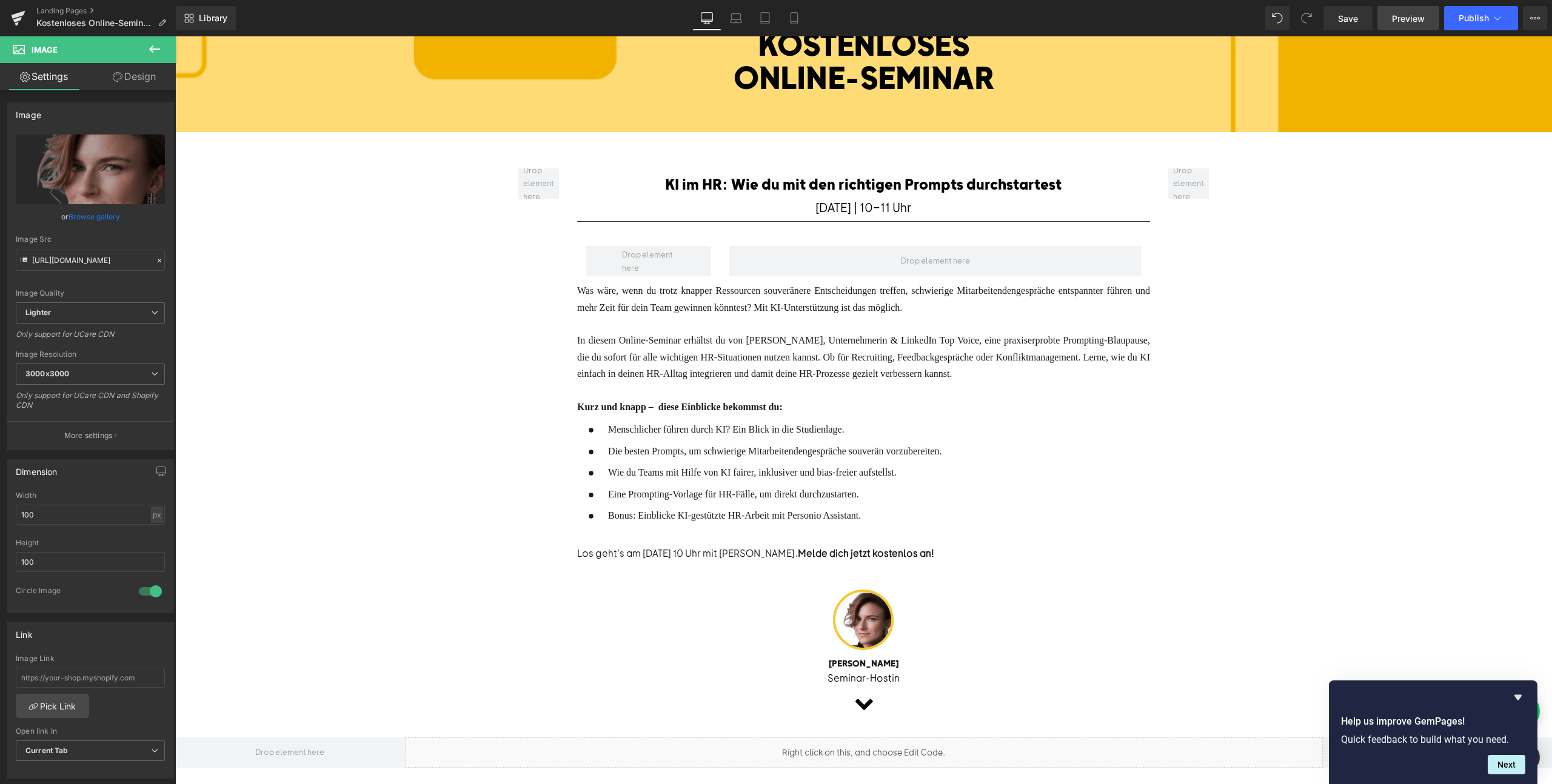
click at [1400, 16] on span "Preview" at bounding box center [1408, 18] width 33 height 13
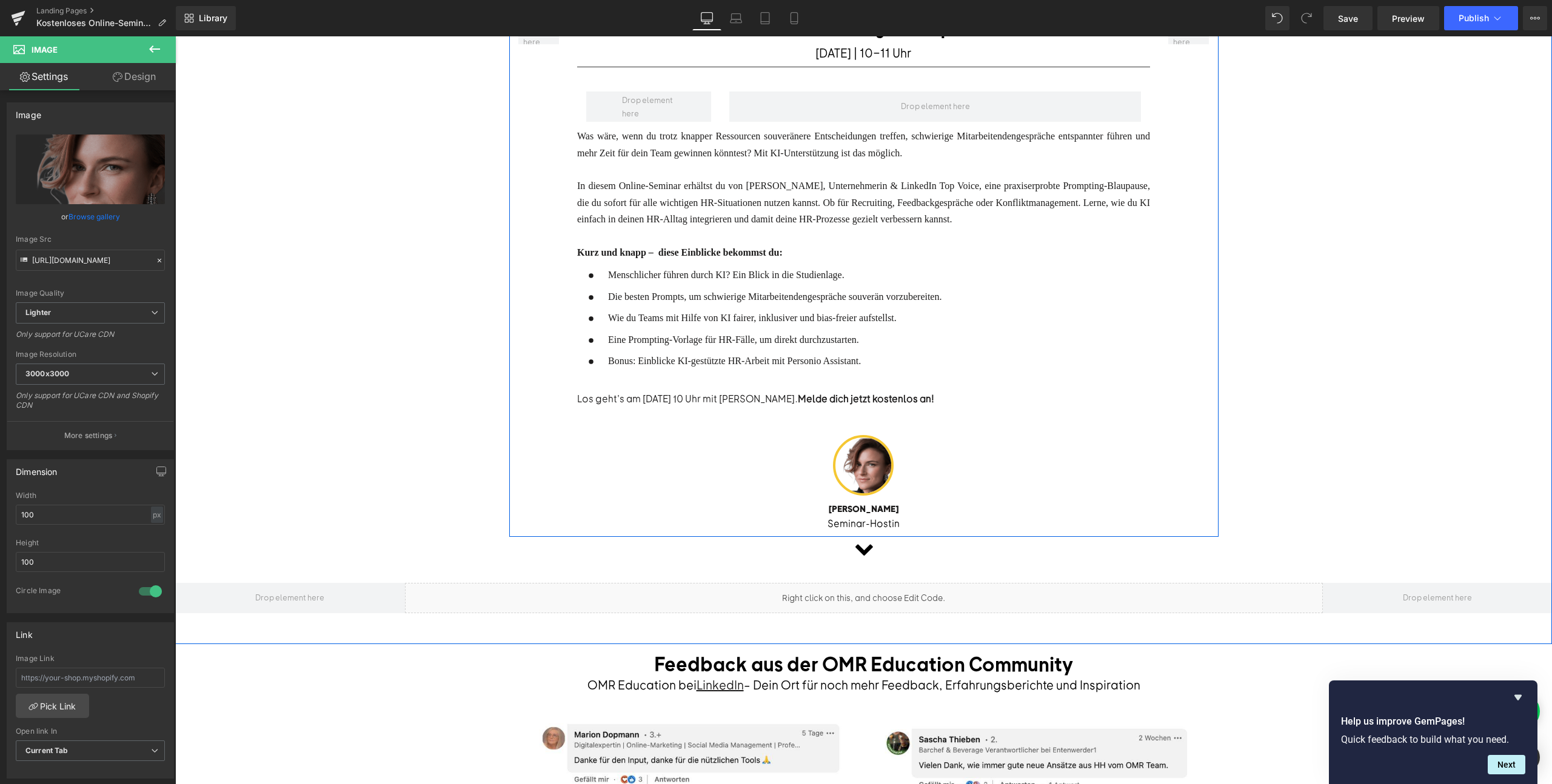
scroll to position [285, 0]
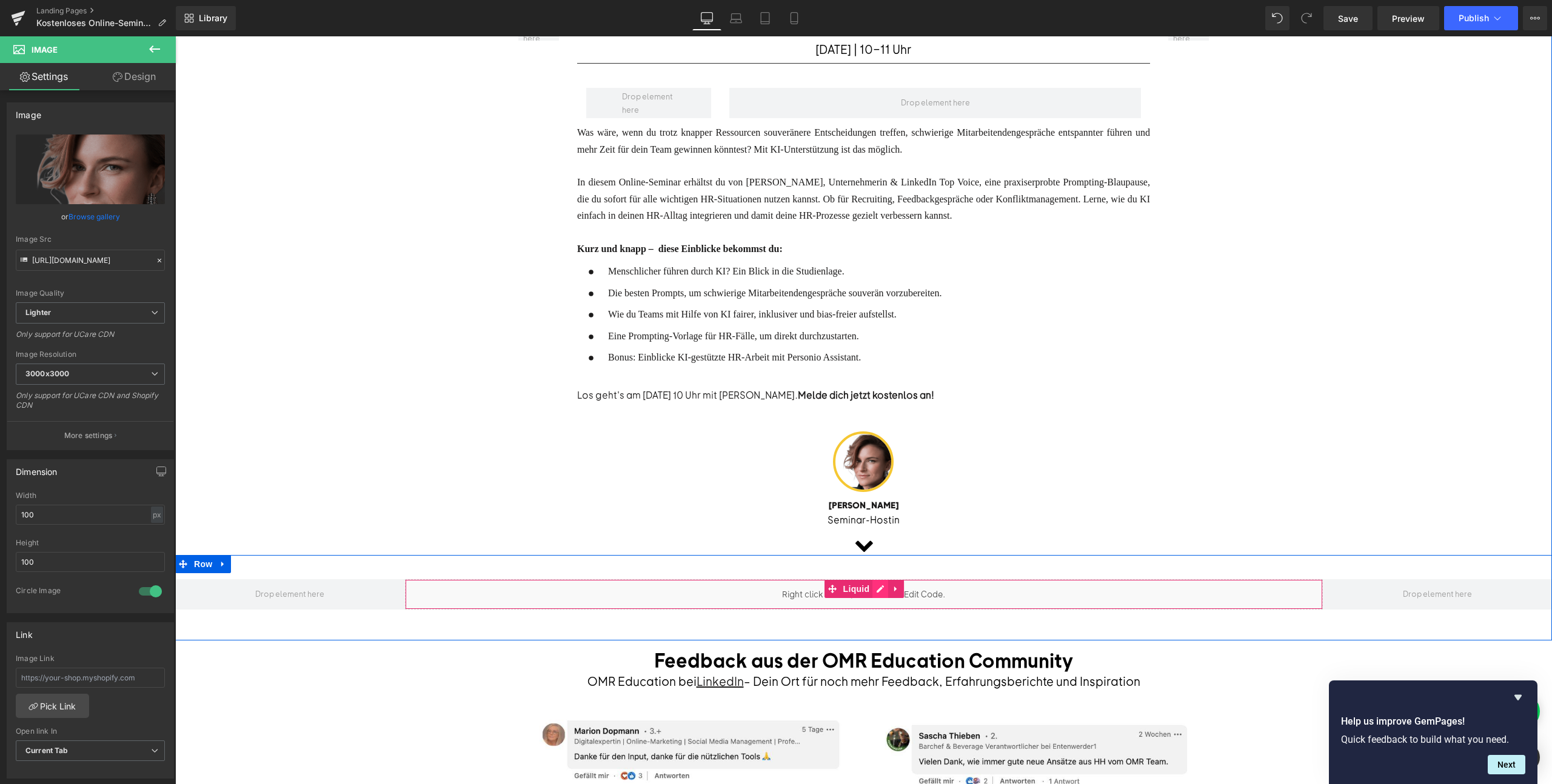
click at [873, 586] on div "Liquid" at bounding box center [864, 594] width 918 height 30
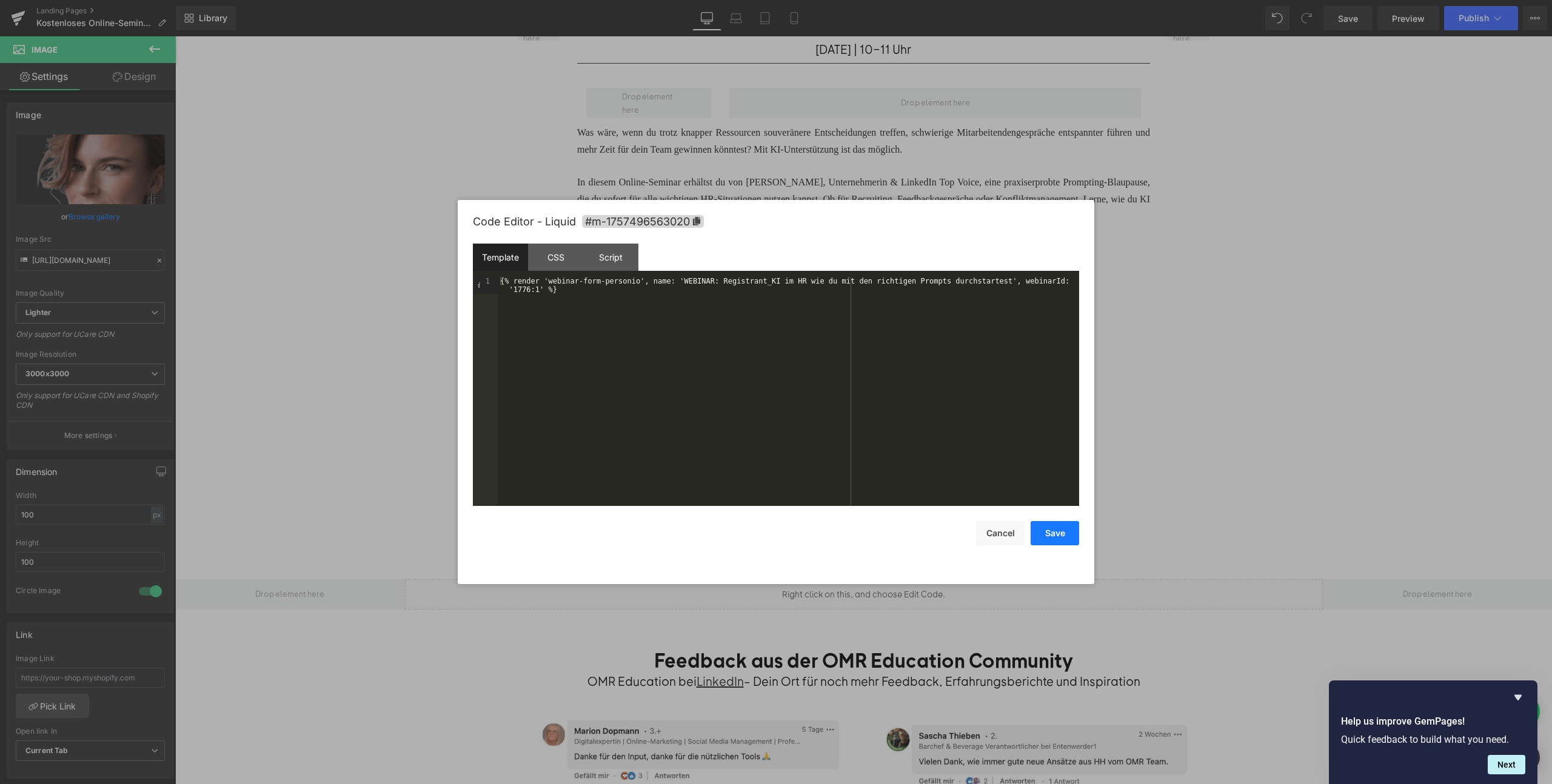
click at [1064, 536] on button "Save" at bounding box center [1055, 533] width 49 height 24
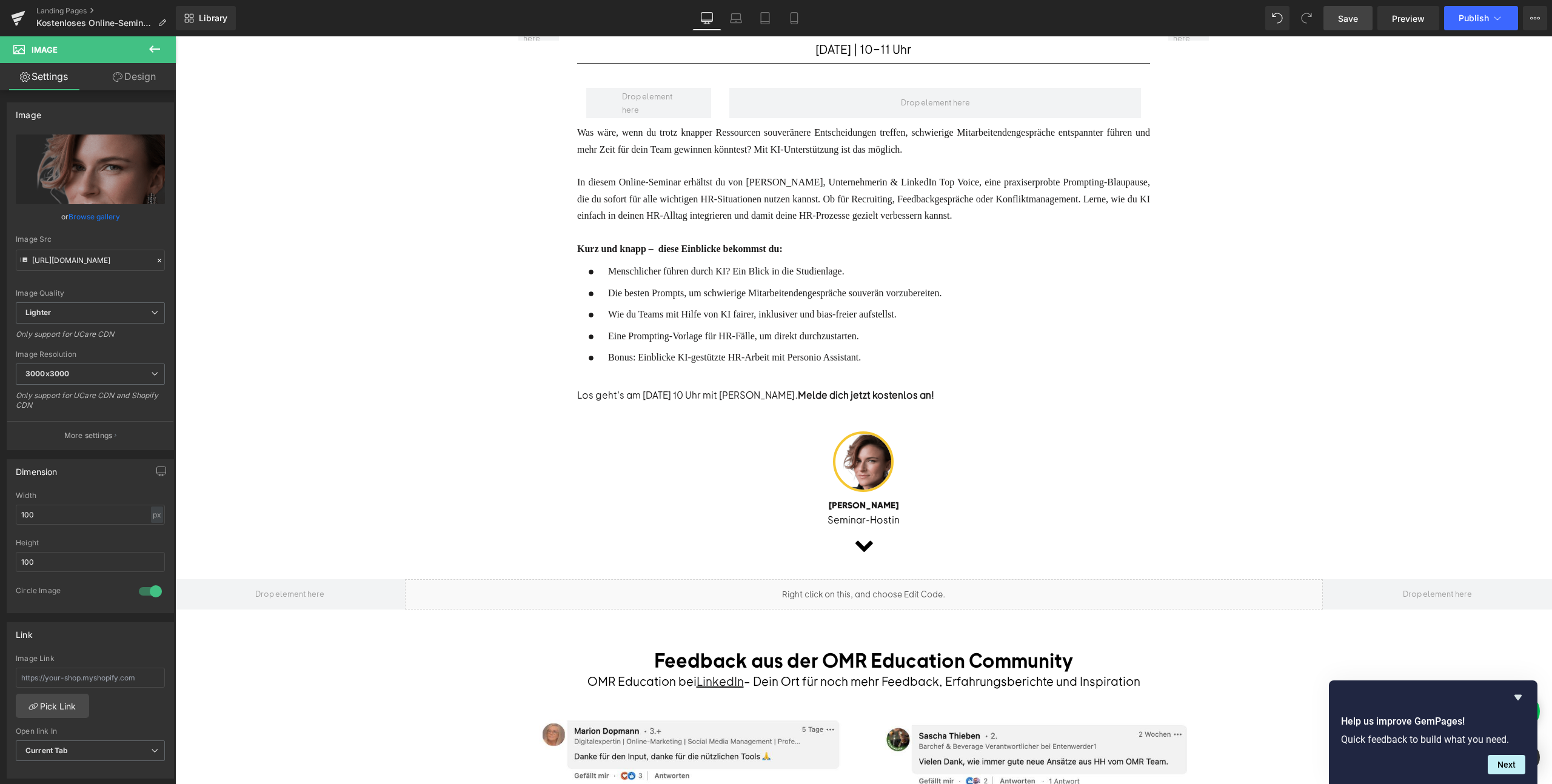
click at [1349, 20] on span "Save" at bounding box center [1348, 18] width 20 height 13
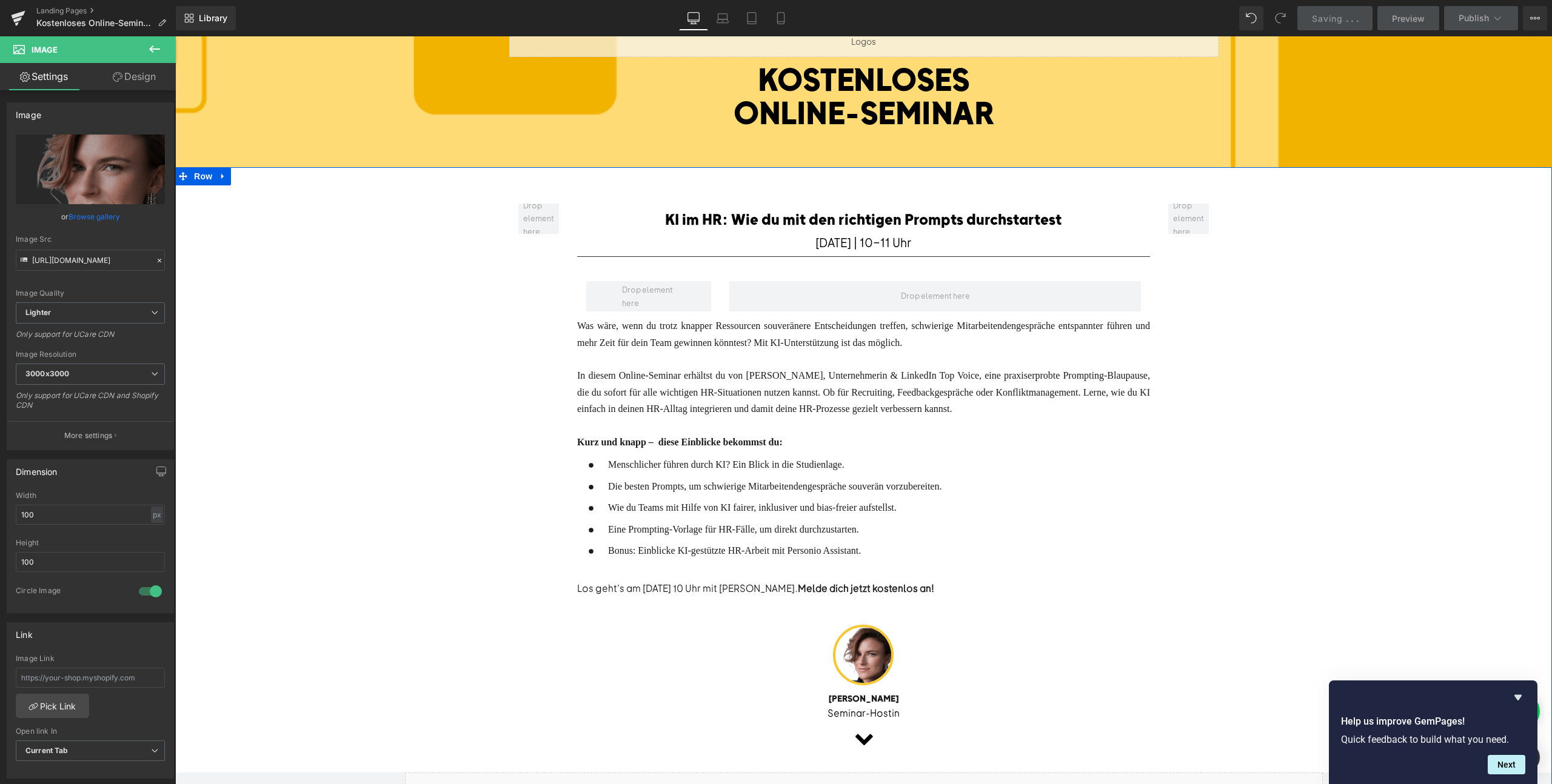
scroll to position [0, 0]
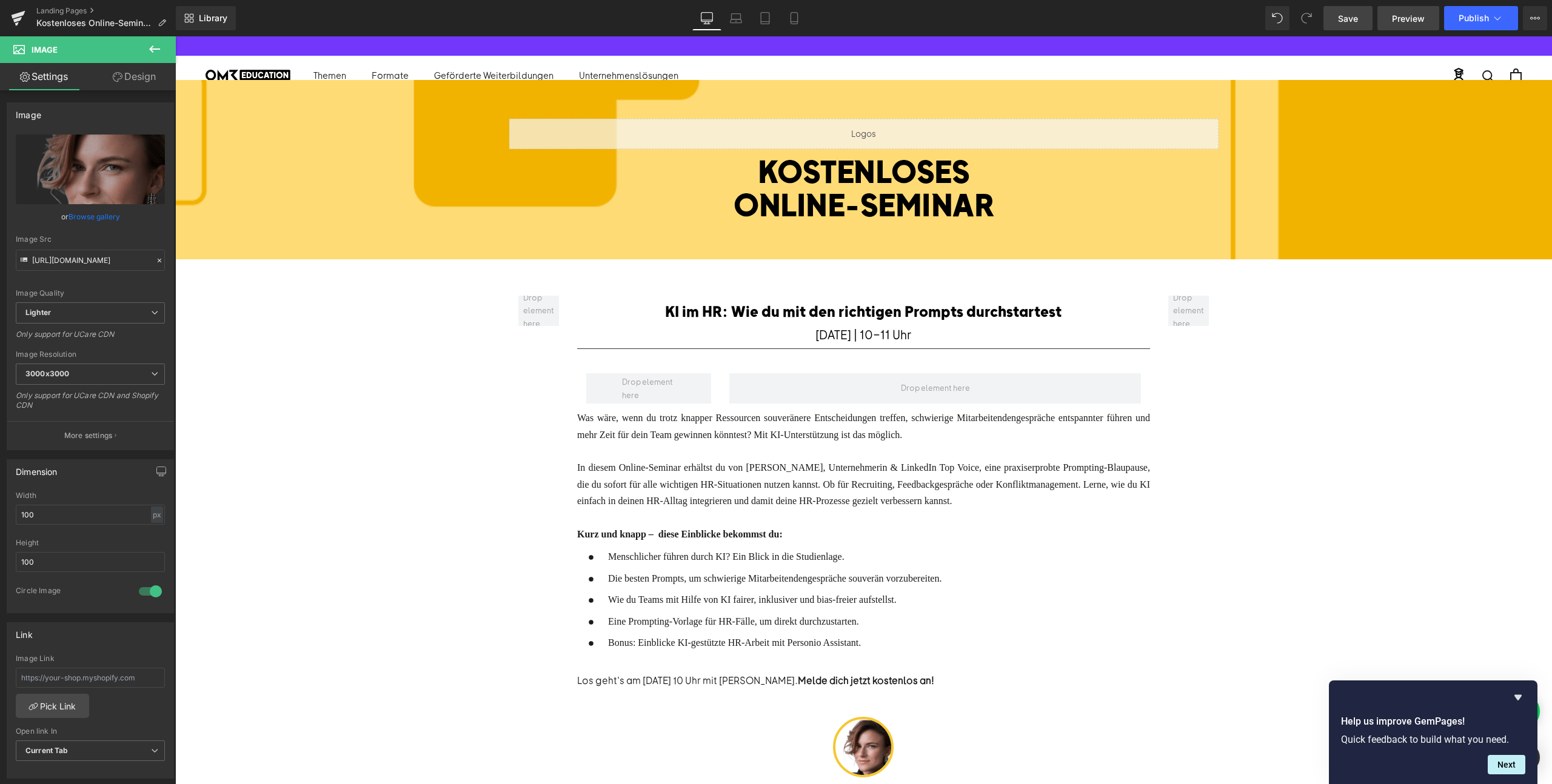
click at [1408, 20] on span "Preview" at bounding box center [1408, 18] width 33 height 13
click at [1470, 24] on button "Publish" at bounding box center [1481, 18] width 74 height 24
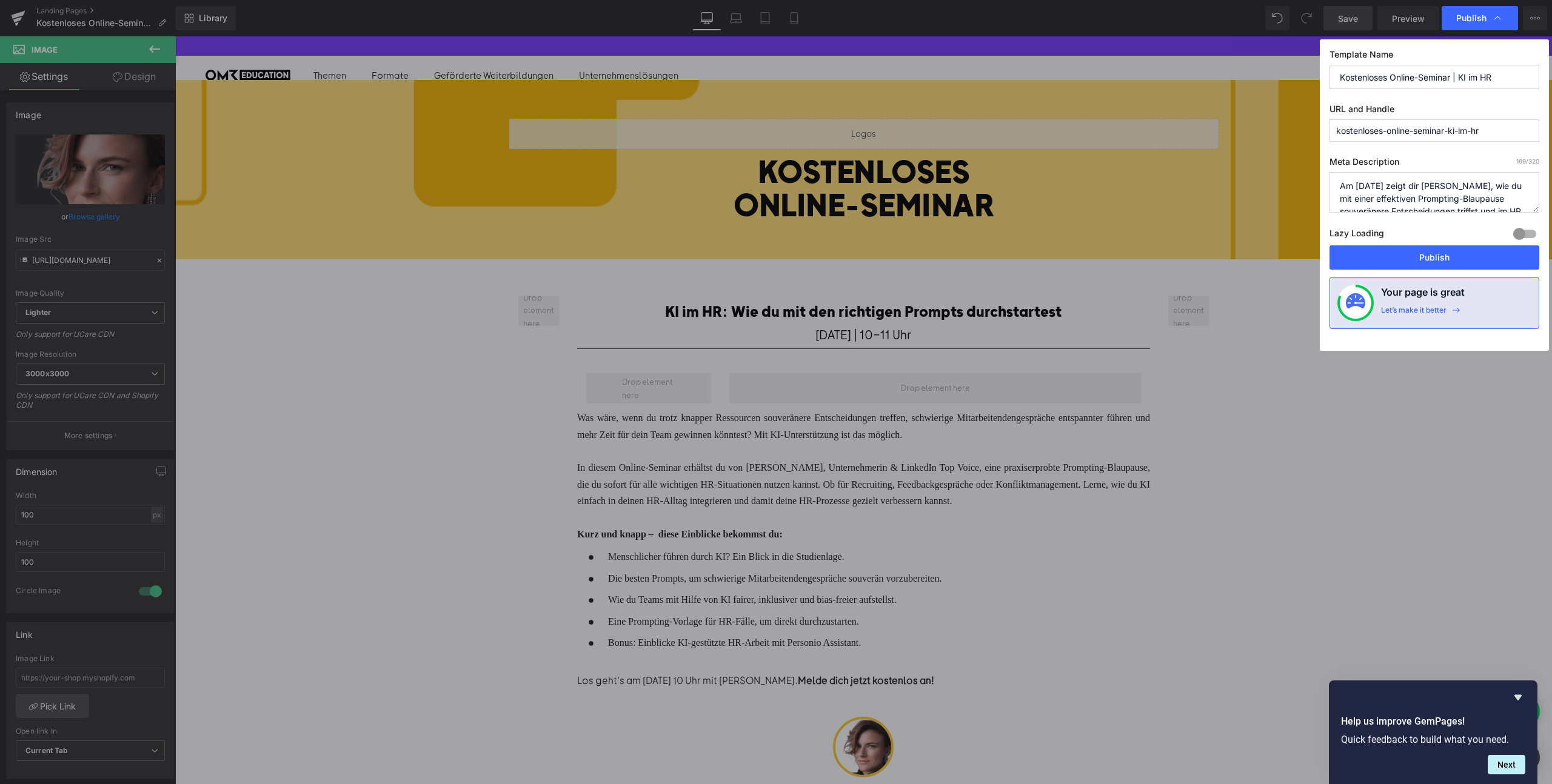
scroll to position [38, 0]
click at [1443, 255] on button "Publish" at bounding box center [1434, 258] width 210 height 24
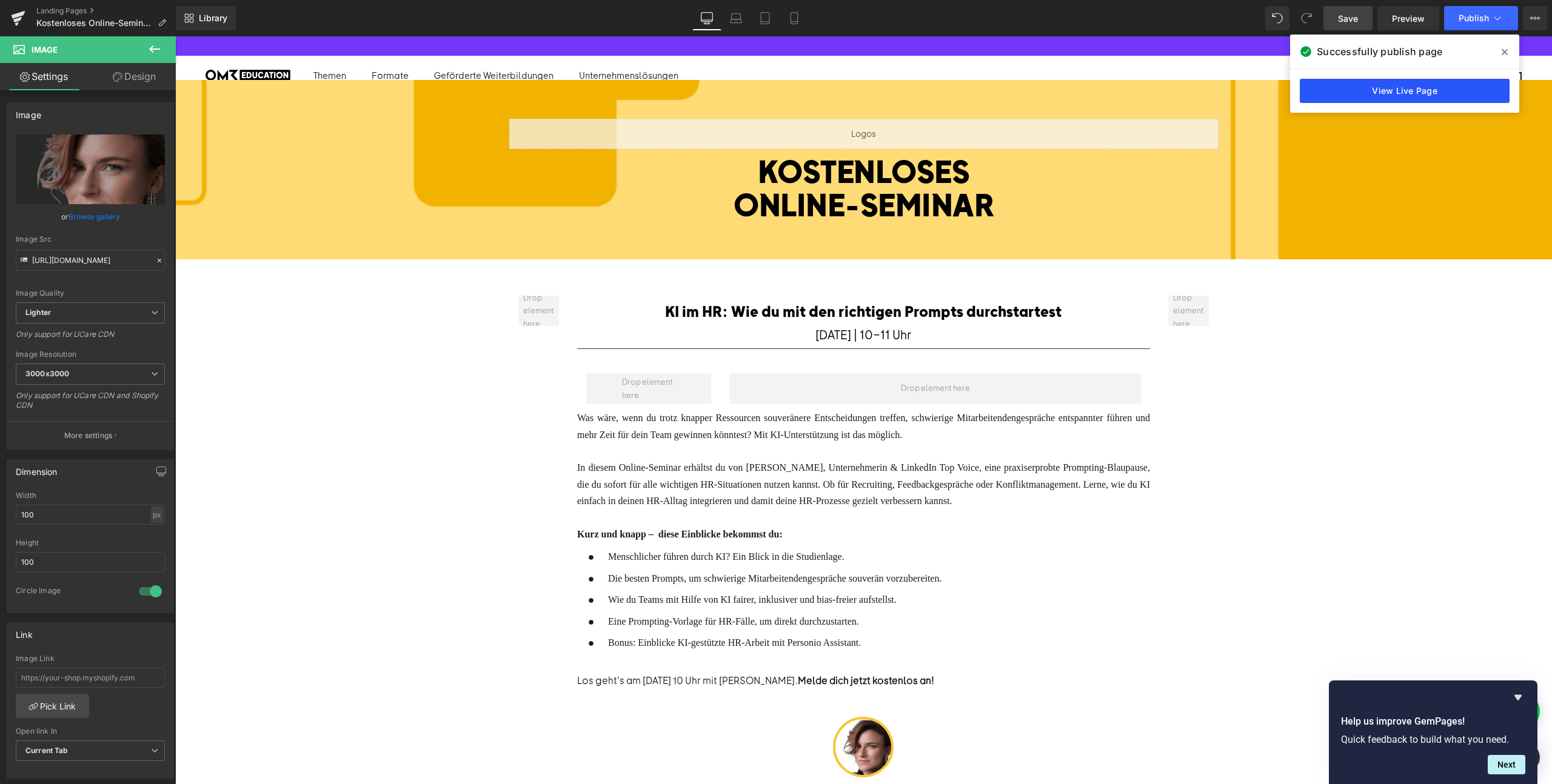
click at [1402, 101] on link "View Live Page" at bounding box center [1405, 91] width 210 height 24
